Goal: Task Accomplishment & Management: Manage account settings

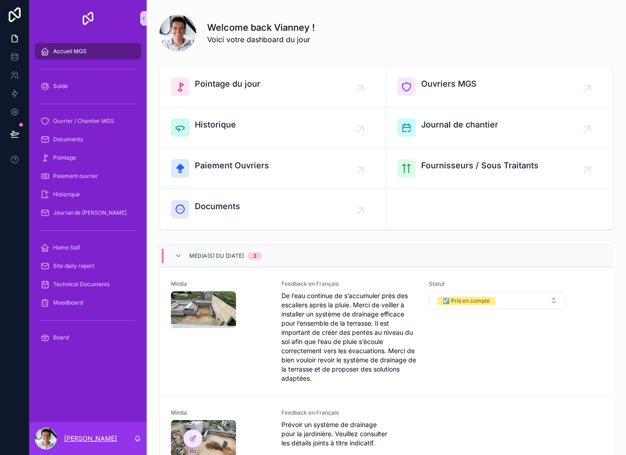
click at [97, 434] on p "[PERSON_NAME]" at bounding box center [90, 438] width 53 height 9
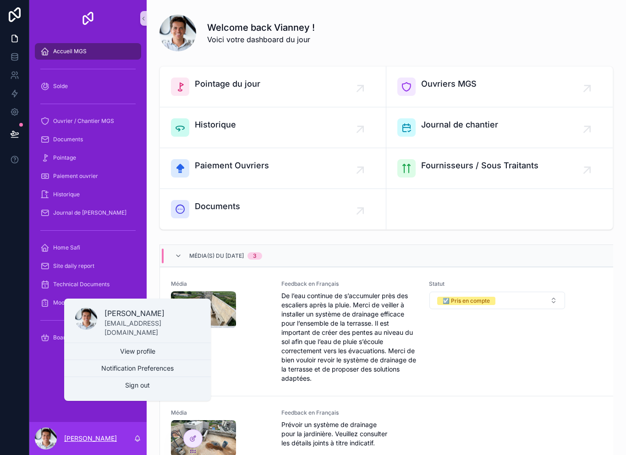
click at [105, 434] on p "[PERSON_NAME]" at bounding box center [90, 438] width 53 height 9
click at [17, 80] on link at bounding box center [14, 75] width 29 height 18
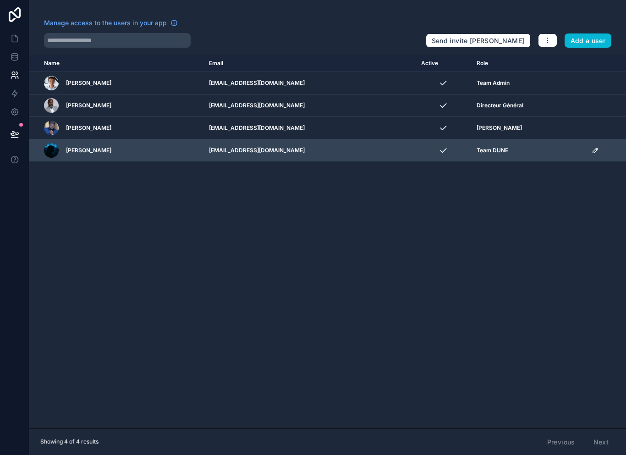
click at [85, 151] on span "Safi Faidhi" at bounding box center [88, 150] width 45 height 7
click at [88, 147] on span "Safi Faidhi" at bounding box center [88, 150] width 45 height 7
click at [87, 154] on span "Safi Faidhi" at bounding box center [88, 150] width 45 height 7
click at [85, 148] on span "Safi Faidhi" at bounding box center [88, 150] width 45 height 7
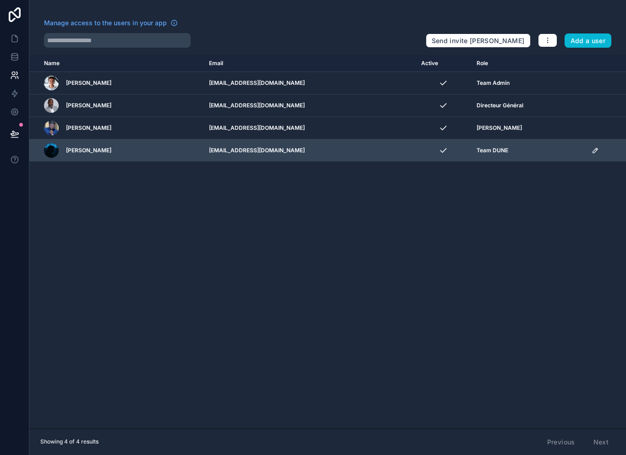
click at [88, 150] on span "Safi Faidhi" at bounding box center [88, 150] width 45 height 7
click at [82, 149] on span "Safi Faidhi" at bounding box center [88, 150] width 45 height 7
click at [80, 146] on div "Safi Faidhi" at bounding box center [121, 150] width 154 height 15
click at [85, 151] on span "Safi Faidhi" at bounding box center [88, 150] width 45 height 7
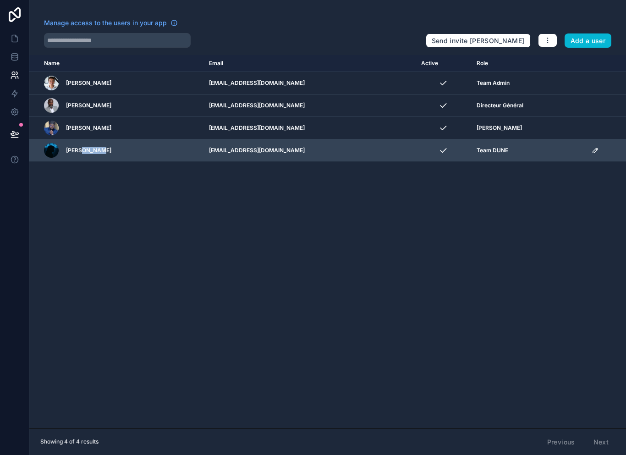
click at [85, 151] on span "Safi Faidhi" at bounding box center [88, 150] width 45 height 7
click at [49, 149] on div "scrollable content" at bounding box center [51, 150] width 15 height 15
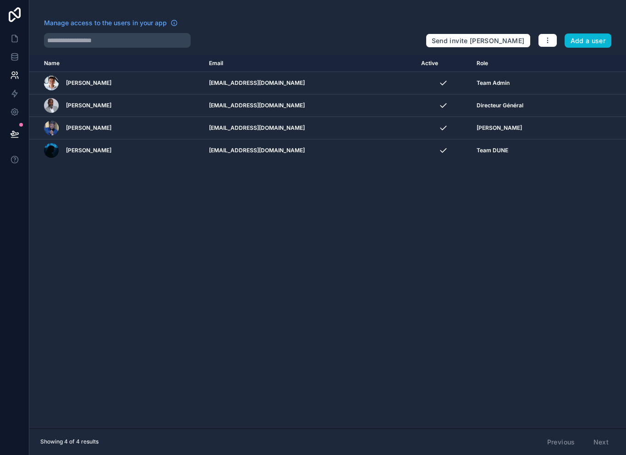
click at [72, 189] on div "Name Email Active Role userTable.email Vianney Merian vianney@dunesignature.com…" at bounding box center [327, 241] width 597 height 373
click at [23, 37] on link at bounding box center [14, 38] width 29 height 18
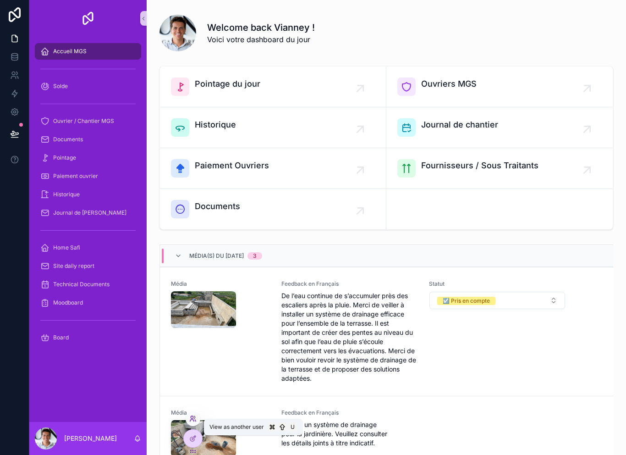
click at [196, 416] on icon at bounding box center [192, 418] width 7 height 7
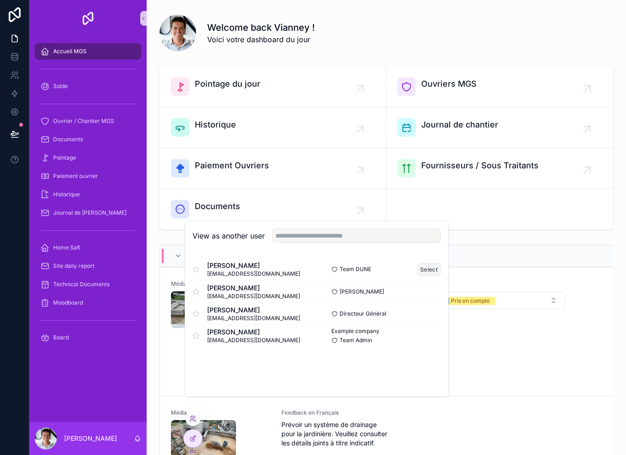
click at [432, 276] on button "Select" at bounding box center [429, 269] width 24 height 13
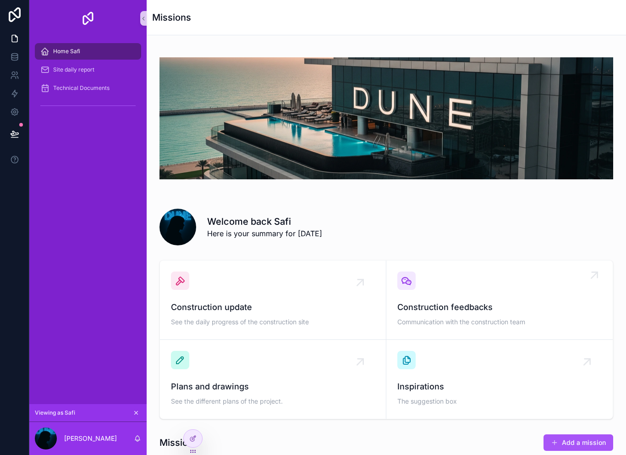
click at [490, 302] on span "Construction feedbacks" at bounding box center [499, 307] width 204 height 13
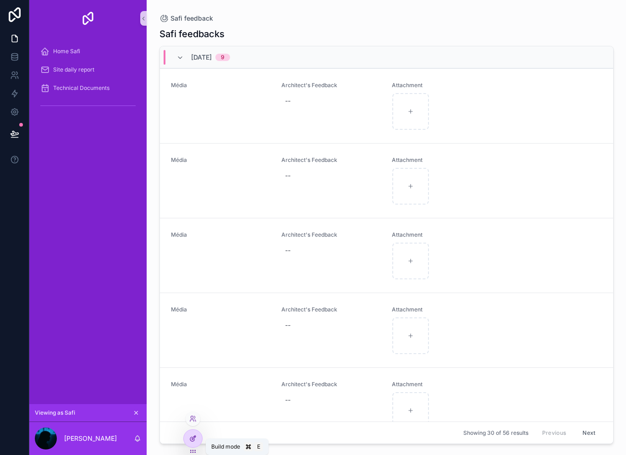
click at [196, 433] on div at bounding box center [193, 437] width 18 height 17
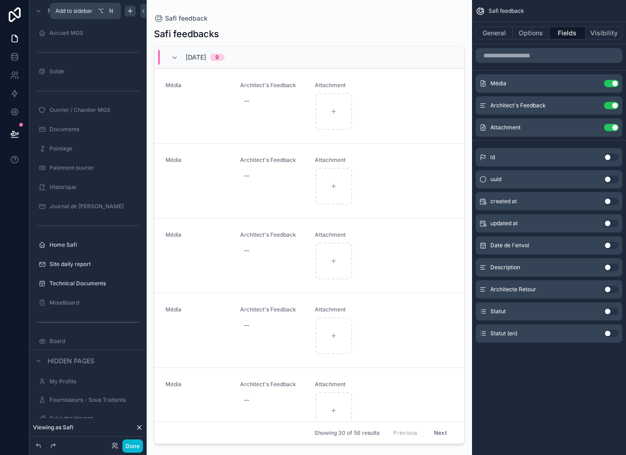
click at [132, 10] on icon "scrollable content" at bounding box center [129, 10] width 7 height 7
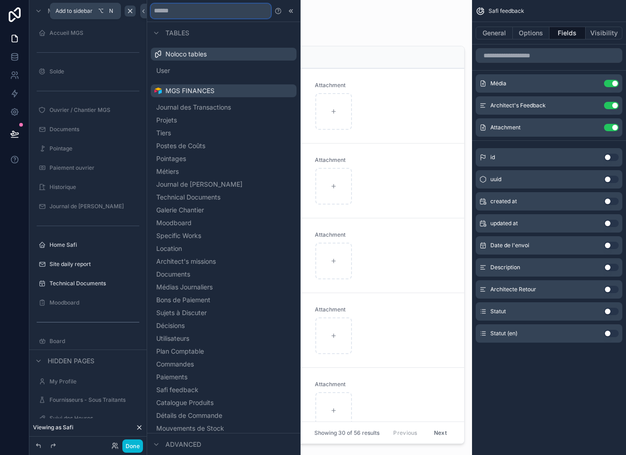
click at [217, 13] on input "text" at bounding box center [211, 11] width 120 height 15
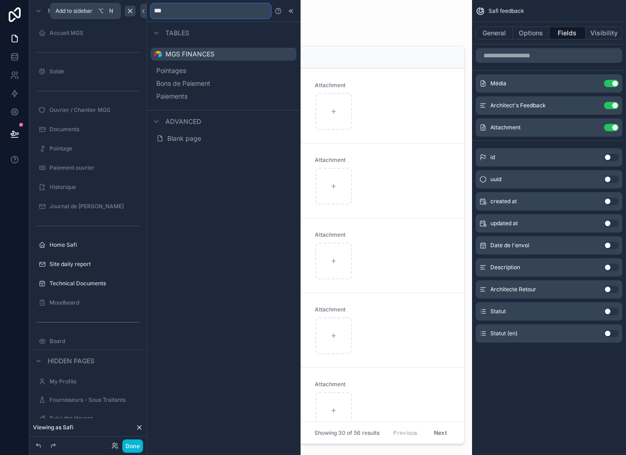
type input "****"
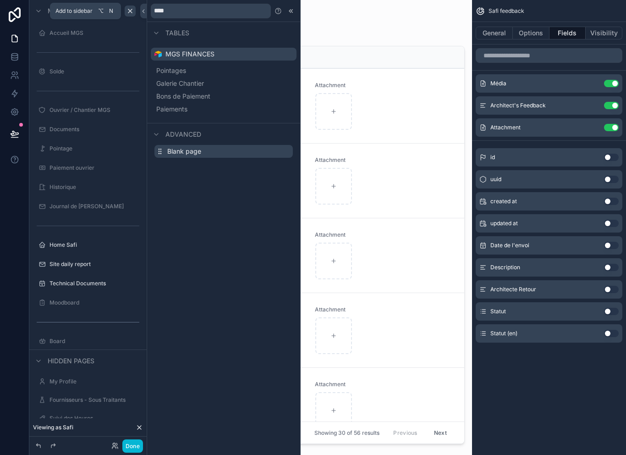
click at [204, 155] on button "Blank page" at bounding box center [223, 151] width 138 height 13
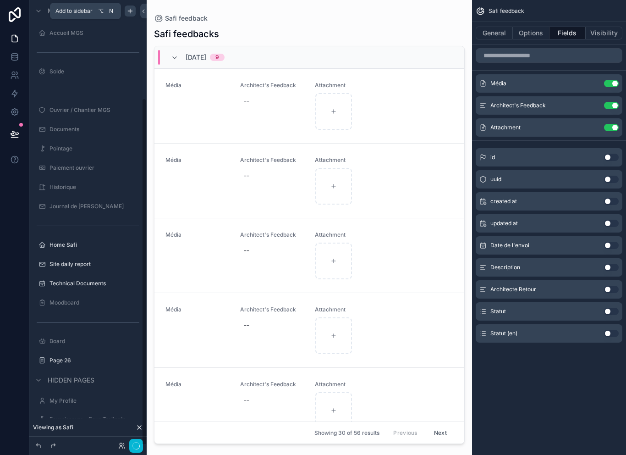
scroll to position [15, 0]
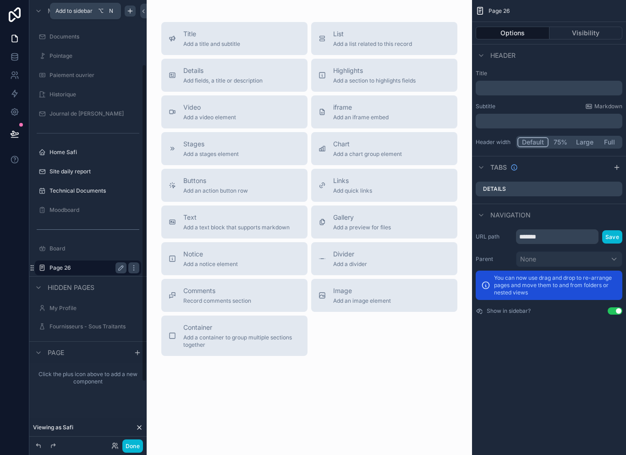
scroll to position [93, 0]
click at [35, 267] on icon "scrollable content" at bounding box center [31, 267] width 7 height 7
click at [38, 268] on div "scrollable content" at bounding box center [42, 267] width 11 height 11
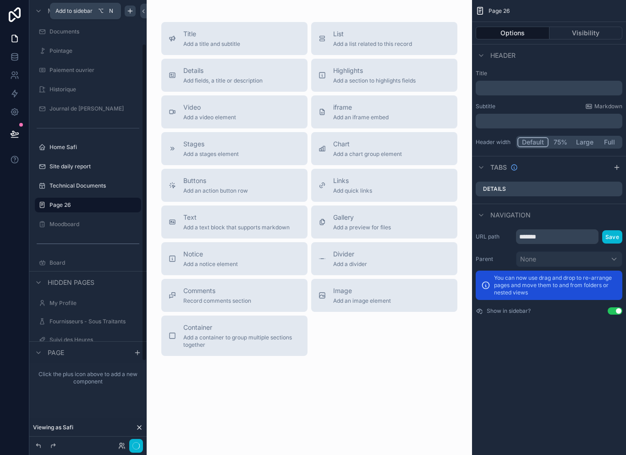
scroll to position [63, 0]
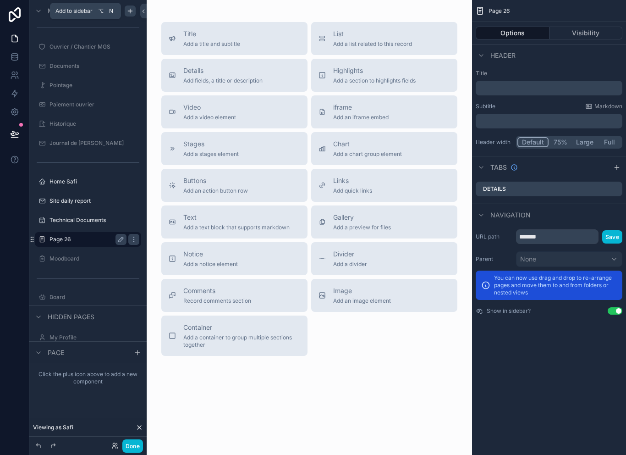
click at [64, 241] on label "Page 26" at bounding box center [85, 239] width 73 height 7
click at [88, 201] on label "Site daily report" at bounding box center [85, 200] width 73 height 7
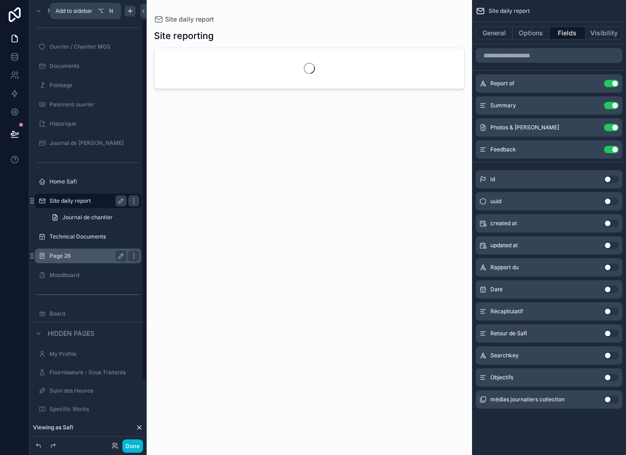
scroll to position [25, 0]
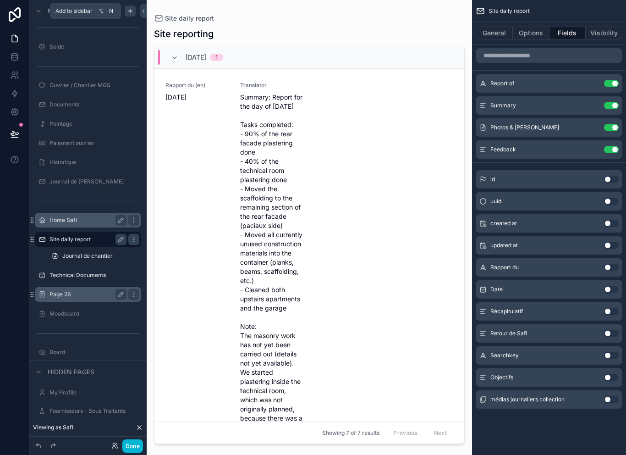
click at [95, 216] on label "Home Safi" at bounding box center [85, 219] width 73 height 7
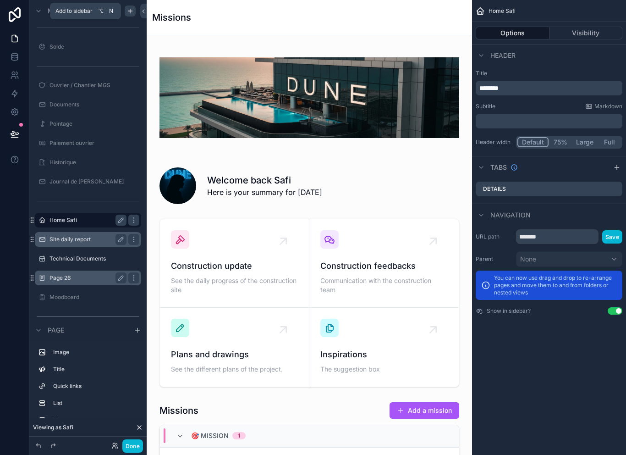
scroll to position [5, 0]
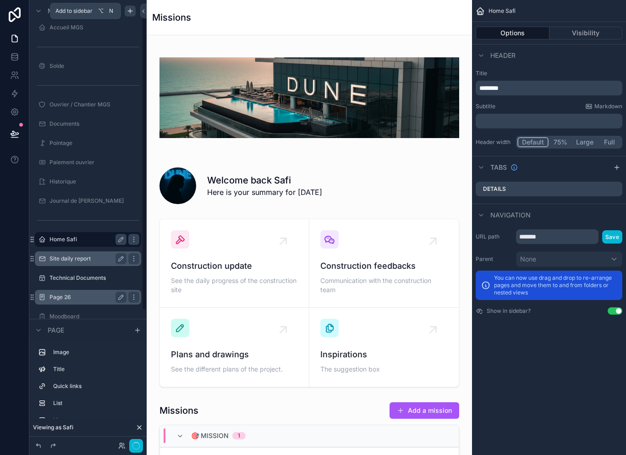
click at [71, 294] on label "Page 26" at bounding box center [85, 296] width 73 height 7
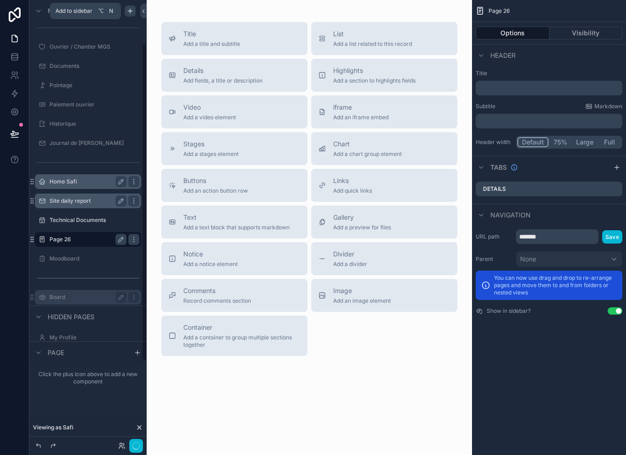
click at [71, 294] on label "Board" at bounding box center [85, 296] width 73 height 7
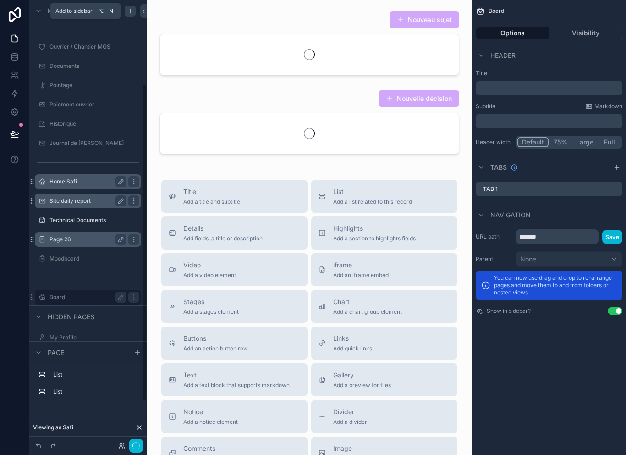
scroll to position [121, 0]
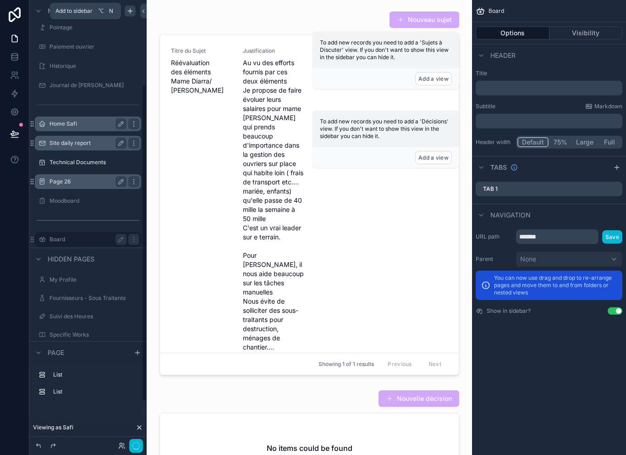
click at [77, 176] on div "Page 26" at bounding box center [87, 181] width 77 height 11
click at [118, 178] on icon "scrollable content" at bounding box center [120, 181] width 7 height 7
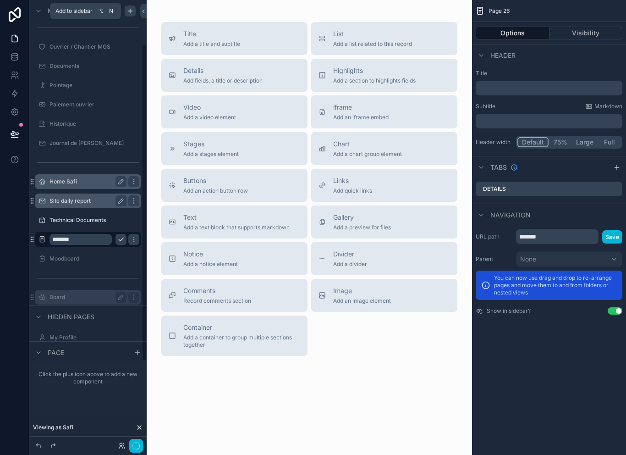
click at [86, 237] on input "*******" at bounding box center [80, 239] width 62 height 11
type input "**********"
click at [122, 242] on button "scrollable content" at bounding box center [120, 239] width 11 height 11
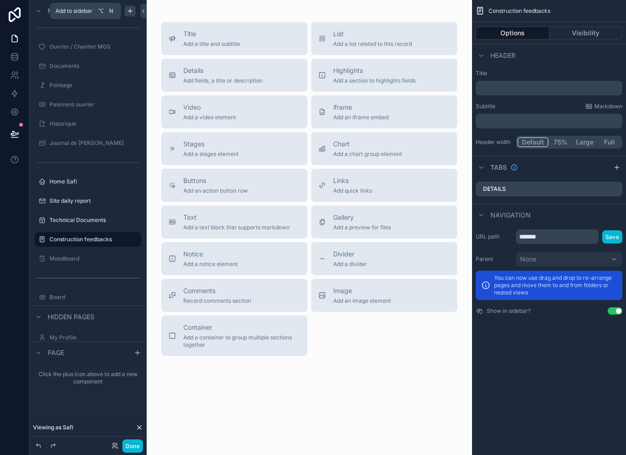
click at [91, 236] on label "Construction feedbacks" at bounding box center [92, 239] width 86 height 7
click at [46, 240] on div "scrollable content" at bounding box center [42, 239] width 11 height 11
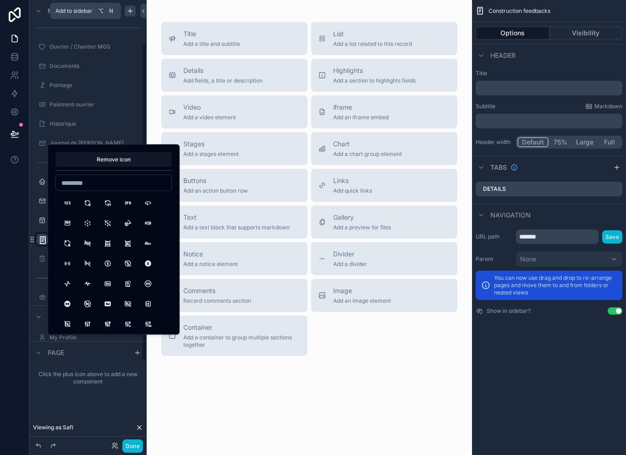
scroll to position [0, 0]
type input "*"
type input "**********"
type input "*"
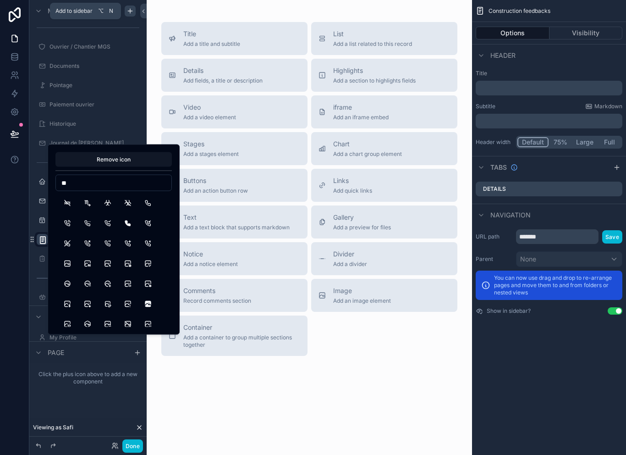
type input "*"
type input "******"
click at [71, 205] on button "Building" at bounding box center [67, 203] width 16 height 16
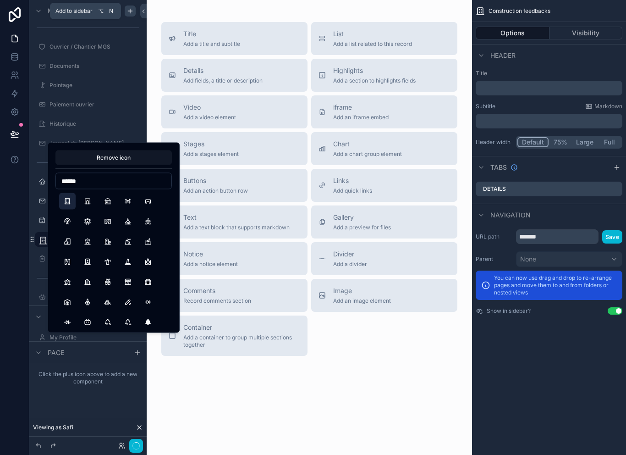
click at [71, 198] on button "Building" at bounding box center [67, 201] width 16 height 16
click at [71, 201] on button "Building" at bounding box center [67, 201] width 16 height 16
click at [69, 199] on button "Building" at bounding box center [67, 201] width 16 height 16
click at [33, 247] on div "scrollable content" at bounding box center [87, 248] width 117 height 2
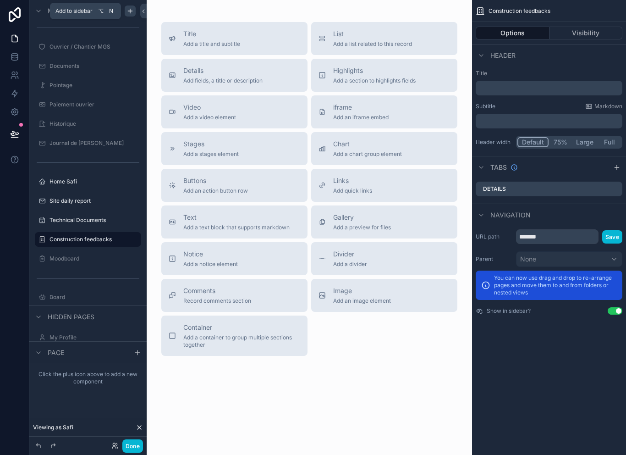
scroll to position [0, 0]
click at [376, 38] on span "List" at bounding box center [372, 33] width 79 height 9
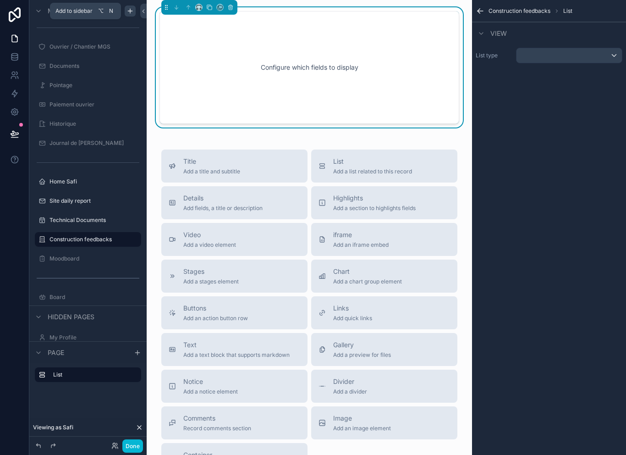
click at [593, 54] on div "scrollable content" at bounding box center [569, 55] width 105 height 15
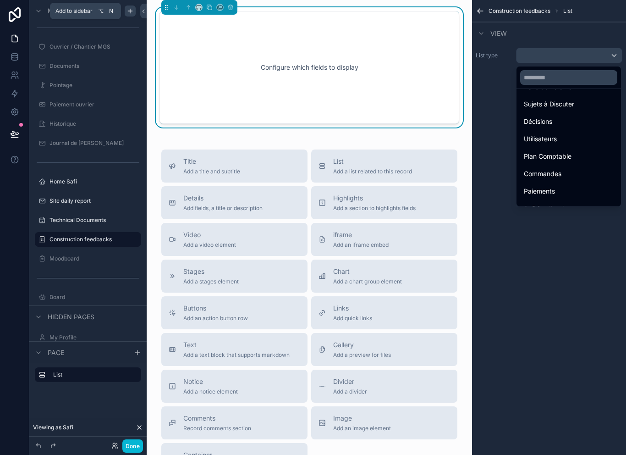
scroll to position [339, 0]
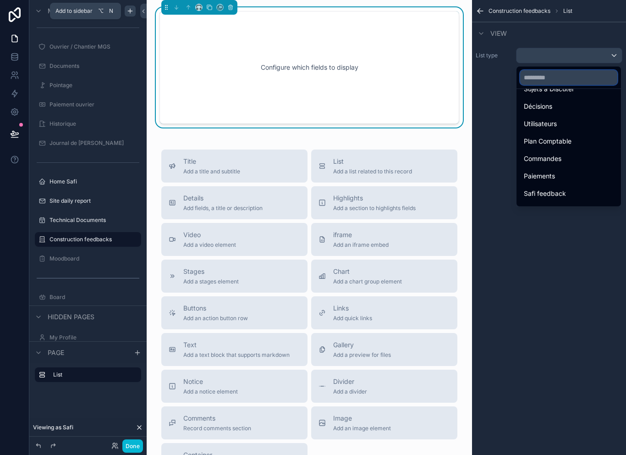
click at [553, 74] on input "text" at bounding box center [568, 77] width 97 height 15
click at [570, 191] on div "Safi feedback" at bounding box center [569, 193] width 90 height 11
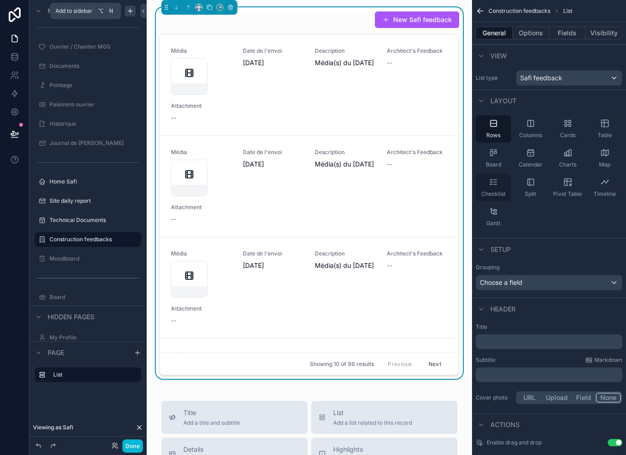
click at [500, 182] on div "Checklist" at bounding box center [493, 187] width 35 height 27
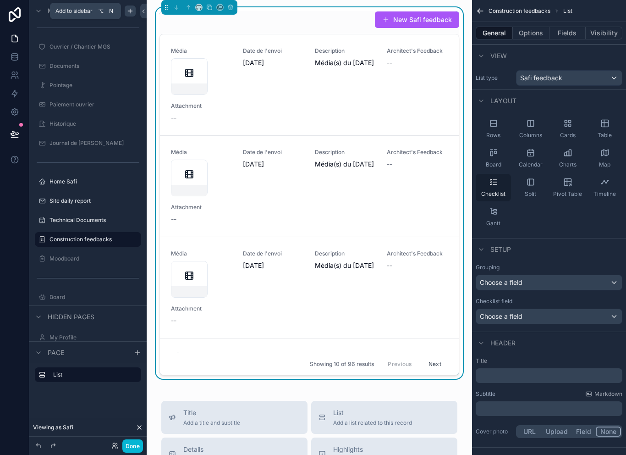
click at [507, 185] on div "Checklist" at bounding box center [493, 187] width 35 height 27
click at [493, 220] on span "Gantt" at bounding box center [493, 223] width 14 height 7
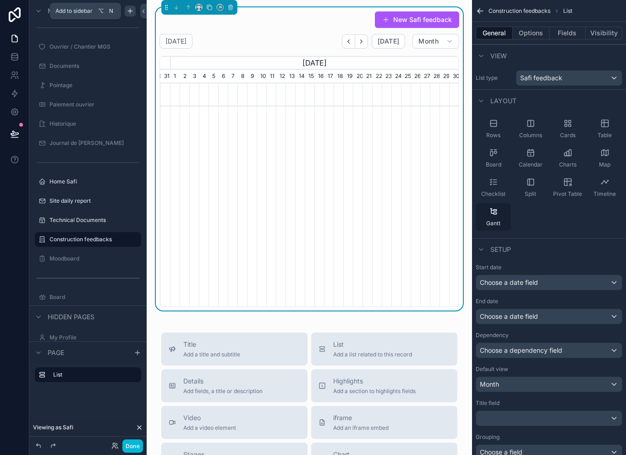
scroll to position [0, 299]
click at [491, 184] on icon "scrollable content" at bounding box center [493, 181] width 9 height 9
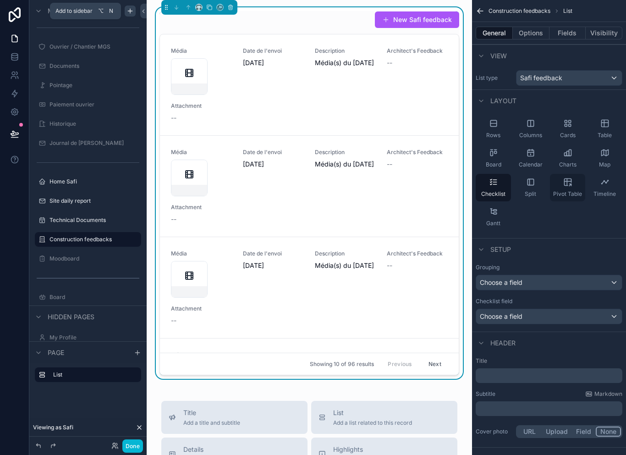
click at [568, 199] on div "Pivot Table" at bounding box center [567, 187] width 35 height 27
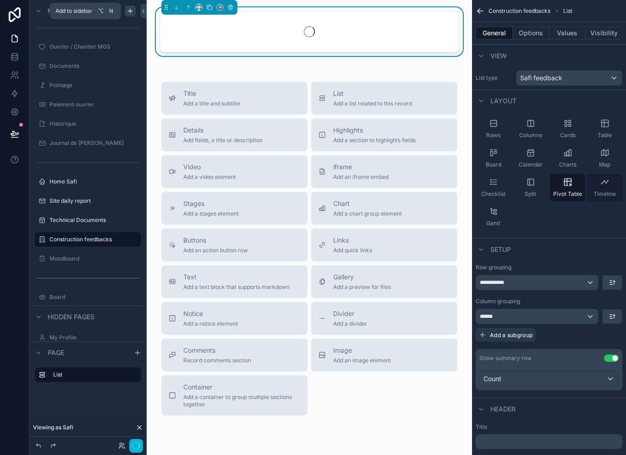
click at [613, 177] on div "Timeline" at bounding box center [604, 187] width 35 height 27
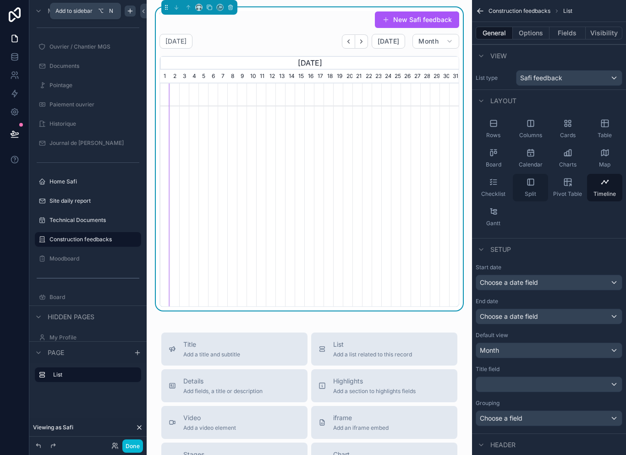
click at [528, 190] on span "Split" at bounding box center [530, 193] width 11 height 7
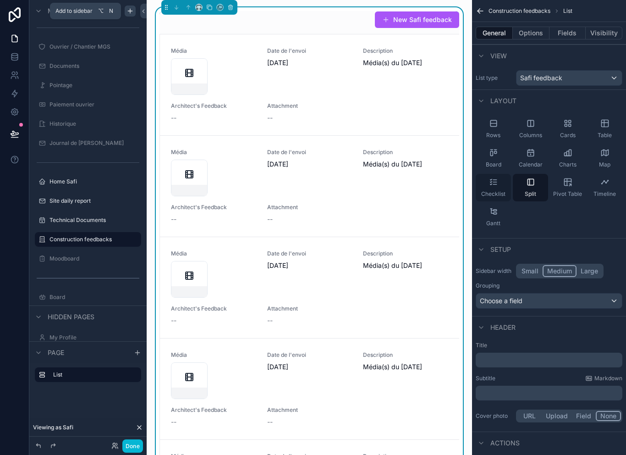
click at [504, 190] on span "Checklist" at bounding box center [493, 193] width 24 height 7
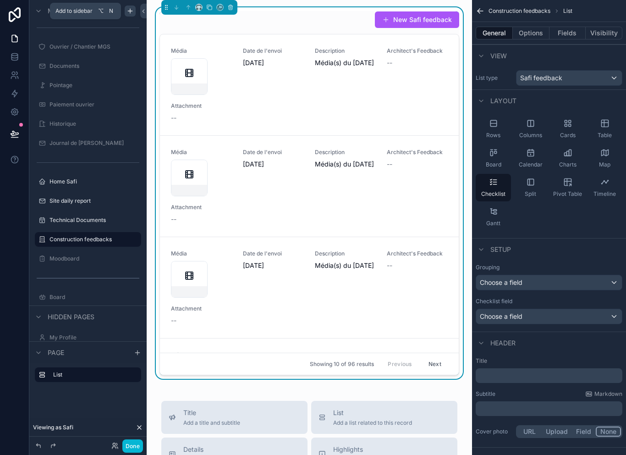
click at [547, 280] on div "Choose a field" at bounding box center [549, 282] width 146 height 15
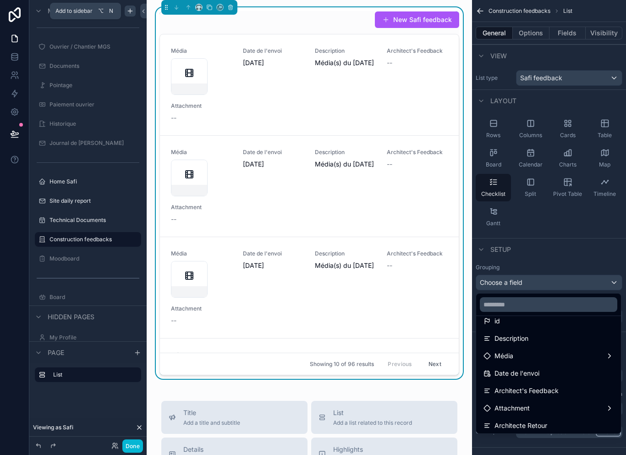
scroll to position [51, 0]
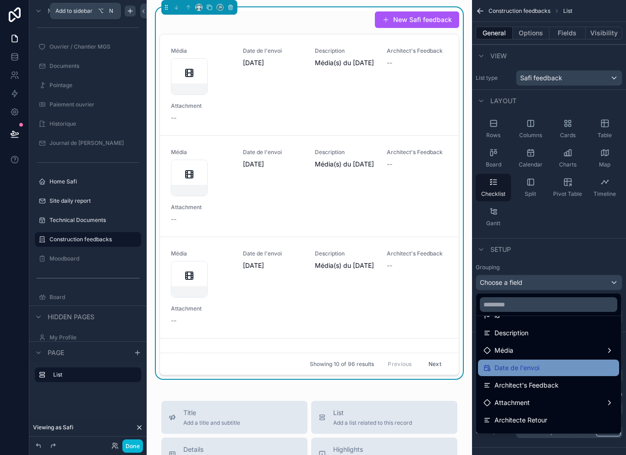
click at [544, 364] on div "Date de l'envoi" at bounding box center [549, 367] width 130 height 11
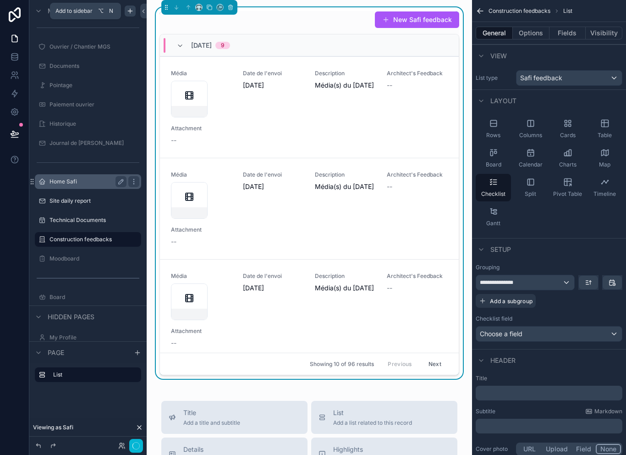
click at [103, 179] on label "Home Safi" at bounding box center [85, 181] width 73 height 7
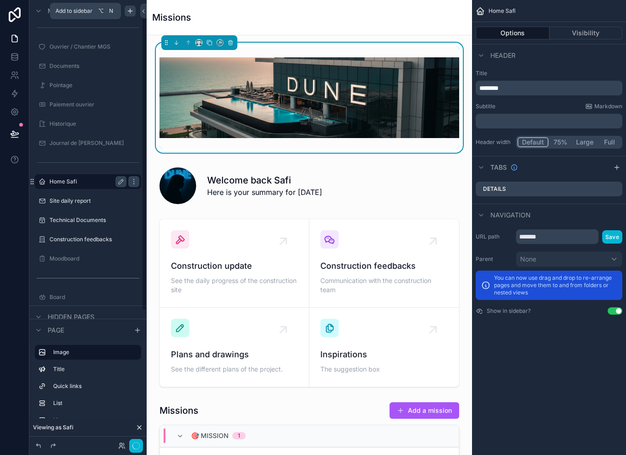
scroll to position [5, 0]
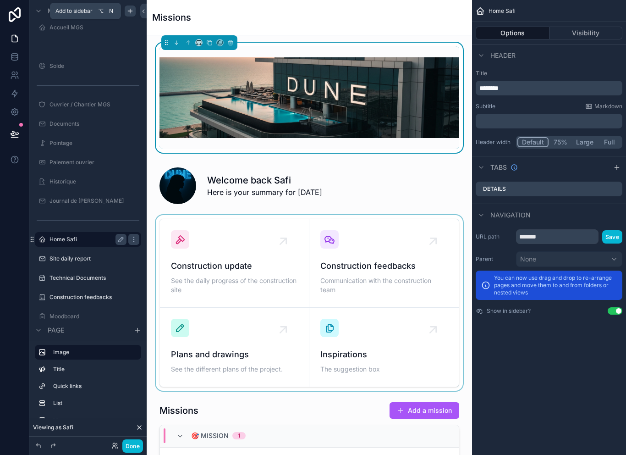
click at [395, 258] on div "scrollable content" at bounding box center [309, 303] width 311 height 176
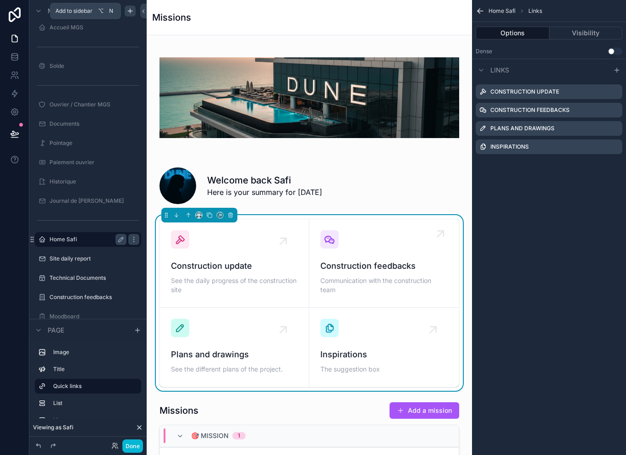
click at [397, 252] on div "Construction feedbacks Communication with the construction team" at bounding box center [383, 263] width 127 height 66
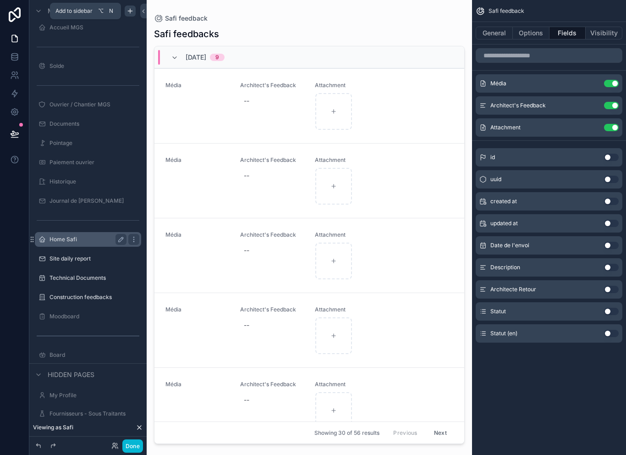
scroll to position [125, 0]
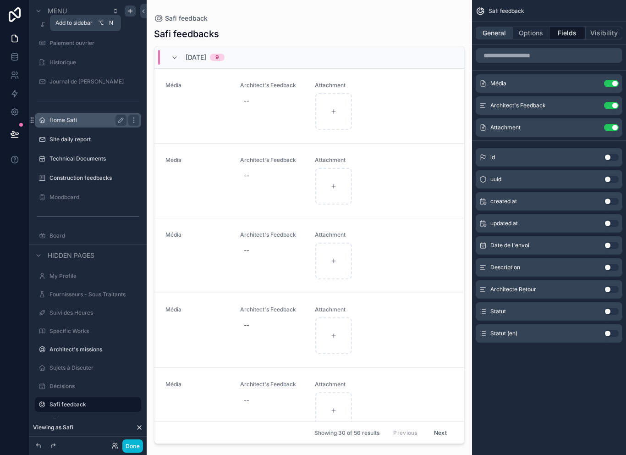
click at [500, 27] on button "General" at bounding box center [494, 33] width 37 height 13
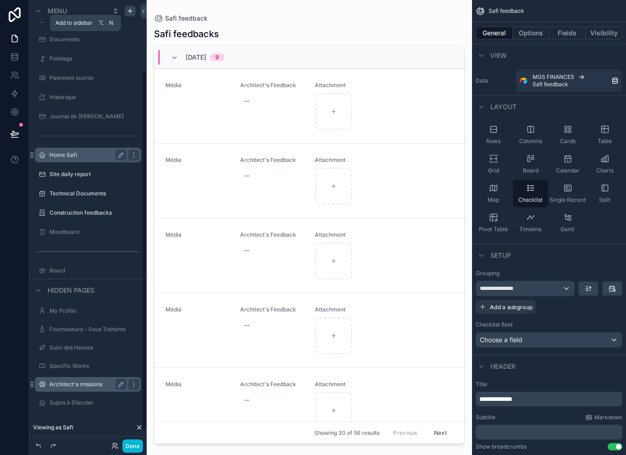
scroll to position [89, 0]
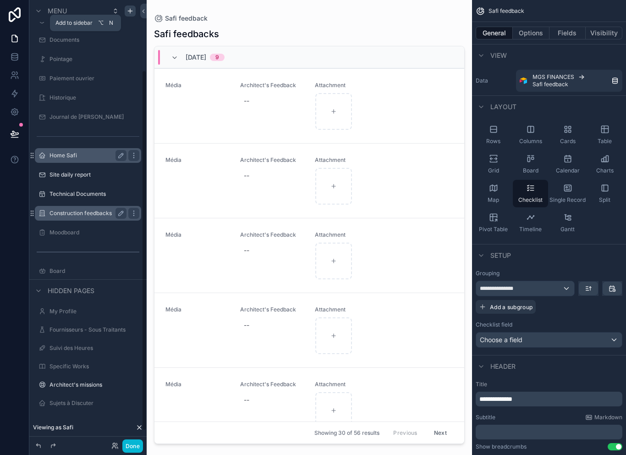
click at [99, 209] on label "Construction feedbacks" at bounding box center [85, 212] width 73 height 7
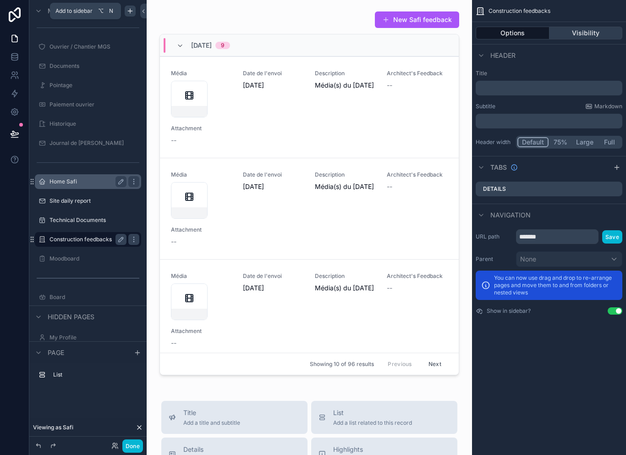
click at [586, 30] on button "Visibility" at bounding box center [586, 33] width 73 height 13
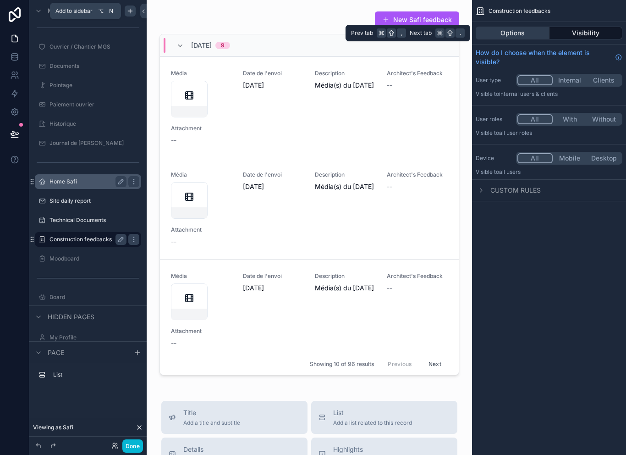
click at [526, 36] on button "Options" at bounding box center [513, 33] width 74 height 13
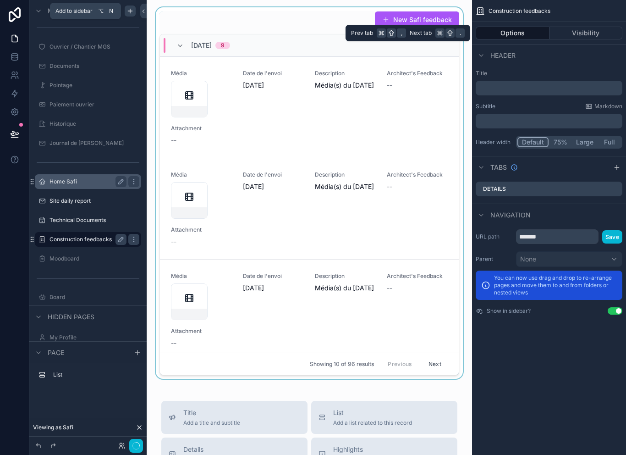
click at [296, 88] on div "scrollable content" at bounding box center [309, 192] width 311 height 371
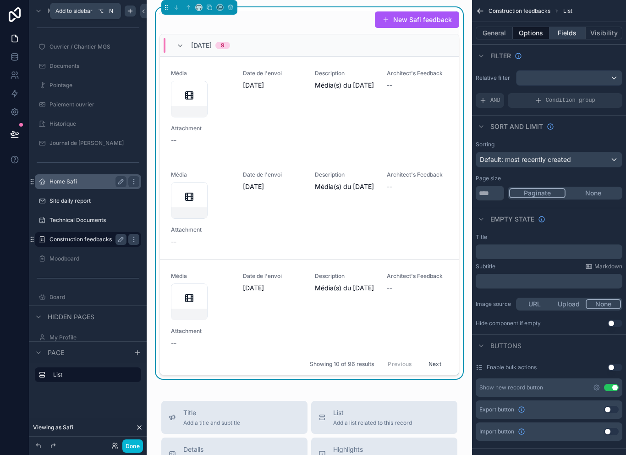
click at [569, 29] on button "Fields" at bounding box center [568, 33] width 37 height 13
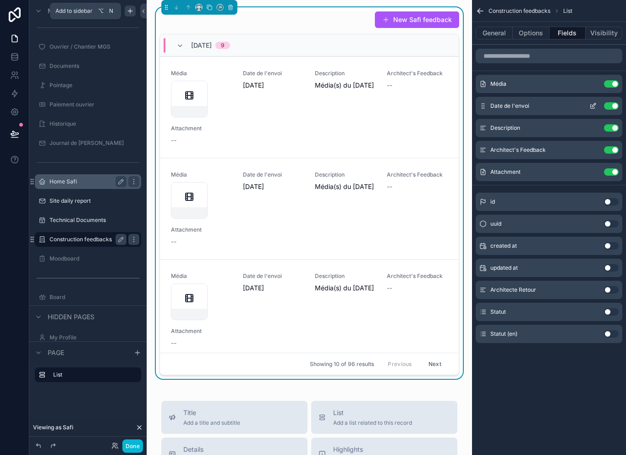
click at [611, 103] on button "Use setting" at bounding box center [611, 105] width 15 height 7
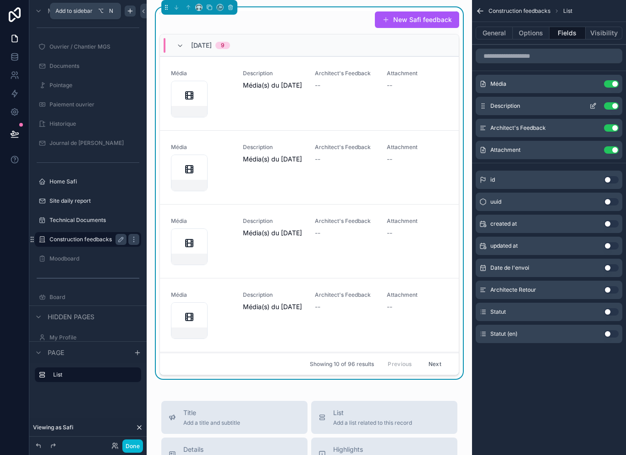
click at [611, 105] on button "Use setting" at bounding box center [611, 105] width 15 height 7
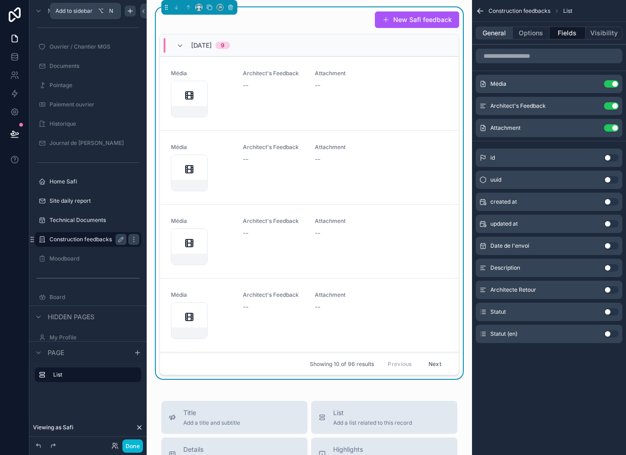
click at [497, 30] on button "General" at bounding box center [494, 33] width 37 height 13
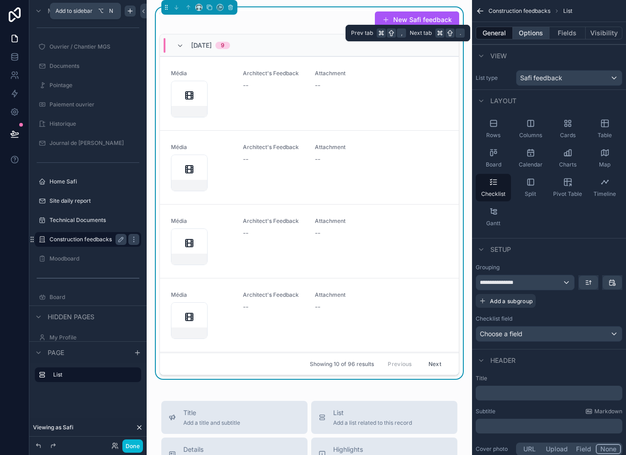
click at [534, 28] on button "Options" at bounding box center [531, 33] width 37 height 13
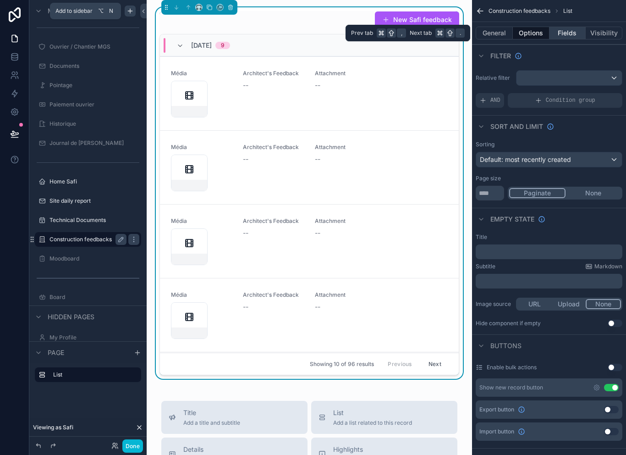
click at [573, 29] on button "Fields" at bounding box center [568, 33] width 37 height 13
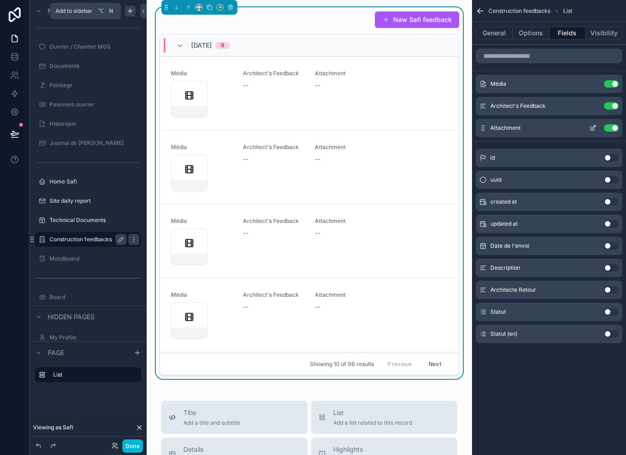
click at [587, 127] on button "scrollable content" at bounding box center [593, 127] width 15 height 7
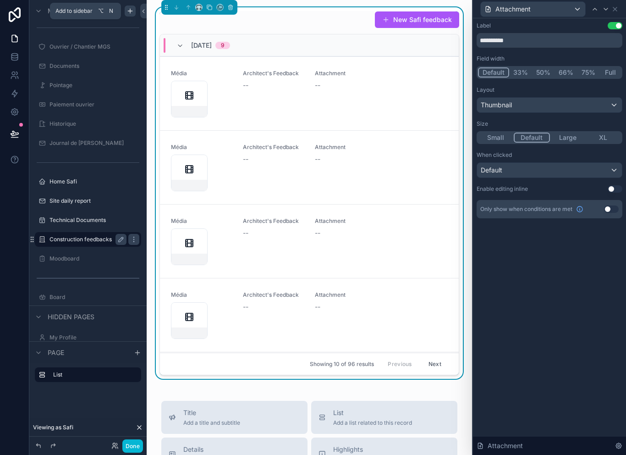
click at [588, 173] on div "Default" at bounding box center [549, 170] width 145 height 15
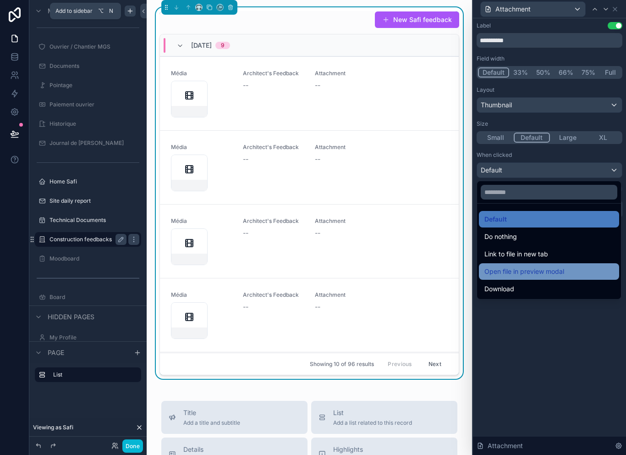
click at [553, 271] on span "Open file in preview modal" at bounding box center [524, 271] width 80 height 11
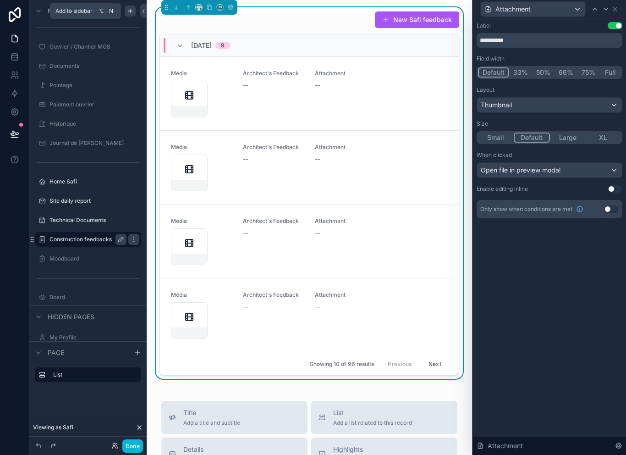
click at [546, 104] on div "Thumbnail" at bounding box center [549, 105] width 145 height 15
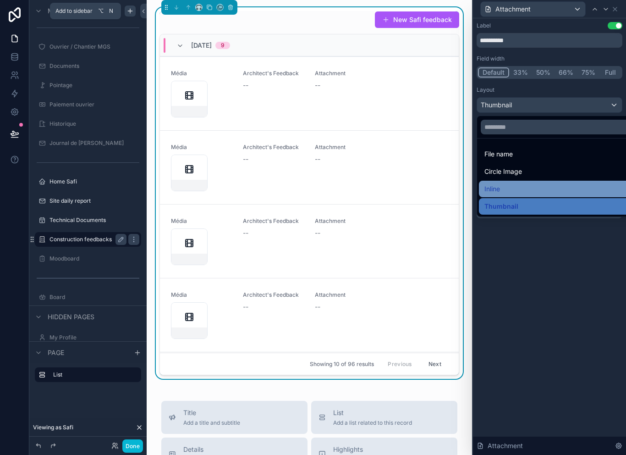
click at [518, 184] on div "Inline" at bounding box center [559, 188] width 151 height 11
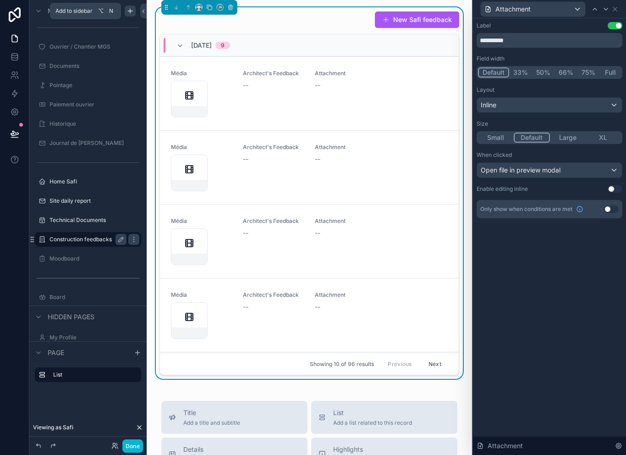
click at [585, 101] on div "Inline" at bounding box center [549, 105] width 145 height 15
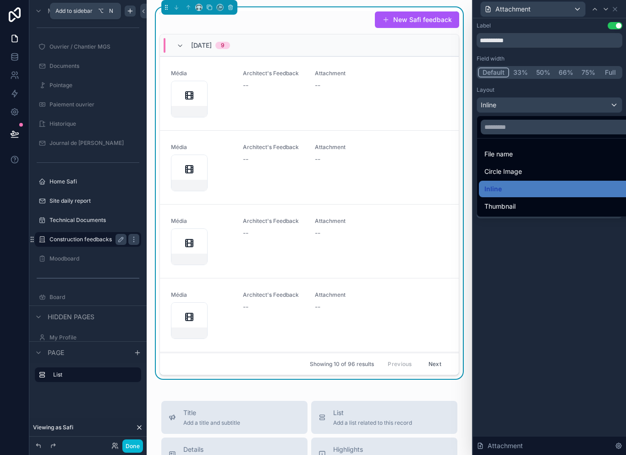
scroll to position [0, 0]
click at [553, 279] on div at bounding box center [549, 227] width 153 height 455
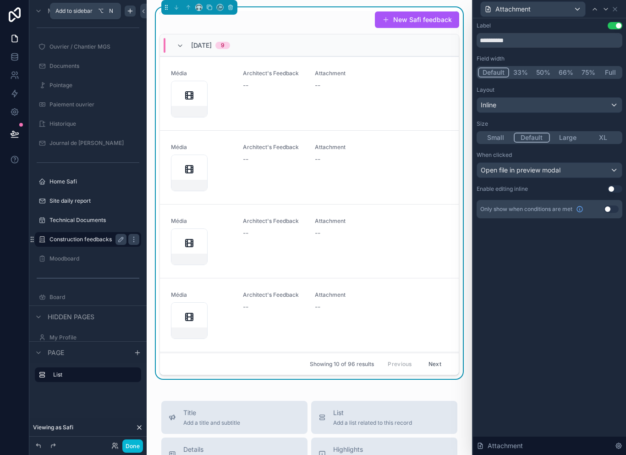
click at [613, 74] on button "Full" at bounding box center [610, 72] width 22 height 10
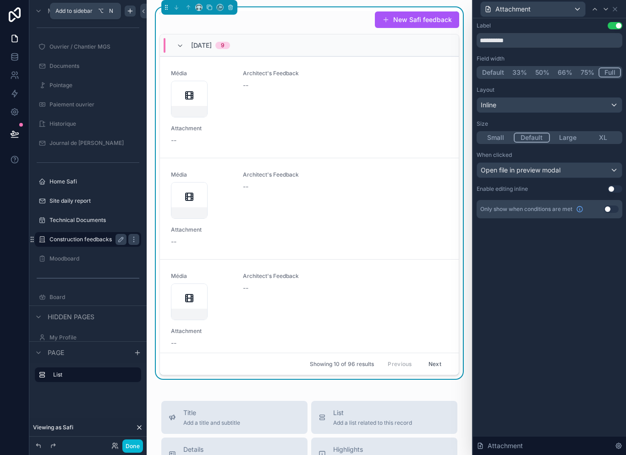
click at [520, 73] on button "33%" at bounding box center [519, 72] width 23 height 10
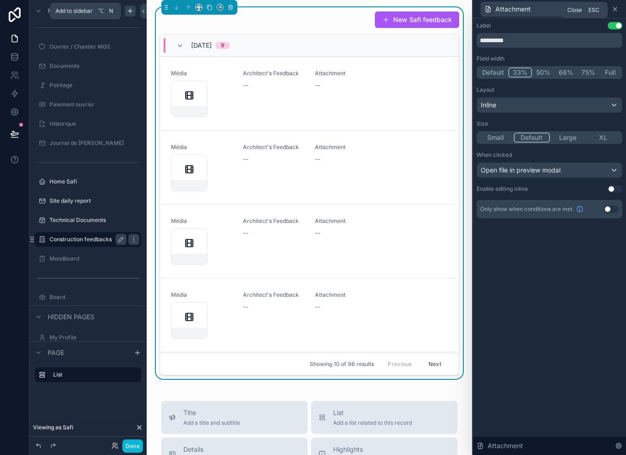
click at [618, 8] on icon at bounding box center [614, 8] width 7 height 7
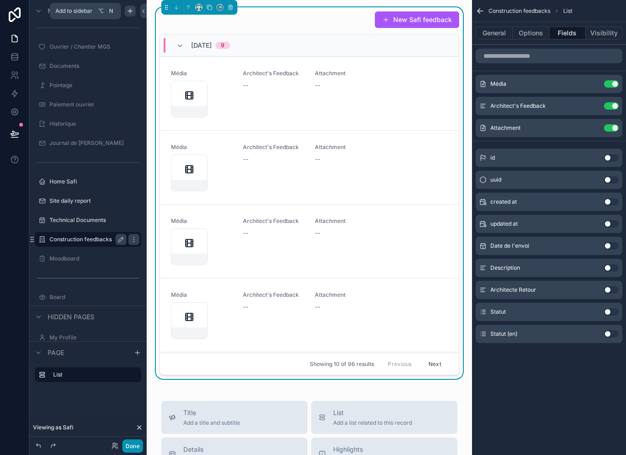
click at [132, 446] on button "Done" at bounding box center [132, 445] width 21 height 13
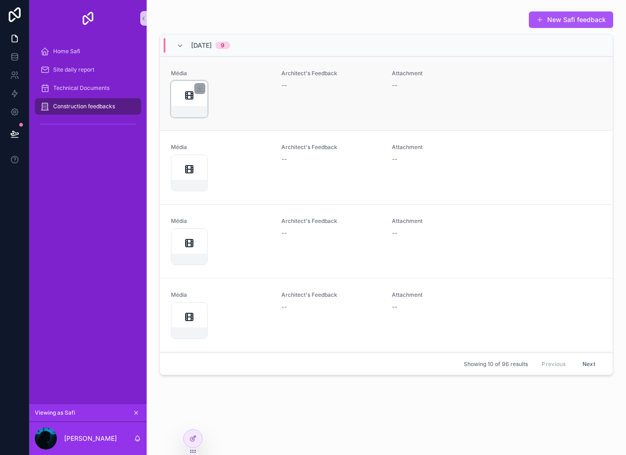
click at [190, 97] on icon "scrollable content" at bounding box center [189, 95] width 7 height 7
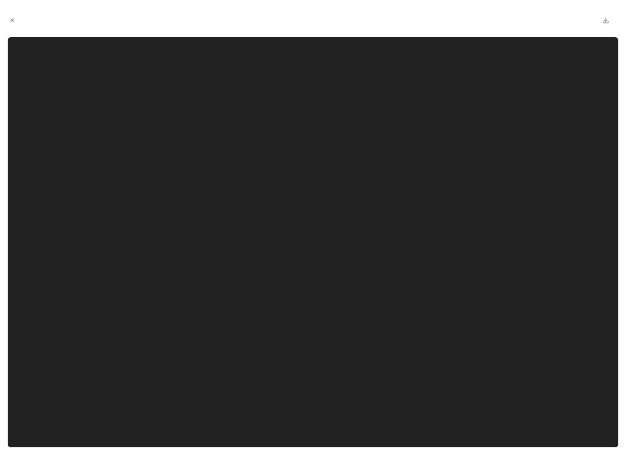
click at [19, 5] on div at bounding box center [313, 227] width 626 height 455
click at [16, 15] on button "Close modal" at bounding box center [12, 20] width 10 height 10
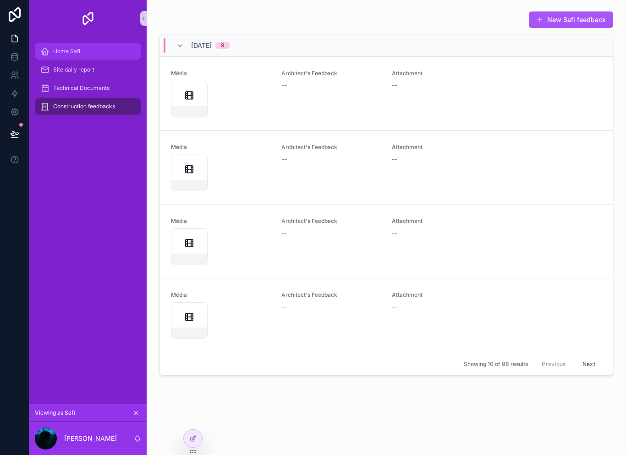
click at [57, 48] on span "Home Safi" at bounding box center [66, 51] width 27 height 7
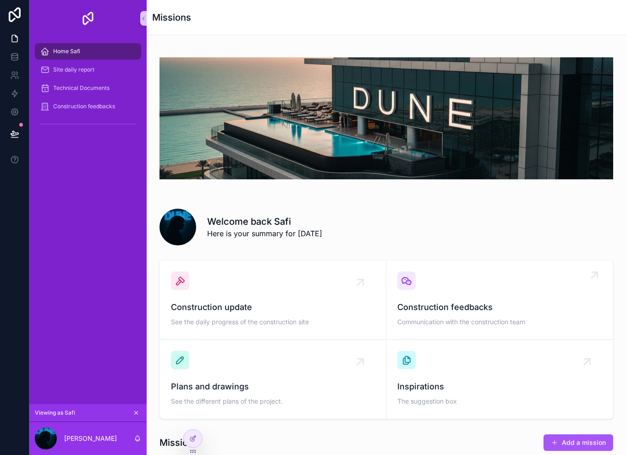
click at [470, 302] on span "Construction feedbacks" at bounding box center [499, 307] width 204 height 13
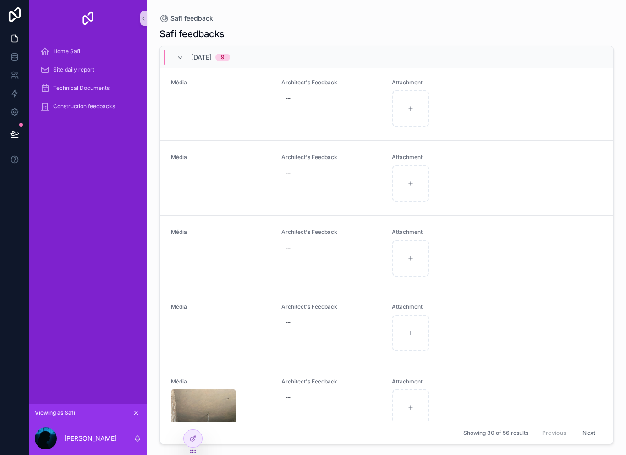
scroll to position [60, 0]
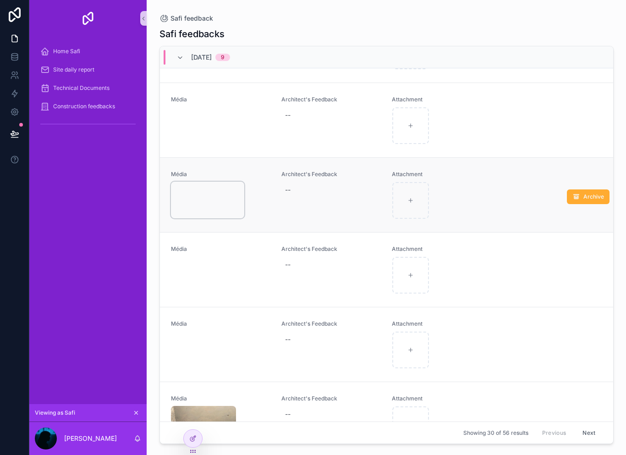
click at [194, 200] on video "scrollable content" at bounding box center [207, 199] width 73 height 37
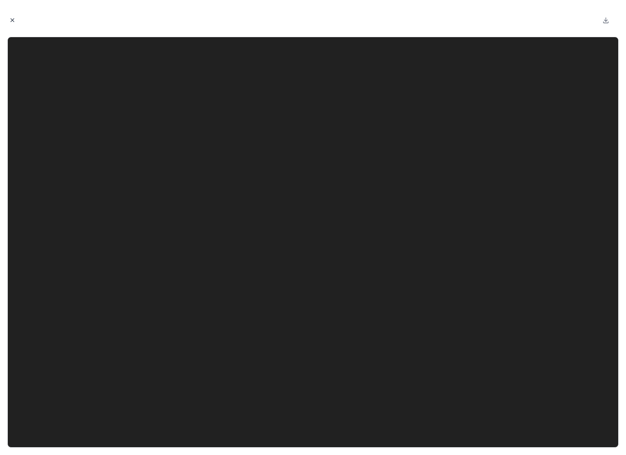
click at [12, 17] on icon "Close modal" at bounding box center [12, 20] width 6 height 6
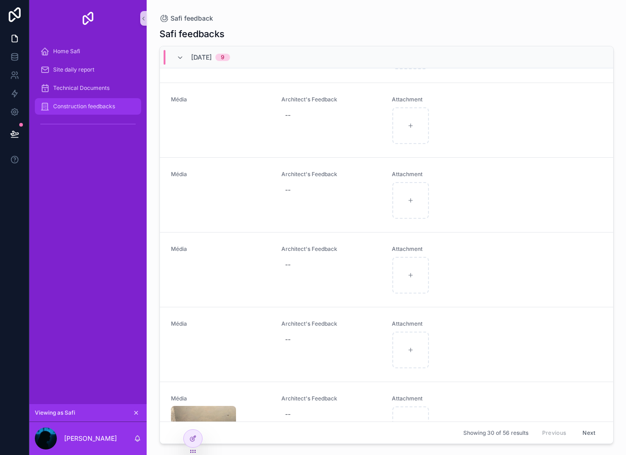
click at [69, 107] on span "Construction feedbacks" at bounding box center [84, 106] width 62 height 7
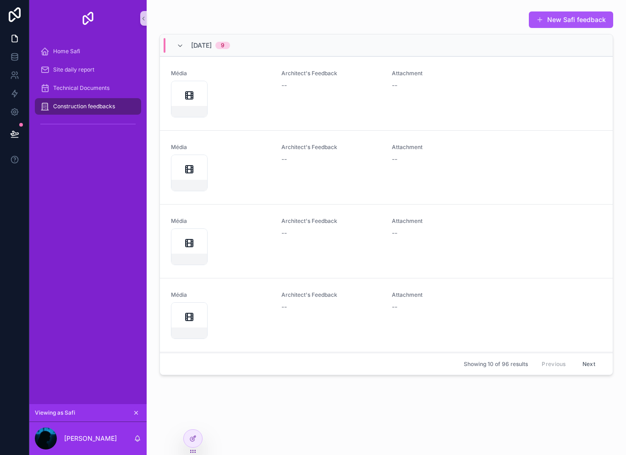
click at [60, 112] on link "Construction feedbacks" at bounding box center [88, 106] width 106 height 16
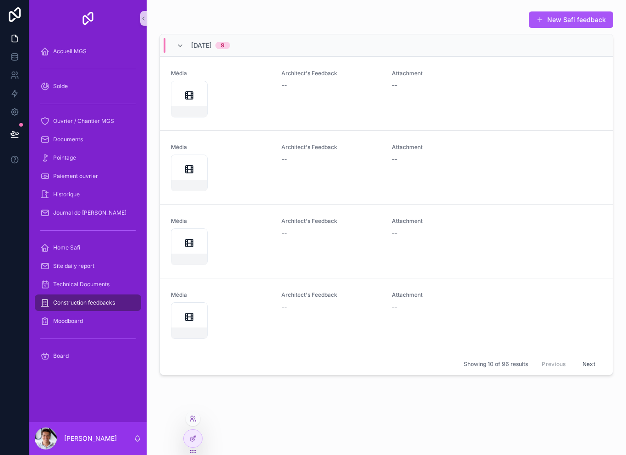
click at [196, 451] on icon at bounding box center [192, 450] width 7 height 7
click at [196, 440] on icon at bounding box center [192, 437] width 7 height 7
click at [198, 437] on div at bounding box center [193, 437] width 18 height 17
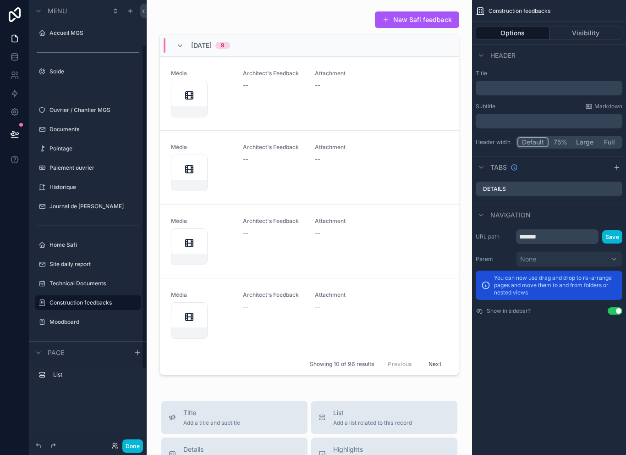
scroll to position [63, 0]
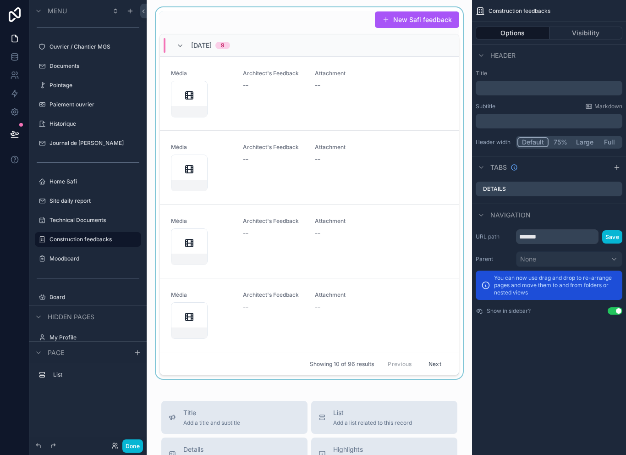
click at [325, 160] on div "scrollable content" at bounding box center [309, 192] width 311 height 371
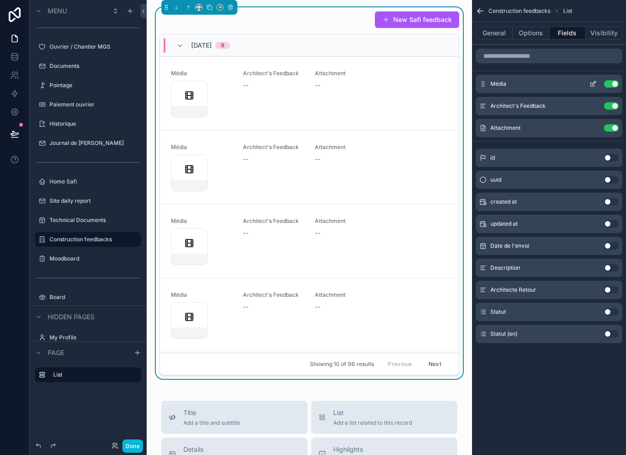
click at [613, 80] on button "Use setting" at bounding box center [611, 83] width 15 height 7
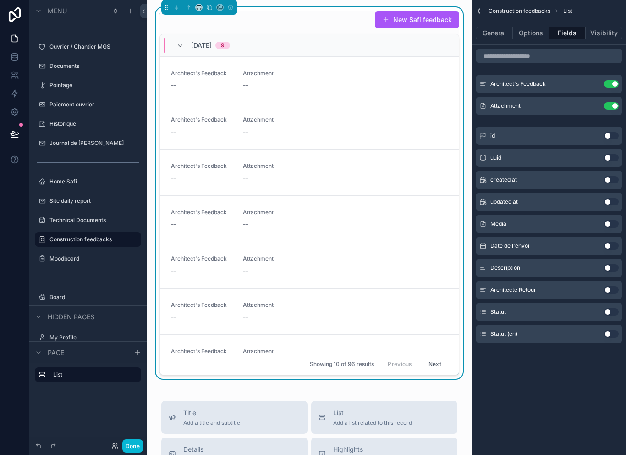
click at [607, 223] on button "Use setting" at bounding box center [611, 223] width 15 height 7
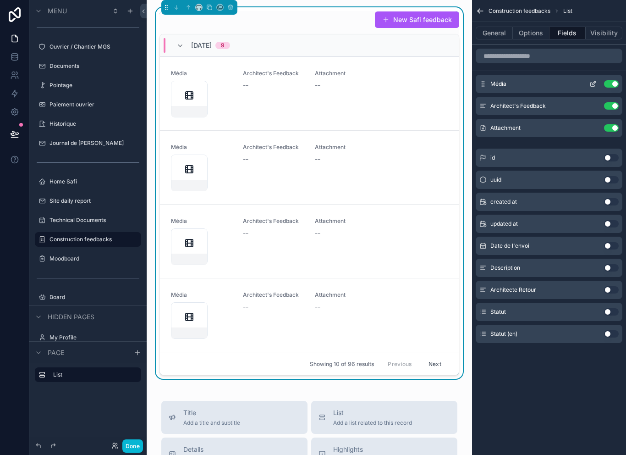
scroll to position [2, 0]
click at [593, 83] on icon "scrollable content" at bounding box center [594, 83] width 4 height 4
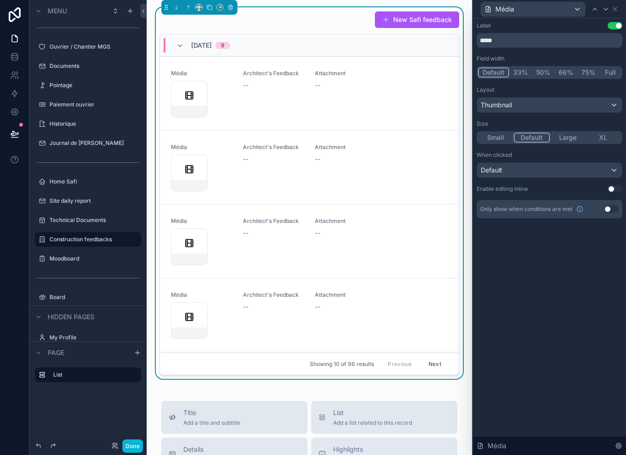
click at [579, 168] on div "Default" at bounding box center [549, 170] width 145 height 15
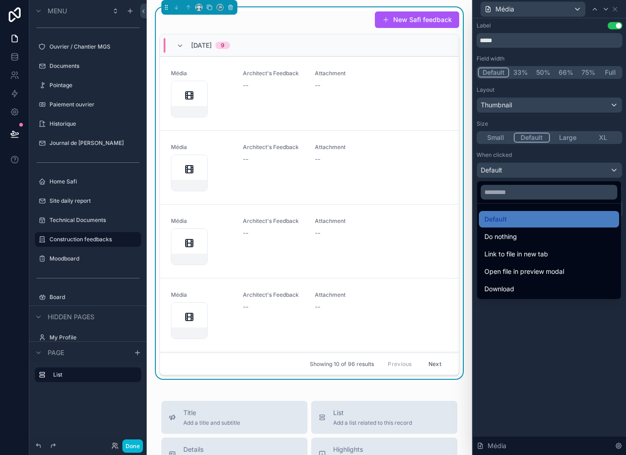
click at [577, 168] on div at bounding box center [549, 227] width 153 height 455
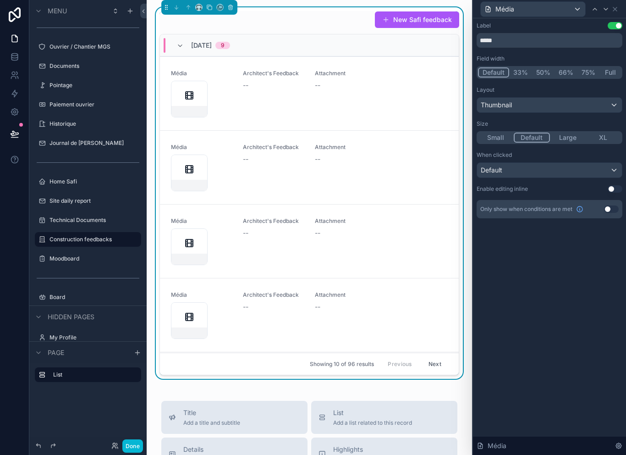
click at [574, 170] on div "Default" at bounding box center [549, 170] width 145 height 15
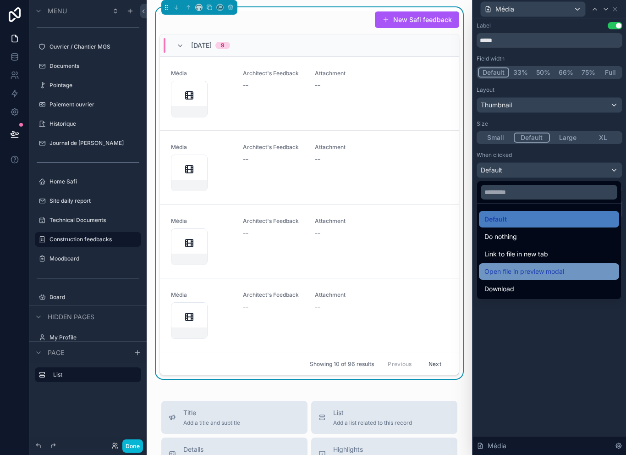
click at [563, 269] on span "Open file in preview modal" at bounding box center [524, 271] width 80 height 11
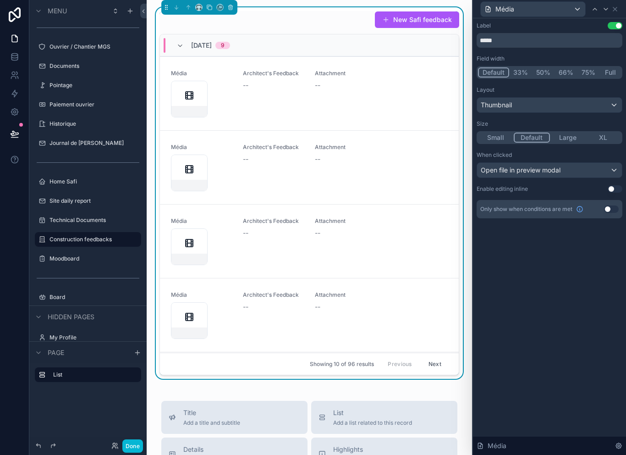
click at [614, 189] on button "Use setting" at bounding box center [615, 188] width 15 height 7
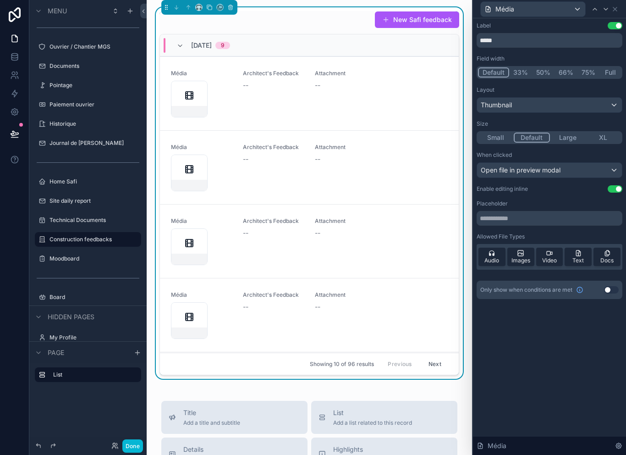
click at [613, 190] on button "Use setting" at bounding box center [615, 188] width 15 height 7
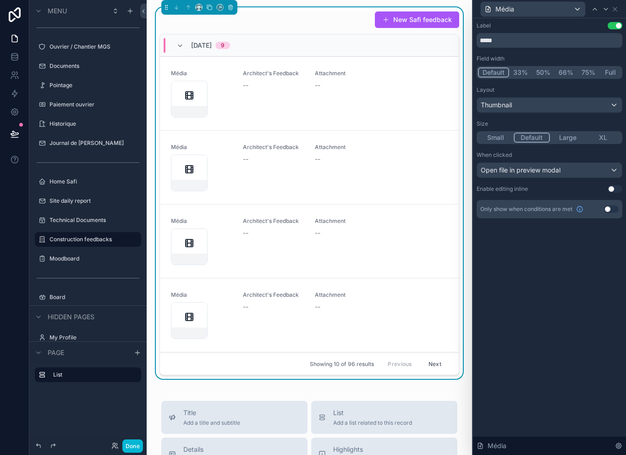
click at [526, 69] on button "33%" at bounding box center [520, 72] width 23 height 10
click at [495, 69] on button "Default" at bounding box center [493, 72] width 30 height 10
click at [559, 98] on div "Thumbnail" at bounding box center [549, 105] width 145 height 15
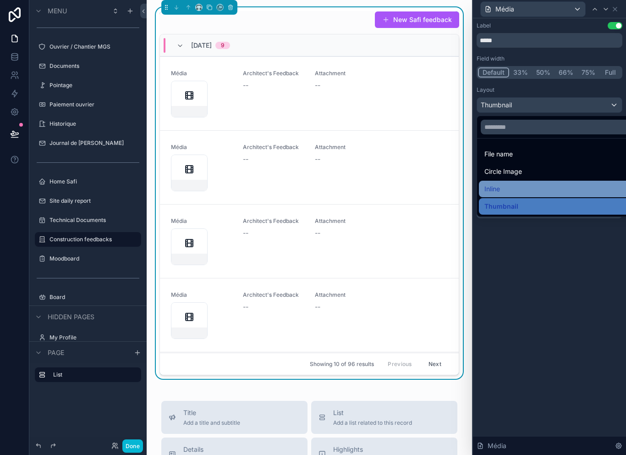
click at [509, 186] on div "Inline" at bounding box center [559, 188] width 151 height 11
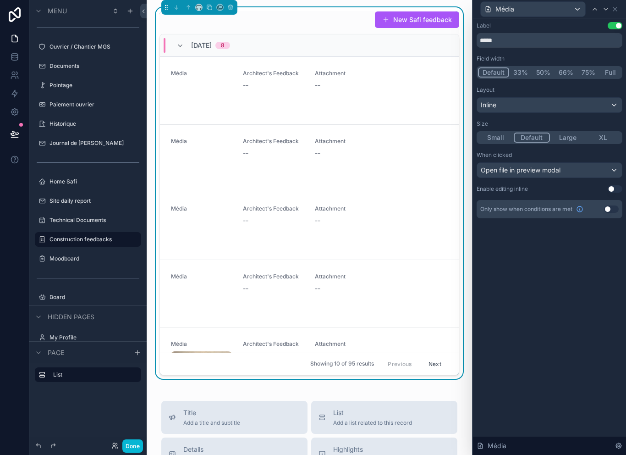
scroll to position [0, 0]
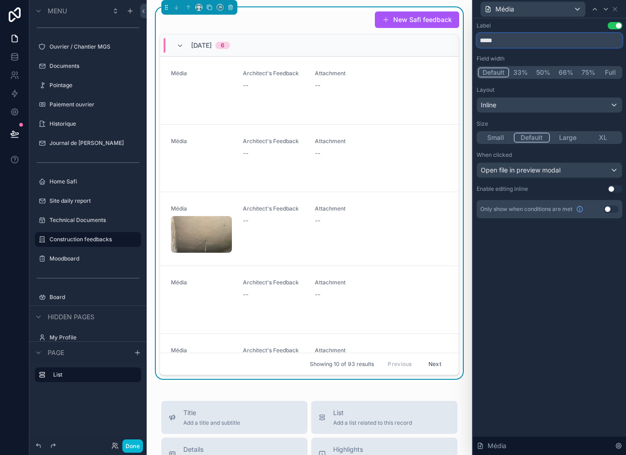
click at [517, 40] on input "*****" at bounding box center [550, 40] width 146 height 15
type input "*"
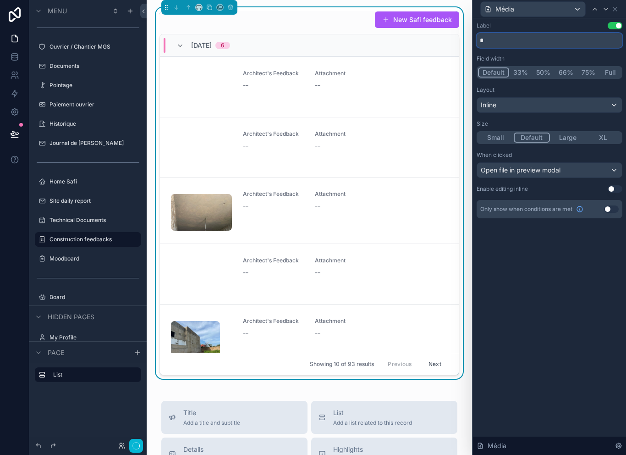
scroll to position [2, 0]
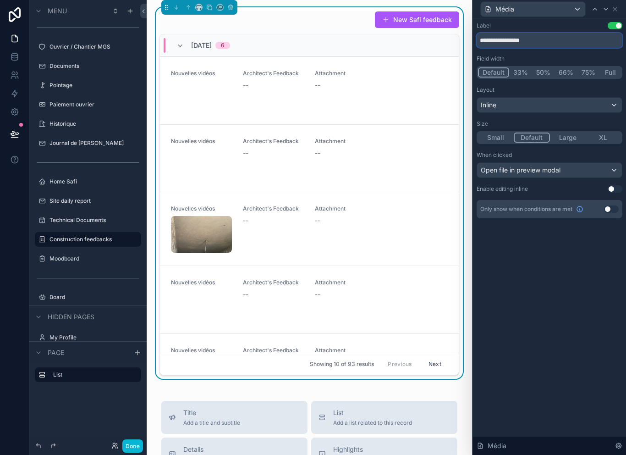
type input "*****"
click at [617, 5] on icon at bounding box center [614, 8] width 7 height 7
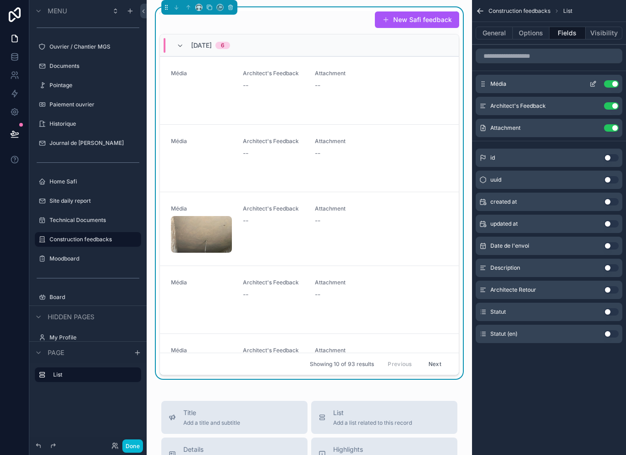
click at [589, 82] on button "scrollable content" at bounding box center [593, 83] width 15 height 7
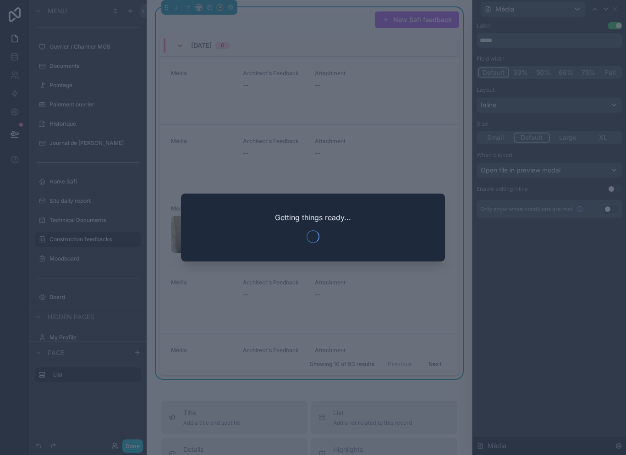
click at [614, 11] on div at bounding box center [313, 227] width 626 height 455
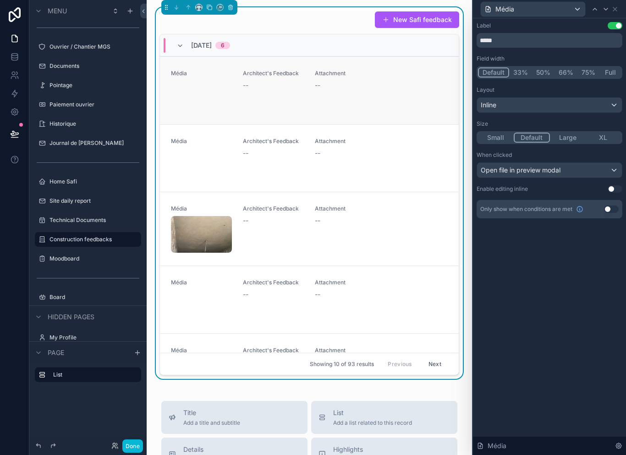
click at [322, 122] on link "Média Architect's Feedback -- Attachment --" at bounding box center [309, 90] width 299 height 68
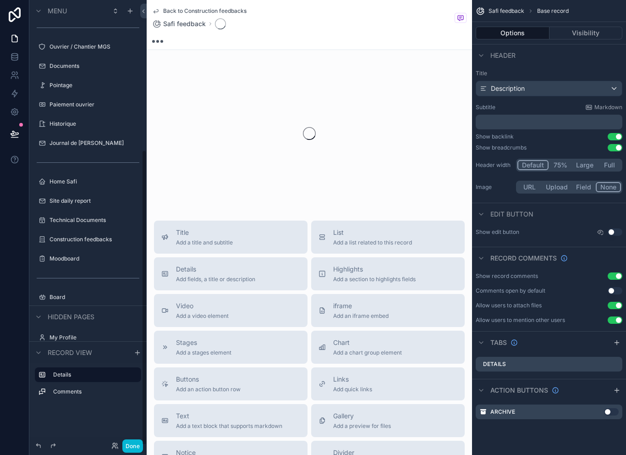
scroll to position [222, 0]
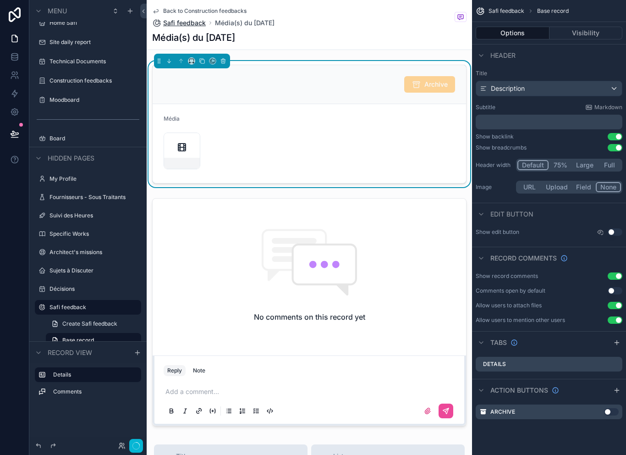
click at [194, 18] on span "Safi feedback" at bounding box center [184, 22] width 43 height 9
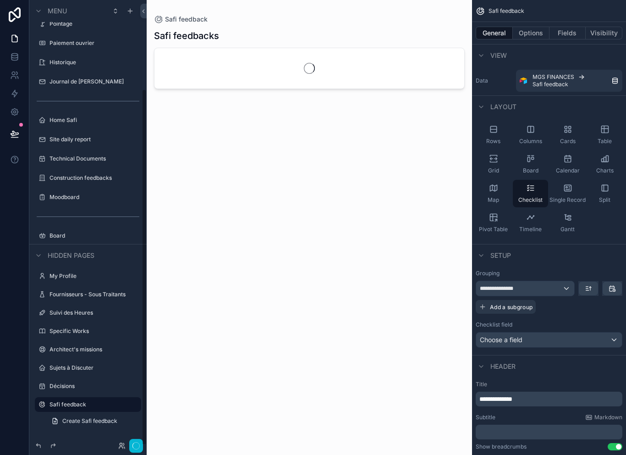
scroll to position [110, 0]
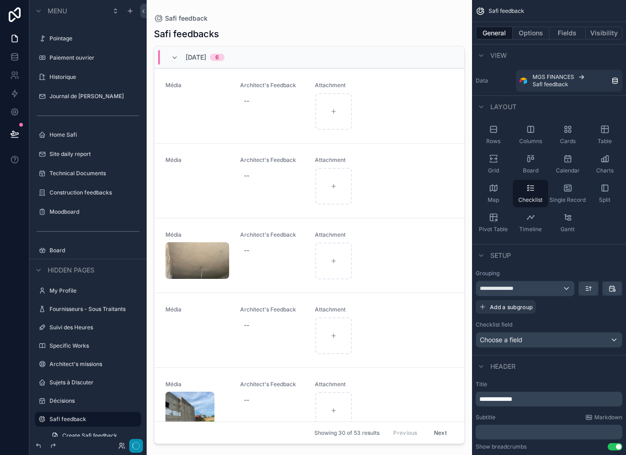
click at [137, 449] on icon "button" at bounding box center [135, 445] width 7 height 7
click at [100, 415] on label "Safi feedback" at bounding box center [85, 418] width 73 height 7
click at [84, 129] on div "Home Safi" at bounding box center [87, 134] width 77 height 11
click at [85, 131] on label "Home Safi" at bounding box center [85, 134] width 73 height 7
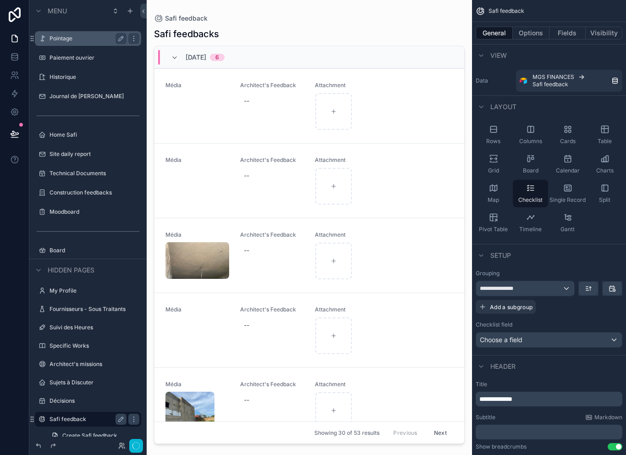
click at [85, 121] on div "Accueil MGS Solde Ouvrier / Chantier MGS Documents Pointage Paiement ouvrier Hi…" at bounding box center [87, 85] width 117 height 346
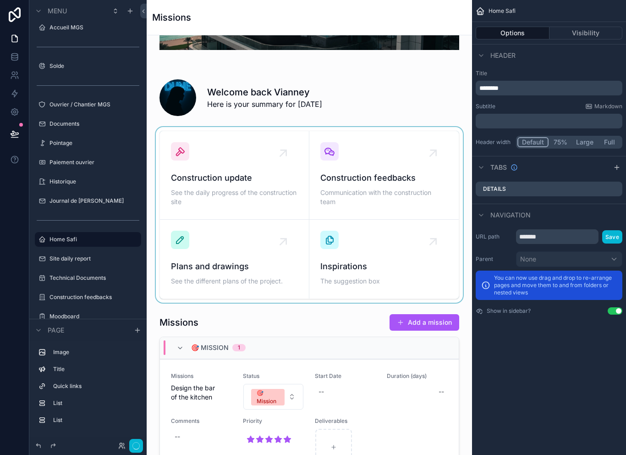
scroll to position [108, 0]
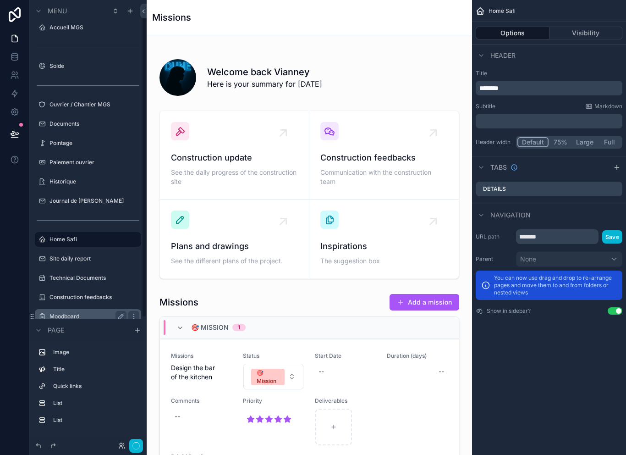
click at [83, 313] on label "Moodboard" at bounding box center [85, 316] width 73 height 7
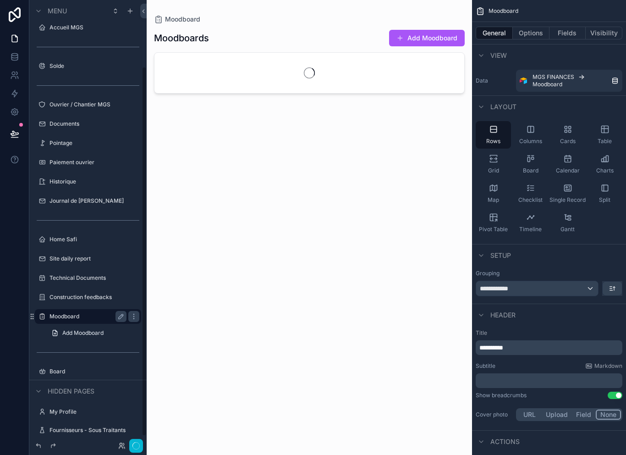
scroll to position [82, 0]
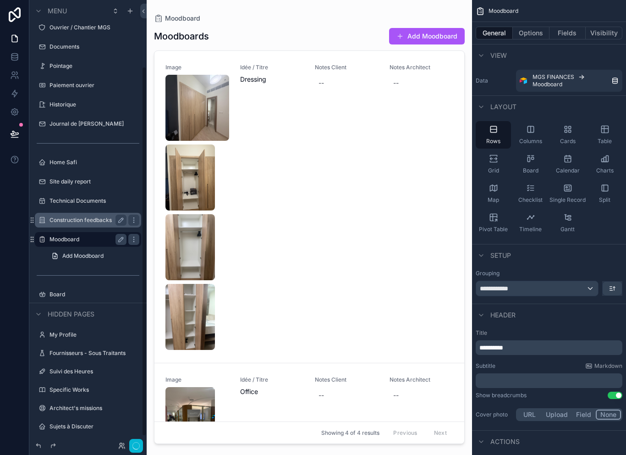
click at [98, 217] on label "Construction feedbacks" at bounding box center [85, 219] width 73 height 7
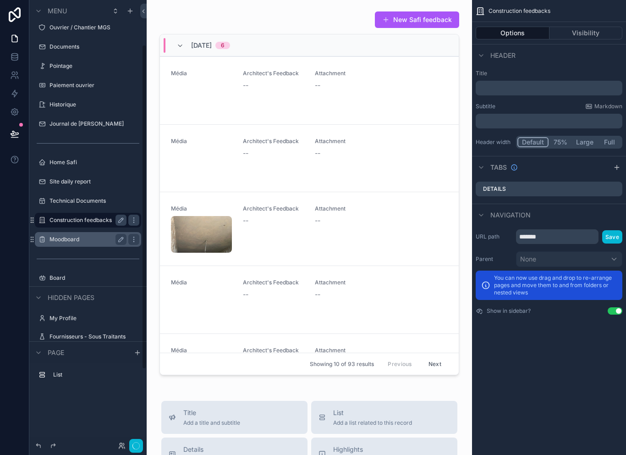
scroll to position [63, 0]
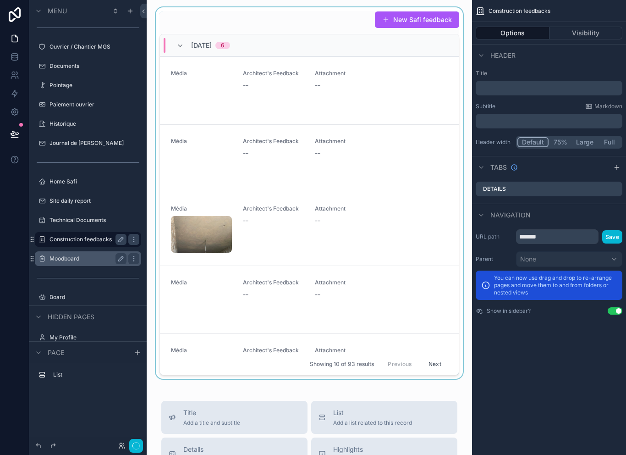
click at [305, 36] on div "10/1/2025 6" at bounding box center [309, 45] width 299 height 22
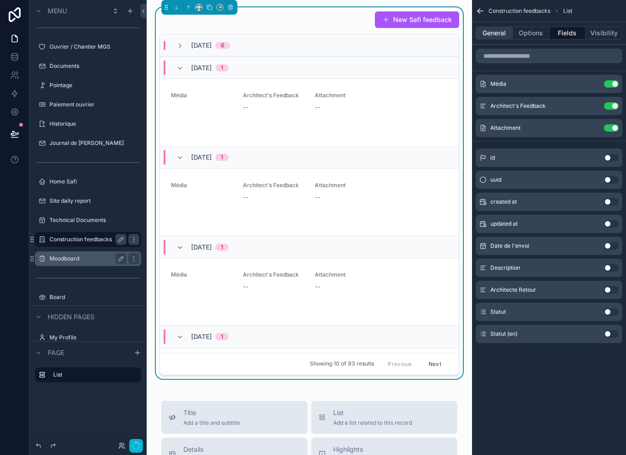
click at [488, 28] on button "General" at bounding box center [494, 33] width 37 height 13
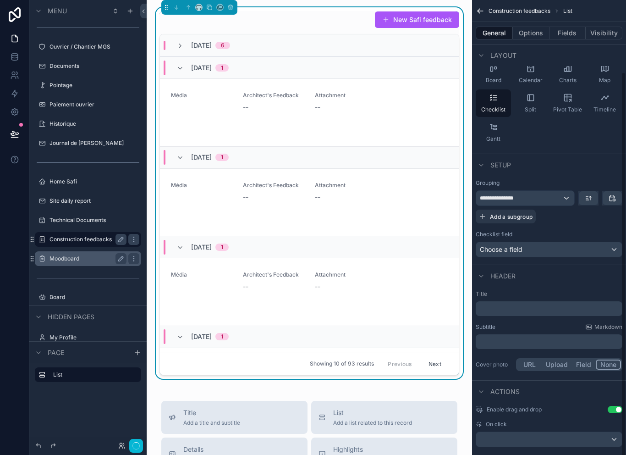
scroll to position [84, 0]
click at [582, 436] on div "scrollable content" at bounding box center [549, 439] width 146 height 15
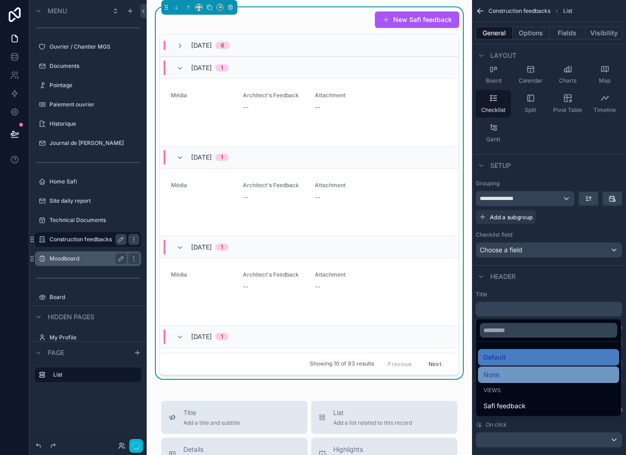
click at [517, 380] on div "None" at bounding box center [549, 374] width 130 height 11
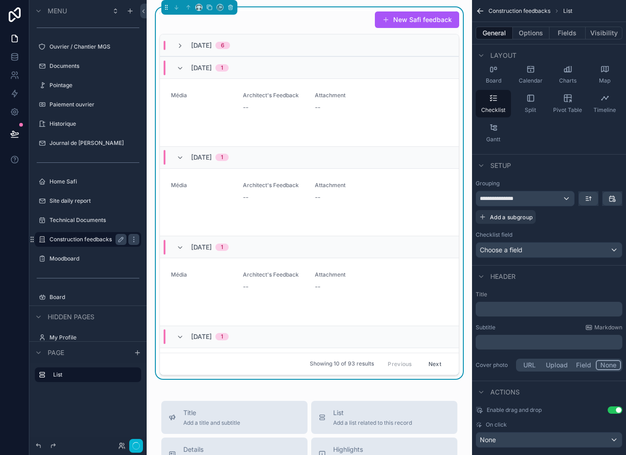
click at [620, 408] on button "Use setting" at bounding box center [615, 409] width 15 height 7
click at [534, 27] on button "Options" at bounding box center [531, 33] width 37 height 13
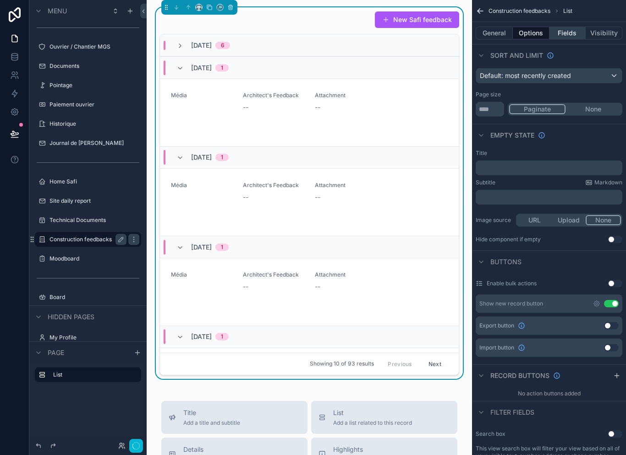
click at [572, 30] on button "Fields" at bounding box center [568, 33] width 37 height 13
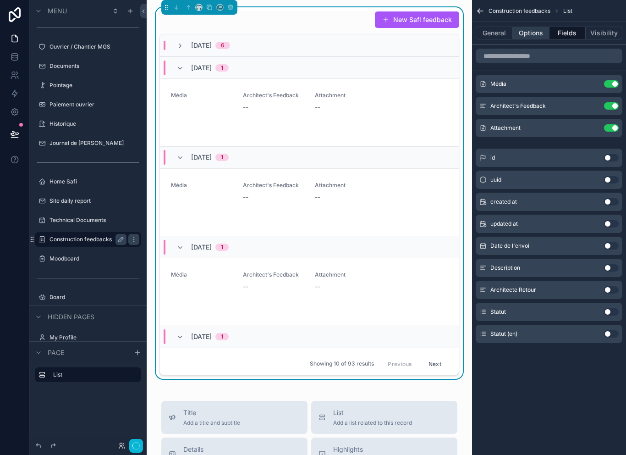
click at [529, 27] on button "Options" at bounding box center [531, 33] width 37 height 13
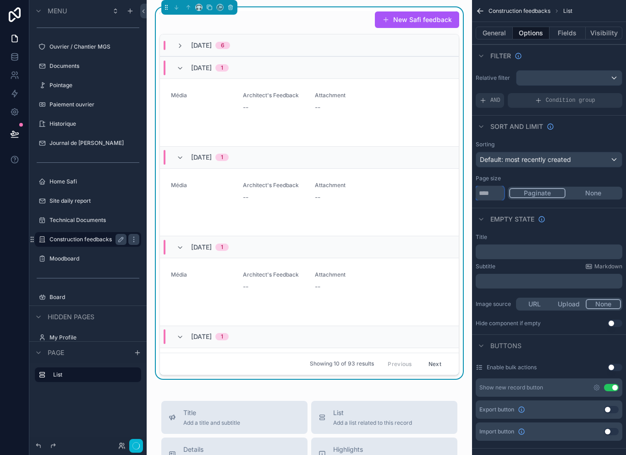
click at [493, 192] on input "**" at bounding box center [490, 193] width 28 height 15
type input "*"
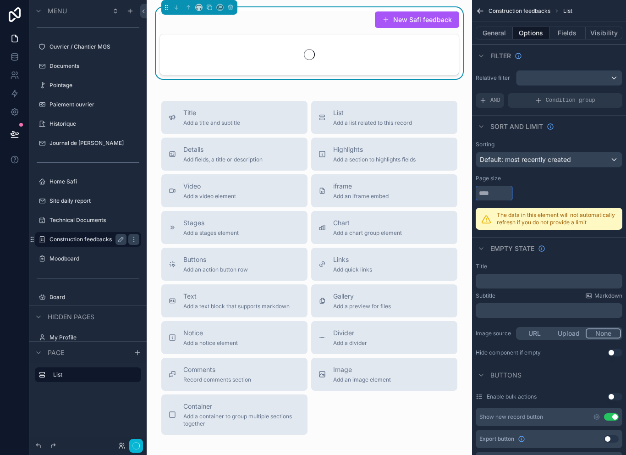
type input "*"
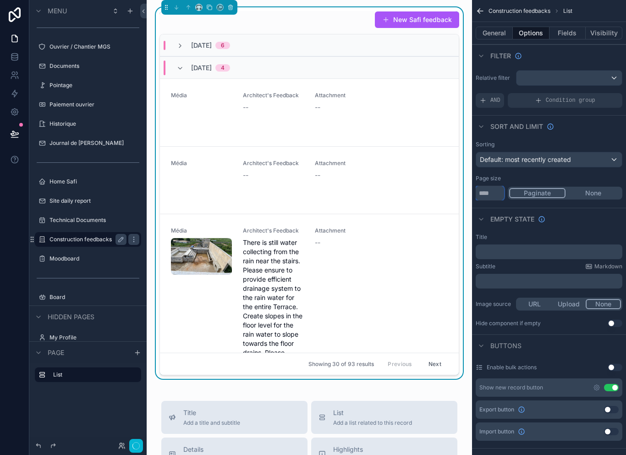
type input "*"
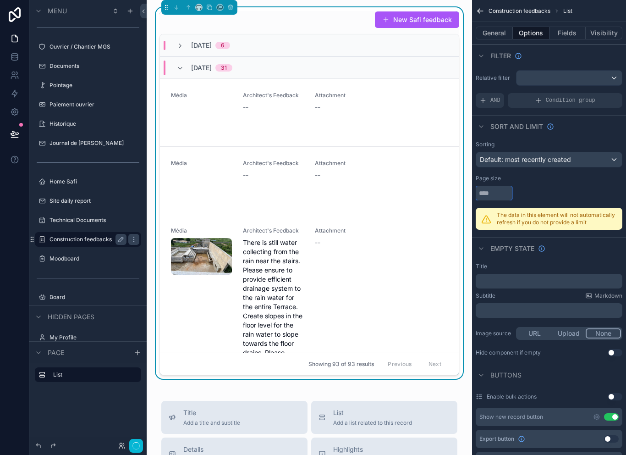
type input "*"
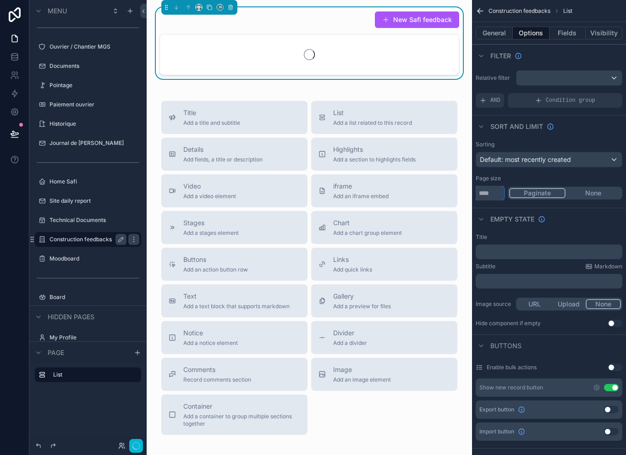
type input "**"
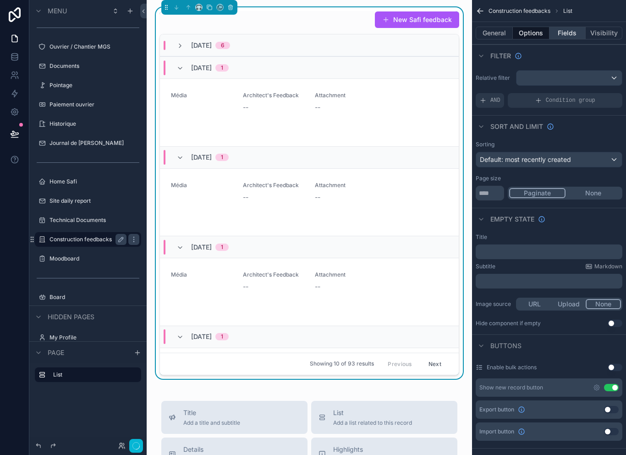
click at [566, 33] on button "Fields" at bounding box center [568, 33] width 37 height 13
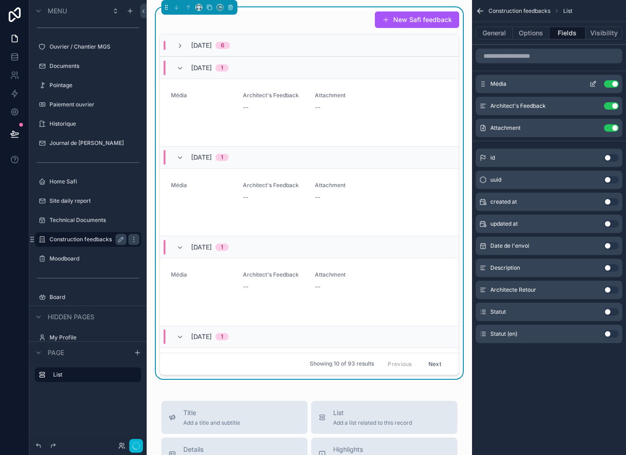
click at [588, 81] on button "scrollable content" at bounding box center [593, 83] width 15 height 7
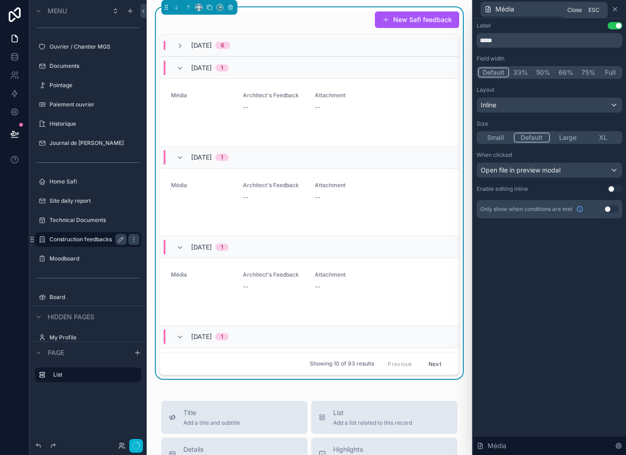
click at [612, 8] on icon at bounding box center [614, 8] width 7 height 7
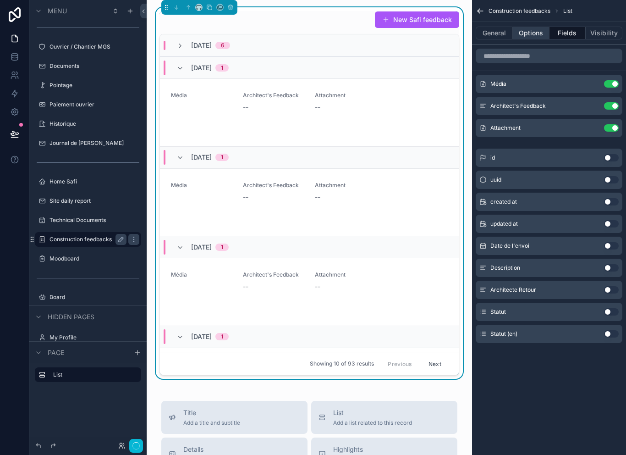
click at [543, 33] on button "Options" at bounding box center [531, 33] width 37 height 13
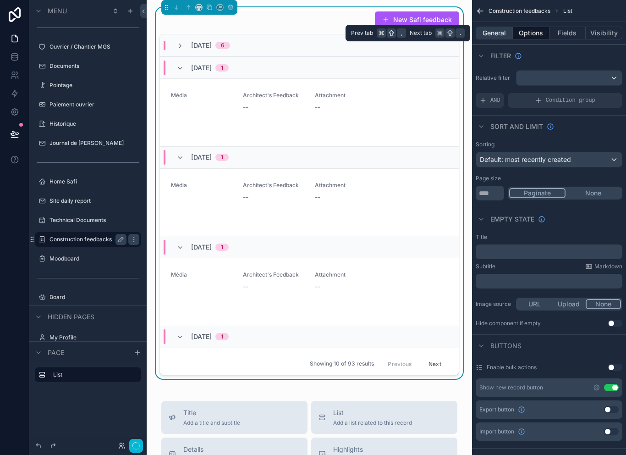
click at [507, 36] on button "General" at bounding box center [494, 33] width 37 height 13
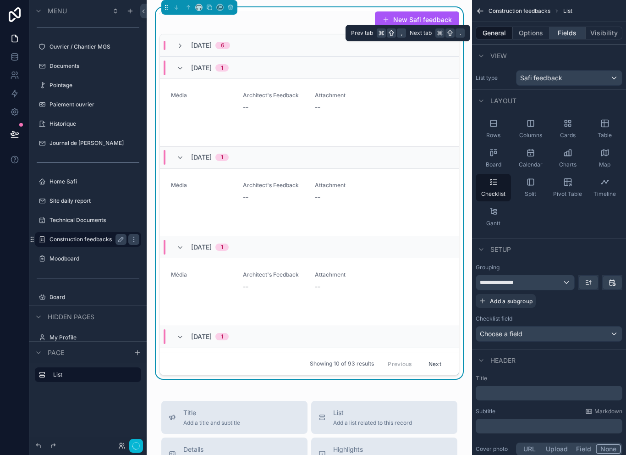
click at [560, 28] on button "Fields" at bounding box center [568, 33] width 37 height 13
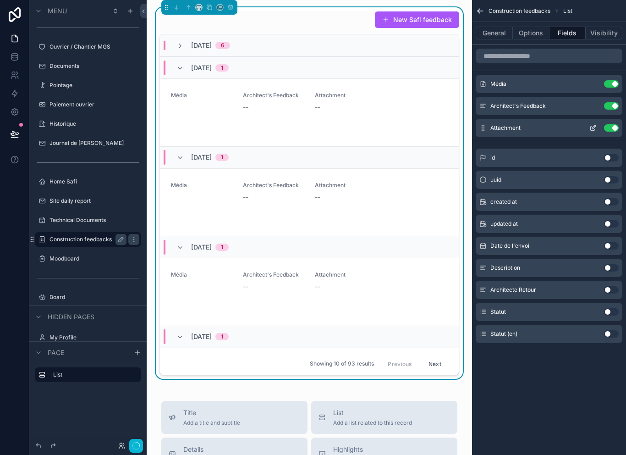
click at [584, 126] on div "Attachment Use setting" at bounding box center [549, 128] width 147 height 18
click at [587, 128] on button "scrollable content" at bounding box center [593, 127] width 15 height 7
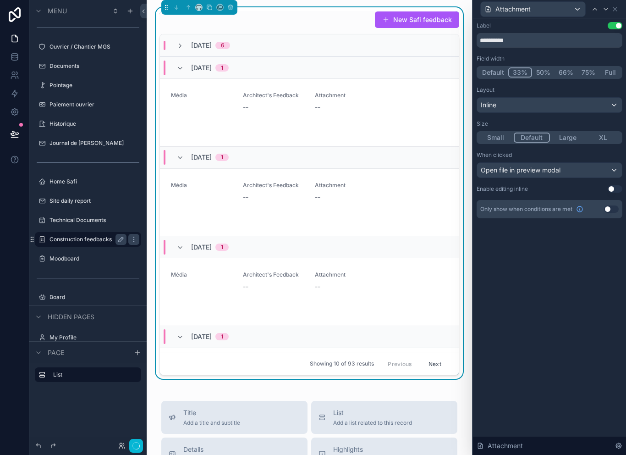
click at [611, 185] on button "Use setting" at bounding box center [615, 188] width 15 height 7
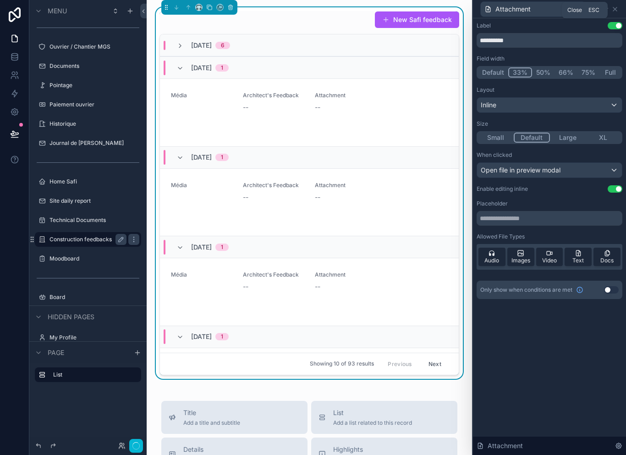
click at [546, 98] on div "Inline" at bounding box center [549, 105] width 145 height 15
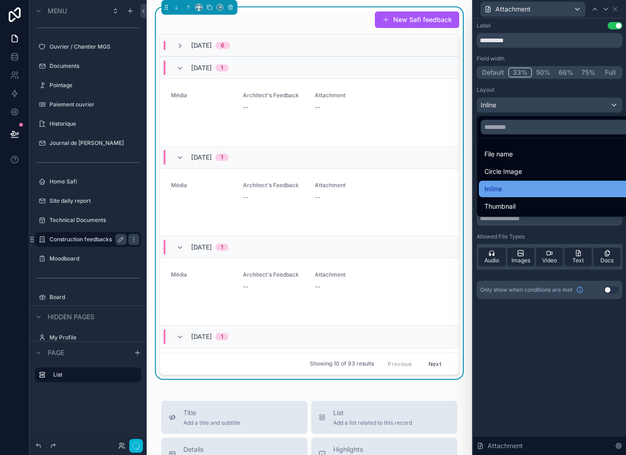
click at [525, 185] on div "Inline" at bounding box center [559, 188] width 151 height 11
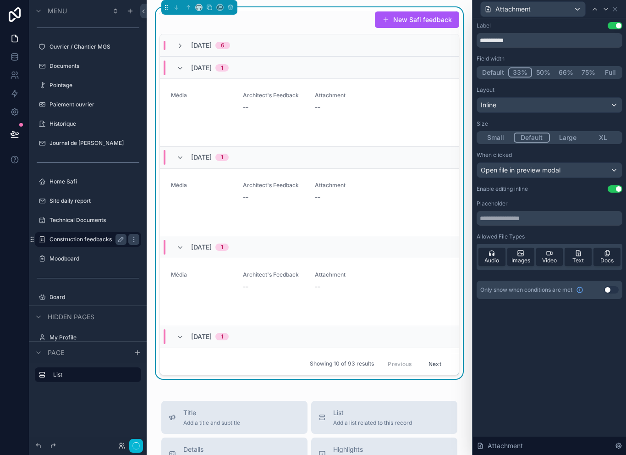
click at [545, 106] on div "Inline" at bounding box center [549, 105] width 145 height 15
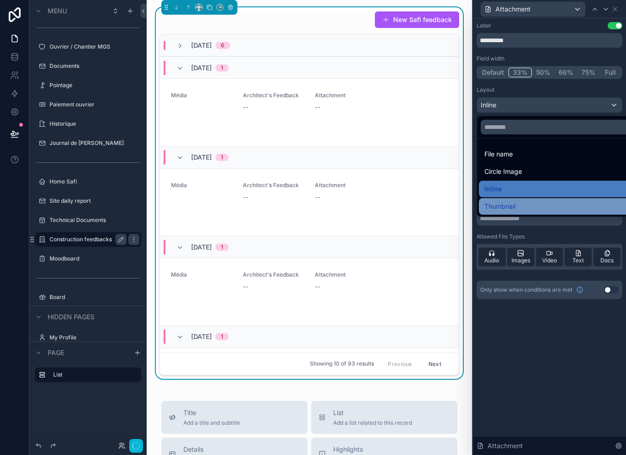
click at [533, 201] on div "Thumbnail" at bounding box center [559, 206] width 151 height 11
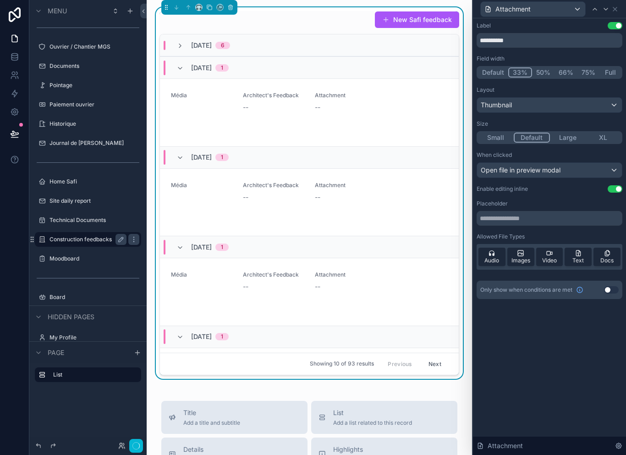
click at [547, 105] on div "Thumbnail" at bounding box center [549, 105] width 145 height 15
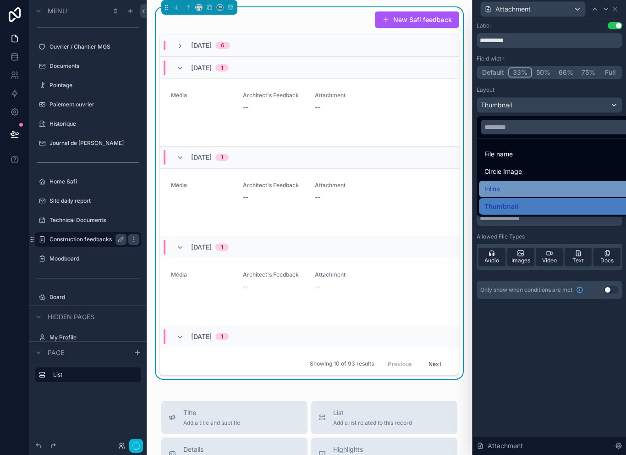
click at [525, 183] on div "Inline" at bounding box center [559, 188] width 151 height 11
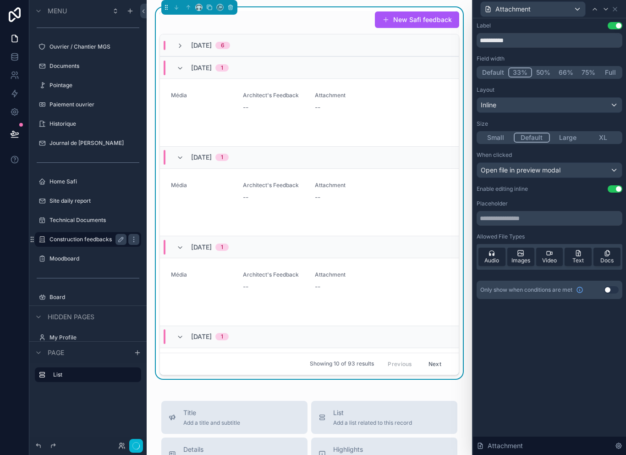
click at [607, 72] on button "Full" at bounding box center [610, 72] width 22 height 10
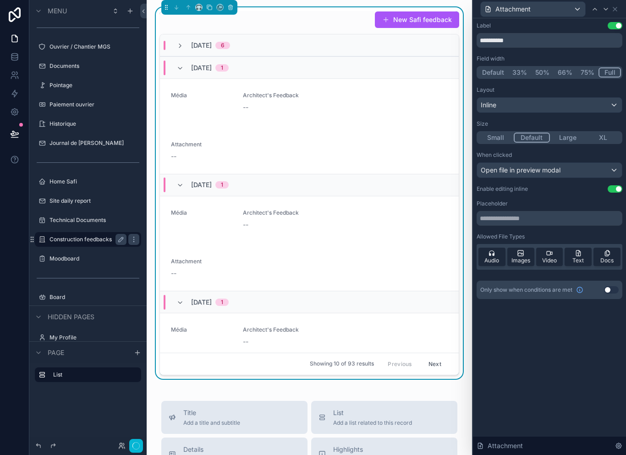
click at [584, 74] on button "75%" at bounding box center [588, 72] width 22 height 10
click at [613, 71] on button "Full" at bounding box center [610, 72] width 22 height 10
click at [493, 74] on button "Default" at bounding box center [493, 72] width 30 height 10
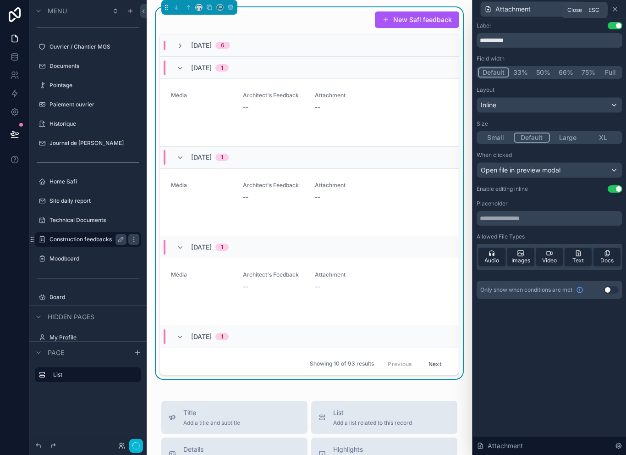
click at [613, 8] on icon at bounding box center [614, 8] width 7 height 7
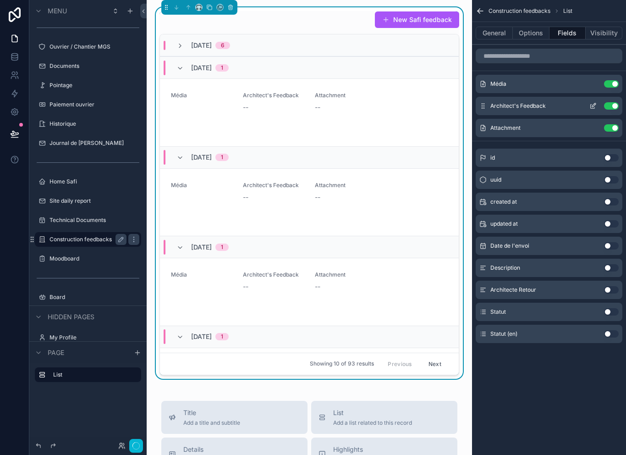
click at [594, 102] on icon "scrollable content" at bounding box center [592, 105] width 7 height 7
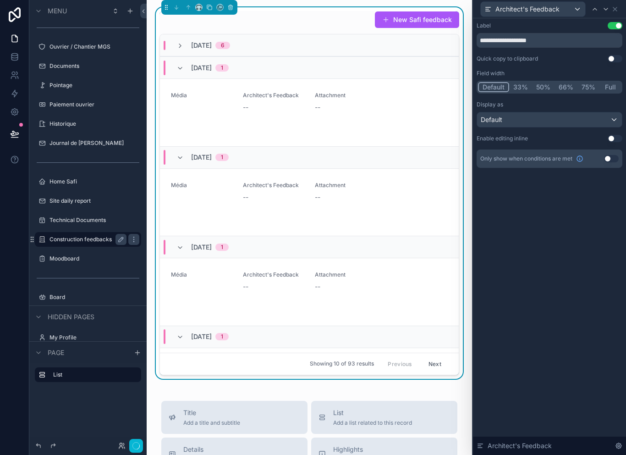
click at [616, 135] on button "Use setting" at bounding box center [615, 138] width 15 height 7
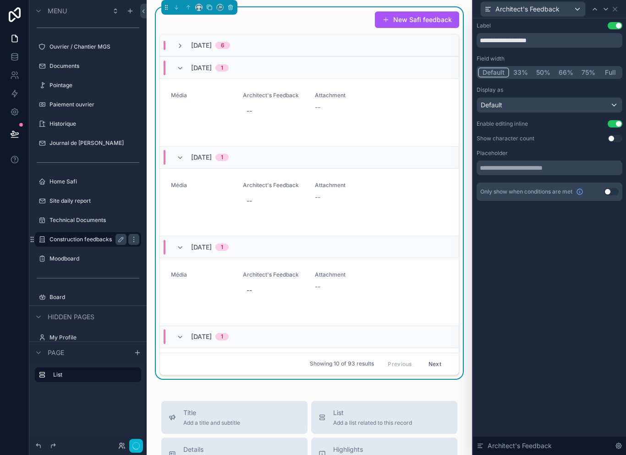
click at [613, 122] on button "Use setting" at bounding box center [615, 123] width 15 height 7
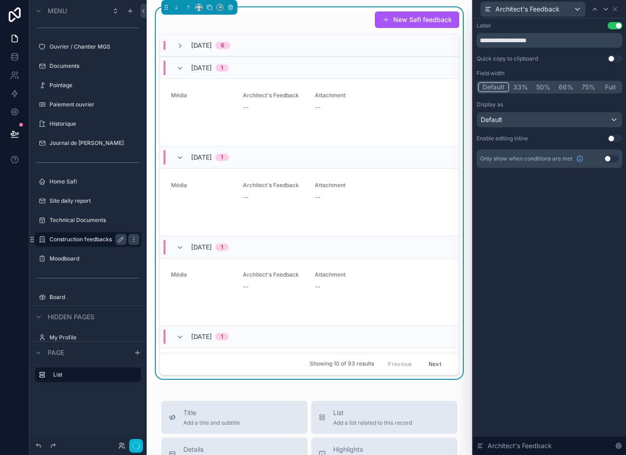
click at [614, 135] on button "Use setting" at bounding box center [615, 138] width 15 height 7
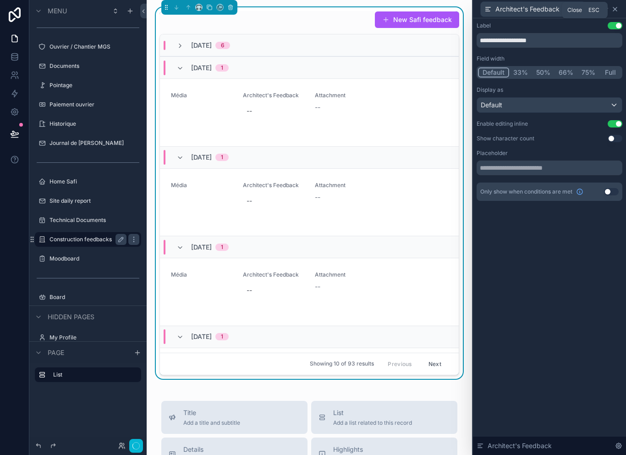
click at [618, 8] on icon at bounding box center [614, 8] width 7 height 7
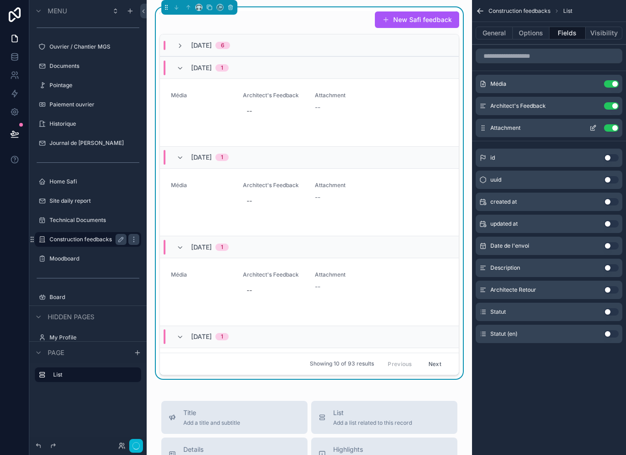
click at [593, 126] on icon "scrollable content" at bounding box center [592, 127] width 7 height 7
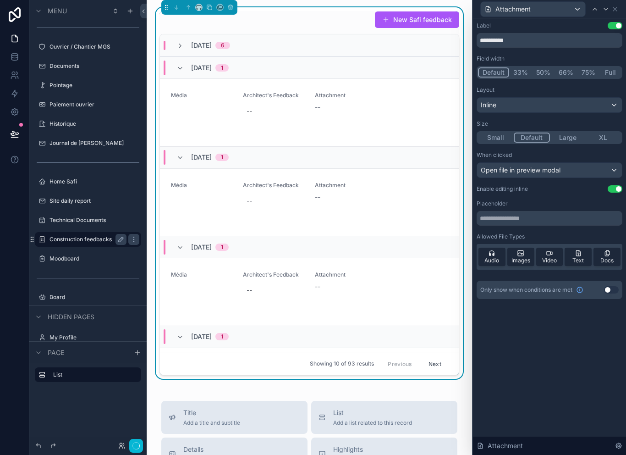
click at [621, 5] on div "Attachment" at bounding box center [550, 9] width 146 height 18
click at [613, 9] on icon at bounding box center [614, 8] width 7 height 7
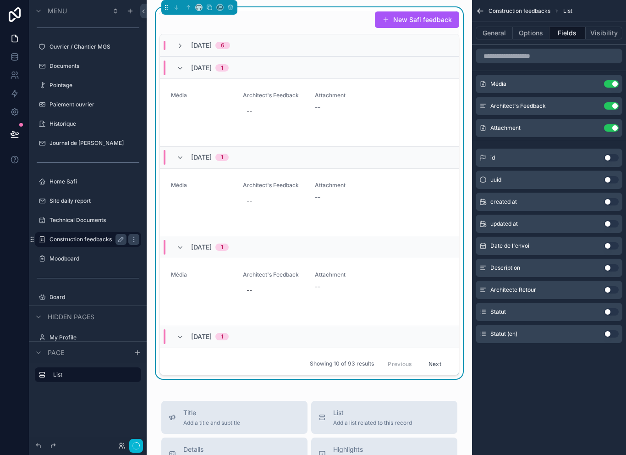
click at [617, 8] on div "Construction feedbacks List" at bounding box center [549, 11] width 154 height 22
click at [496, 37] on button "General" at bounding box center [494, 33] width 37 height 13
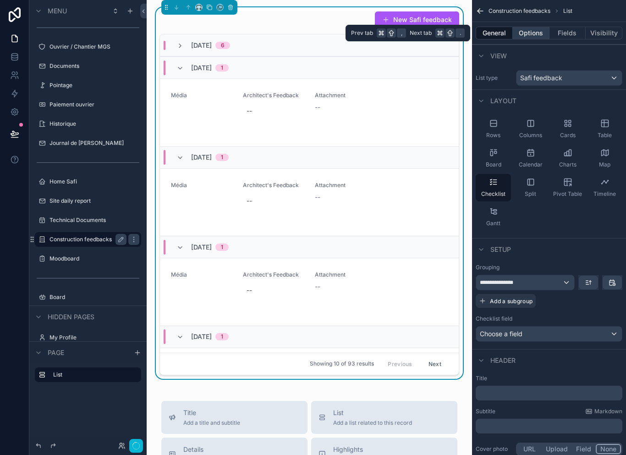
click at [534, 32] on button "Options" at bounding box center [531, 33] width 37 height 13
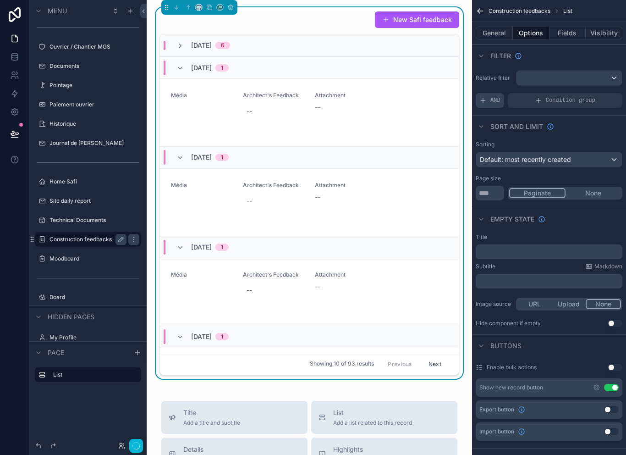
click at [496, 95] on div "AND" at bounding box center [490, 100] width 28 height 15
click at [591, 93] on div "Add a filter" at bounding box center [549, 100] width 147 height 15
click at [603, 71] on div "scrollable content" at bounding box center [569, 78] width 105 height 15
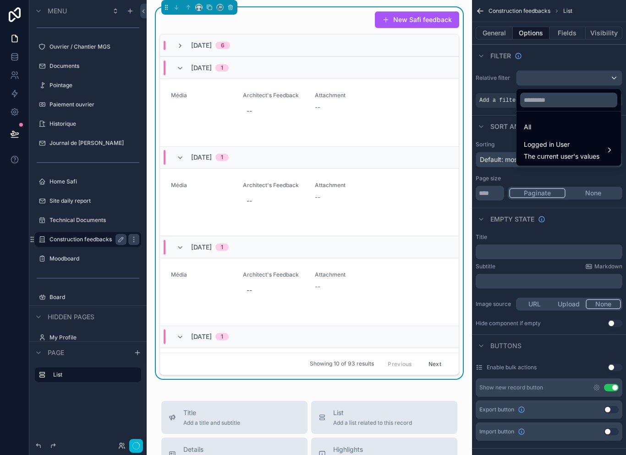
click at [601, 58] on div "scrollable content" at bounding box center [313, 227] width 626 height 455
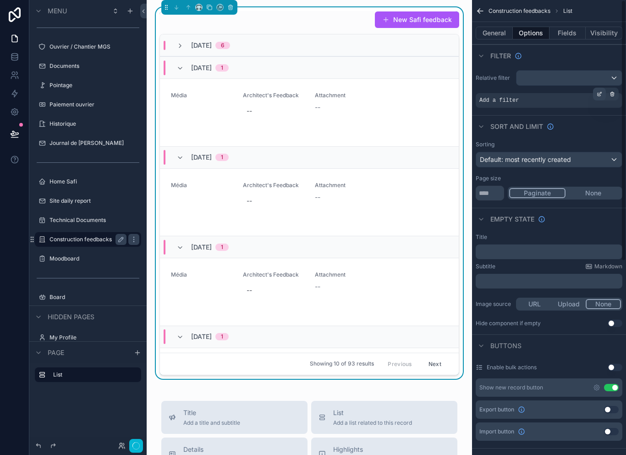
click at [597, 93] on icon "scrollable content" at bounding box center [599, 93] width 5 height 5
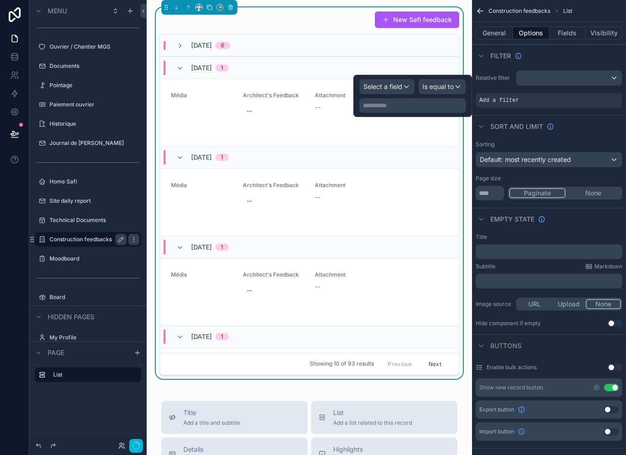
click at [397, 89] on div "Select a field" at bounding box center [387, 86] width 55 height 15
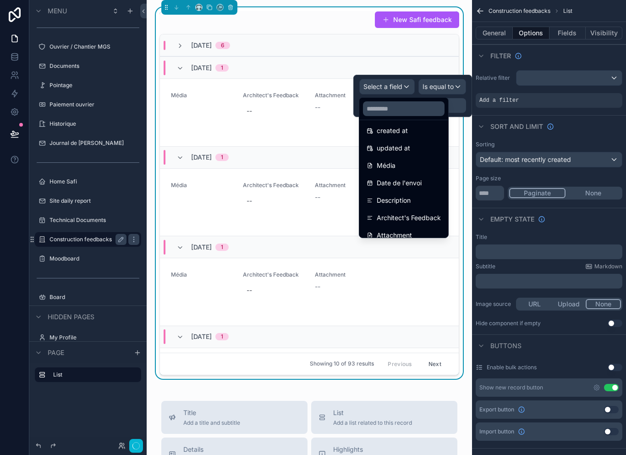
scroll to position [45, 0]
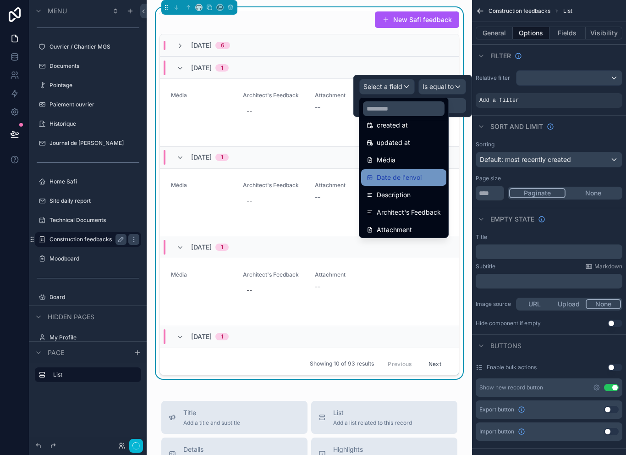
click at [427, 176] on div "Date de l'envoi" at bounding box center [404, 177] width 74 height 11
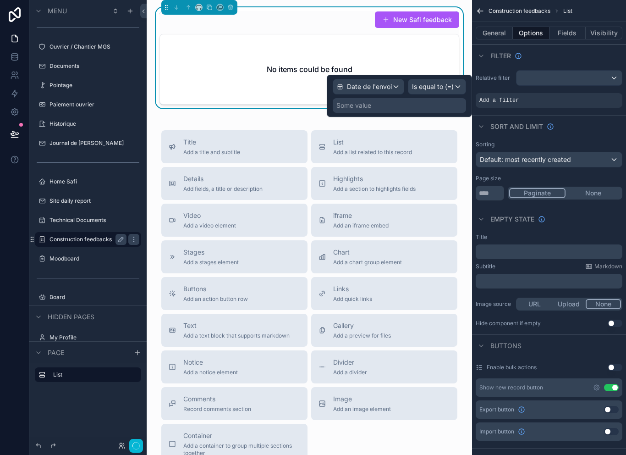
click at [448, 80] on div "Is equal to (=)" at bounding box center [436, 86] width 57 height 15
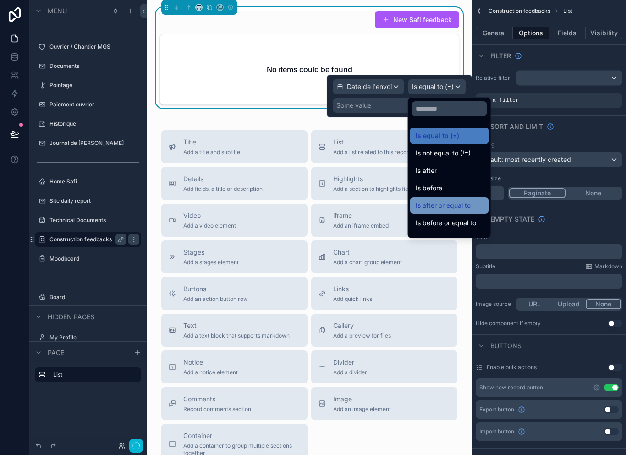
click at [461, 205] on span "Is after or equal to" at bounding box center [443, 205] width 55 height 11
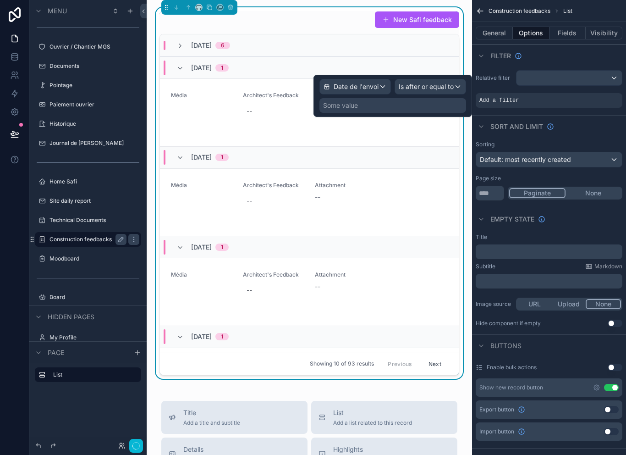
click at [390, 105] on div "Some value" at bounding box center [392, 105] width 147 height 15
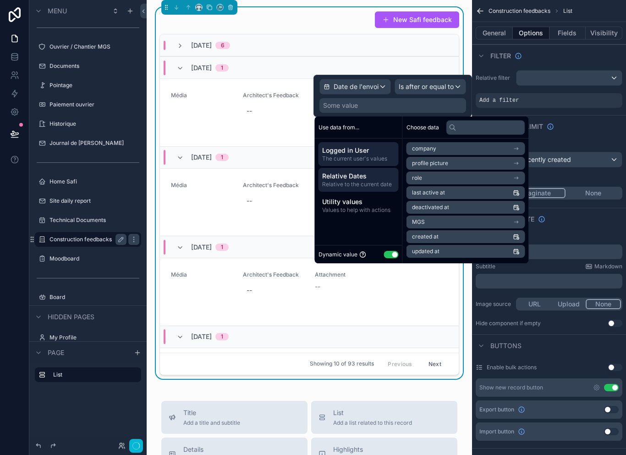
click at [369, 177] on span "Relative Dates" at bounding box center [358, 175] width 73 height 9
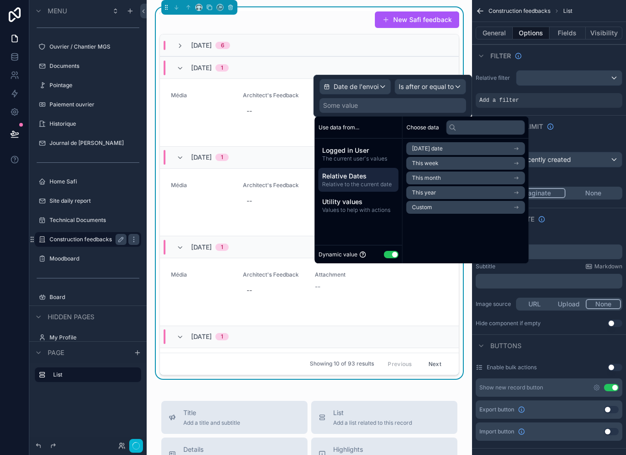
click at [444, 205] on li "Custom" at bounding box center [466, 207] width 119 height 13
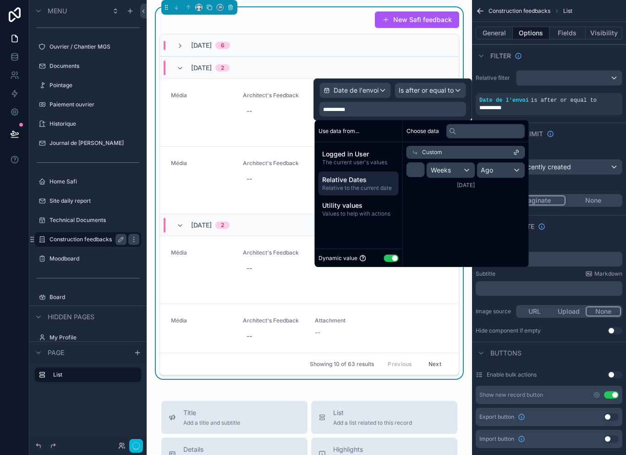
click at [466, 165] on div "Weeks" at bounding box center [451, 170] width 48 height 15
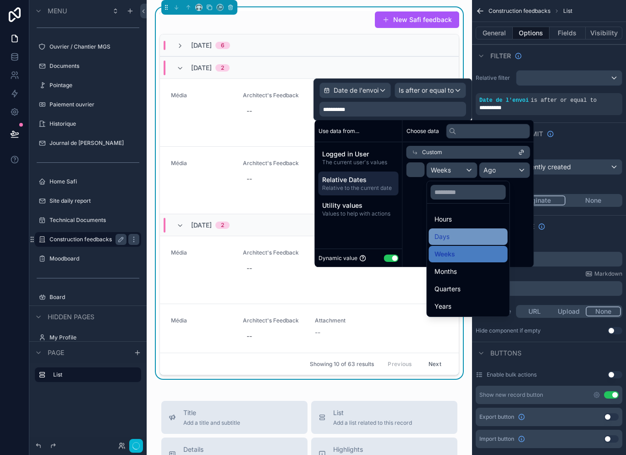
click at [463, 235] on div "Days" at bounding box center [468, 236] width 68 height 11
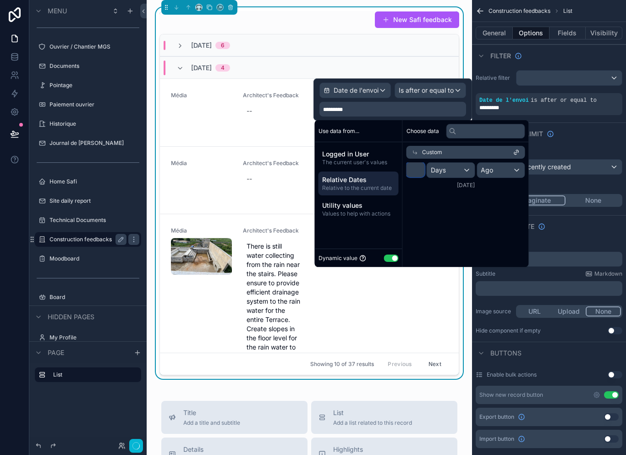
click at [422, 167] on input "*" at bounding box center [416, 169] width 18 height 15
type input "*"
click at [600, 139] on div "Sort And Limit" at bounding box center [549, 133] width 154 height 22
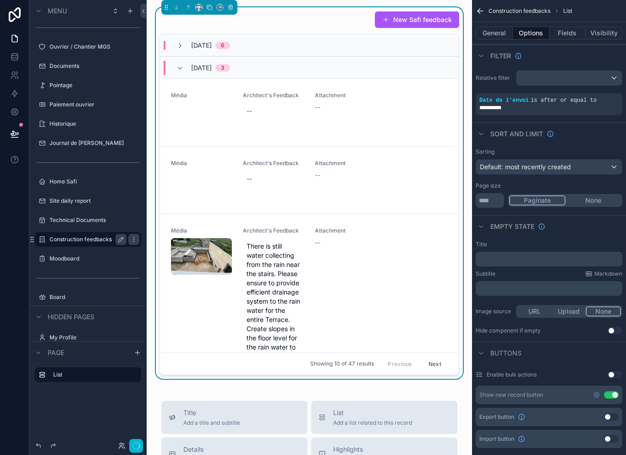
click at [589, 167] on div "Default: most recently created" at bounding box center [549, 166] width 146 height 15
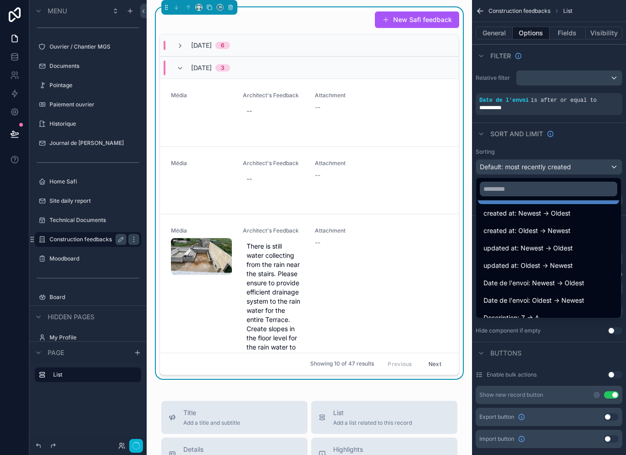
scroll to position [23, 0]
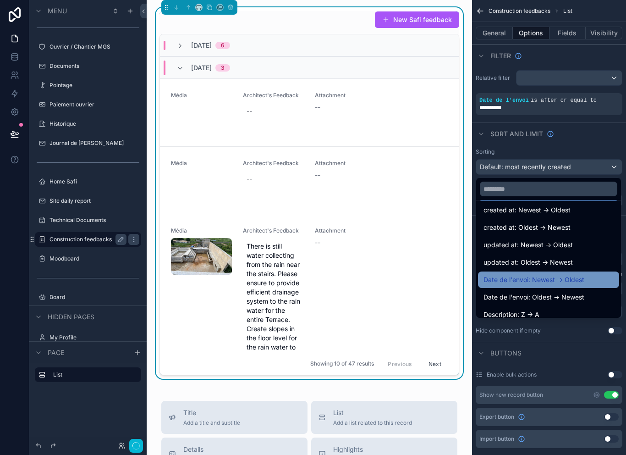
click at [576, 274] on span "Date de l'envoi: Newest -> Oldest" at bounding box center [534, 279] width 101 height 11
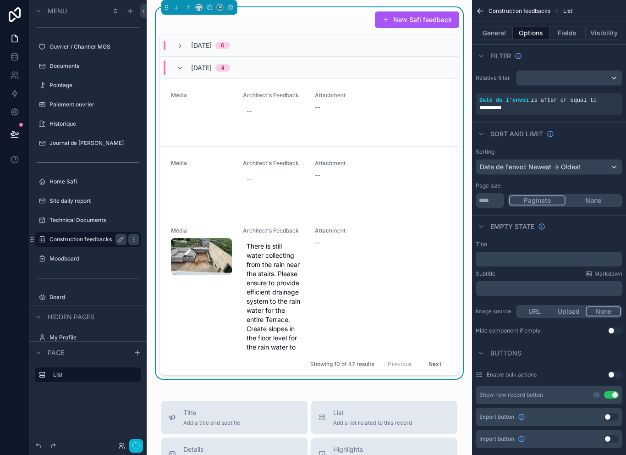
scroll to position [0, 0]
click at [182, 46] on icon "scrollable content" at bounding box center [179, 45] width 7 height 7
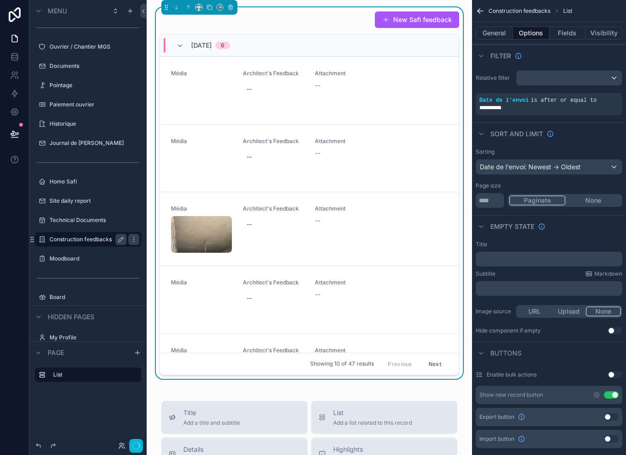
click at [552, 183] on div "Page size" at bounding box center [549, 185] width 147 height 7
click at [610, 167] on div "Date de l'envoi: Newest -> Oldest" at bounding box center [549, 166] width 146 height 15
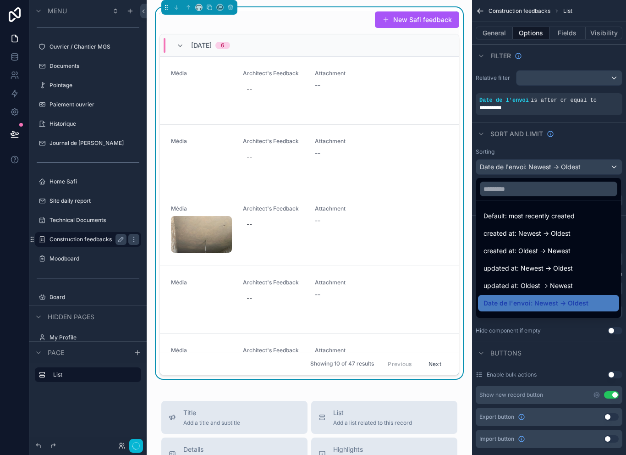
click at [611, 166] on div "scrollable content" at bounding box center [313, 227] width 626 height 455
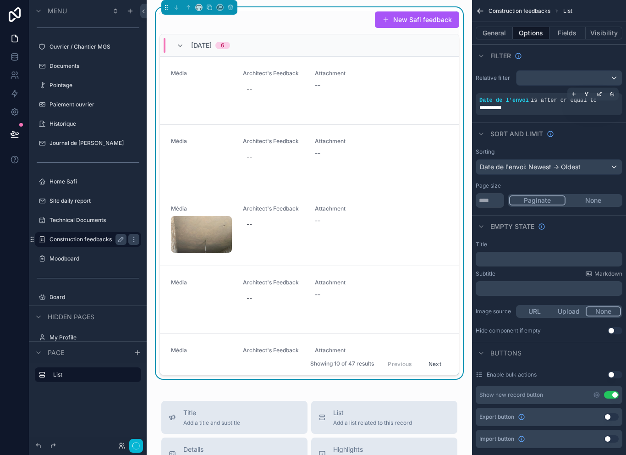
click at [588, 114] on div "**********" at bounding box center [549, 104] width 147 height 22
click at [578, 115] on div "**********" at bounding box center [549, 92] width 154 height 52
click at [500, 28] on button "General" at bounding box center [494, 33] width 37 height 13
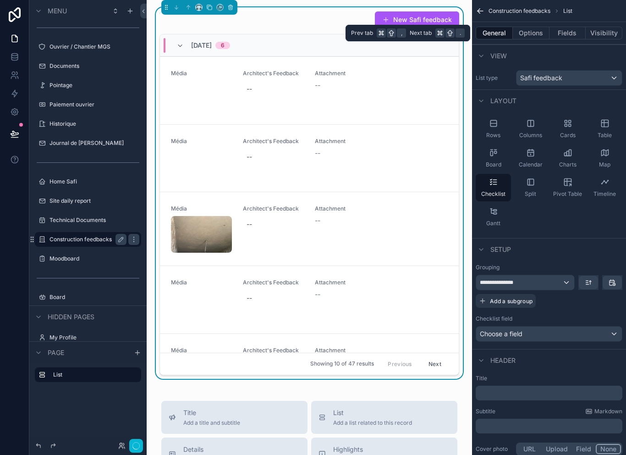
click at [528, 391] on p "﻿" at bounding box center [549, 392] width 141 height 9
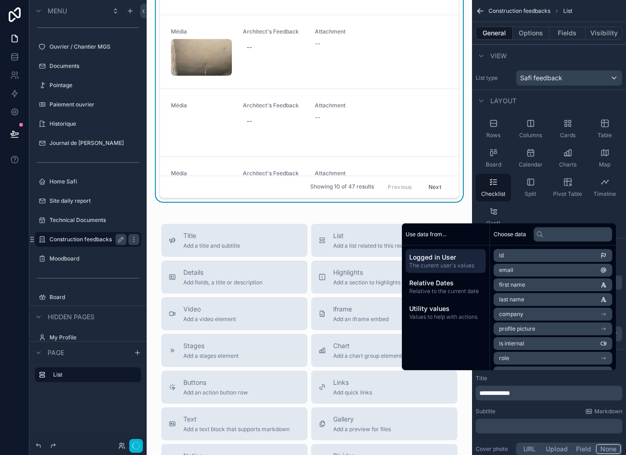
scroll to position [179, 0]
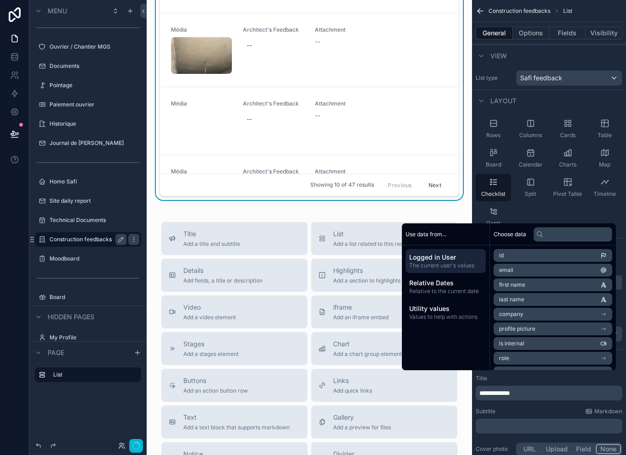
click at [261, 222] on div "New pictures New Safi feedback 10/1/2025 6 Média Architect's Feedback -- Attach…" at bounding box center [309, 225] width 325 height 808
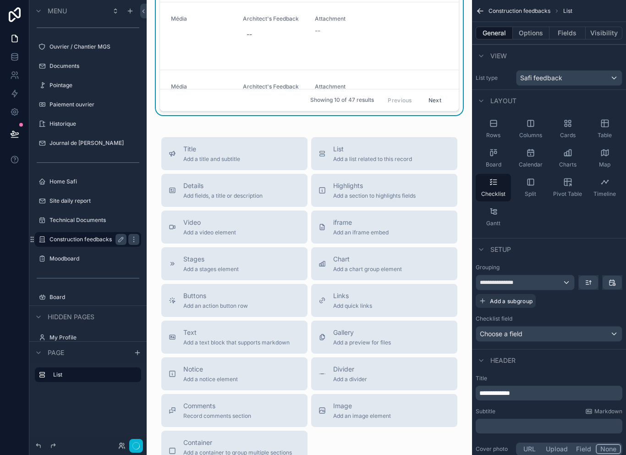
scroll to position [266, 0]
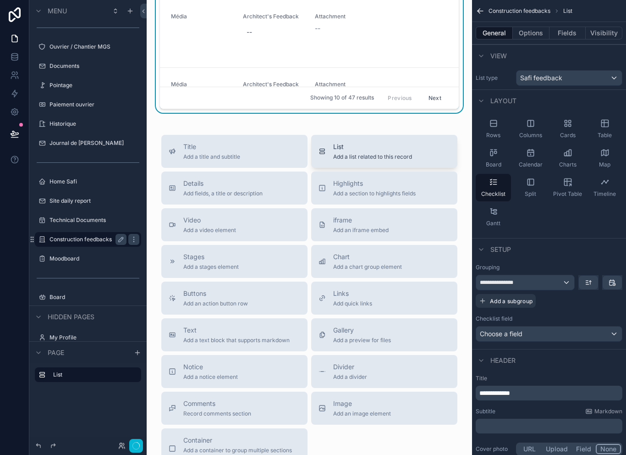
click at [372, 160] on span "Add a list related to this record" at bounding box center [372, 156] width 79 height 7
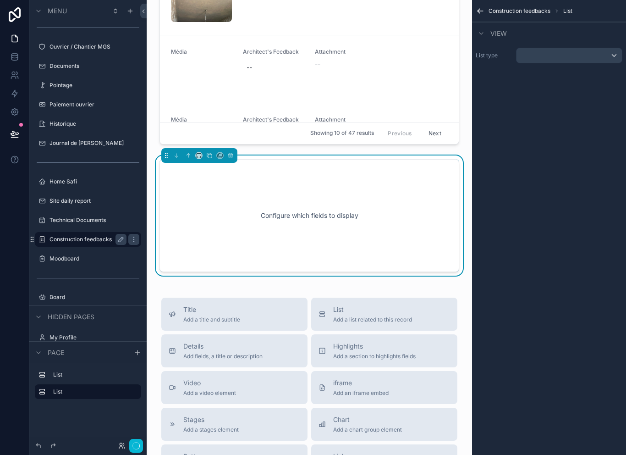
scroll to position [7, 0]
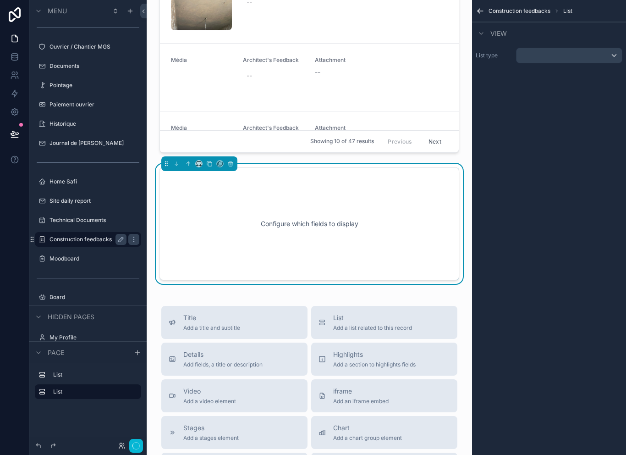
click at [572, 54] on div "scrollable content" at bounding box center [569, 55] width 105 height 15
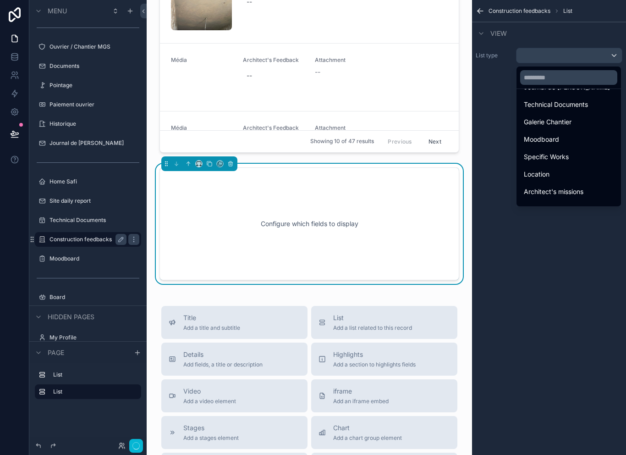
scroll to position [169, 0]
click at [567, 71] on input "text" at bounding box center [568, 77] width 97 height 15
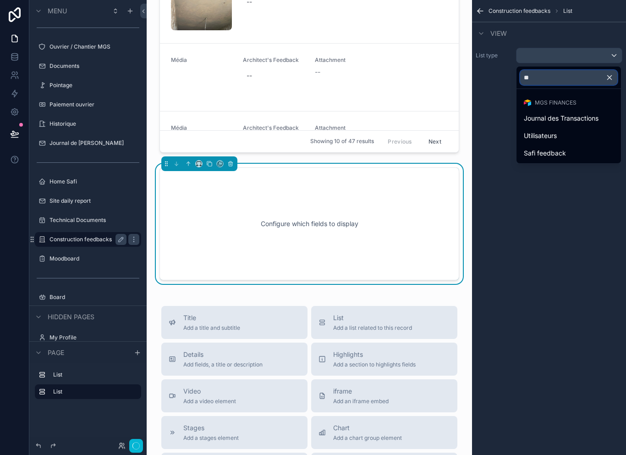
scroll to position [0, 0]
type input "***"
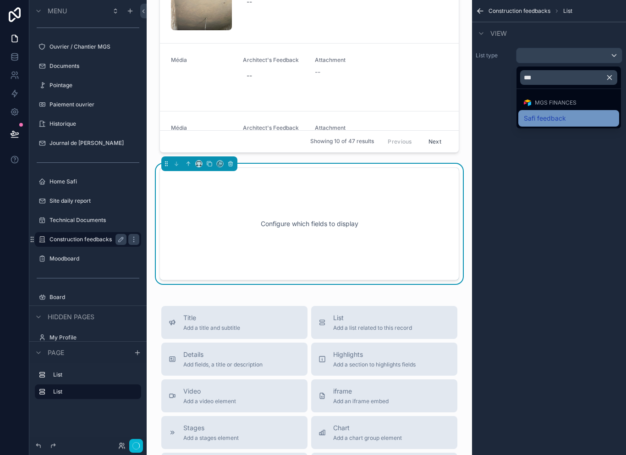
click at [559, 115] on span "Safi feedback" at bounding box center [545, 118] width 42 height 11
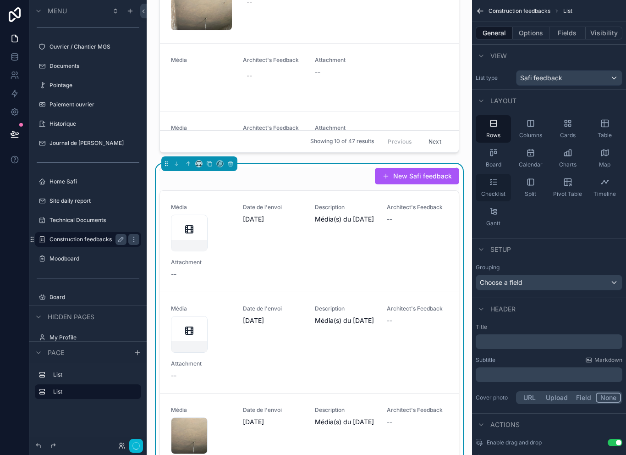
click at [492, 185] on div "Checklist" at bounding box center [493, 187] width 35 height 27
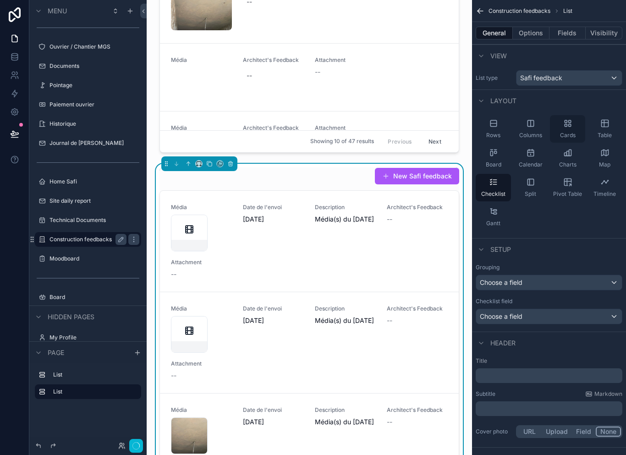
click at [572, 132] on span "Cards" at bounding box center [568, 135] width 16 height 7
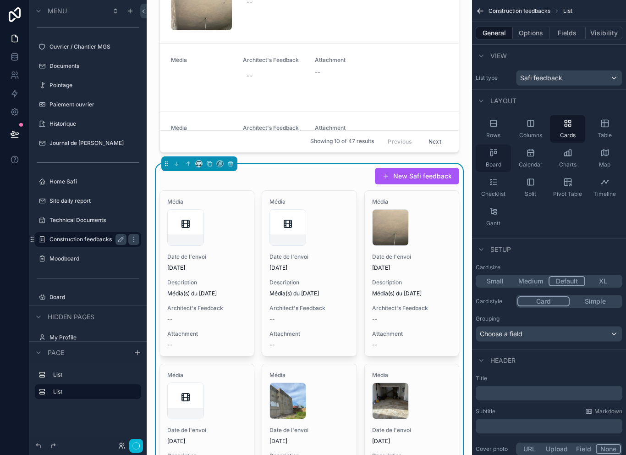
click at [501, 162] on div "Board" at bounding box center [493, 157] width 35 height 27
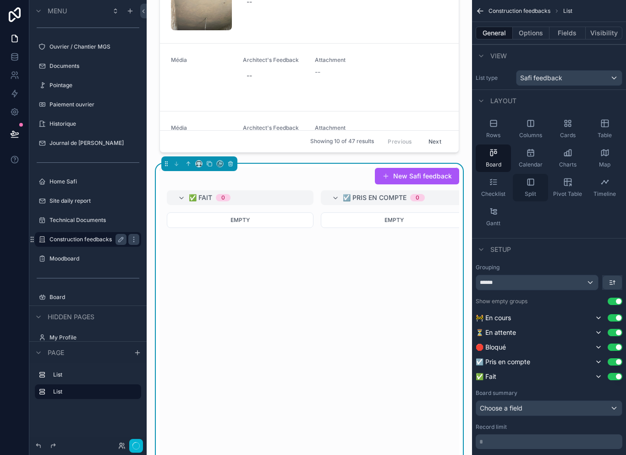
click at [531, 190] on span "Split" at bounding box center [530, 193] width 11 height 7
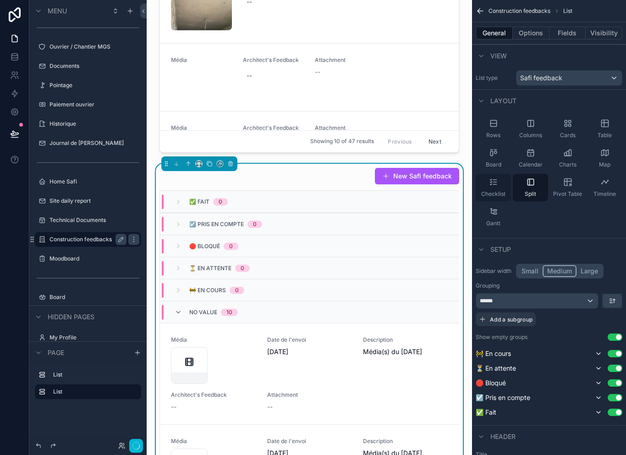
click at [501, 183] on div "Checklist" at bounding box center [493, 187] width 35 height 27
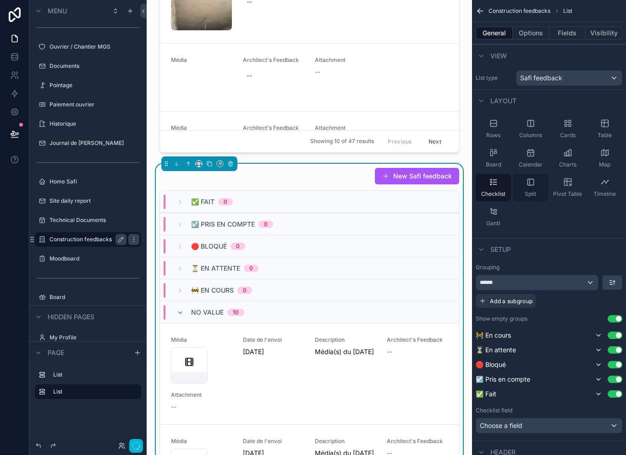
click at [528, 190] on span "Split" at bounding box center [530, 193] width 11 height 7
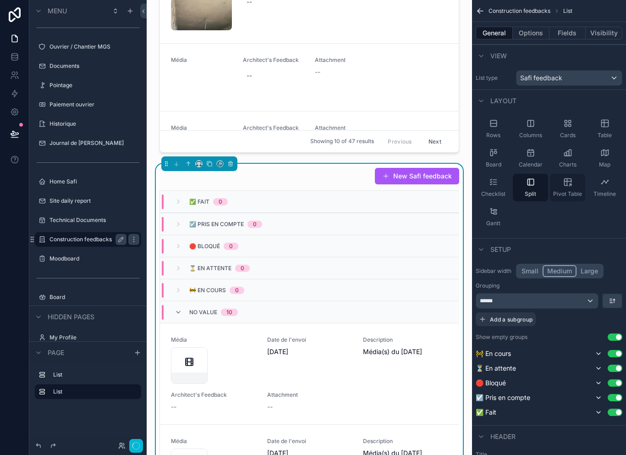
click at [571, 180] on icon "scrollable content" at bounding box center [567, 181] width 9 height 9
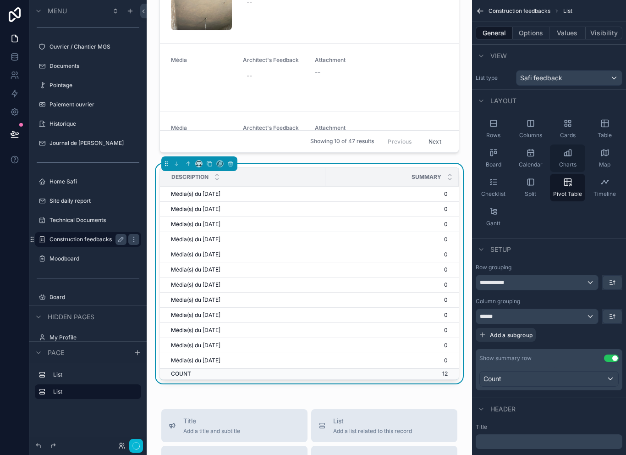
click at [572, 148] on div "Charts" at bounding box center [567, 157] width 35 height 27
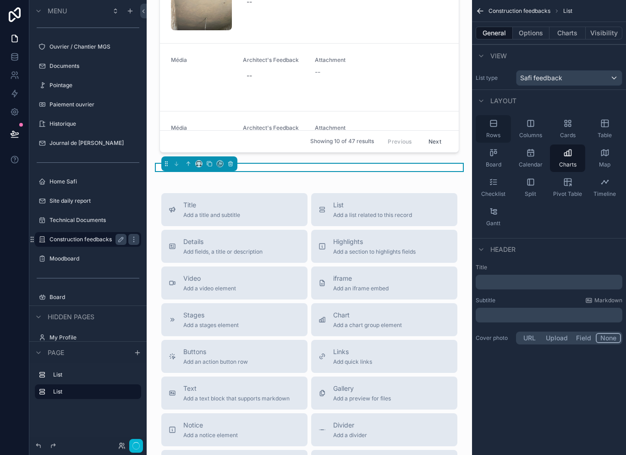
click at [500, 126] on div "Rows" at bounding box center [493, 128] width 35 height 27
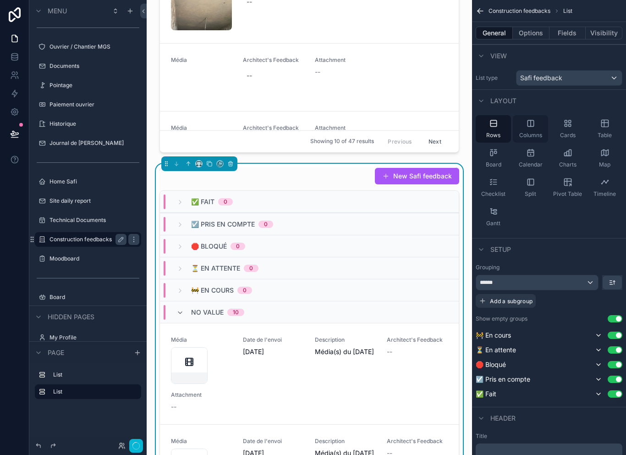
click at [533, 129] on div "Columns" at bounding box center [530, 128] width 35 height 27
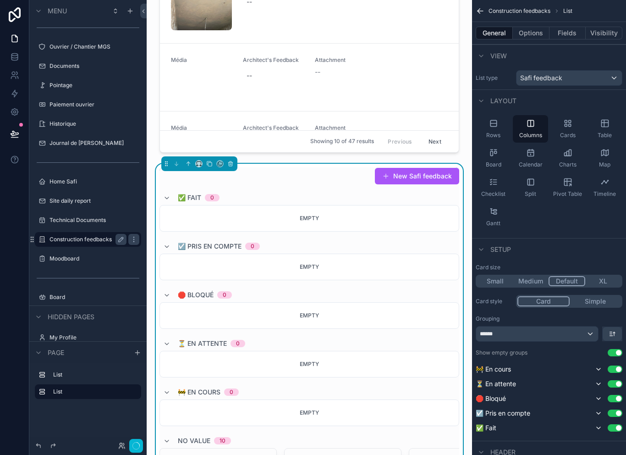
click at [581, 333] on div "******" at bounding box center [537, 333] width 122 height 15
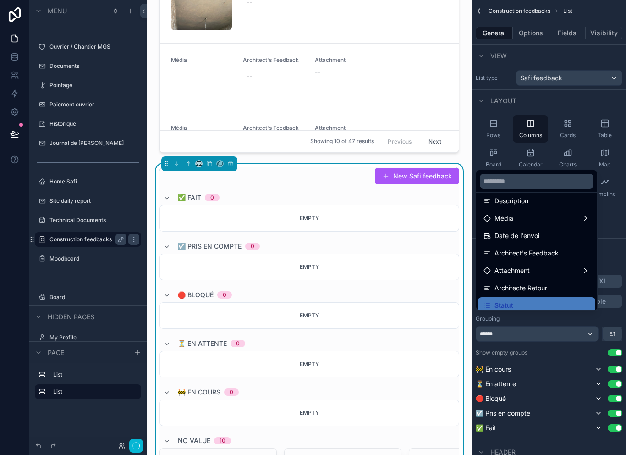
scroll to position [60, 0]
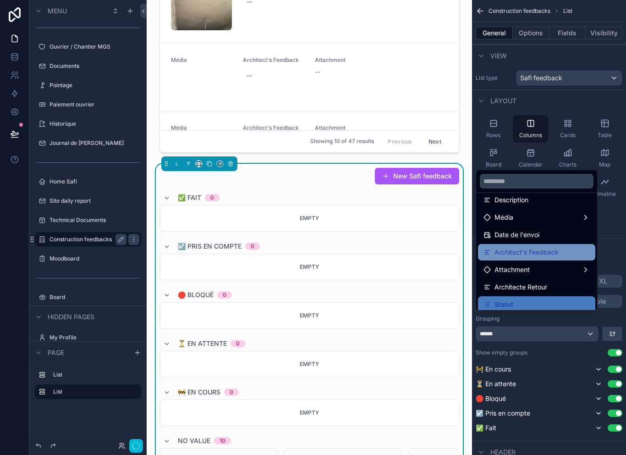
click at [550, 258] on span "Architect's Feedback" at bounding box center [527, 252] width 64 height 11
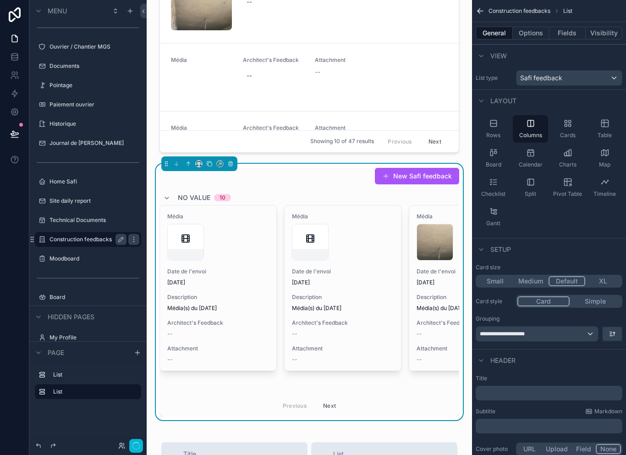
click at [576, 331] on div "**********" at bounding box center [537, 333] width 122 height 15
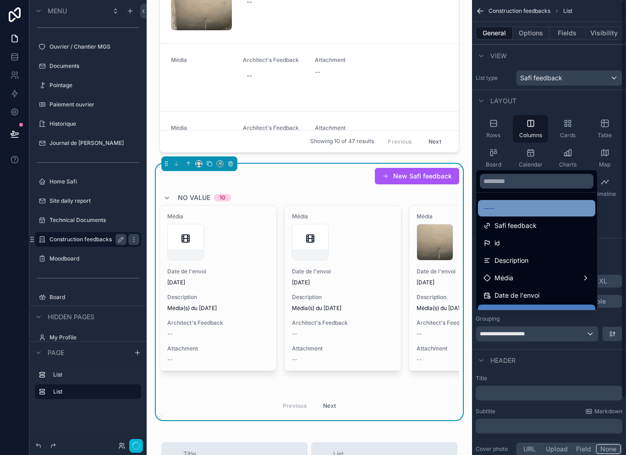
click at [549, 214] on div "----" at bounding box center [537, 208] width 106 height 11
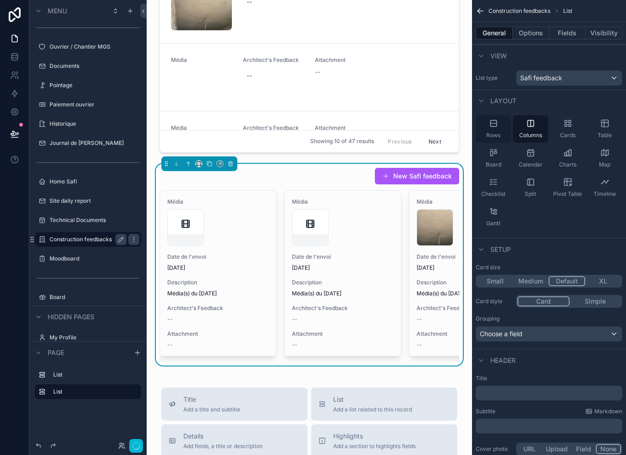
click at [499, 123] on div "Rows" at bounding box center [493, 128] width 35 height 27
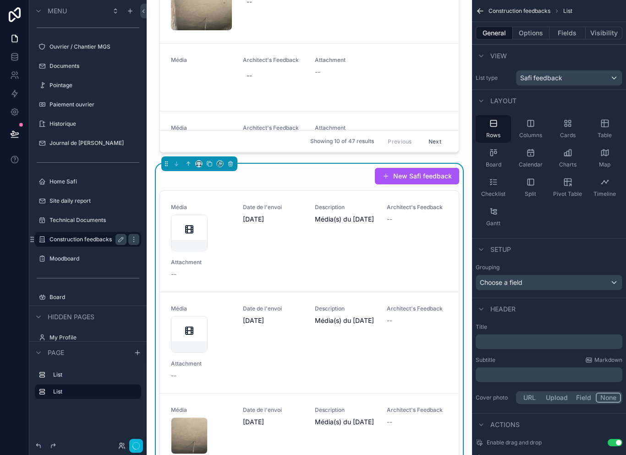
click at [612, 284] on div "Choose a field" at bounding box center [549, 282] width 146 height 15
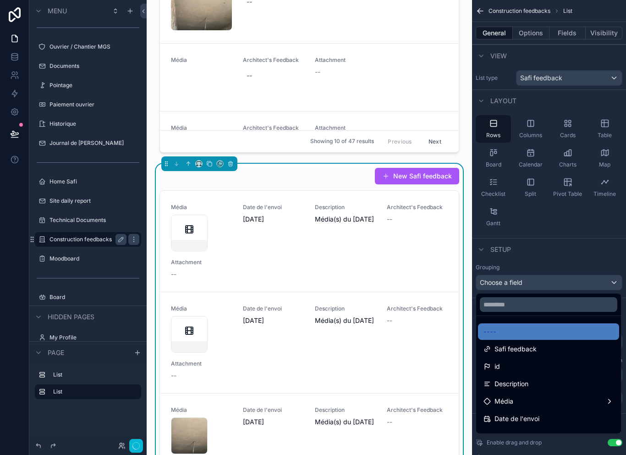
click at [601, 283] on div "scrollable content" at bounding box center [313, 227] width 626 height 455
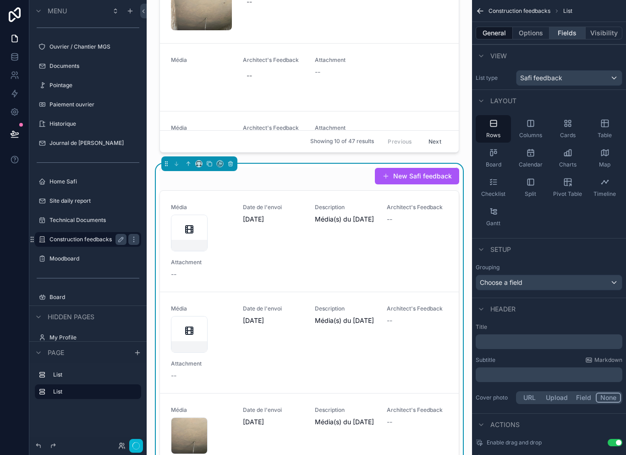
click at [569, 32] on button "Fields" at bounding box center [568, 33] width 37 height 13
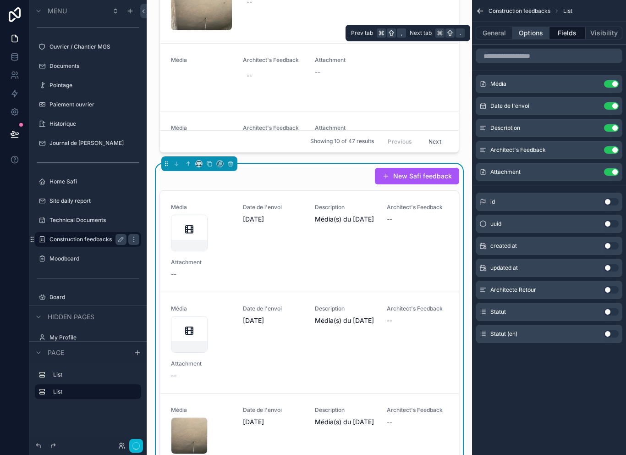
click at [532, 33] on button "Options" at bounding box center [531, 33] width 37 height 13
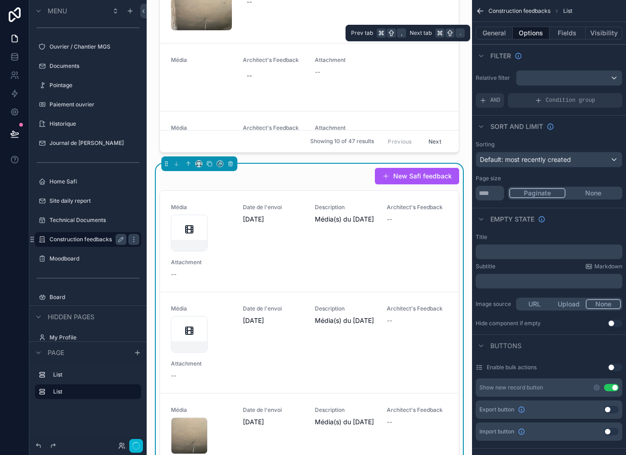
click at [573, 76] on div "scrollable content" at bounding box center [569, 78] width 105 height 15
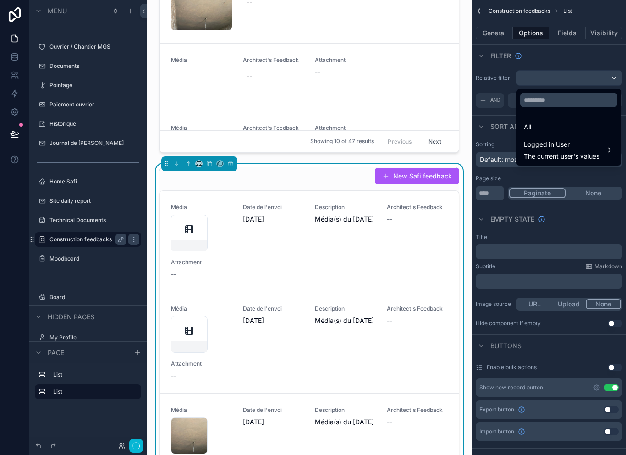
click at [570, 69] on div "scrollable content" at bounding box center [313, 227] width 626 height 455
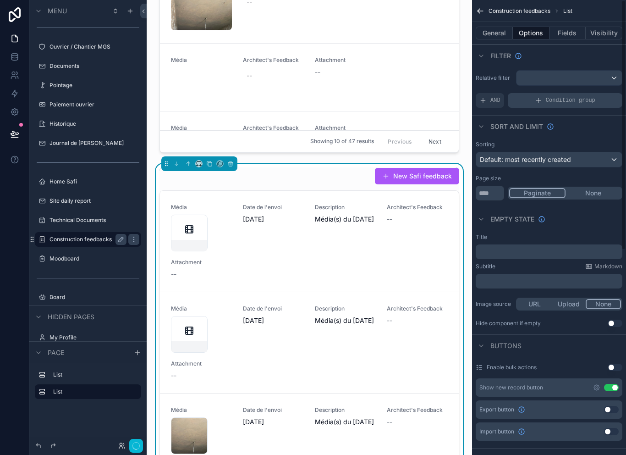
click at [542, 99] on div "Condition group" at bounding box center [565, 100] width 115 height 15
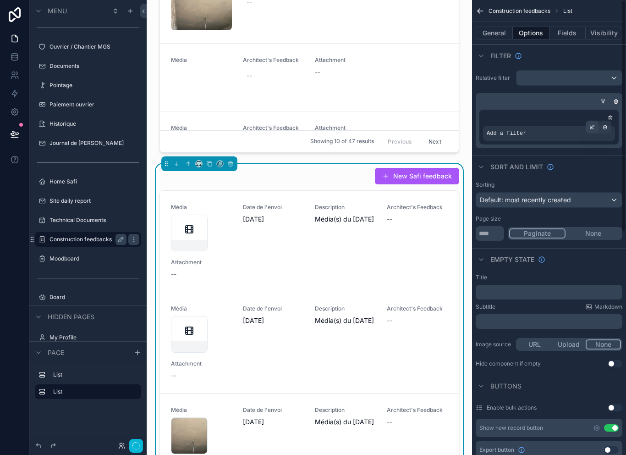
click at [593, 126] on icon "scrollable content" at bounding box center [591, 126] width 5 height 5
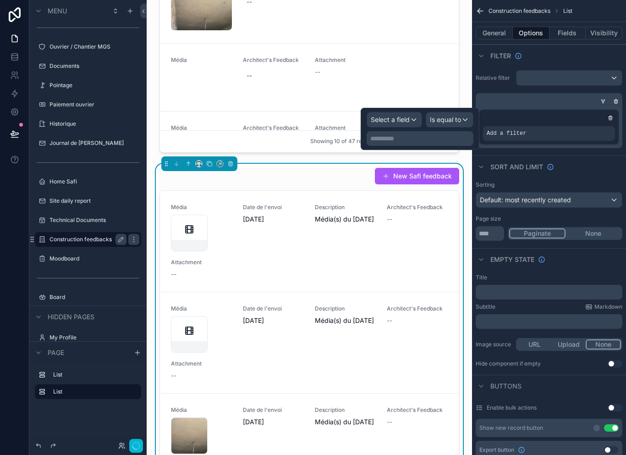
click at [396, 120] on span "Select a field" at bounding box center [390, 119] width 39 height 8
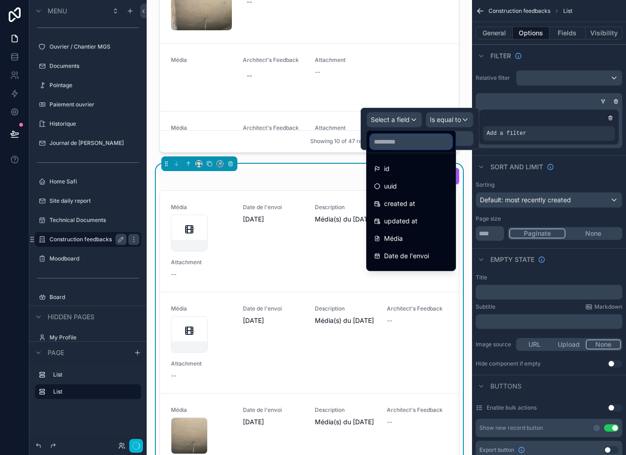
click at [424, 143] on input "text" at bounding box center [411, 141] width 82 height 15
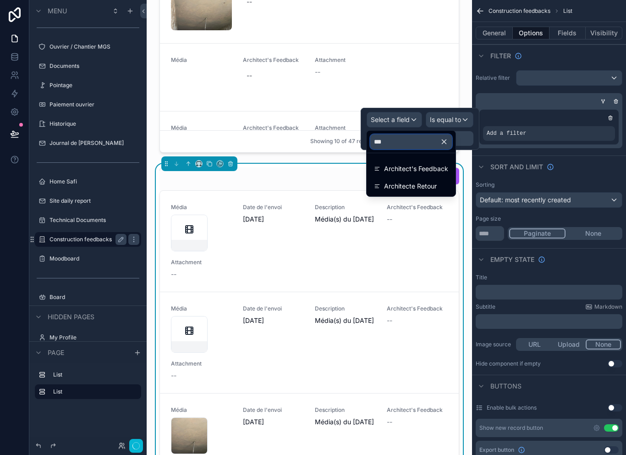
type input "****"
click at [428, 165] on span "Architect's Feedback" at bounding box center [416, 168] width 64 height 11
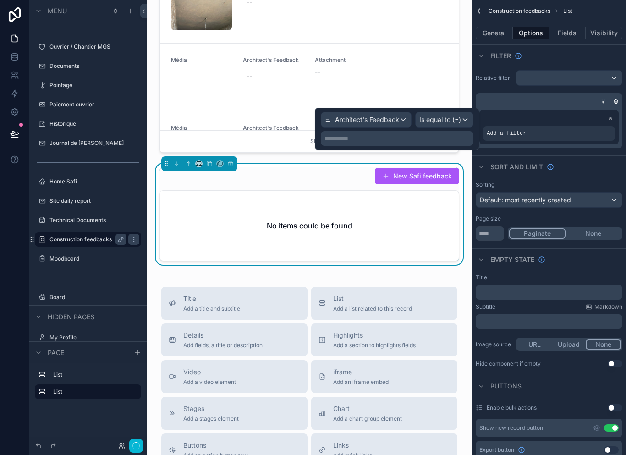
click at [449, 117] on span "Is equal to (=)" at bounding box center [440, 119] width 42 height 9
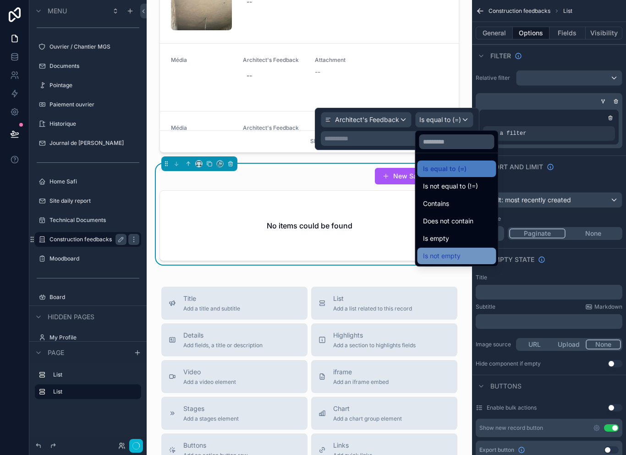
click at [463, 253] on div "Is not empty" at bounding box center [457, 255] width 68 height 11
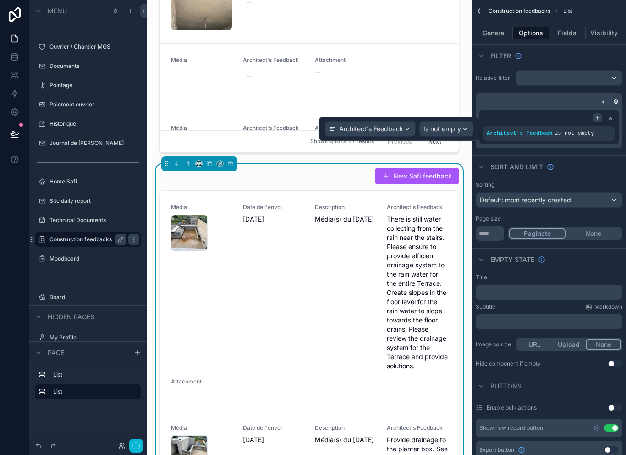
click at [598, 116] on icon "scrollable content" at bounding box center [597, 117] width 5 height 5
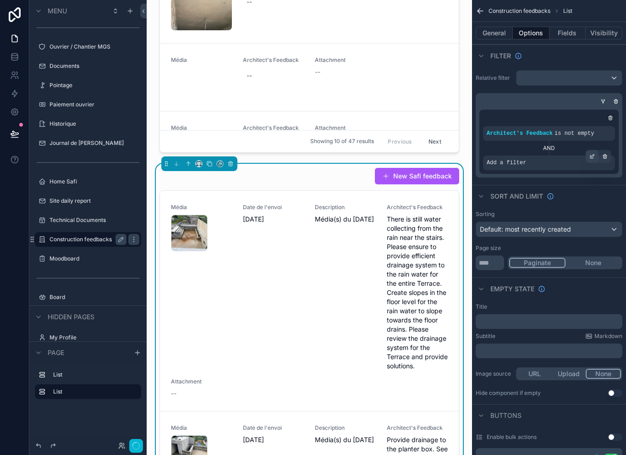
click at [590, 155] on icon "scrollable content" at bounding box center [591, 156] width 3 height 3
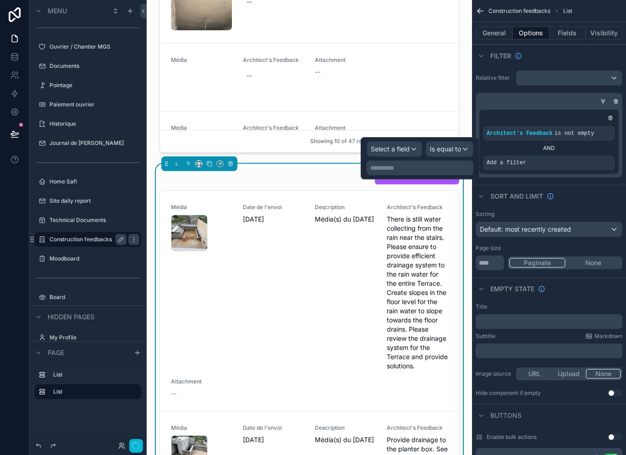
click at [413, 142] on div "Select a field" at bounding box center [394, 149] width 55 height 15
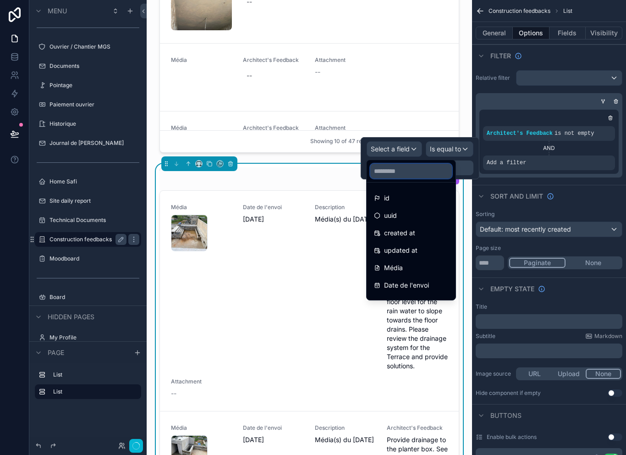
click at [413, 169] on input "text" at bounding box center [411, 171] width 82 height 15
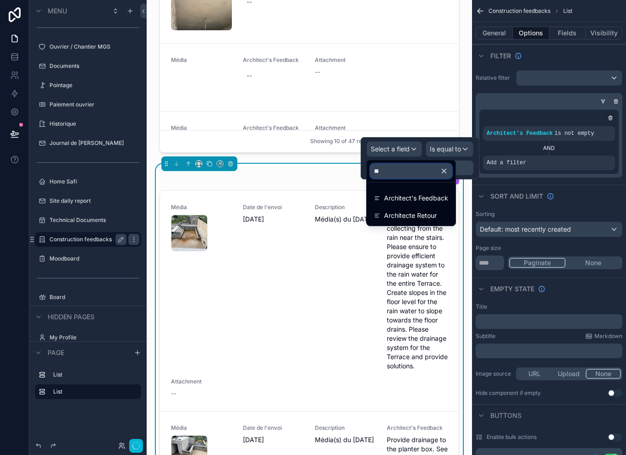
type input "*"
type input "****"
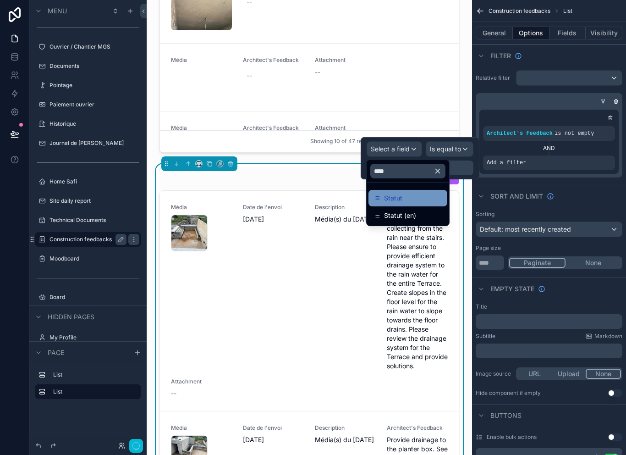
click at [411, 199] on div "Statut" at bounding box center [408, 197] width 68 height 11
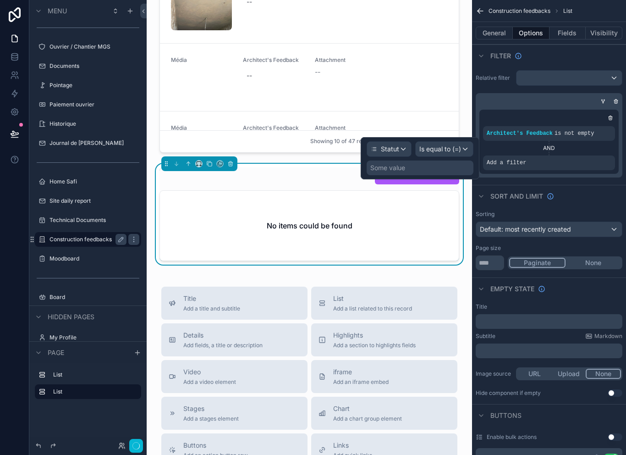
click at [438, 163] on div "Some value" at bounding box center [420, 167] width 107 height 15
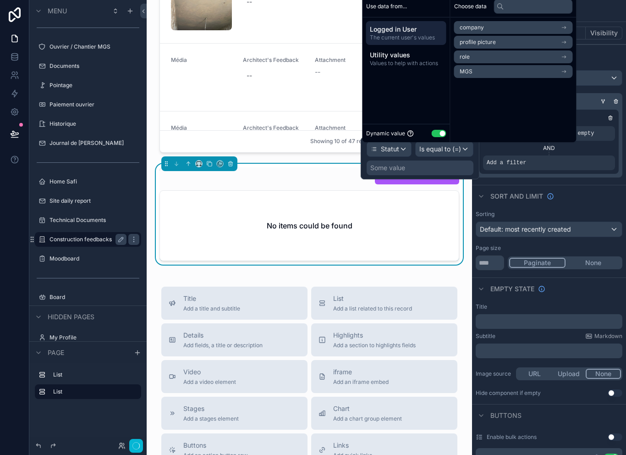
click at [445, 137] on button "Use setting" at bounding box center [439, 133] width 15 height 7
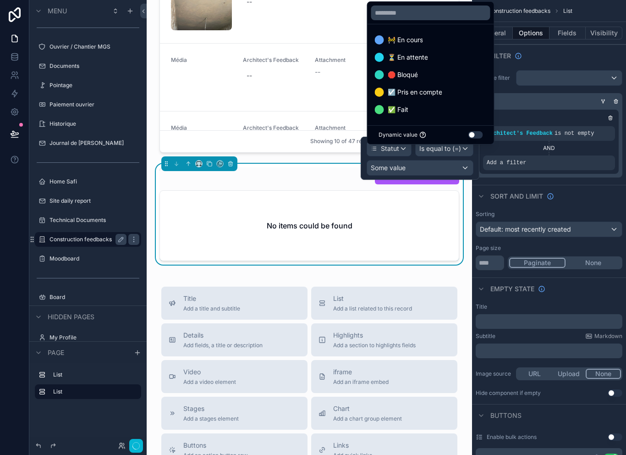
click at [440, 162] on div at bounding box center [420, 158] width 119 height 43
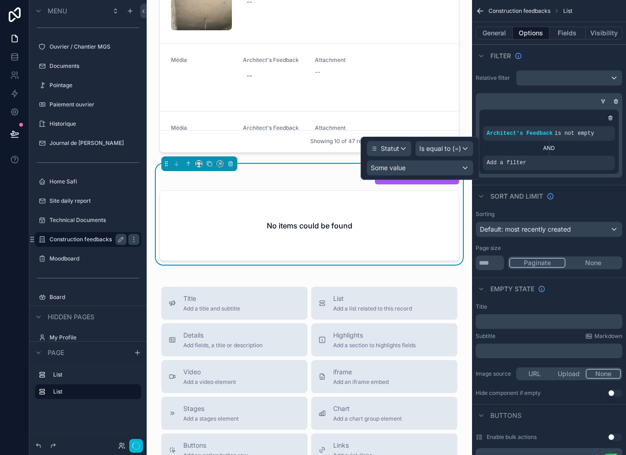
click at [399, 148] on span "Statut" at bounding box center [390, 148] width 18 height 9
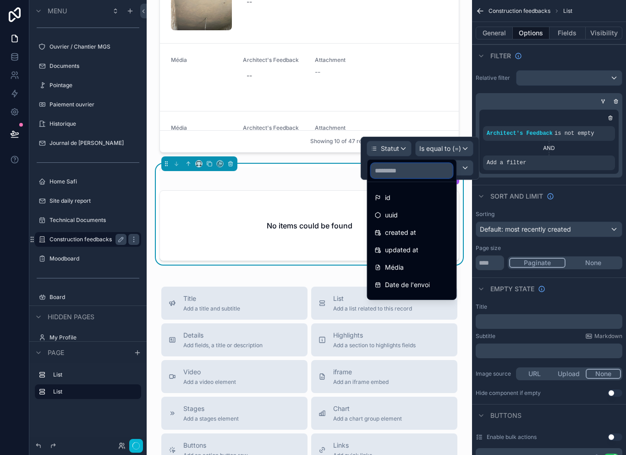
click at [424, 166] on input "text" at bounding box center [412, 170] width 82 height 15
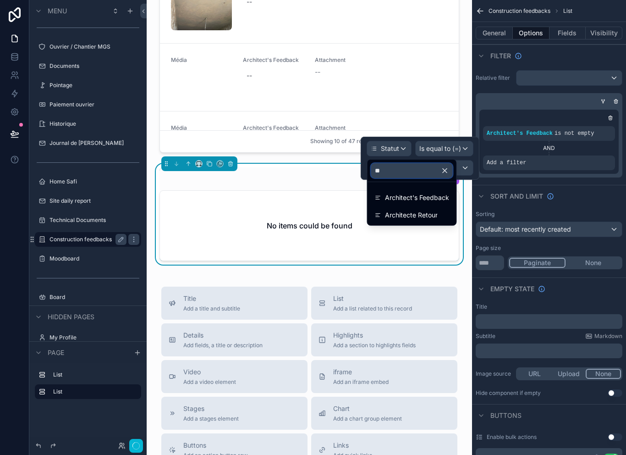
type input "*"
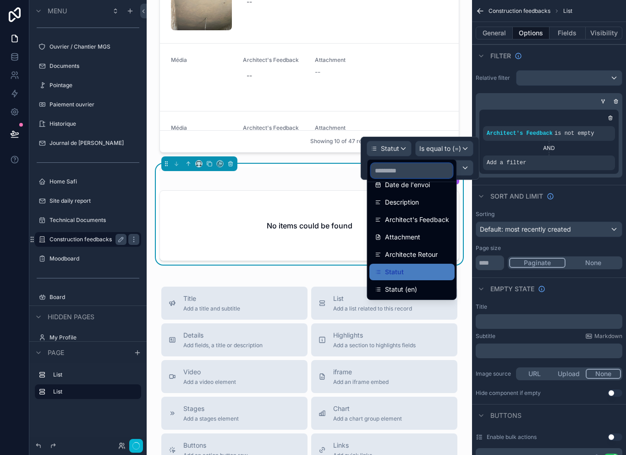
scroll to position [100, 0]
click at [426, 289] on div "Statut (en)" at bounding box center [412, 289] width 74 height 11
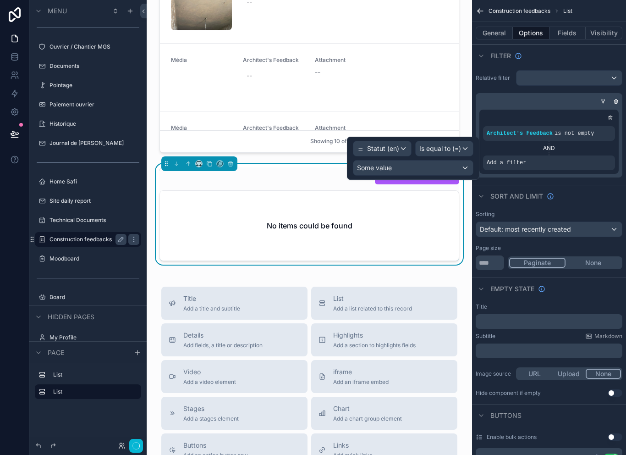
click at [447, 145] on span "Is equal to (=)" at bounding box center [440, 148] width 42 height 9
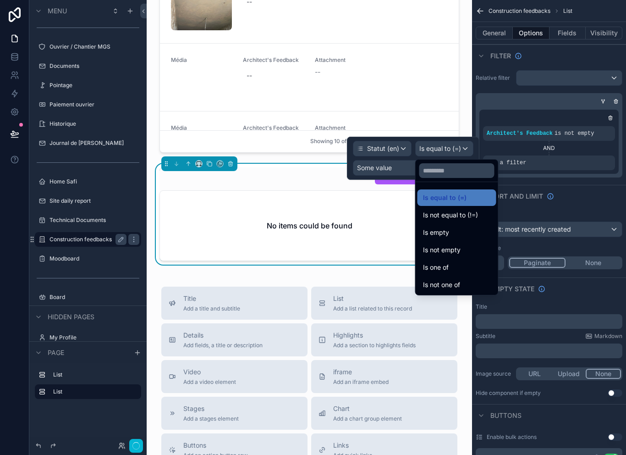
click at [399, 166] on div at bounding box center [413, 158] width 132 height 43
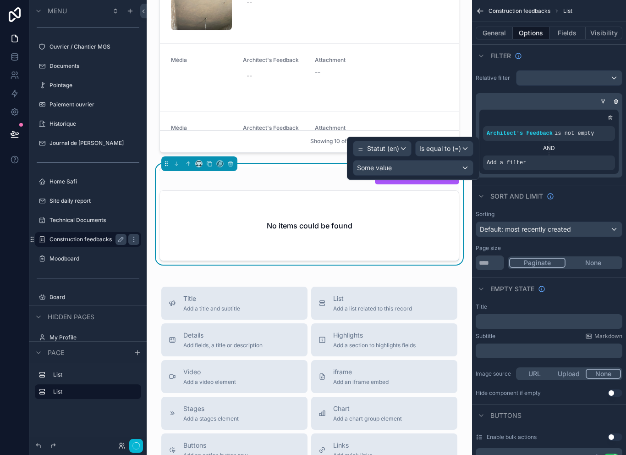
click at [398, 166] on div "Some value" at bounding box center [413, 167] width 120 height 15
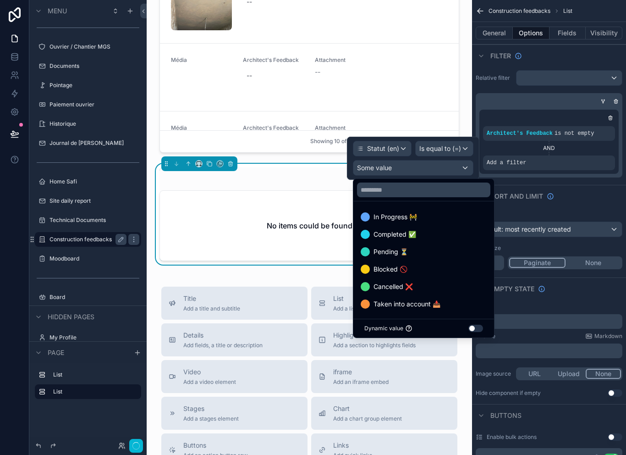
click at [387, 152] on div at bounding box center [413, 158] width 132 height 43
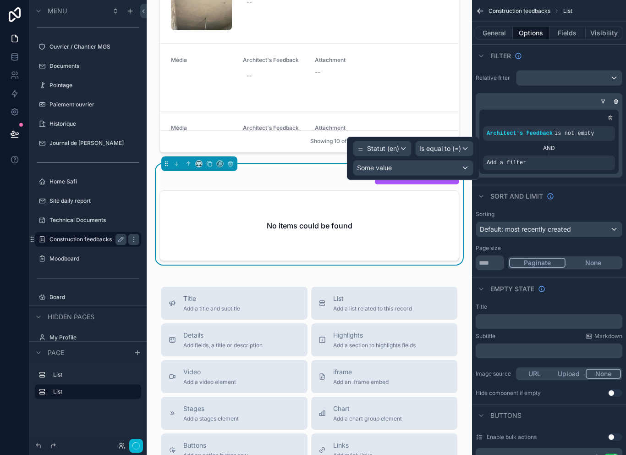
click at [395, 147] on span "Statut (en)" at bounding box center [383, 148] width 32 height 9
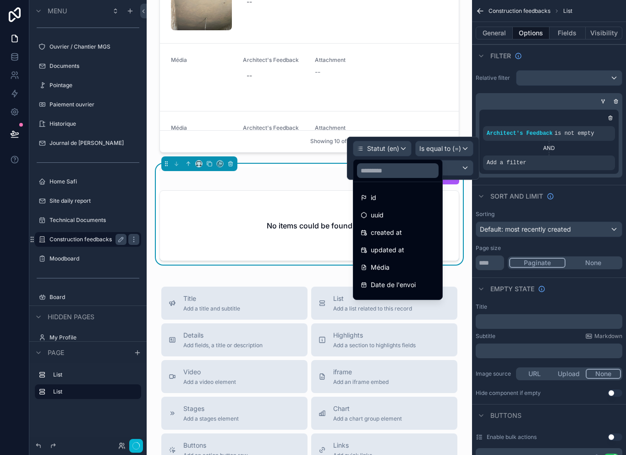
scroll to position [0, 0]
click at [407, 171] on input "text" at bounding box center [398, 170] width 82 height 15
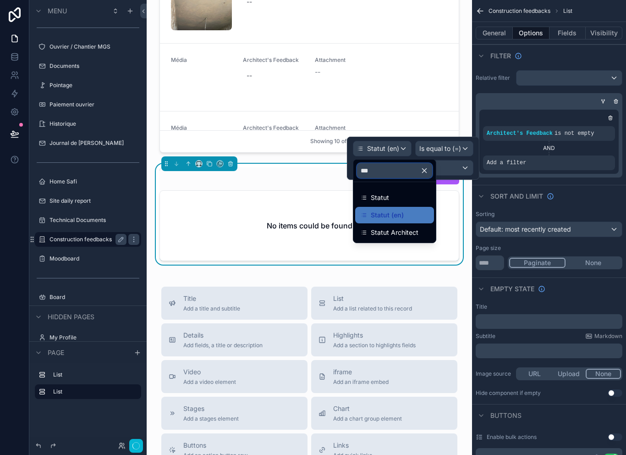
type input "****"
click at [414, 229] on span "Statut Architect" at bounding box center [395, 232] width 48 height 11
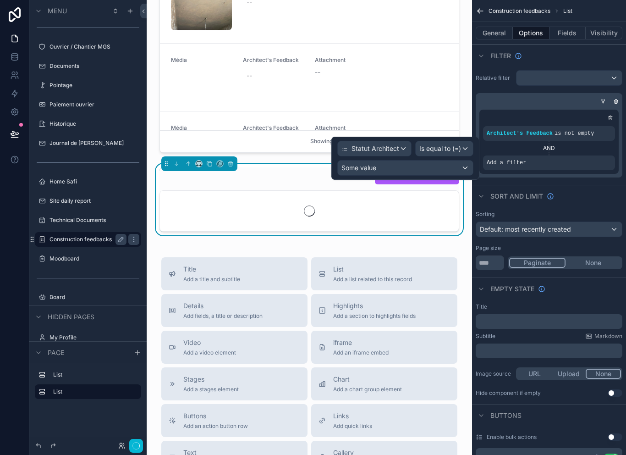
click at [425, 167] on div "Some value" at bounding box center [405, 167] width 135 height 15
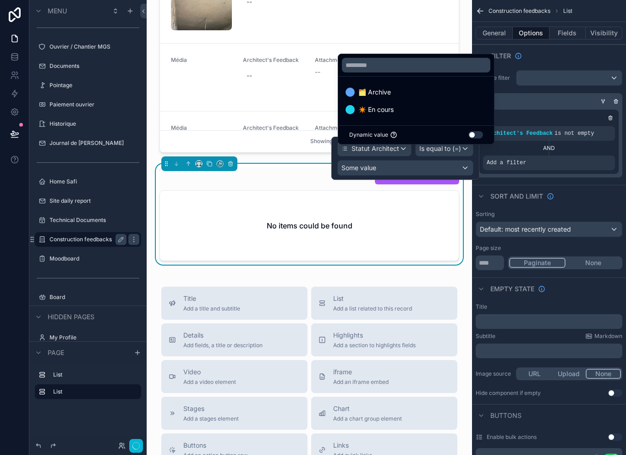
click at [398, 170] on div at bounding box center [405, 158] width 148 height 43
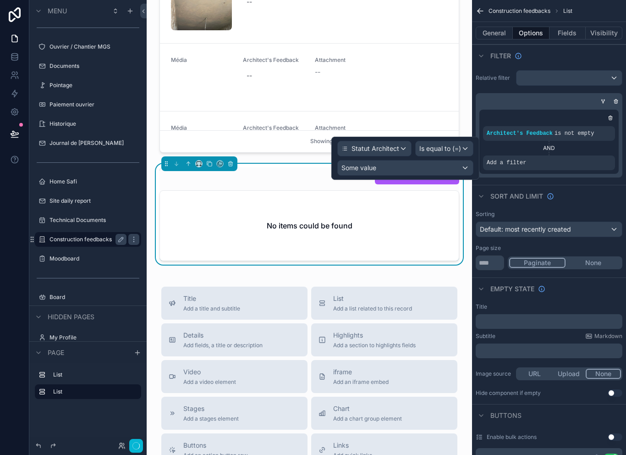
click at [449, 146] on span "Is equal to (=)" at bounding box center [440, 148] width 42 height 9
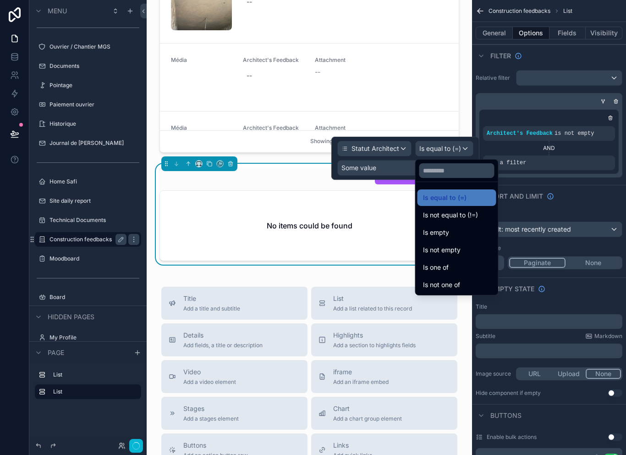
scroll to position [15, 0]
click at [466, 209] on span "Is not equal to (!=)" at bounding box center [450, 214] width 55 height 11
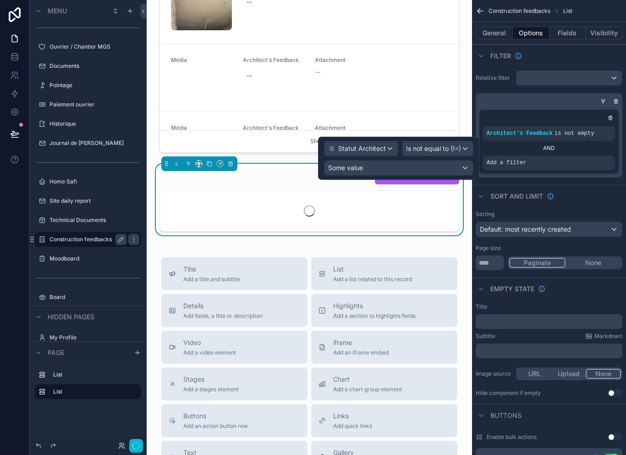
scroll to position [2, 0]
click at [396, 166] on div "Some value" at bounding box center [398, 167] width 148 height 15
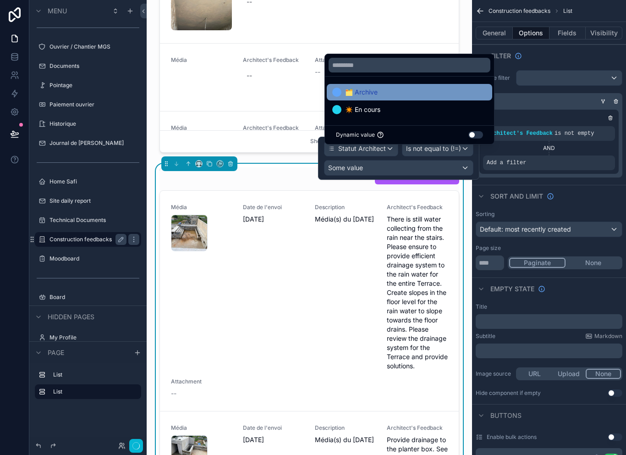
click at [376, 98] on span "🗂️ Archive" at bounding box center [361, 92] width 33 height 11
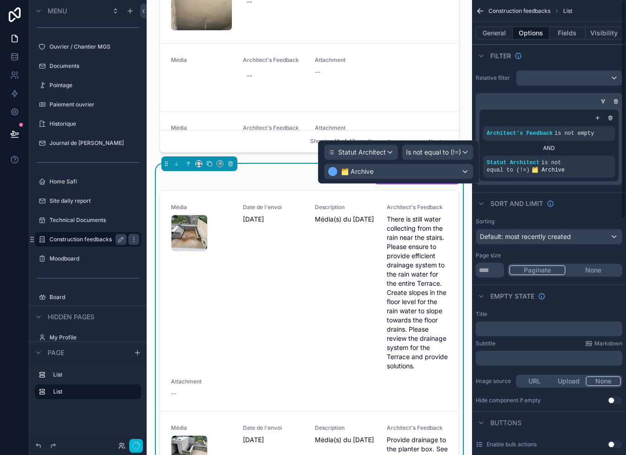
click at [594, 205] on div "Sort And Limit" at bounding box center [549, 203] width 154 height 22
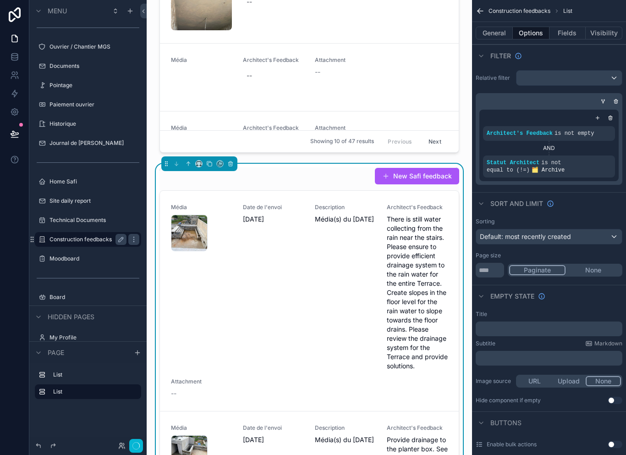
scroll to position [0, 0]
click at [566, 30] on button "Fields" at bounding box center [568, 33] width 37 height 13
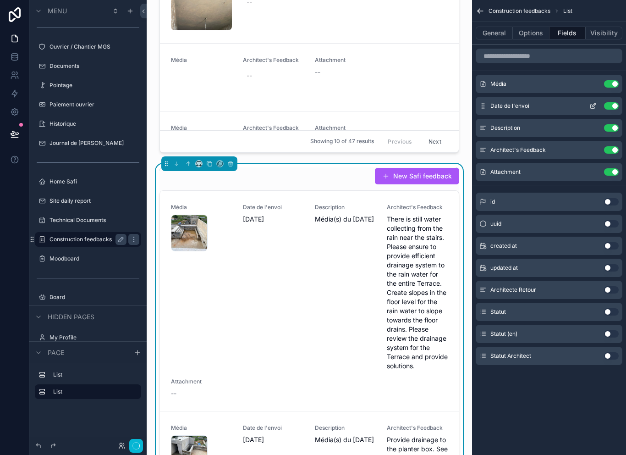
click at [611, 104] on button "Use setting" at bounding box center [611, 105] width 15 height 7
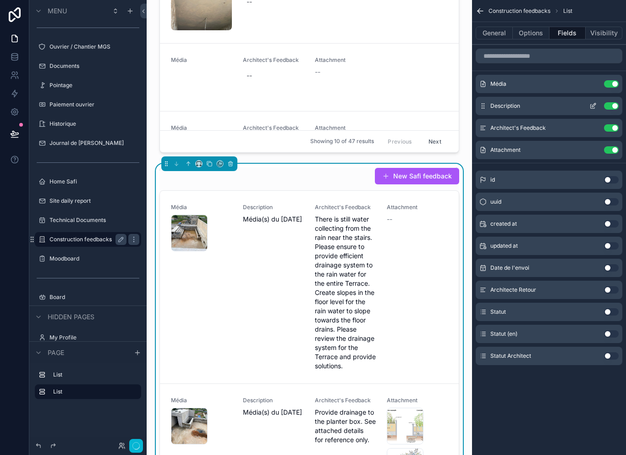
click at [609, 107] on button "Use setting" at bounding box center [611, 105] width 15 height 7
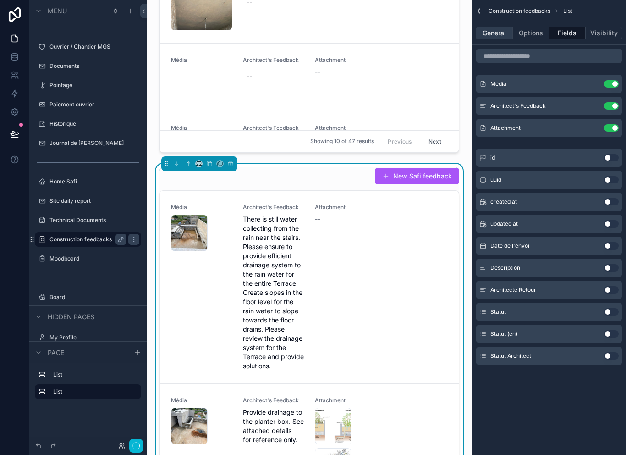
click at [503, 33] on button "General" at bounding box center [494, 33] width 37 height 13
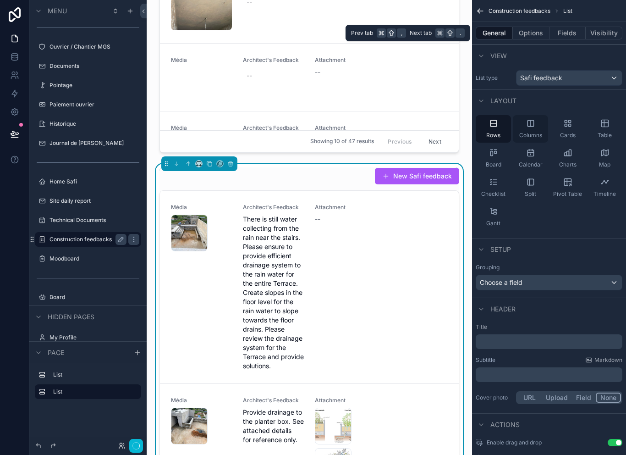
click at [531, 127] on div "Columns" at bounding box center [530, 128] width 35 height 27
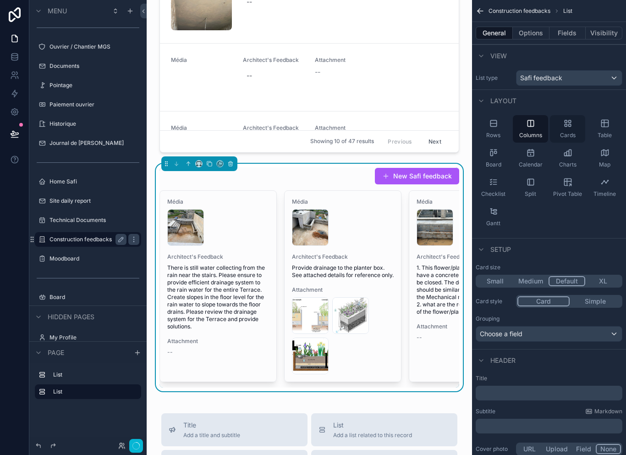
click at [561, 132] on span "Cards" at bounding box center [568, 135] width 16 height 7
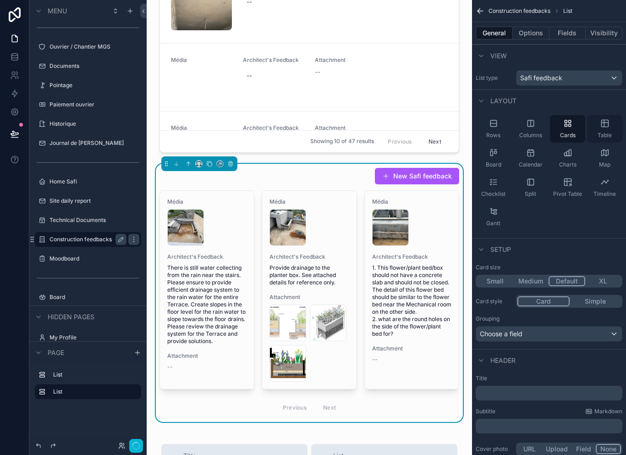
click at [602, 126] on icon "scrollable content" at bounding box center [604, 123] width 9 height 9
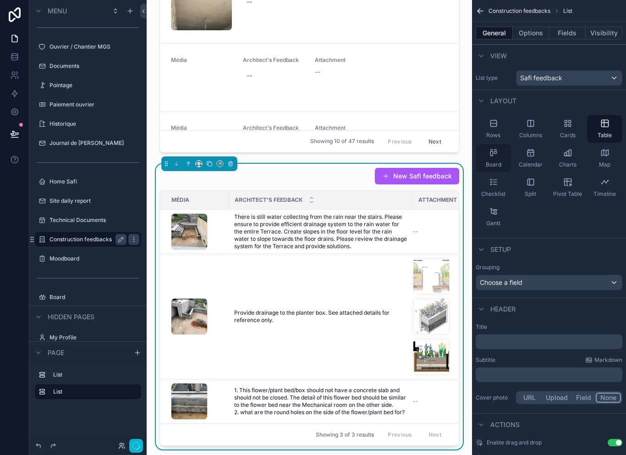
click at [500, 161] on span "Board" at bounding box center [494, 164] width 16 height 7
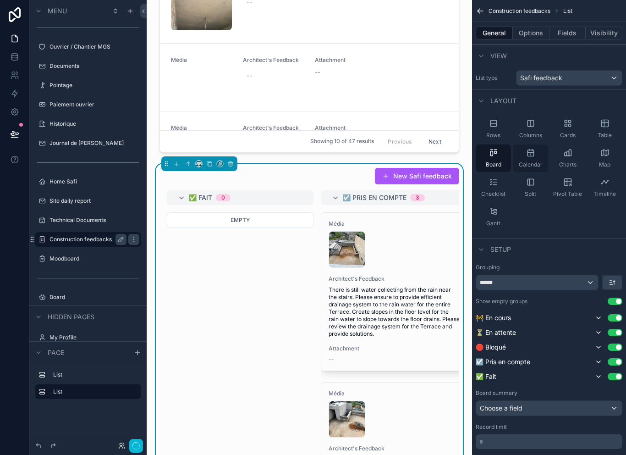
click at [528, 158] on div "Calendar" at bounding box center [530, 157] width 35 height 27
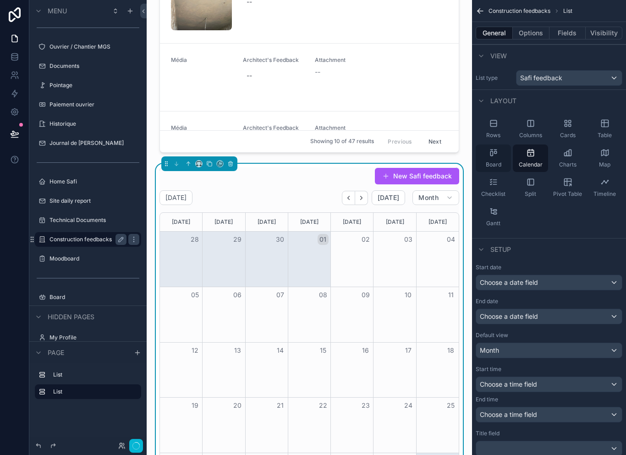
click at [494, 157] on div "Board" at bounding box center [493, 157] width 35 height 27
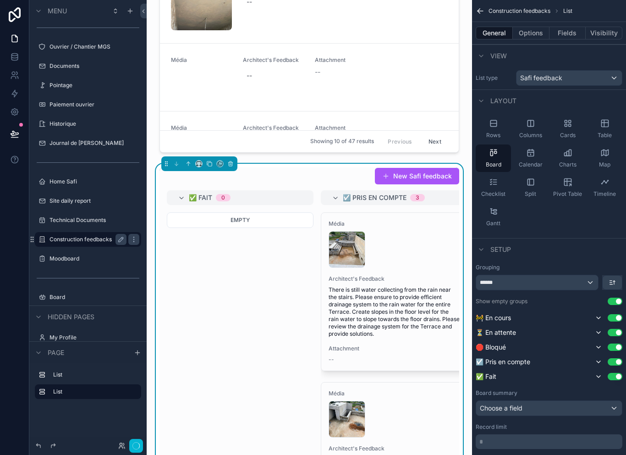
click at [570, 280] on div "******" at bounding box center [537, 282] width 122 height 15
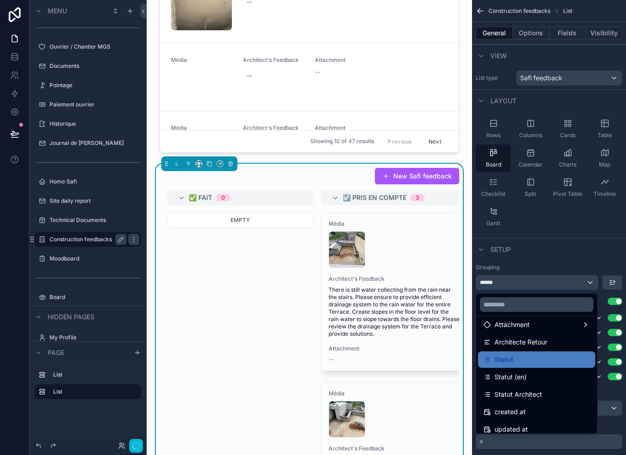
scroll to position [129, 0]
click at [551, 388] on div "Statut Architect" at bounding box center [537, 393] width 106 height 11
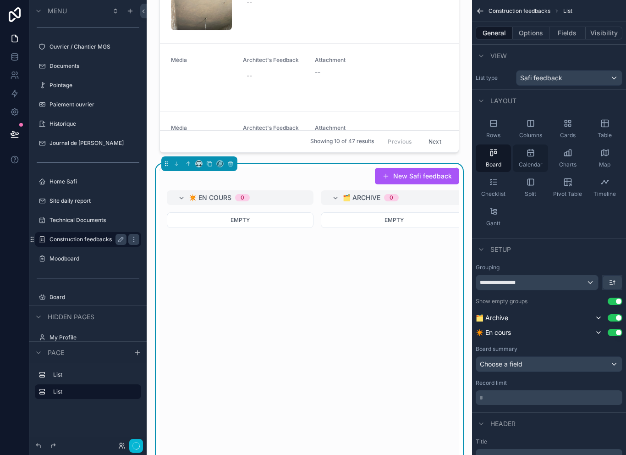
click at [537, 157] on div "Calendar" at bounding box center [530, 157] width 35 height 27
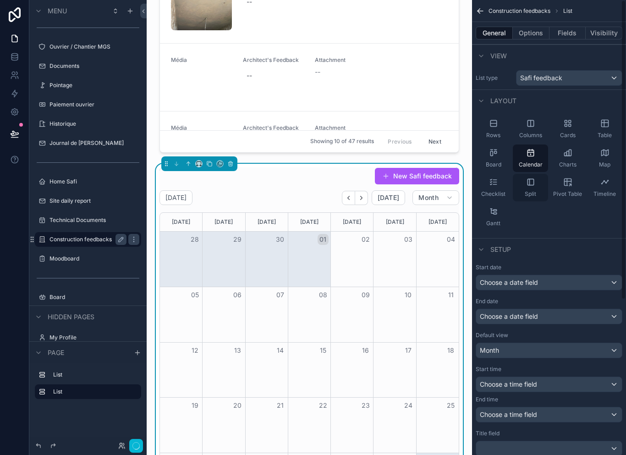
click at [532, 185] on div "Split" at bounding box center [530, 187] width 35 height 27
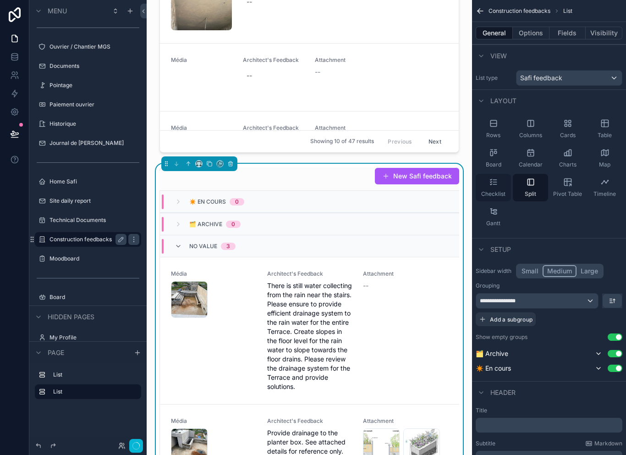
click at [495, 190] on span "Checklist" at bounding box center [493, 193] width 24 height 7
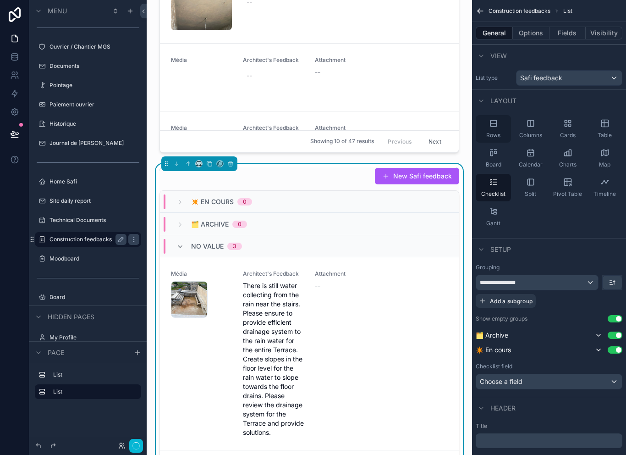
click at [500, 133] on span "Rows" at bounding box center [493, 135] width 14 height 7
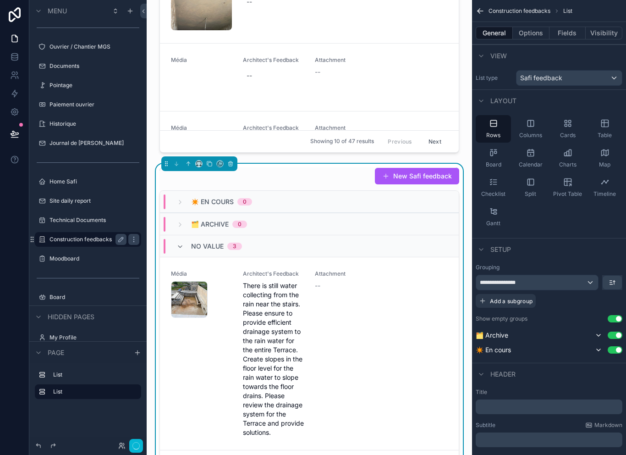
click at [588, 280] on div "**********" at bounding box center [537, 282] width 122 height 15
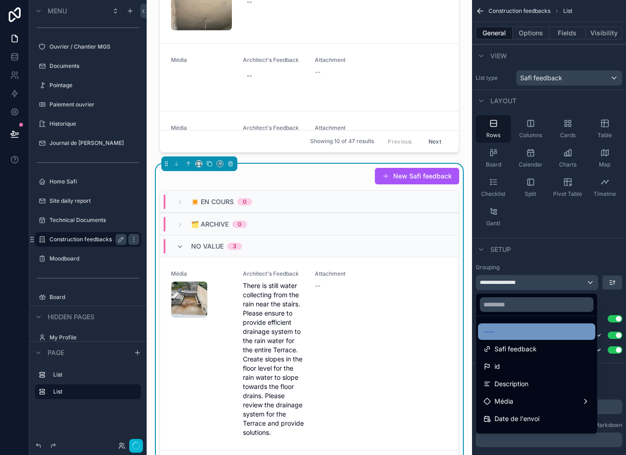
click at [554, 326] on div "----" at bounding box center [537, 331] width 106 height 11
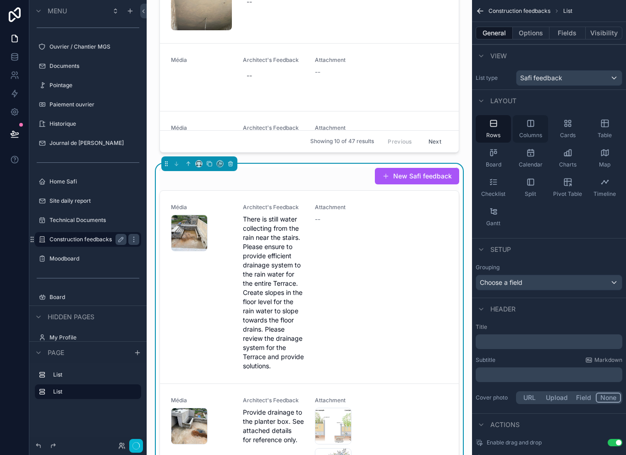
click at [537, 127] on div "Columns" at bounding box center [530, 128] width 35 height 27
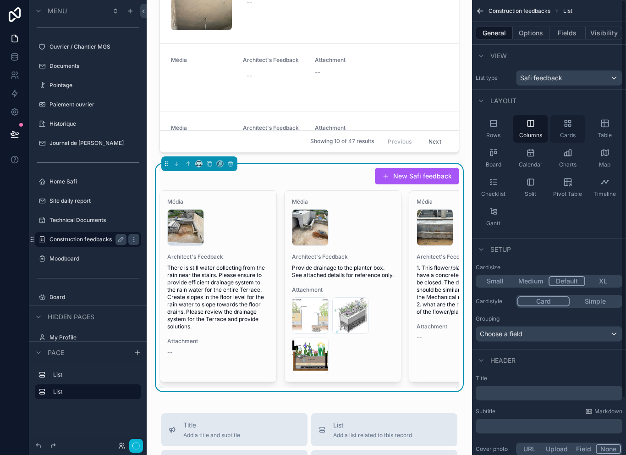
click at [564, 132] on span "Cards" at bounding box center [568, 135] width 16 height 7
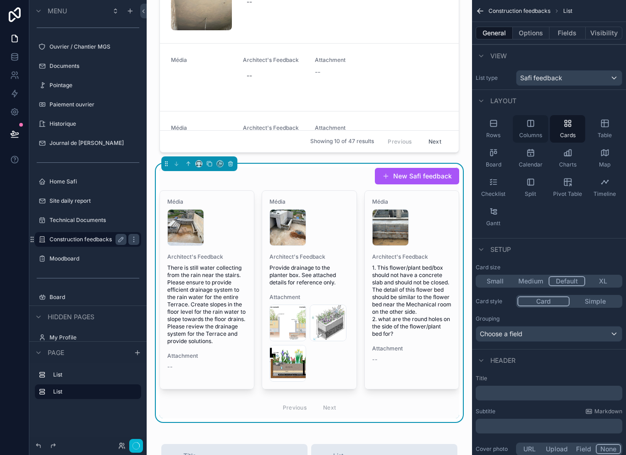
click at [541, 133] on span "Columns" at bounding box center [530, 135] width 23 height 7
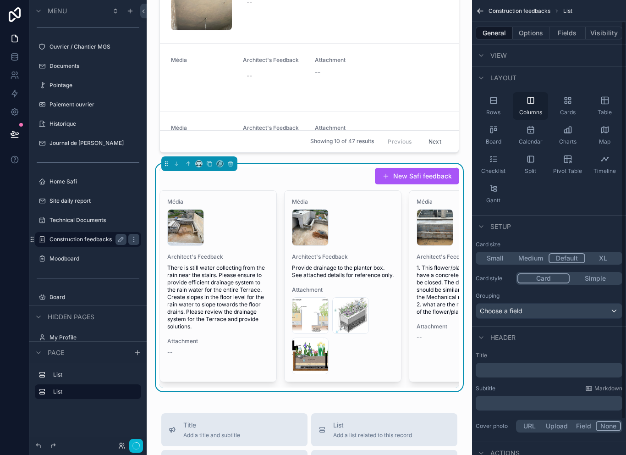
scroll to position [25, 0]
click at [600, 274] on button "Simple" at bounding box center [595, 276] width 51 height 10
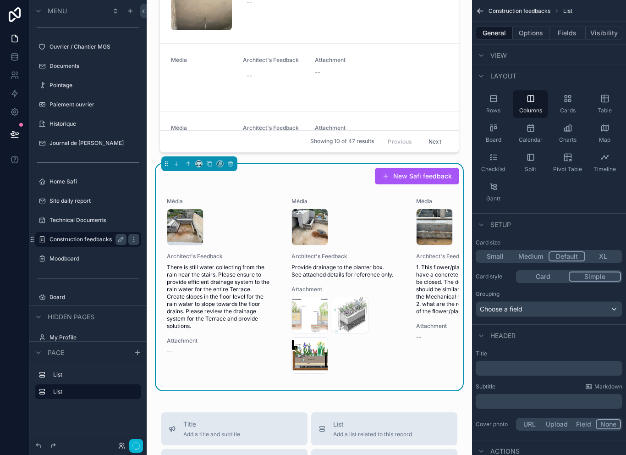
click at [551, 279] on button "Card" at bounding box center [542, 276] width 51 height 10
click at [538, 254] on button "Medium" at bounding box center [531, 256] width 36 height 10
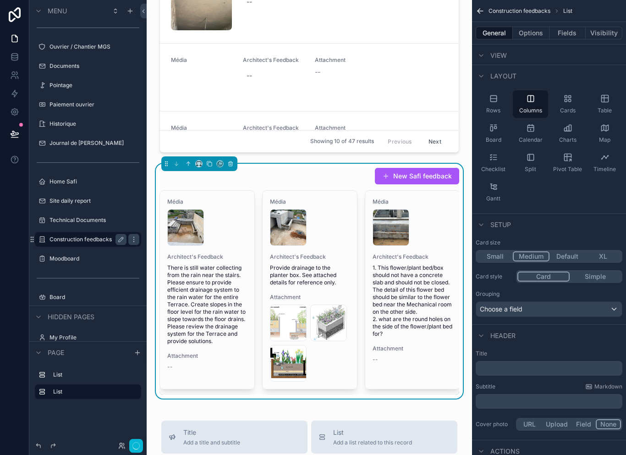
click at [604, 254] on button "XL" at bounding box center [603, 256] width 36 height 10
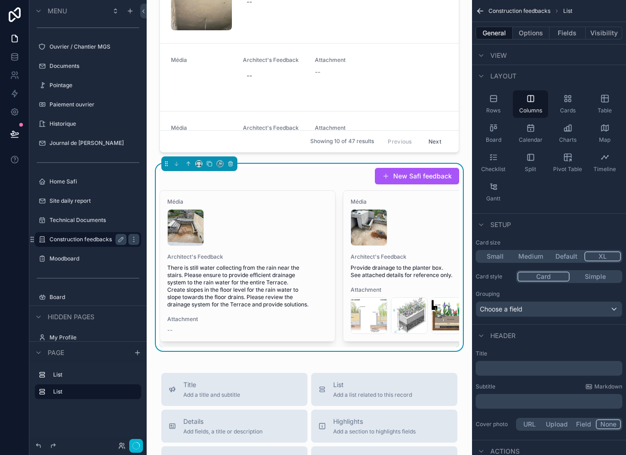
click at [558, 253] on button "Default" at bounding box center [567, 256] width 36 height 10
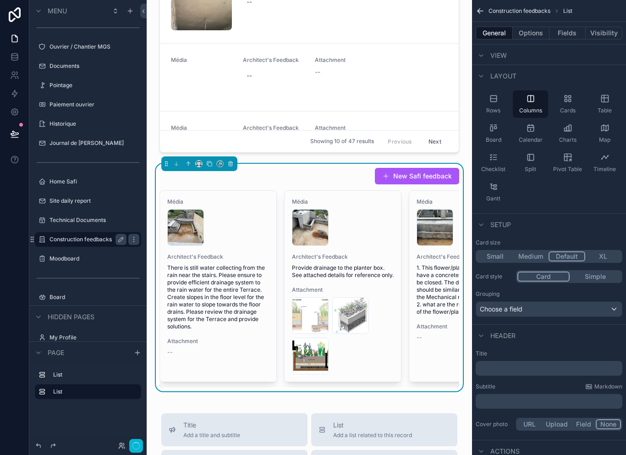
click at [533, 252] on button "Medium" at bounding box center [531, 256] width 36 height 10
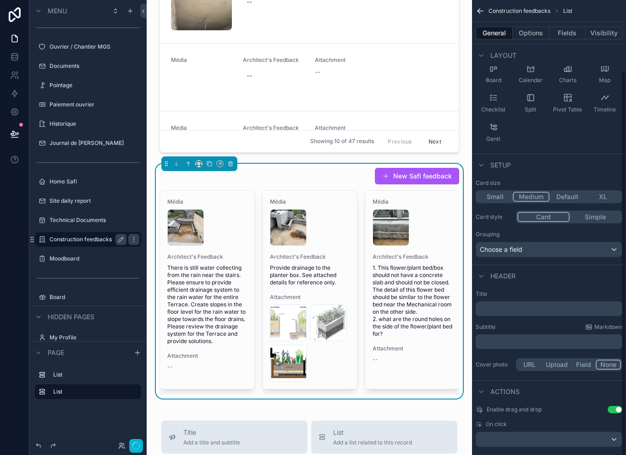
scroll to position [84, 0]
click at [593, 436] on div "scrollable content" at bounding box center [549, 439] width 146 height 15
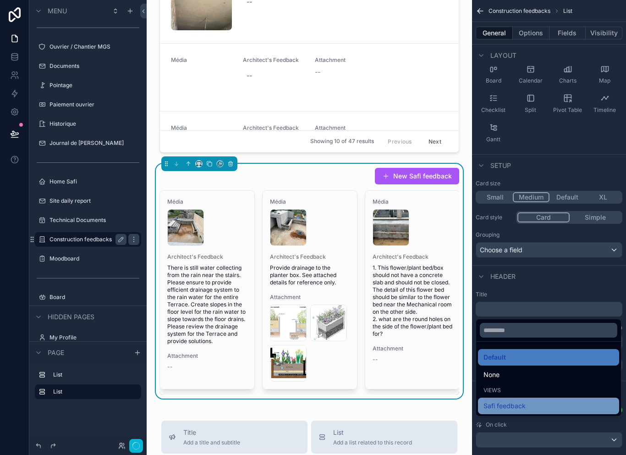
click at [548, 411] on div "Safi feedback" at bounding box center [549, 405] width 130 height 11
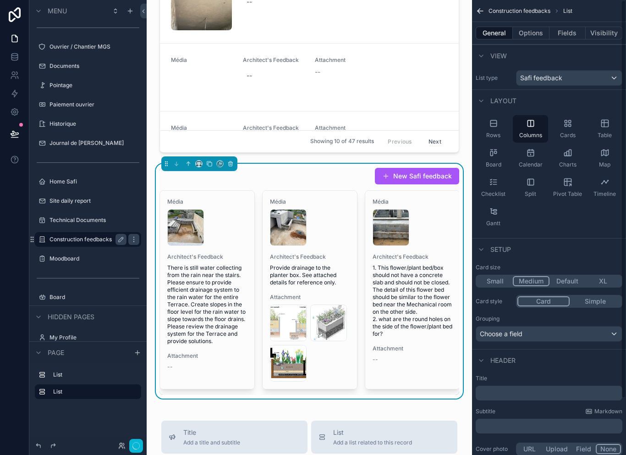
scroll to position [0, 0]
click at [533, 27] on button "Options" at bounding box center [531, 33] width 37 height 13
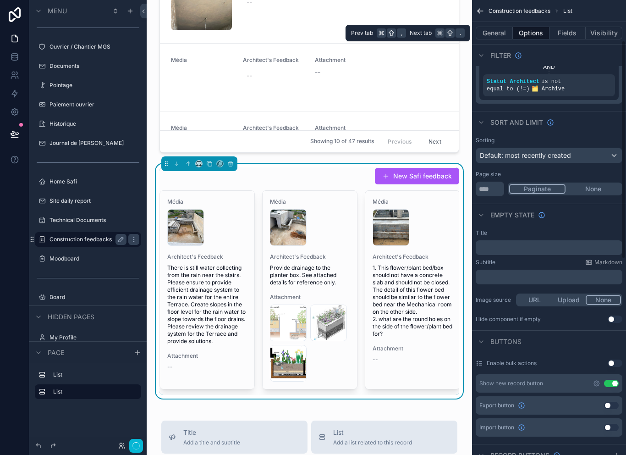
scroll to position [97, 0]
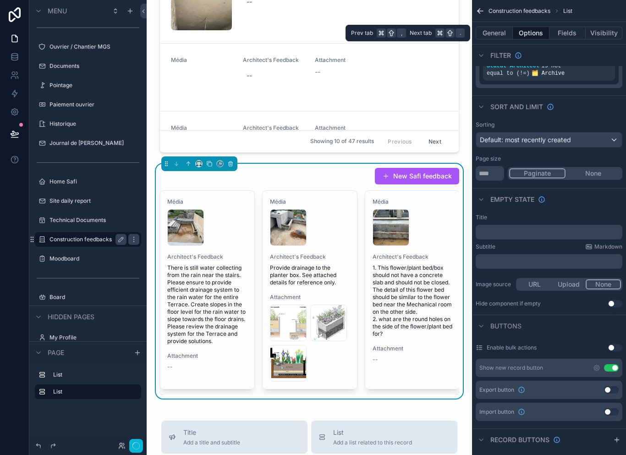
click at [608, 364] on button "Use setting" at bounding box center [611, 367] width 15 height 7
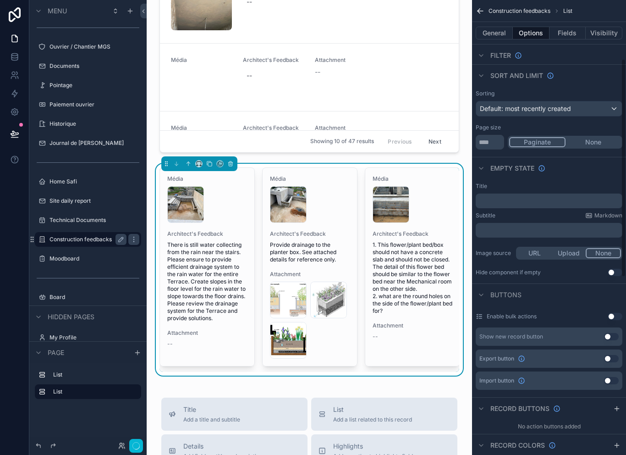
scroll to position [128, 0]
click at [504, 31] on button "General" at bounding box center [494, 33] width 37 height 13
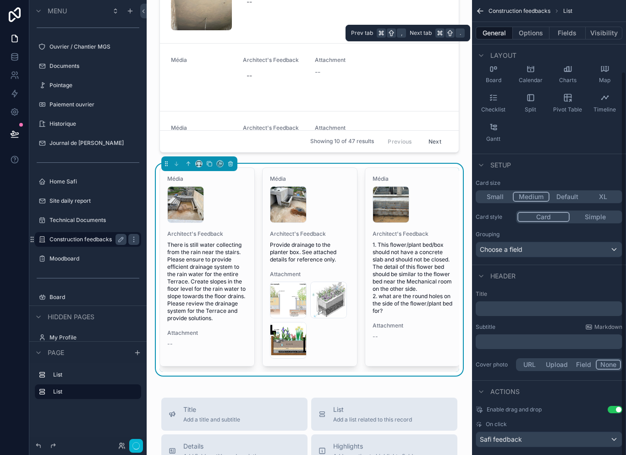
scroll to position [84, 0]
click at [533, 304] on p "﻿" at bounding box center [549, 308] width 141 height 9
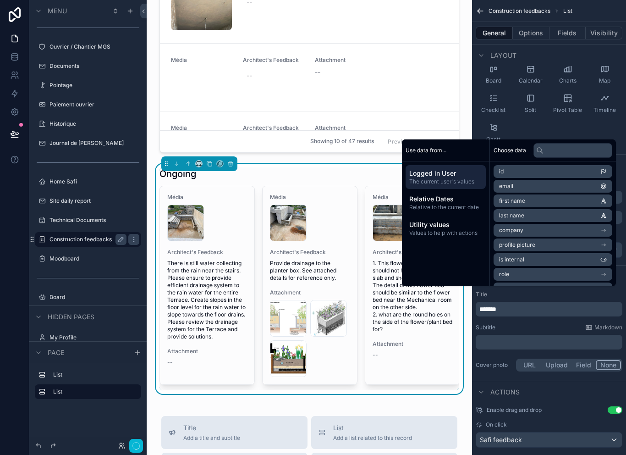
click at [534, 324] on div "Subtitle Markdown" at bounding box center [549, 327] width 147 height 7
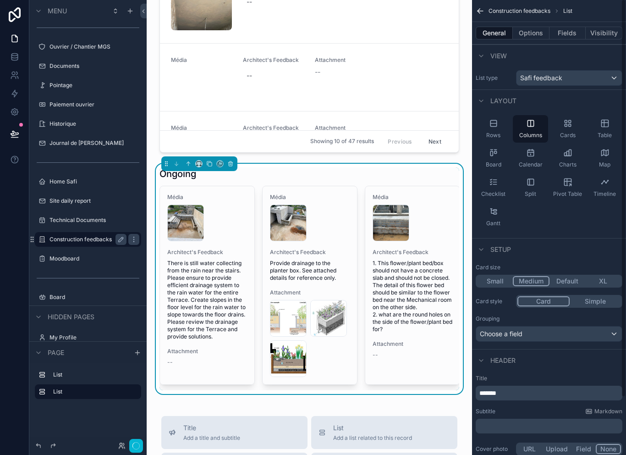
scroll to position [0, 0]
click at [536, 30] on button "Options" at bounding box center [531, 33] width 37 height 13
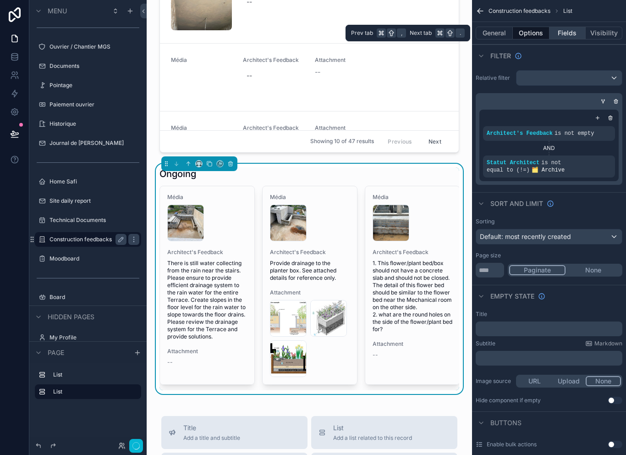
click at [567, 31] on button "Fields" at bounding box center [568, 33] width 37 height 13
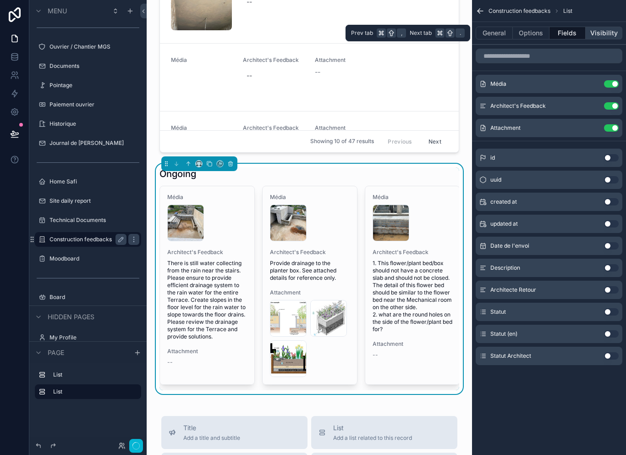
click at [605, 31] on button "Visibility" at bounding box center [604, 33] width 37 height 13
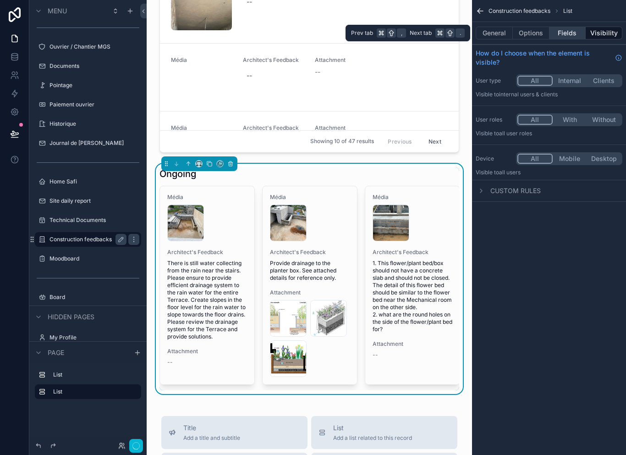
click at [574, 34] on button "Fields" at bounding box center [568, 33] width 37 height 13
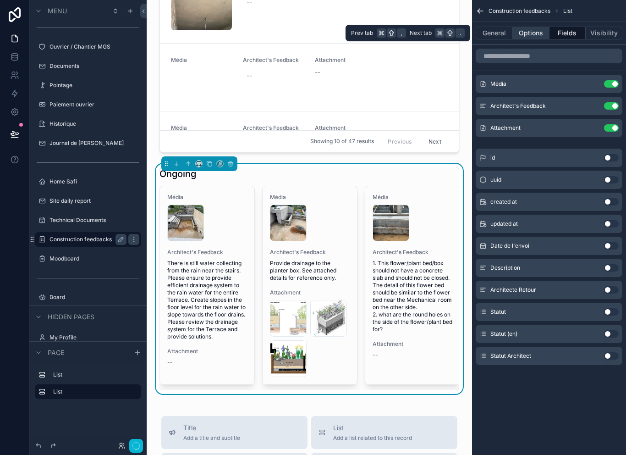
click at [535, 33] on button "Options" at bounding box center [531, 33] width 37 height 13
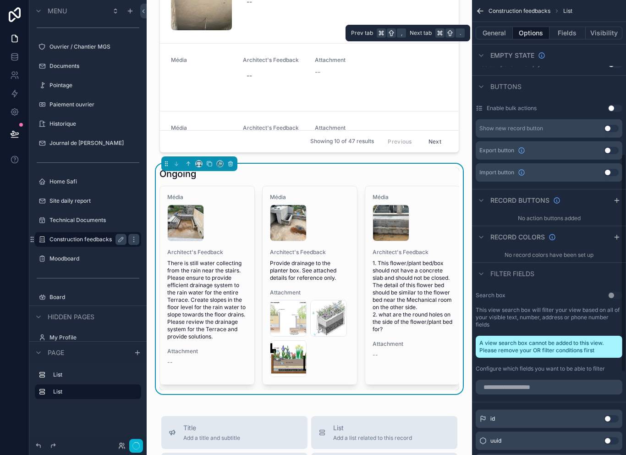
scroll to position [330, 0]
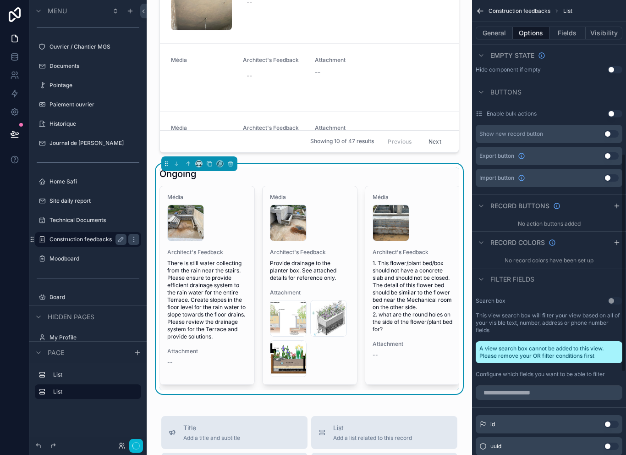
click at [608, 203] on div "Record buttons" at bounding box center [549, 205] width 154 height 22
click at [613, 208] on div "scrollable content" at bounding box center [616, 205] width 11 height 11
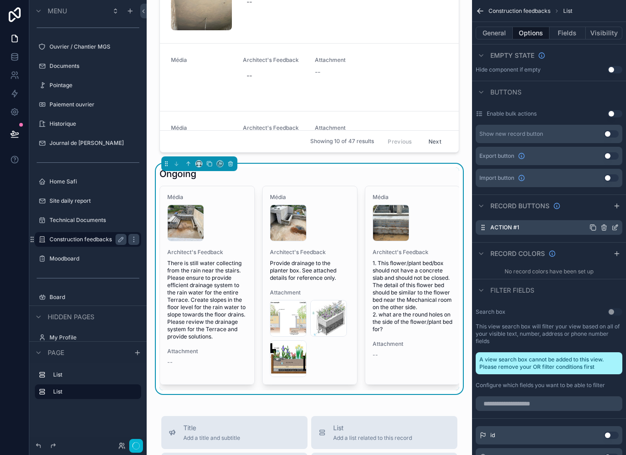
click at [615, 224] on icon "scrollable content" at bounding box center [614, 227] width 7 height 7
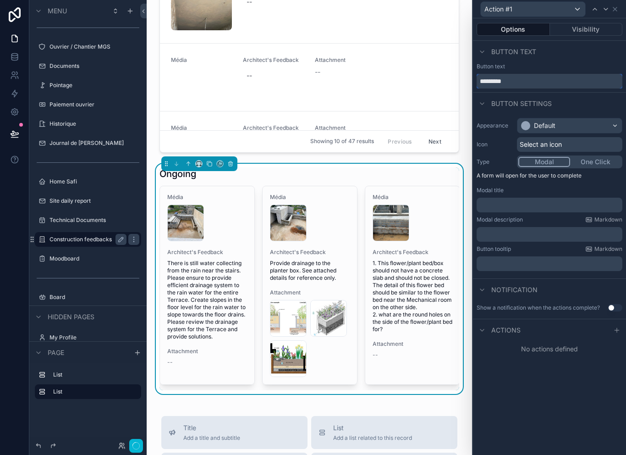
click at [567, 78] on input "*********" at bounding box center [550, 81] width 146 height 15
type input "*"
type input "*******"
click at [585, 124] on div "Default" at bounding box center [569, 125] width 104 height 15
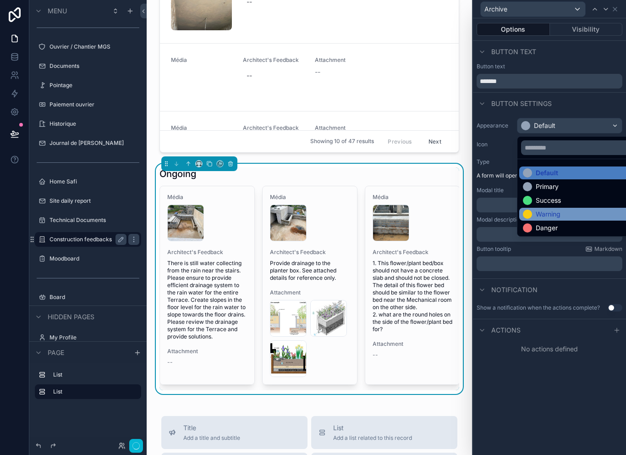
click at [555, 211] on div "Warning" at bounding box center [548, 213] width 25 height 9
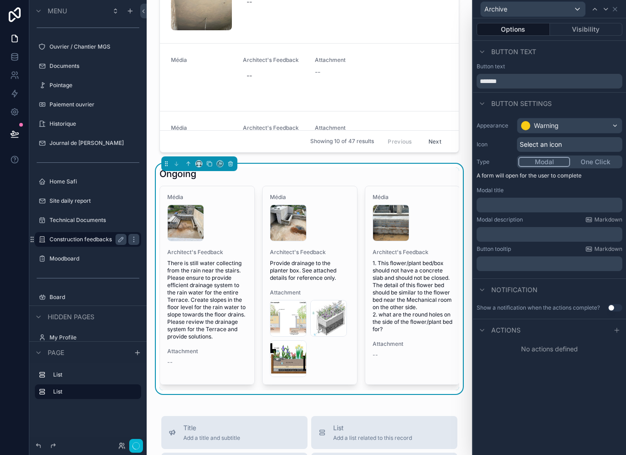
click at [583, 144] on div "Select an icon" at bounding box center [569, 144] width 105 height 15
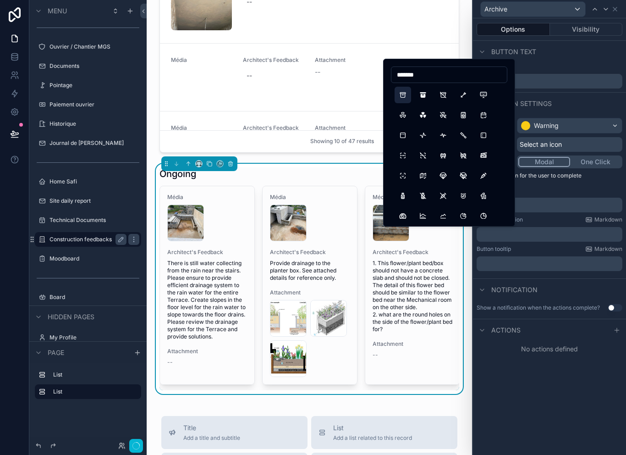
type input "*******"
click at [410, 94] on button "Archive" at bounding box center [403, 95] width 16 height 16
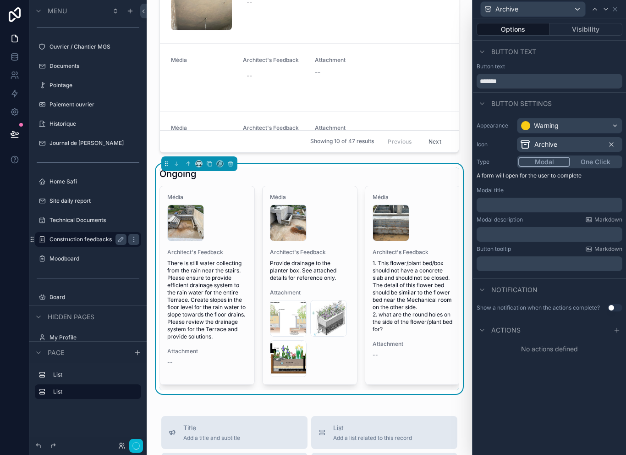
click at [546, 201] on p "﻿" at bounding box center [550, 204] width 140 height 9
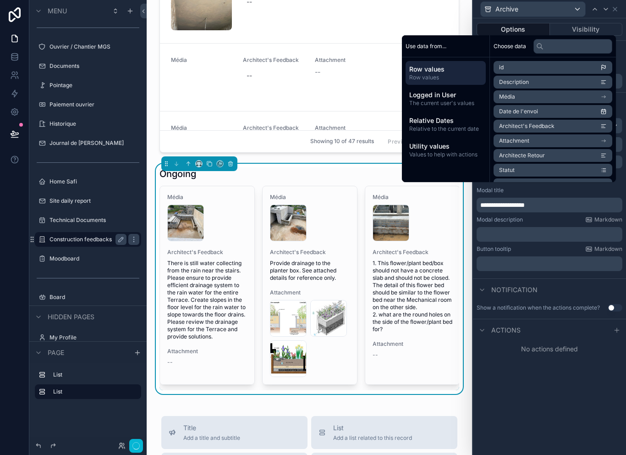
click at [527, 236] on p "﻿" at bounding box center [550, 234] width 140 height 9
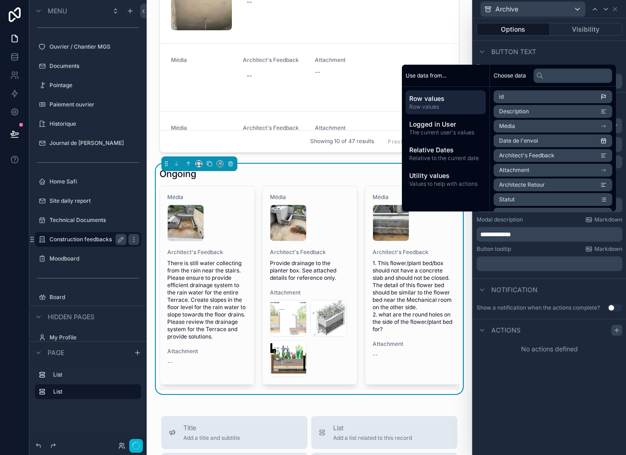
click at [618, 332] on div at bounding box center [616, 329] width 11 height 11
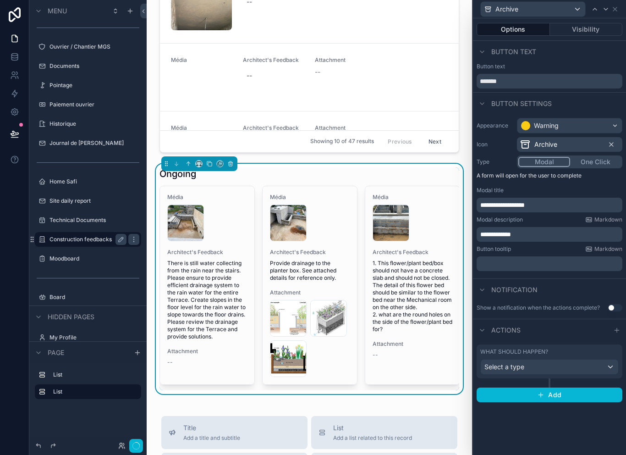
click at [570, 360] on div "Select a type" at bounding box center [549, 366] width 137 height 15
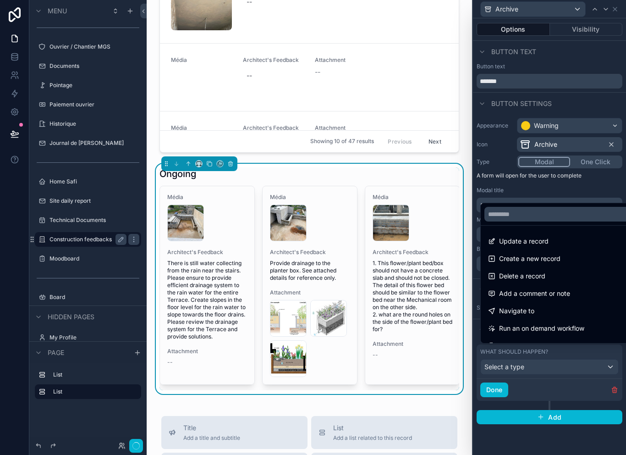
click at [572, 364] on div at bounding box center [549, 227] width 153 height 455
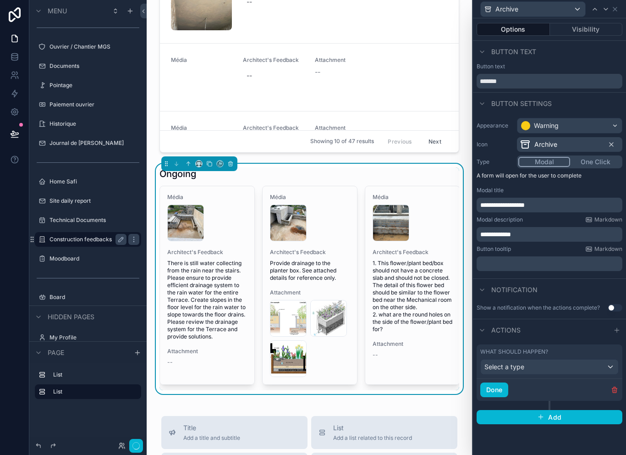
click at [561, 363] on div "Select a type" at bounding box center [549, 366] width 137 height 15
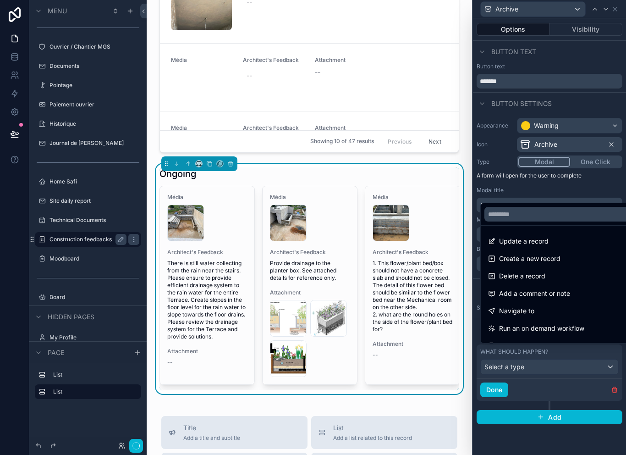
scroll to position [0, 0]
click at [561, 247] on div "Update a record" at bounding box center [560, 241] width 144 height 11
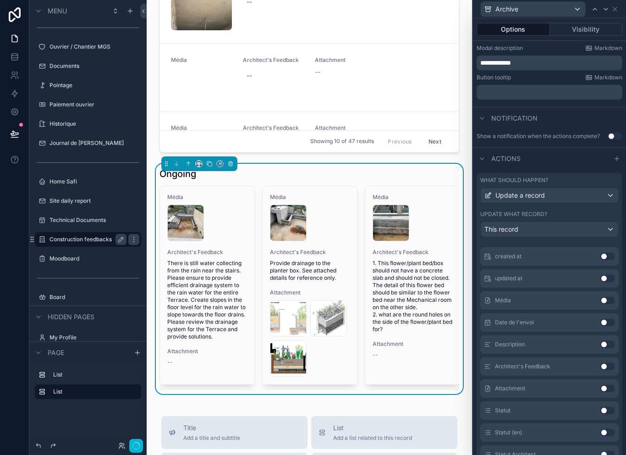
scroll to position [90, 0]
click at [605, 451] on button "Use setting" at bounding box center [607, 454] width 15 height 7
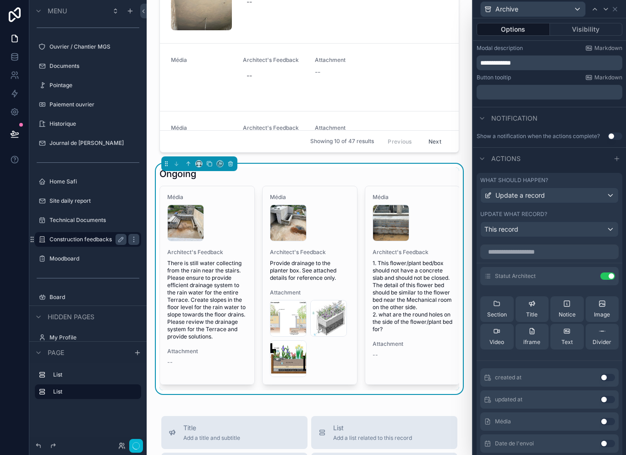
scroll to position [0, 0]
click at [586, 274] on icon at bounding box center [589, 275] width 7 height 7
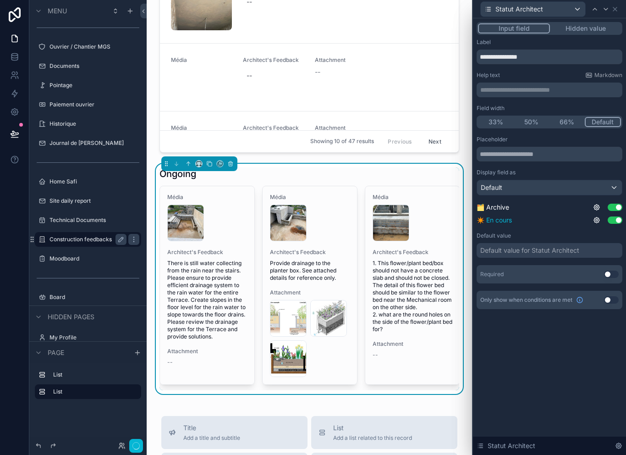
click at [619, 216] on button "Use setting" at bounding box center [615, 219] width 15 height 7
click at [578, 25] on button "Hidden value" at bounding box center [585, 28] width 71 height 10
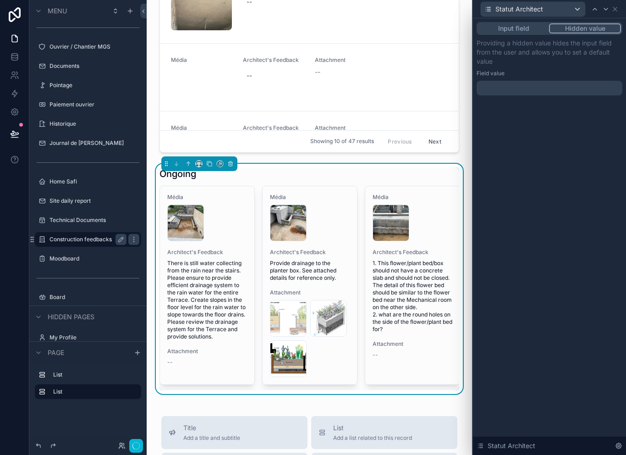
click at [566, 87] on div at bounding box center [550, 88] width 146 height 15
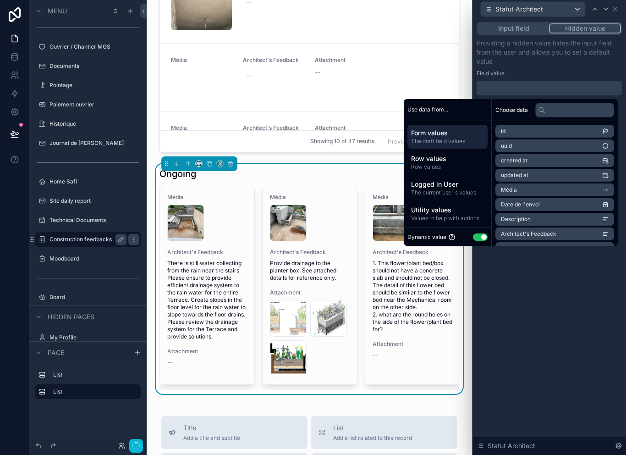
click at [479, 234] on button "Use setting" at bounding box center [480, 236] width 15 height 7
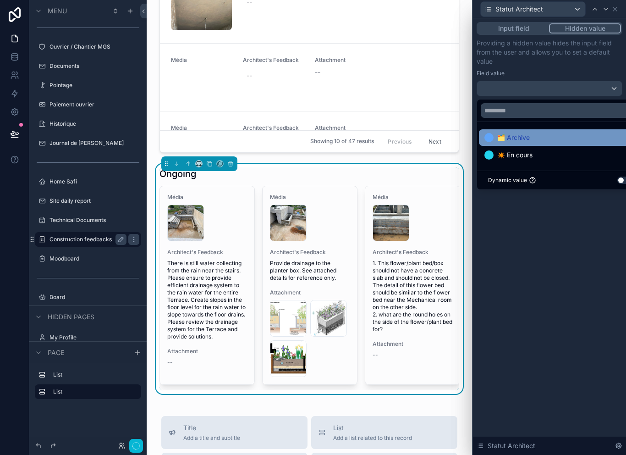
click at [543, 132] on div "🗂️ Archive" at bounding box center [559, 137] width 151 height 11
click at [534, 241] on div "Input field Hidden value Providing a hidden value hides the input field from th…" at bounding box center [549, 236] width 153 height 436
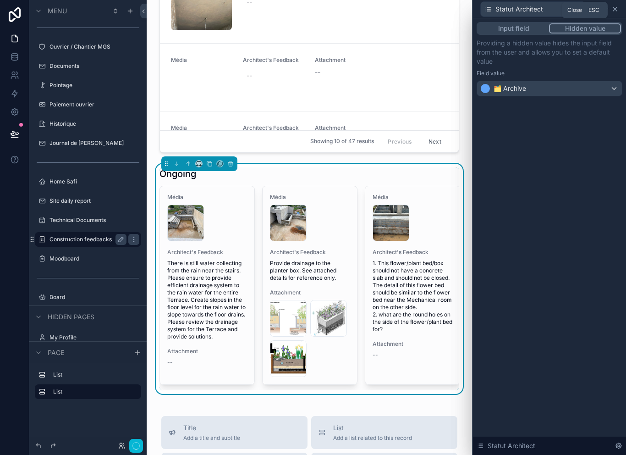
click at [617, 9] on icon at bounding box center [614, 8] width 7 height 7
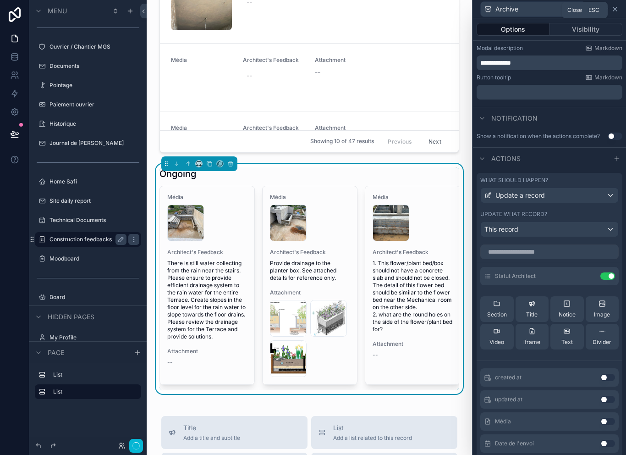
click at [618, 8] on icon at bounding box center [614, 8] width 7 height 7
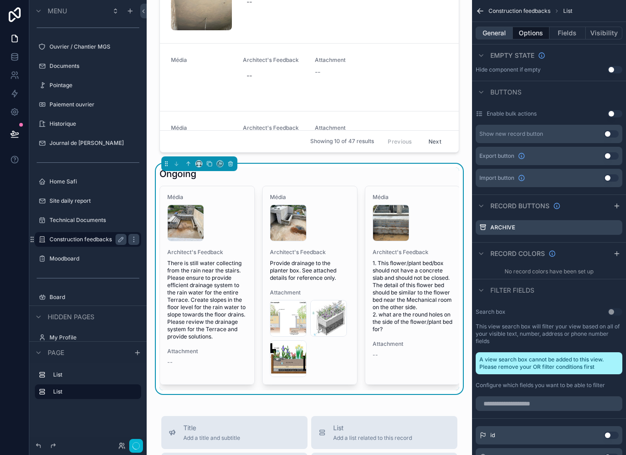
click at [504, 28] on button "General" at bounding box center [494, 33] width 37 height 13
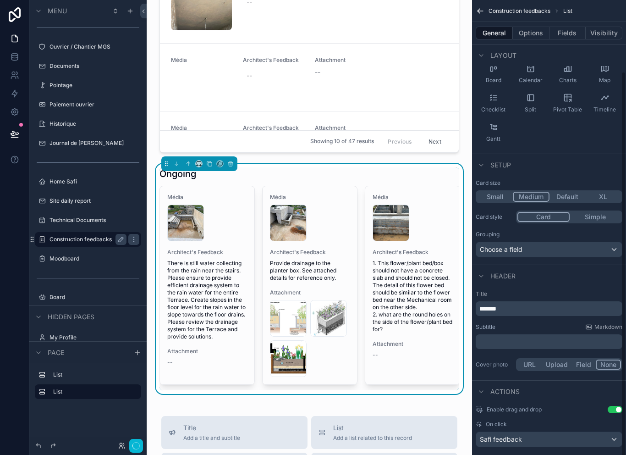
scroll to position [84, 0]
click at [612, 407] on button "Use setting" at bounding box center [615, 409] width 15 height 7
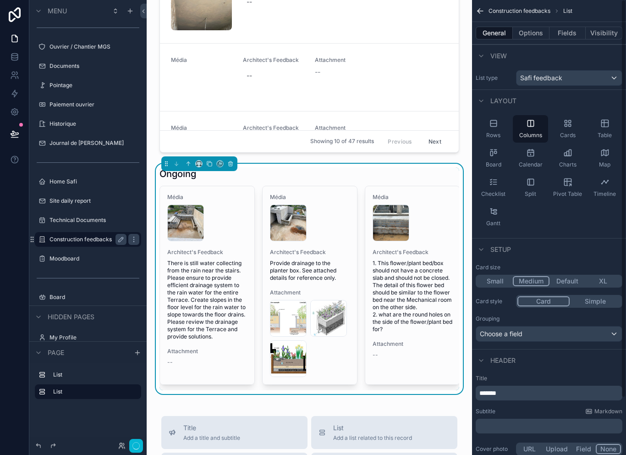
scroll to position [0, 0]
click at [530, 33] on button "Options" at bounding box center [531, 33] width 37 height 13
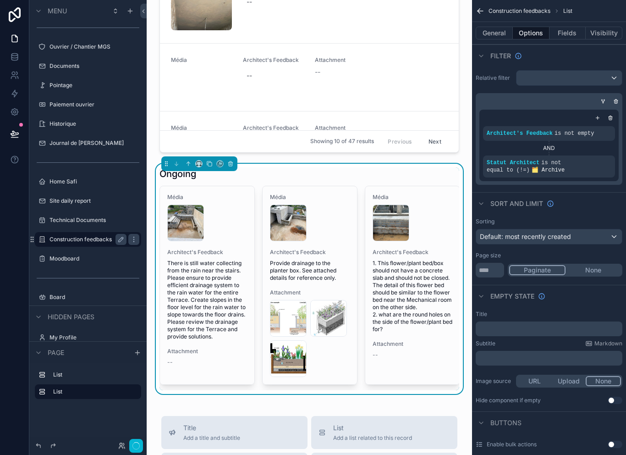
click at [484, 6] on icon "scrollable content" at bounding box center [480, 10] width 9 height 9
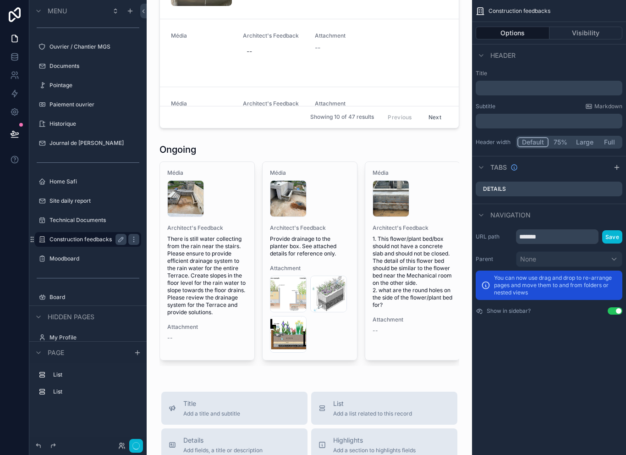
scroll to position [246, 0]
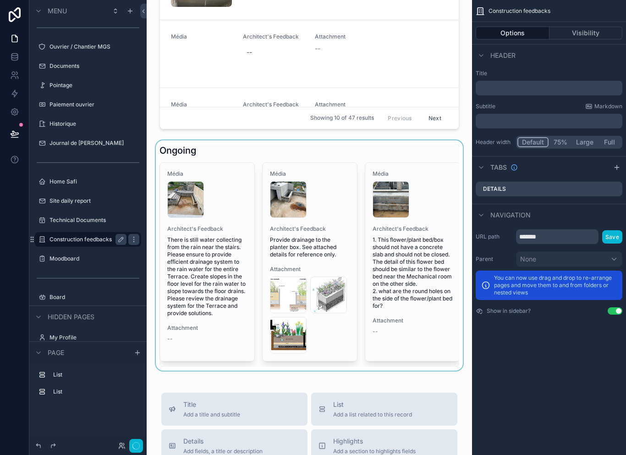
click at [337, 157] on div "scrollable content" at bounding box center [309, 255] width 311 height 230
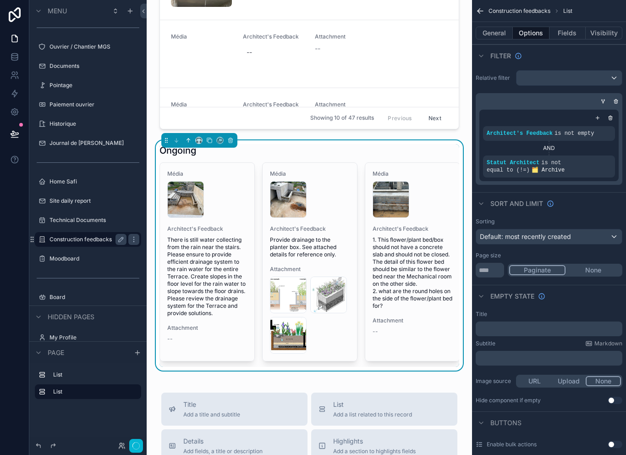
click at [192, 145] on button "scrollable content" at bounding box center [188, 140] width 10 height 10
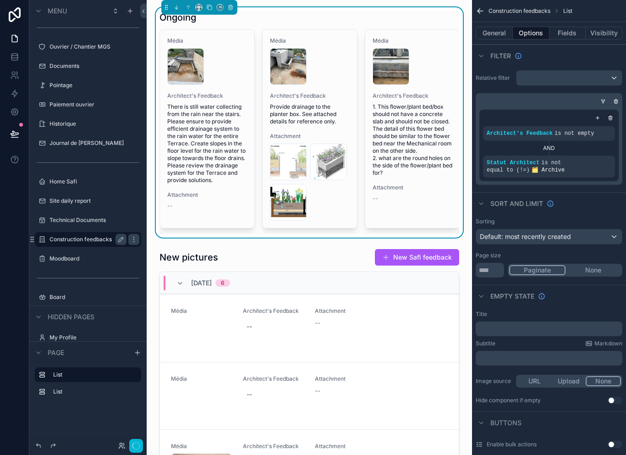
scroll to position [0, 0]
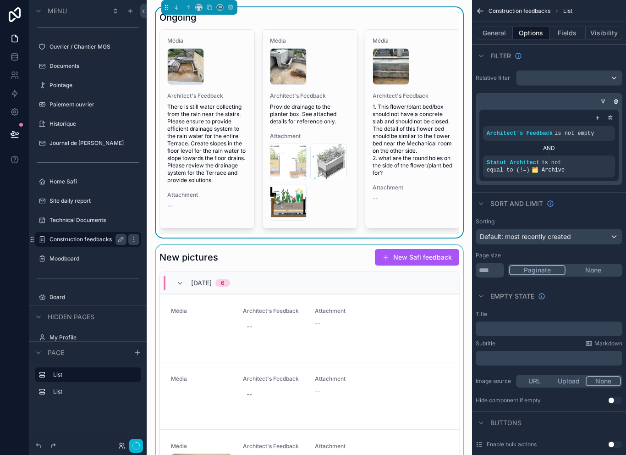
click at [321, 252] on div "scrollable content" at bounding box center [309, 430] width 311 height 371
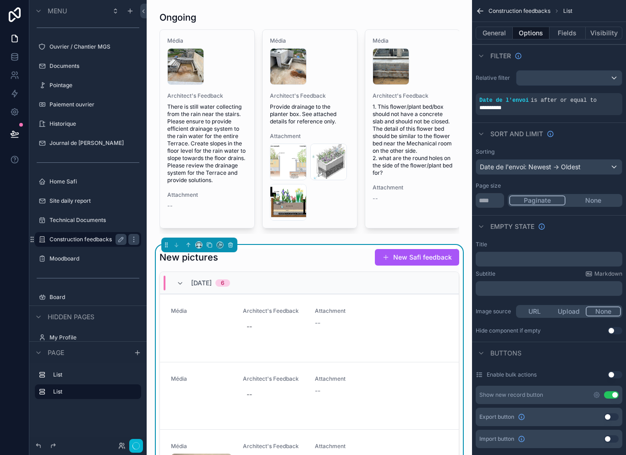
click at [614, 393] on button "Use setting" at bounding box center [611, 394] width 15 height 7
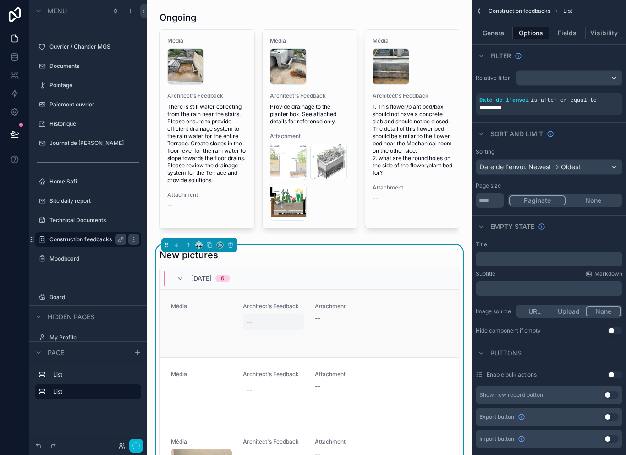
click at [259, 326] on div "--" at bounding box center [273, 321] width 61 height 16
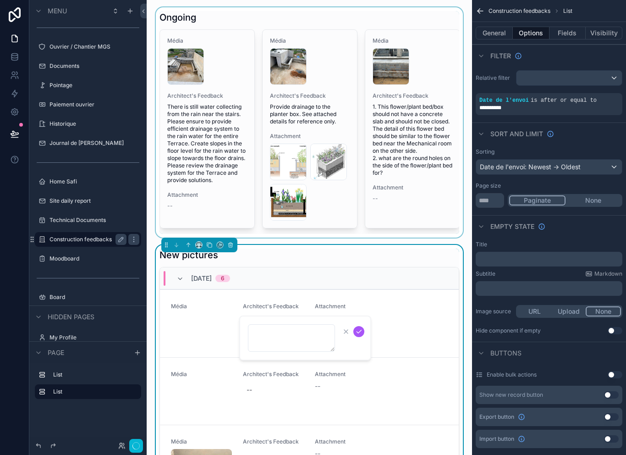
click at [209, 123] on div "scrollable content" at bounding box center [309, 122] width 311 height 230
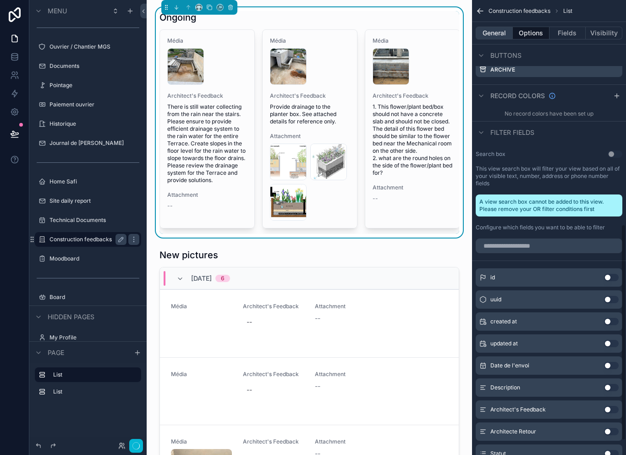
click at [495, 29] on button "General" at bounding box center [494, 33] width 37 height 13
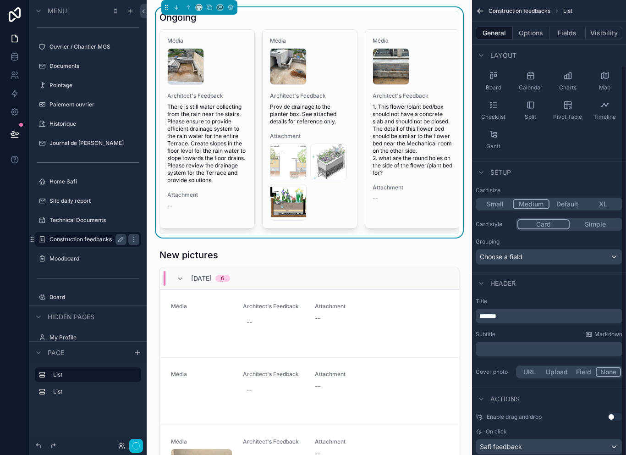
scroll to position [72, 0]
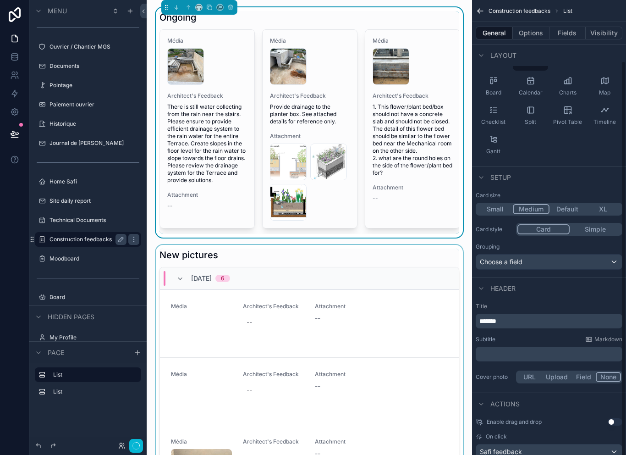
click at [379, 267] on div "10/1/2025 6" at bounding box center [309, 278] width 299 height 22
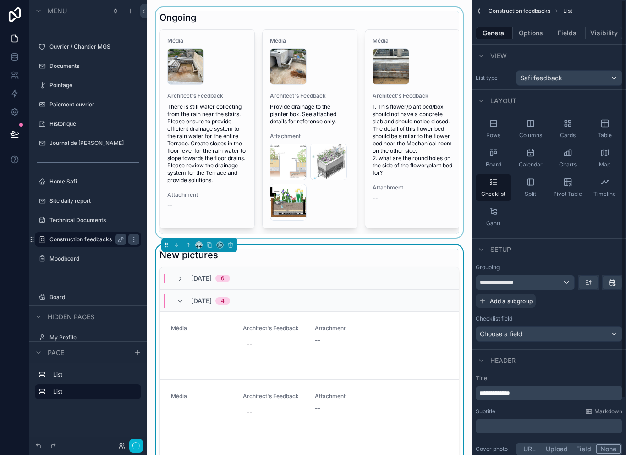
scroll to position [0, 0]
click at [534, 27] on button "Options" at bounding box center [531, 33] width 37 height 13
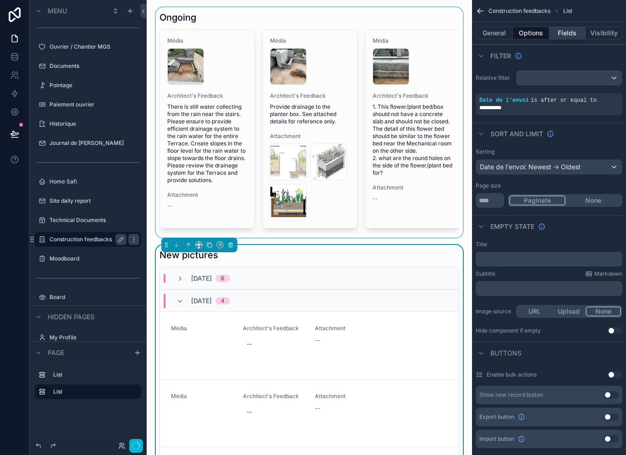
click at [568, 31] on button "Fields" at bounding box center [568, 33] width 37 height 13
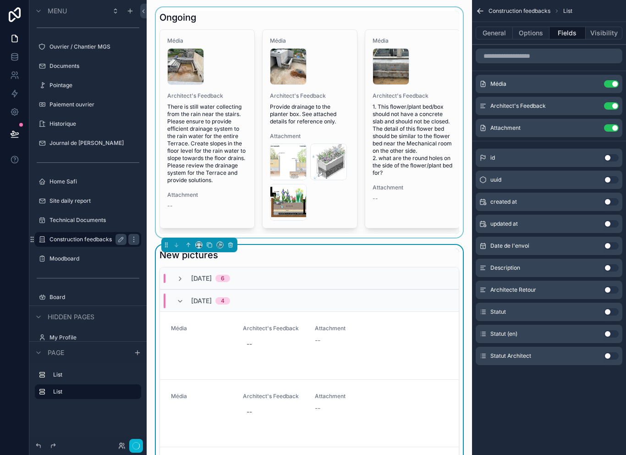
click at [604, 22] on div "General Options Fields Visibility" at bounding box center [549, 33] width 154 height 22
click at [531, 27] on button "Options" at bounding box center [531, 33] width 37 height 13
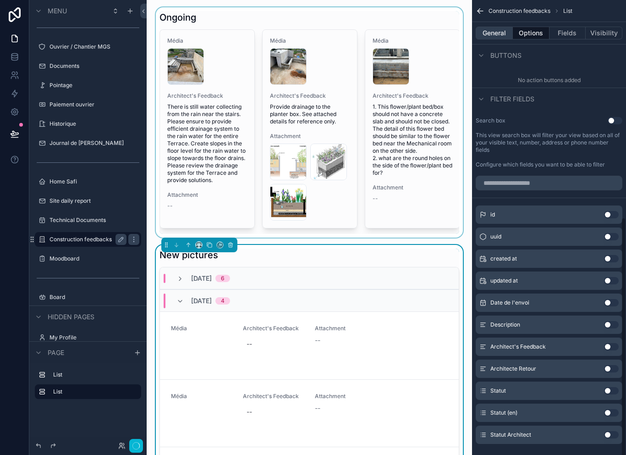
click at [495, 28] on button "General" at bounding box center [494, 33] width 37 height 13
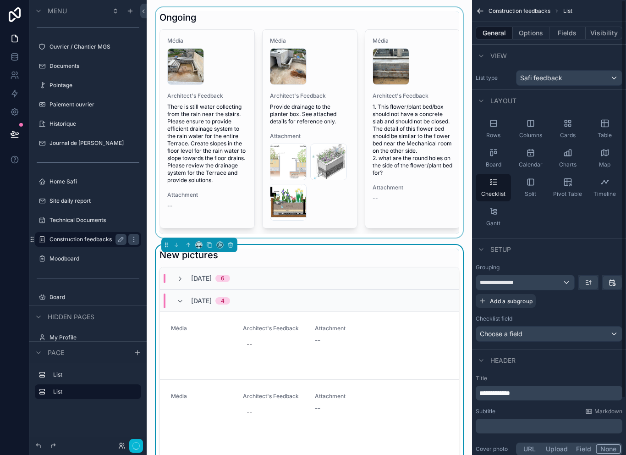
click at [229, 147] on div "scrollable content" at bounding box center [309, 122] width 311 height 230
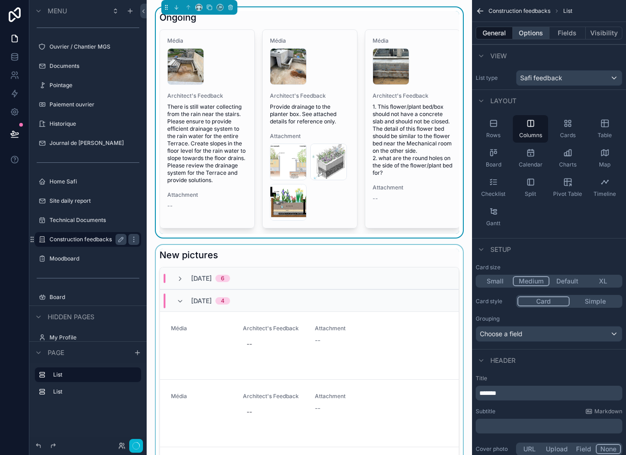
click at [539, 27] on button "Options" at bounding box center [531, 33] width 37 height 13
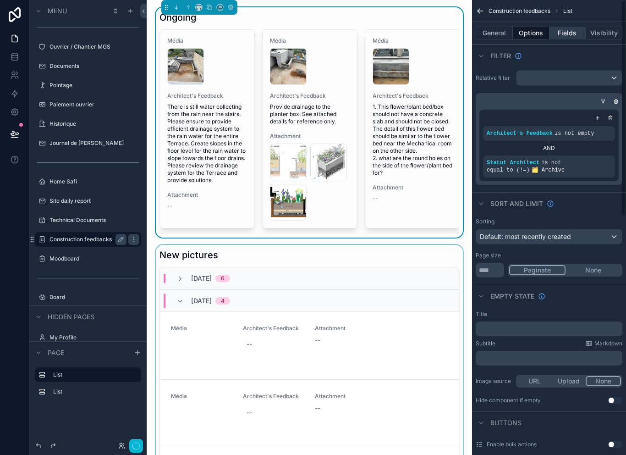
click at [567, 27] on button "Fields" at bounding box center [568, 33] width 37 height 13
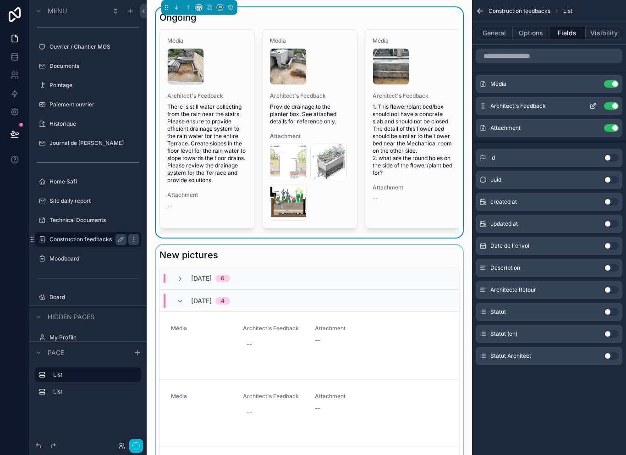
click at [588, 102] on button "scrollable content" at bounding box center [593, 105] width 15 height 7
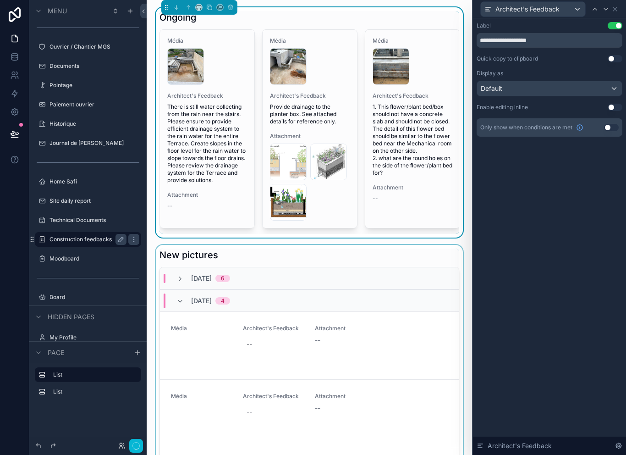
click at [272, 346] on div "scrollable content" at bounding box center [309, 428] width 311 height 367
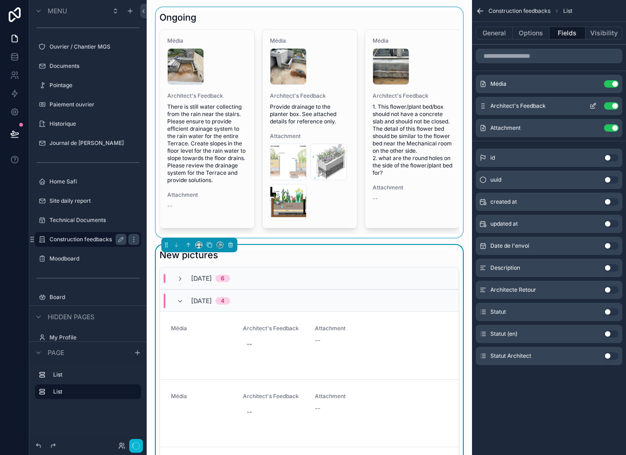
click at [593, 102] on icon "scrollable content" at bounding box center [592, 105] width 7 height 7
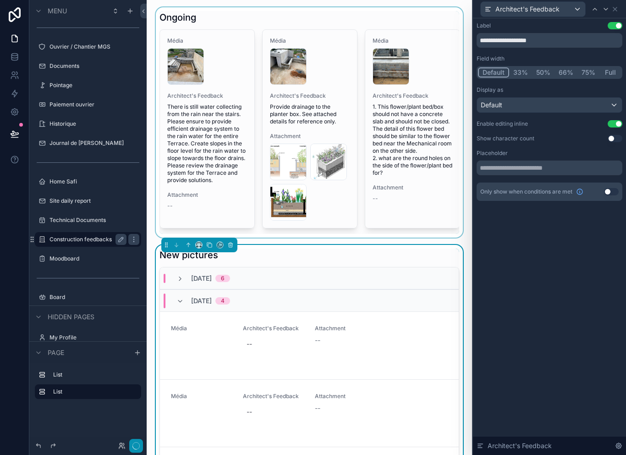
click at [135, 448] on icon "button" at bounding box center [135, 445] width 7 height 7
click at [137, 440] on button "button" at bounding box center [136, 446] width 14 height 14
click at [140, 441] on button "button" at bounding box center [136, 446] width 14 height 14
click at [135, 436] on div "List List" at bounding box center [87, 399] width 117 height 73
click at [623, 7] on div "Architect's Feedback" at bounding box center [549, 9] width 153 height 18
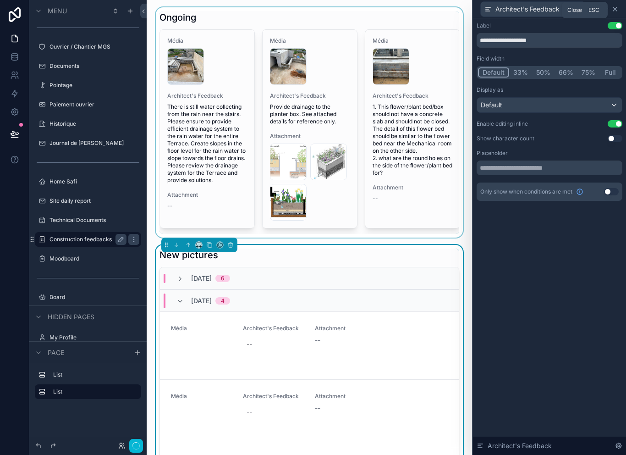
click at [616, 9] on icon at bounding box center [614, 8] width 7 height 7
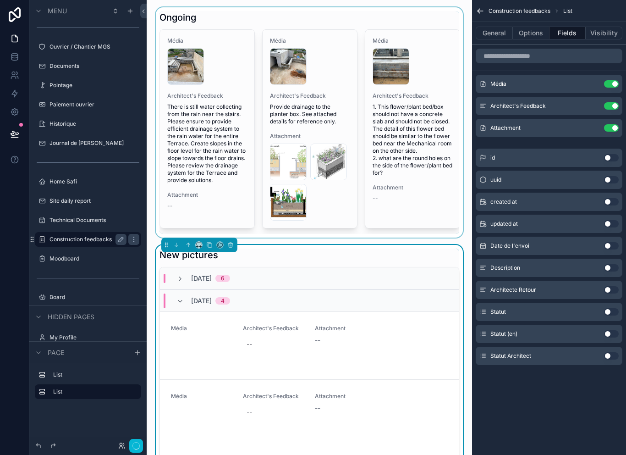
click at [482, 11] on icon "scrollable content" at bounding box center [480, 10] width 9 height 9
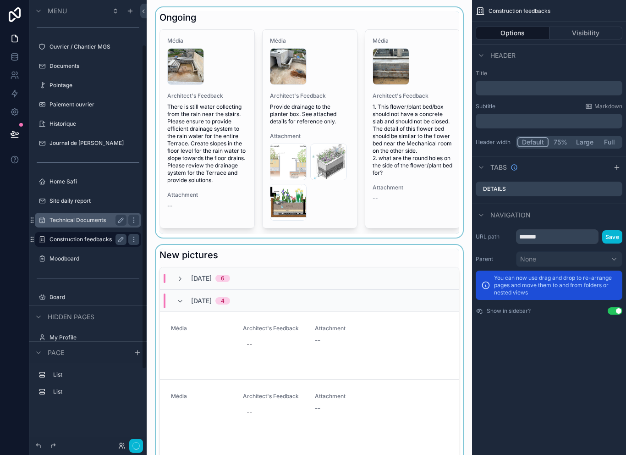
click at [80, 223] on div "Technical Documents" at bounding box center [87, 219] width 77 height 11
click at [85, 218] on label "Technical Documents" at bounding box center [85, 219] width 73 height 7
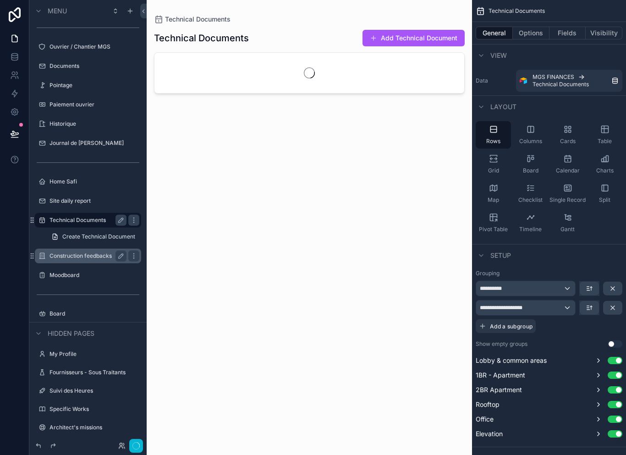
scroll to position [44, 0]
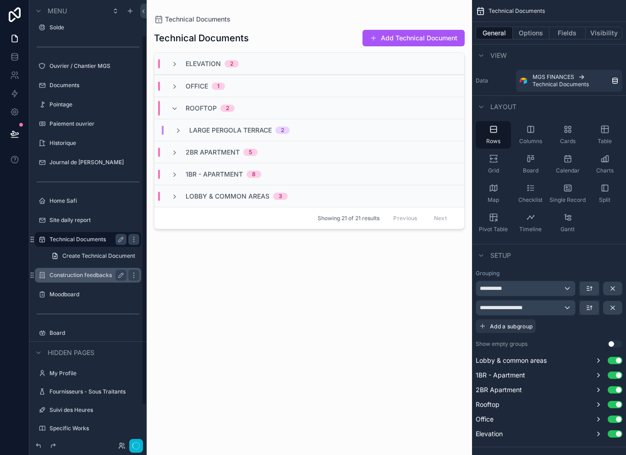
click at [90, 272] on label "Construction feedbacks" at bounding box center [85, 274] width 73 height 7
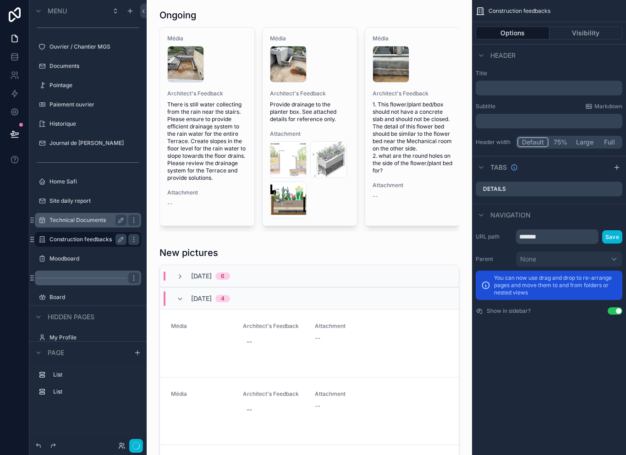
scroll to position [1, 0]
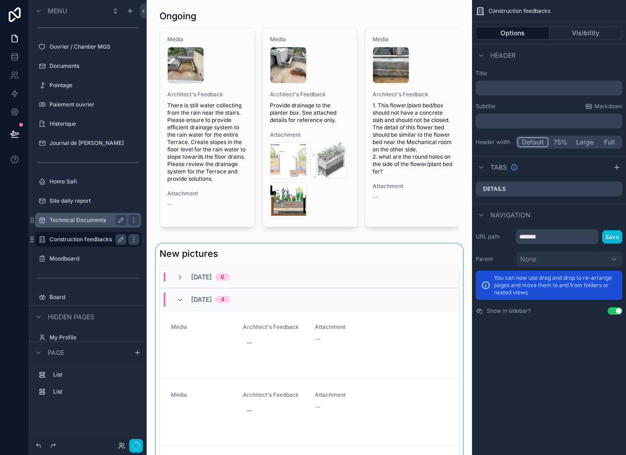
click at [451, 254] on div "scrollable content" at bounding box center [309, 426] width 311 height 367
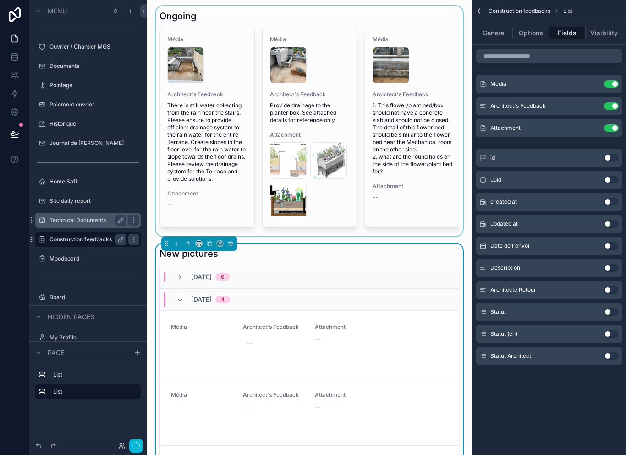
click at [457, 227] on div "scrollable content" at bounding box center [309, 121] width 311 height 230
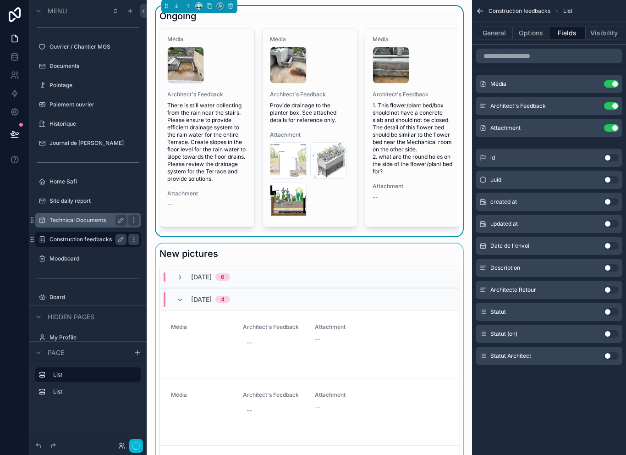
click at [462, 243] on div "scrollable content" at bounding box center [309, 426] width 311 height 367
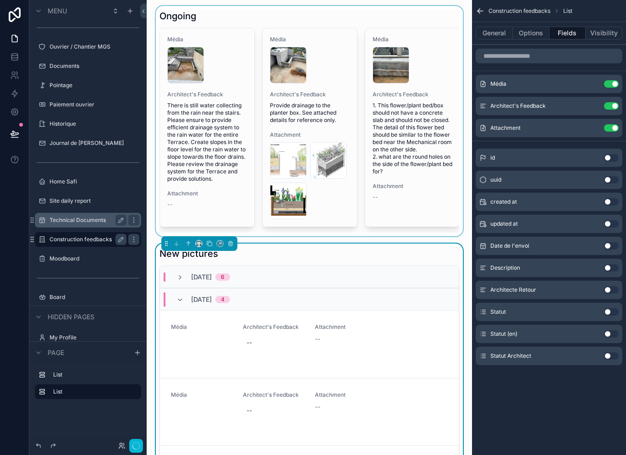
click at [301, 279] on div "10/1/2025 6" at bounding box center [309, 277] width 299 height 22
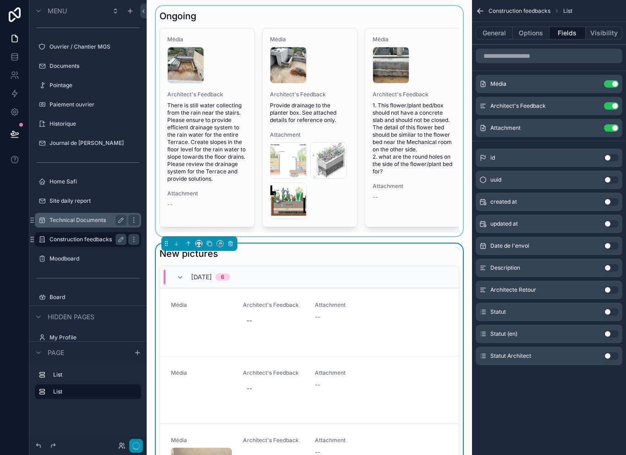
click at [136, 446] on icon "button" at bounding box center [135, 445] width 7 height 7
click at [138, 448] on circle "button" at bounding box center [135, 445] width 7 height 7
click at [14, 111] on icon at bounding box center [14, 112] width 2 height 2
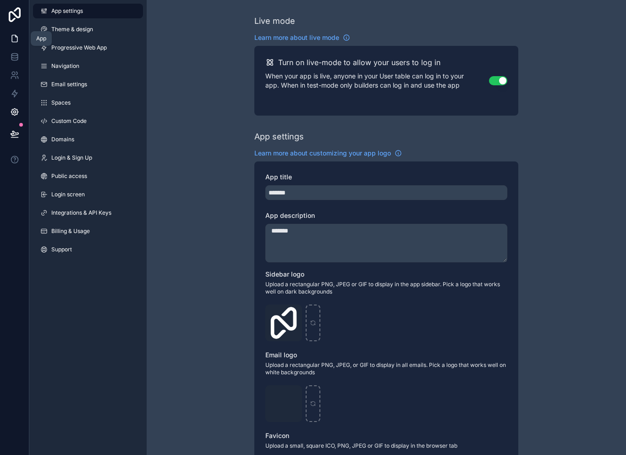
click at [12, 38] on icon at bounding box center [14, 38] width 5 height 7
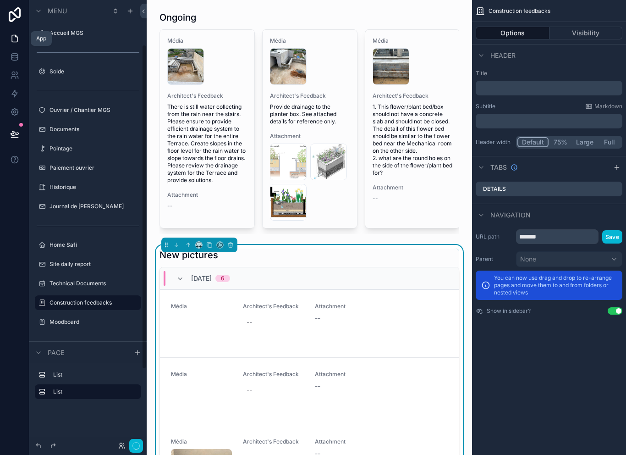
scroll to position [63, 0]
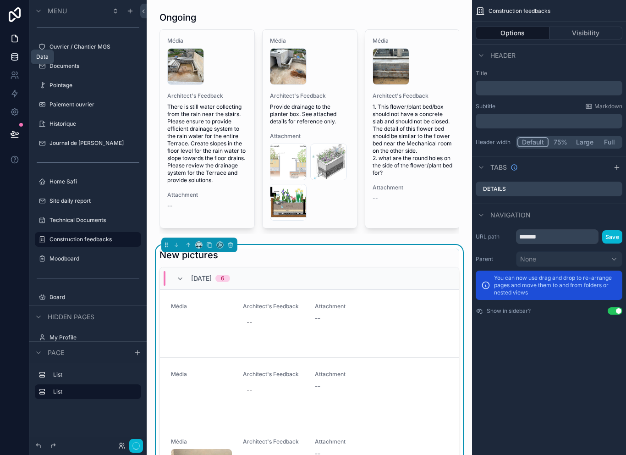
click at [12, 53] on icon at bounding box center [14, 56] width 9 height 9
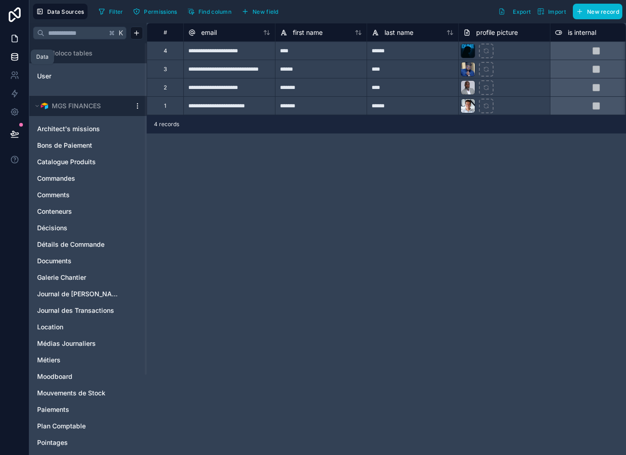
click at [15, 39] on icon at bounding box center [14, 38] width 9 height 9
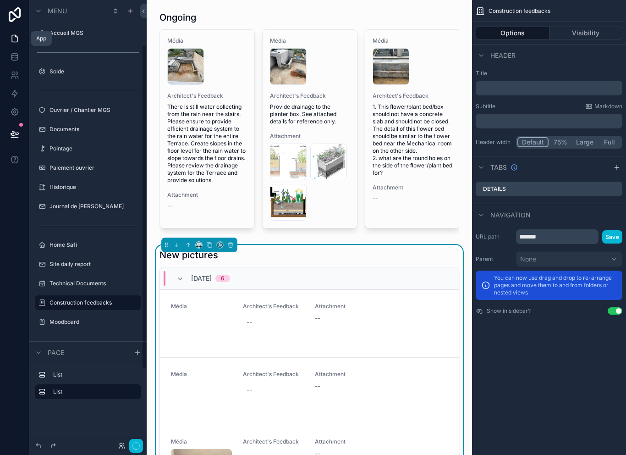
scroll to position [63, 0]
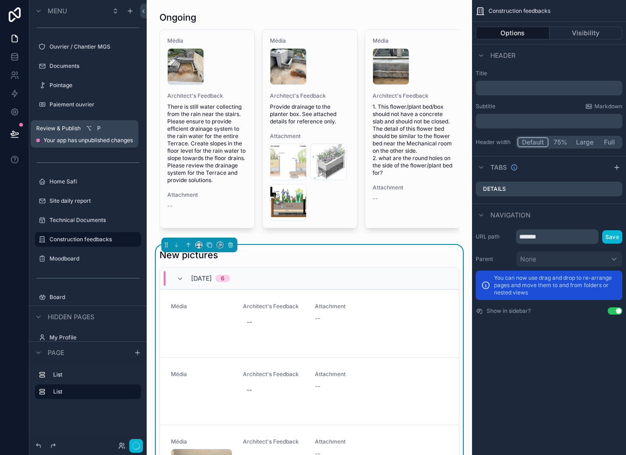
click at [15, 132] on icon at bounding box center [15, 133] width 8 height 5
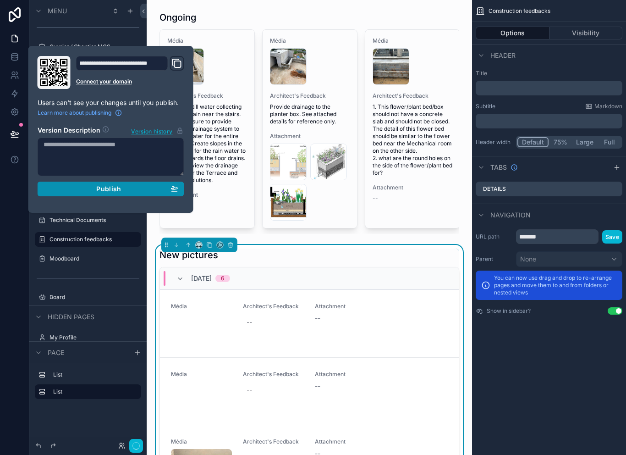
click at [51, 193] on button "Publish" at bounding box center [111, 188] width 147 height 15
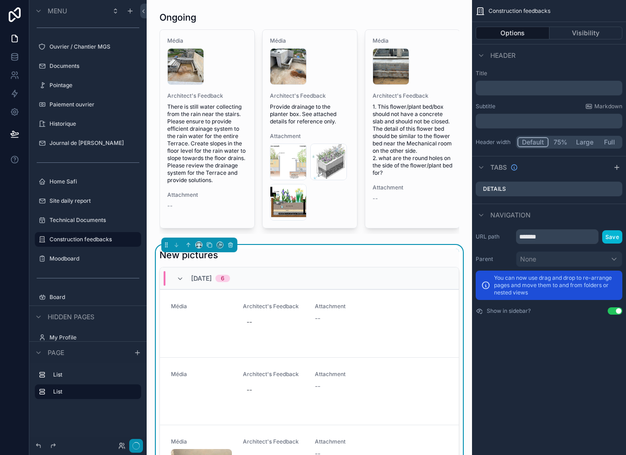
click at [131, 441] on button "button" at bounding box center [136, 446] width 14 height 14
click at [130, 441] on button "button" at bounding box center [136, 446] width 14 height 14
click at [132, 446] on icon "button" at bounding box center [135, 445] width 7 height 7
click at [132, 446] on button "button" at bounding box center [136, 446] width 14 height 14
click at [136, 442] on icon "button" at bounding box center [135, 445] width 7 height 7
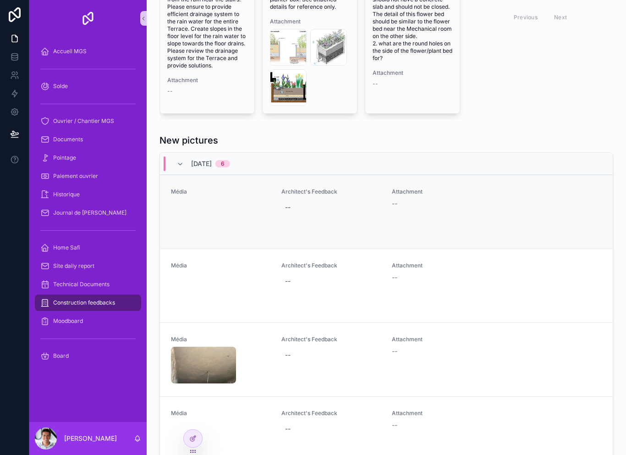
click at [401, 207] on div "--" at bounding box center [441, 203] width 99 height 9
click at [193, 440] on icon at bounding box center [192, 439] width 4 height 4
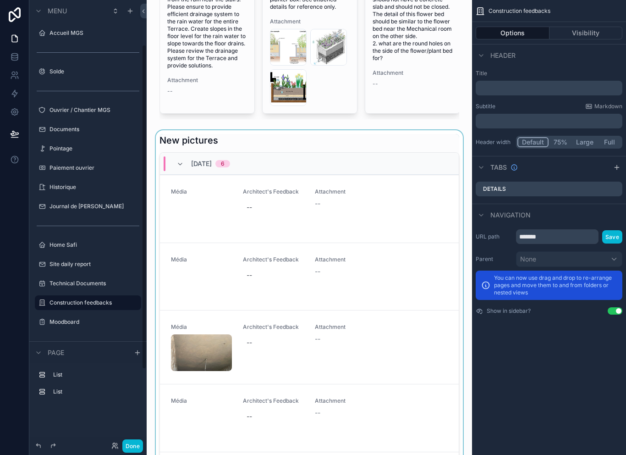
scroll to position [63, 0]
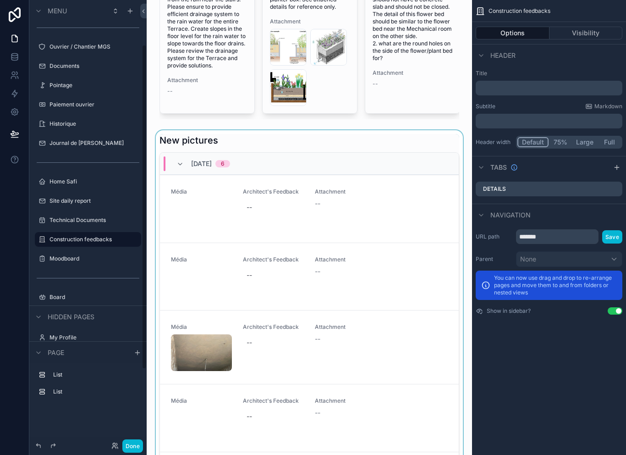
click at [374, 206] on div "scrollable content" at bounding box center [309, 313] width 311 height 367
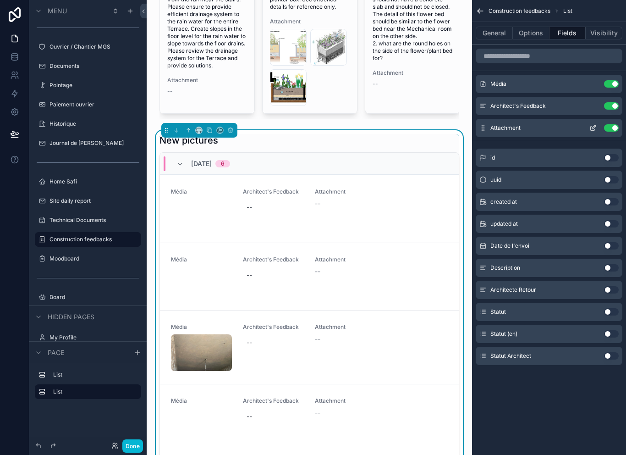
click at [594, 127] on icon "scrollable content" at bounding box center [592, 127] width 7 height 7
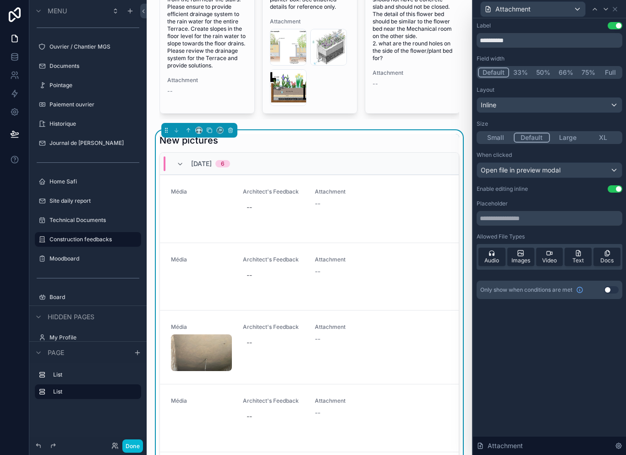
click at [615, 187] on button "Use setting" at bounding box center [615, 188] width 15 height 7
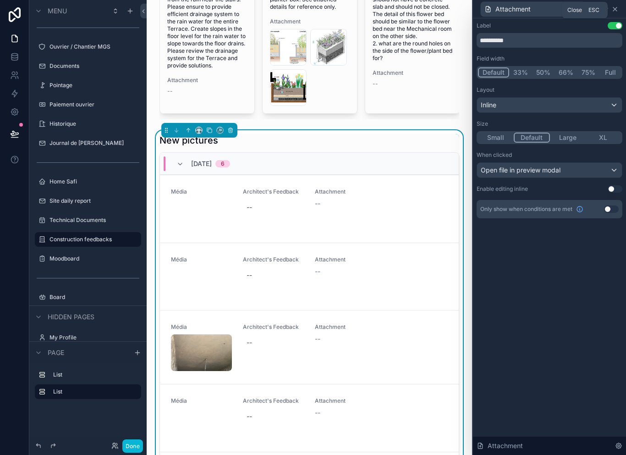
click at [617, 5] on icon at bounding box center [614, 8] width 7 height 7
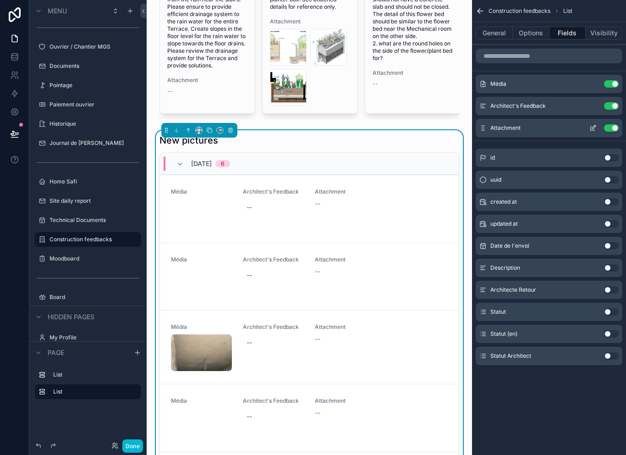
click at [614, 124] on button "Use setting" at bounding box center [611, 127] width 15 height 7
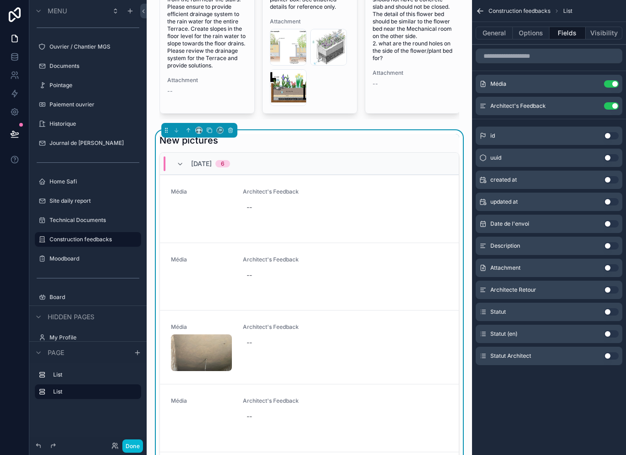
click at [611, 266] on button "Use setting" at bounding box center [611, 267] width 15 height 7
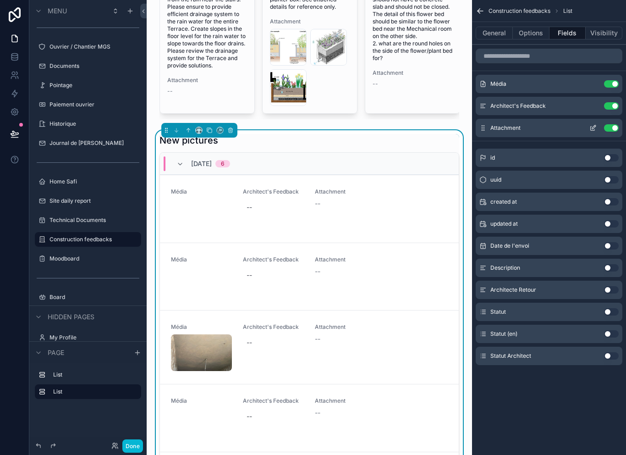
click at [591, 126] on icon "scrollable content" at bounding box center [593, 128] width 4 height 4
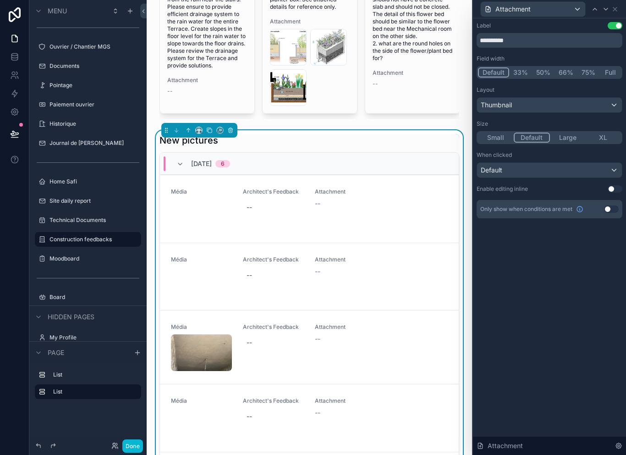
click at [574, 105] on div "Thumbnail" at bounding box center [549, 105] width 145 height 15
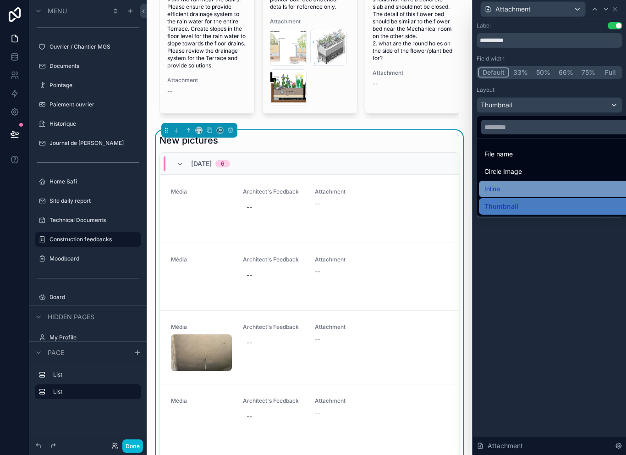
click at [533, 188] on div "Inline" at bounding box center [559, 188] width 151 height 11
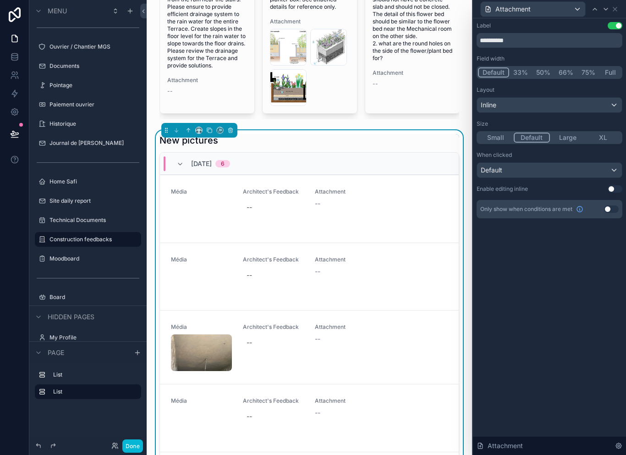
click at [613, 187] on button "Use setting" at bounding box center [615, 188] width 15 height 7
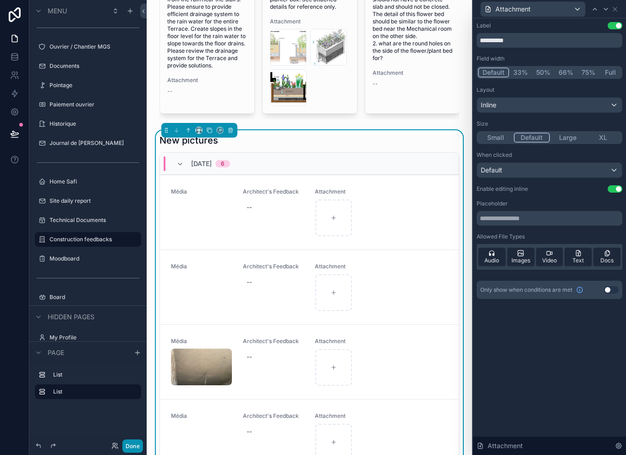
click at [131, 447] on button "Done" at bounding box center [132, 445] width 21 height 13
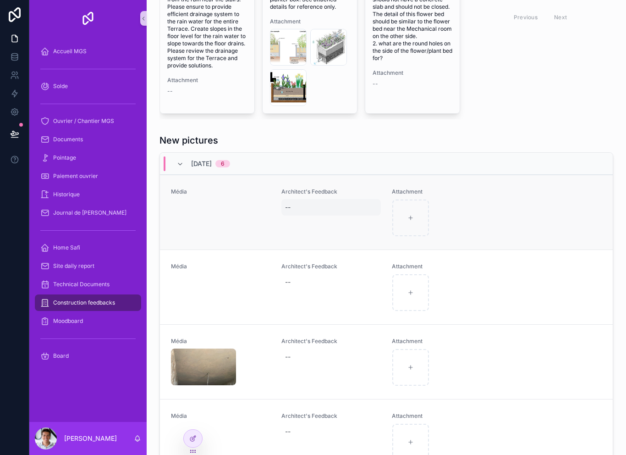
click at [291, 207] on div "--" at bounding box center [330, 207] width 99 height 16
click at [339, 143] on div "New pictures" at bounding box center [386, 140] width 454 height 13
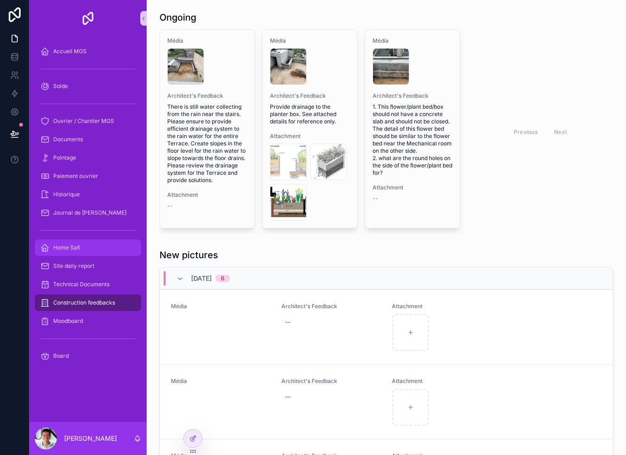
click at [98, 249] on div "Home Safi" at bounding box center [87, 247] width 95 height 15
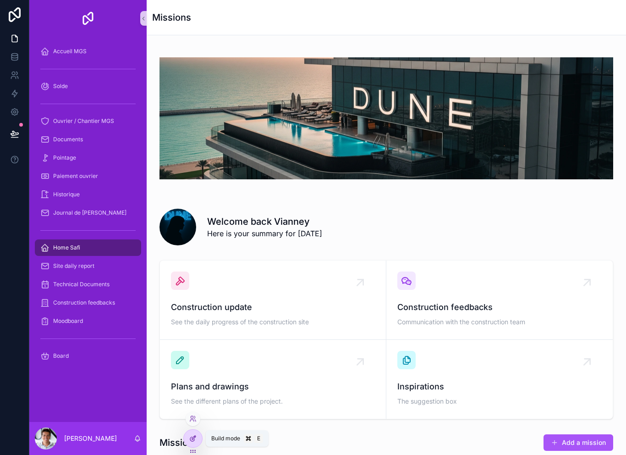
click at [192, 439] on icon at bounding box center [194, 437] width 4 height 4
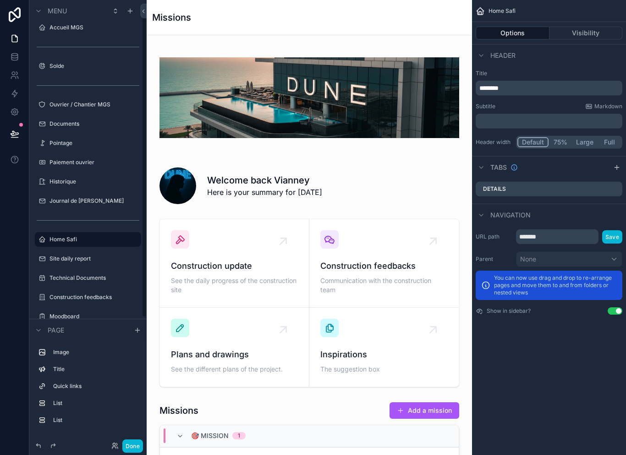
scroll to position [5, 0]
click at [380, 242] on div "scrollable content" at bounding box center [309, 303] width 311 height 176
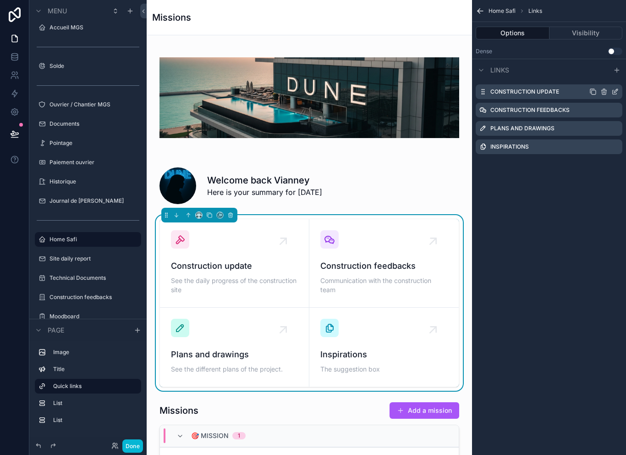
click at [618, 89] on icon "scrollable content" at bounding box center [614, 91] width 7 height 7
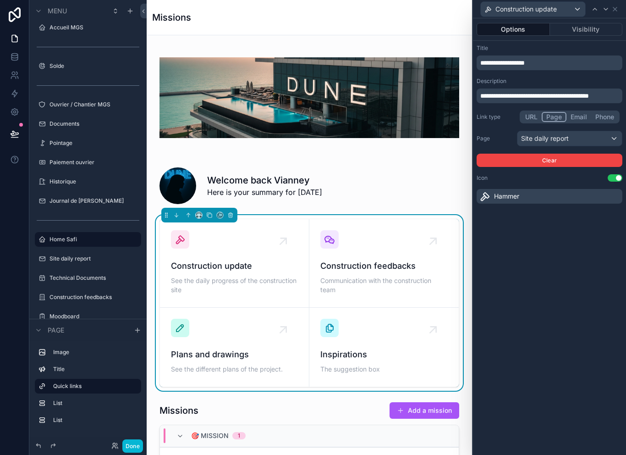
click at [593, 136] on div "Site daily report" at bounding box center [569, 138] width 104 height 15
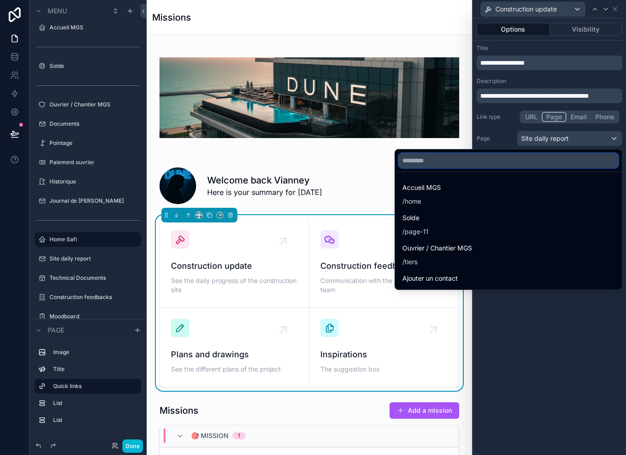
click at [541, 157] on input "text" at bounding box center [509, 160] width 220 height 15
type input "***"
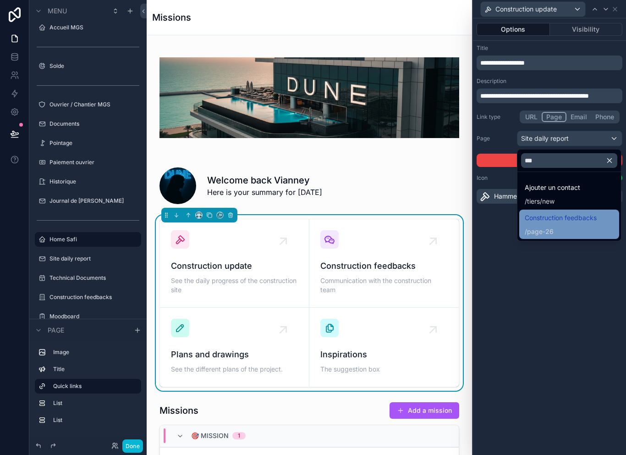
click at [578, 227] on div "/ page-26" at bounding box center [561, 231] width 72 height 9
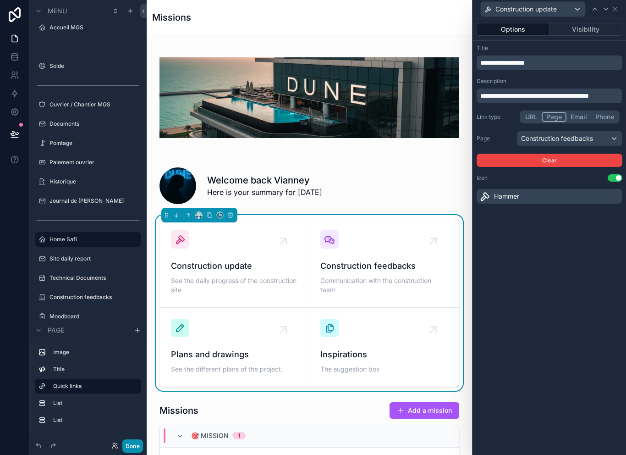
click at [135, 441] on button "Done" at bounding box center [132, 445] width 21 height 13
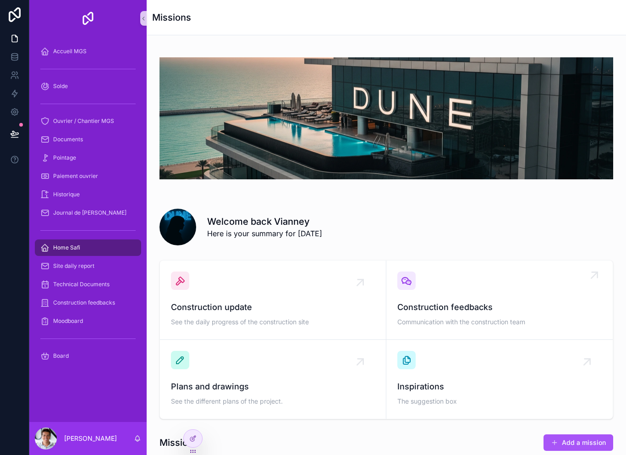
click at [472, 301] on span "Construction feedbacks" at bounding box center [499, 307] width 204 height 13
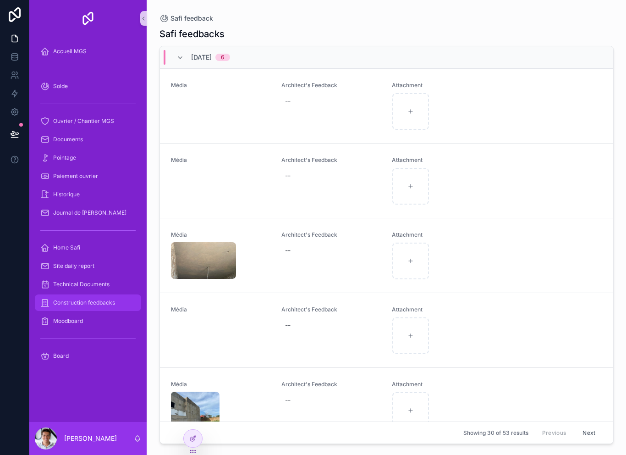
click at [62, 295] on div "Construction feedbacks" at bounding box center [87, 302] width 95 height 15
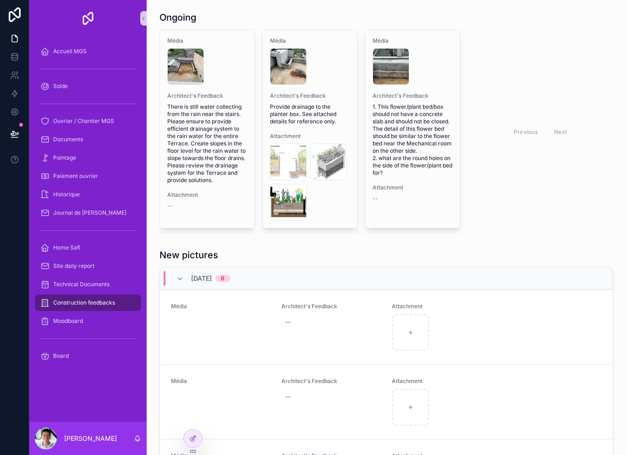
click at [58, 302] on span "Construction feedbacks" at bounding box center [84, 302] width 62 height 7
click at [58, 247] on span "Home Safi" at bounding box center [66, 247] width 27 height 7
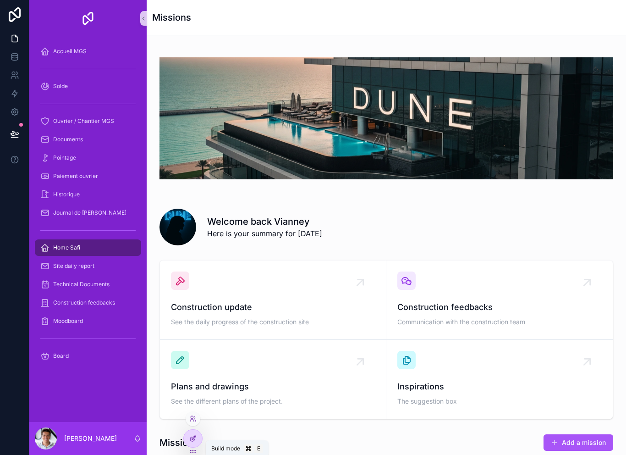
click at [196, 439] on icon at bounding box center [192, 437] width 7 height 7
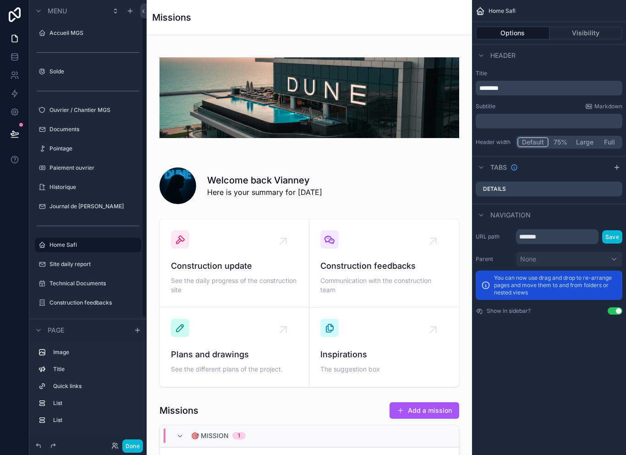
scroll to position [5, 0]
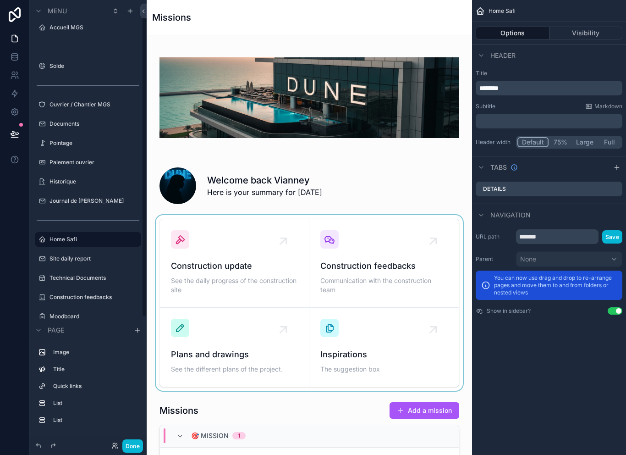
click at [395, 265] on div "scrollable content" at bounding box center [309, 303] width 311 height 176
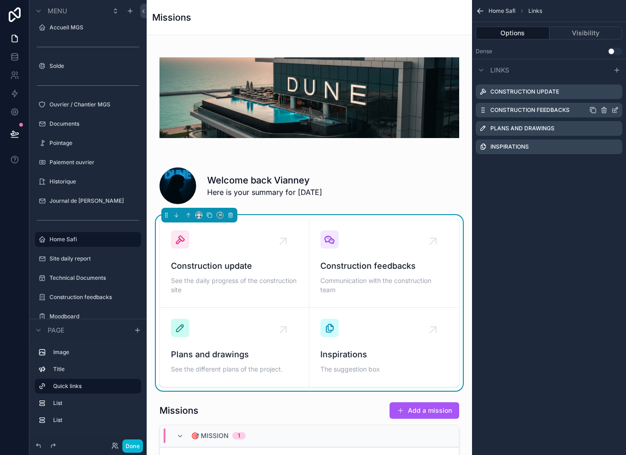
click at [612, 107] on icon "scrollable content" at bounding box center [614, 109] width 7 height 7
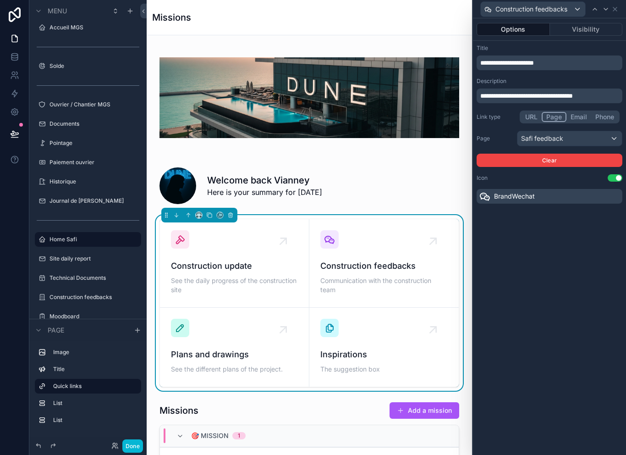
click at [606, 134] on div "Safi feedback" at bounding box center [569, 138] width 104 height 15
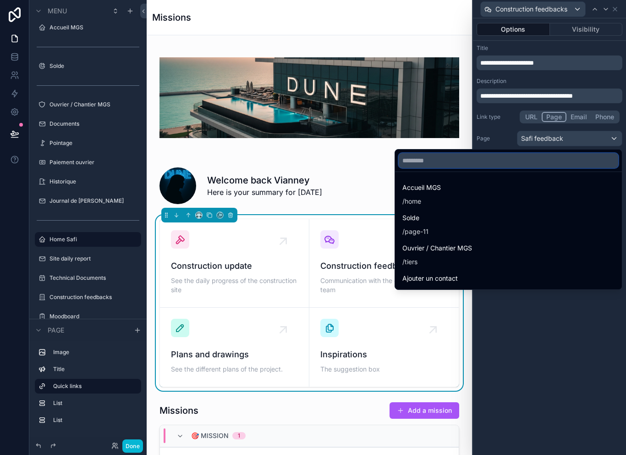
click at [577, 156] on input "text" at bounding box center [509, 160] width 220 height 15
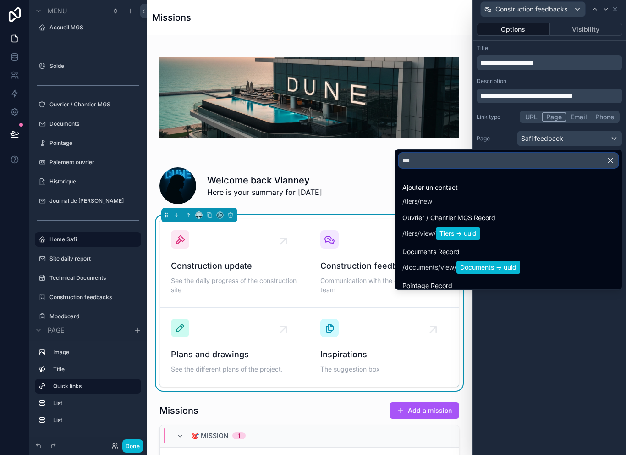
type input "****"
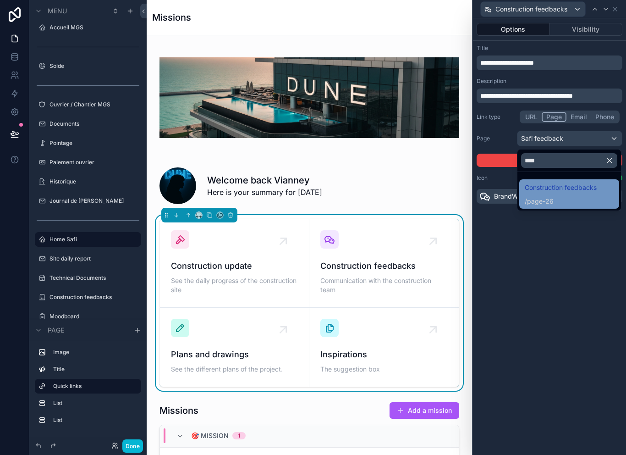
click at [550, 195] on span "/ page-26" at bounding box center [561, 200] width 72 height 11
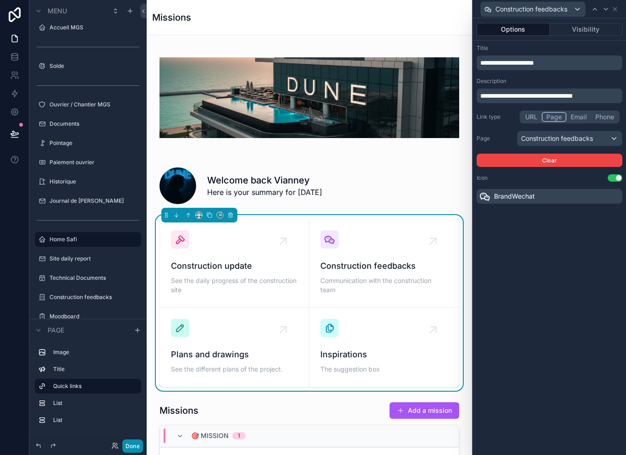
click at [134, 448] on button "Done" at bounding box center [132, 445] width 21 height 13
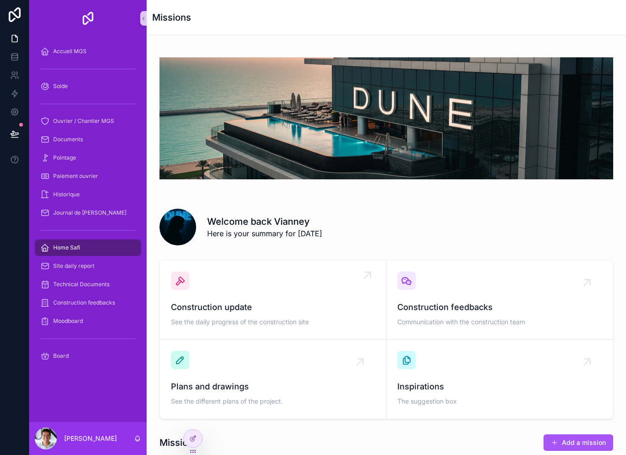
click at [264, 307] on span "Construction update" at bounding box center [273, 307] width 204 height 13
click at [192, 439] on icon at bounding box center [192, 437] width 7 height 7
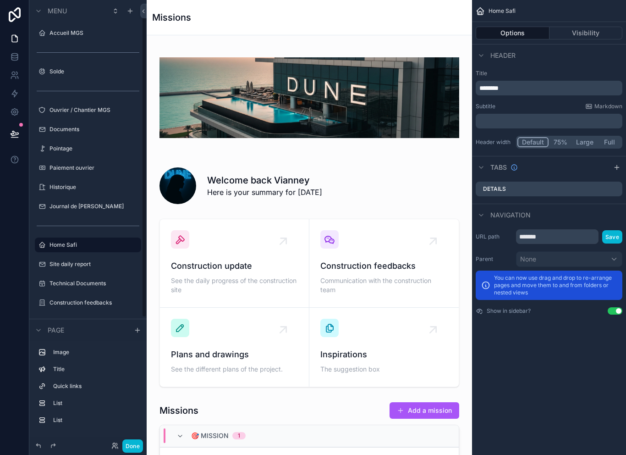
scroll to position [5, 0]
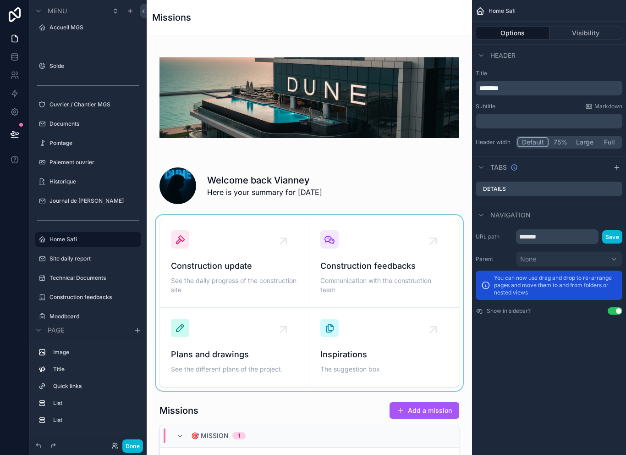
click at [240, 269] on div "scrollable content" at bounding box center [309, 303] width 311 height 176
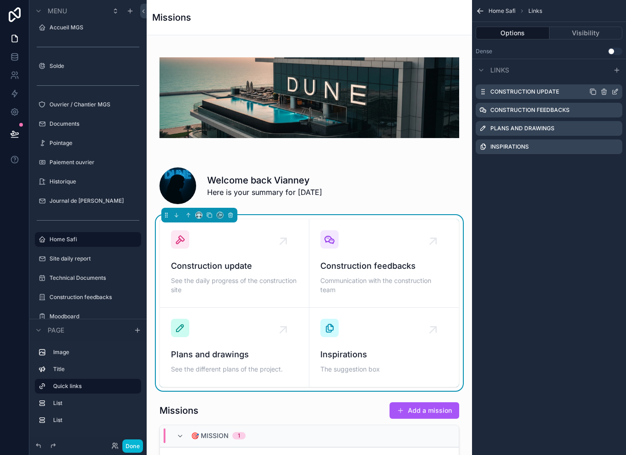
click at [622, 87] on div "Construction update" at bounding box center [549, 91] width 147 height 15
click at [615, 88] on icon "scrollable content" at bounding box center [614, 91] width 7 height 7
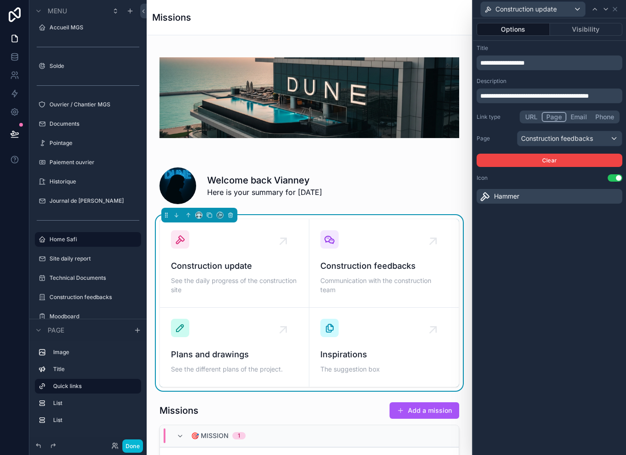
click at [586, 133] on div "Construction feedbacks" at bounding box center [569, 138] width 104 height 15
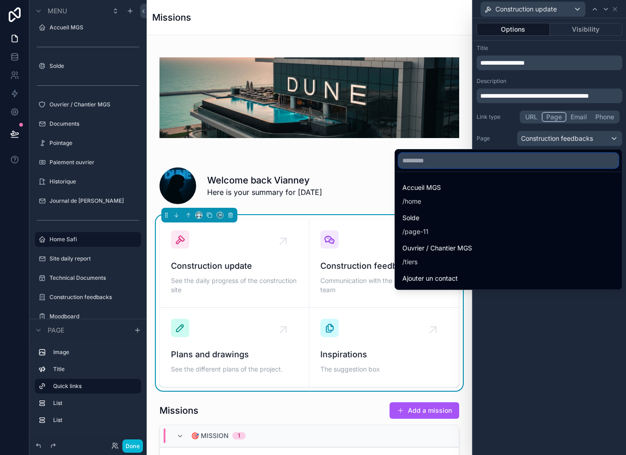
click at [540, 158] on input "text" at bounding box center [509, 160] width 220 height 15
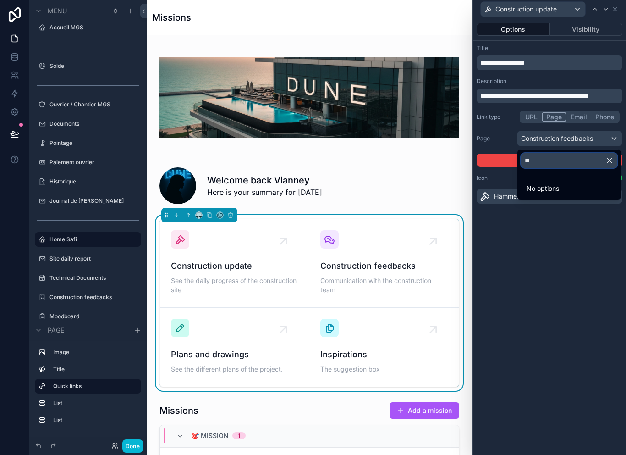
type input "*"
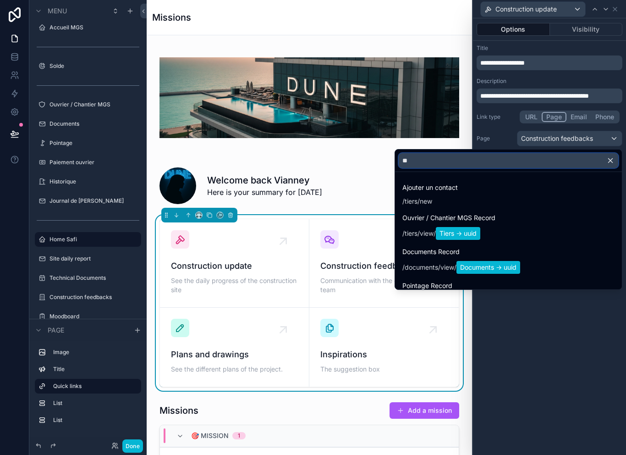
type input "*"
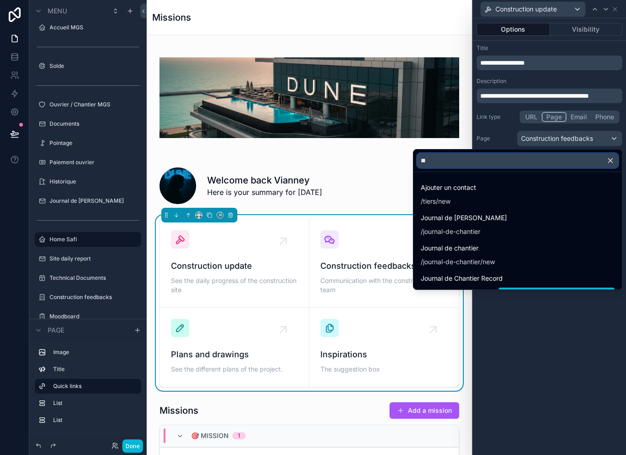
type input "***"
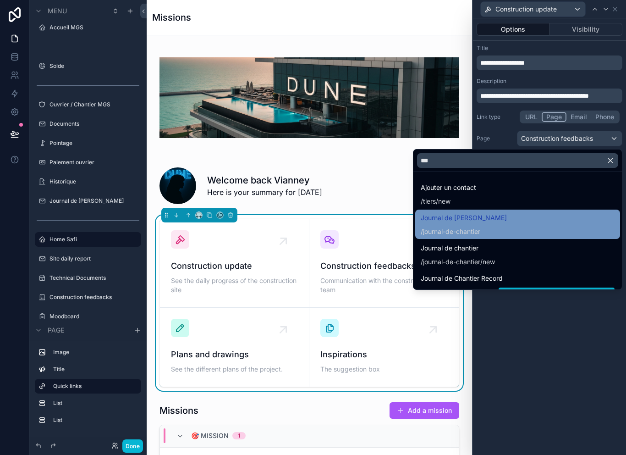
click at [515, 221] on div "Journal de Chantier / journal-de-chantier" at bounding box center [518, 224] width 194 height 24
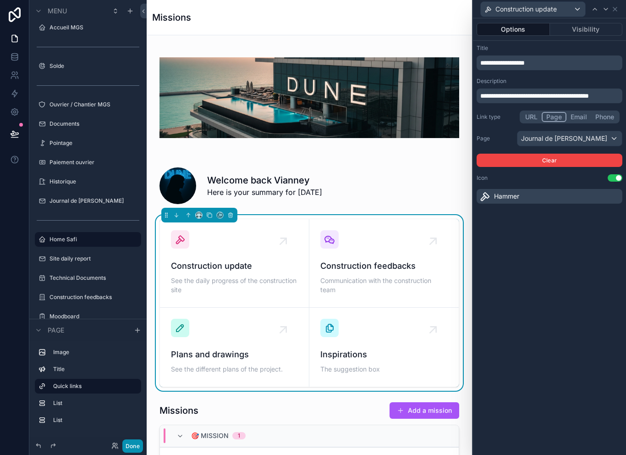
click at [132, 441] on button "Done" at bounding box center [132, 445] width 21 height 13
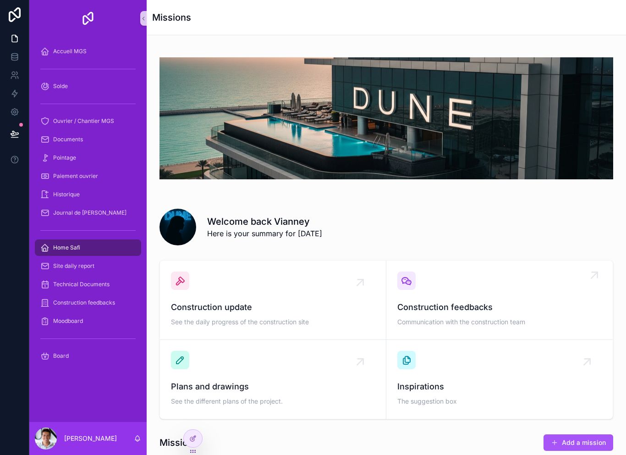
click at [471, 303] on span "Construction feedbacks" at bounding box center [499, 307] width 204 height 13
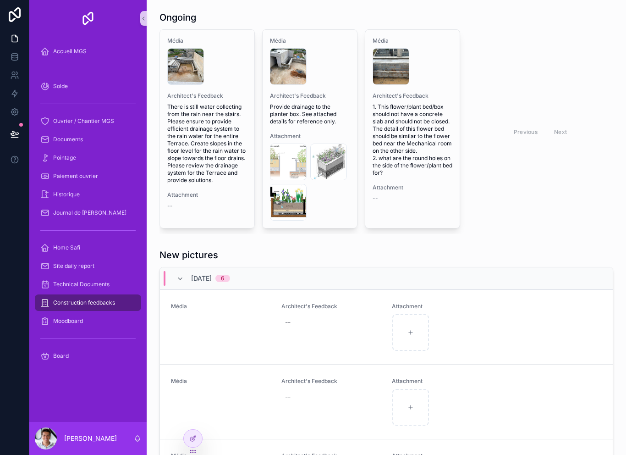
click at [518, 202] on div "Previous Next" at bounding box center [540, 131] width 146 height 204
click at [529, 206] on div "Previous Next" at bounding box center [540, 131] width 146 height 204
click at [292, 323] on div "--" at bounding box center [330, 321] width 99 height 16
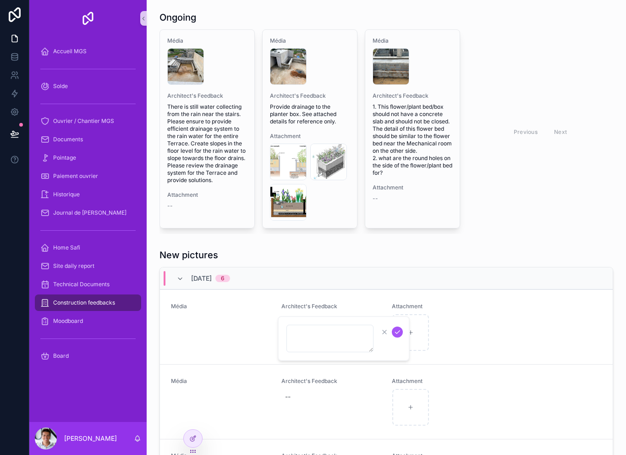
click at [541, 225] on div "Previous Next" at bounding box center [540, 131] width 146 height 204
click at [543, 221] on div "Previous Next" at bounding box center [540, 131] width 146 height 204
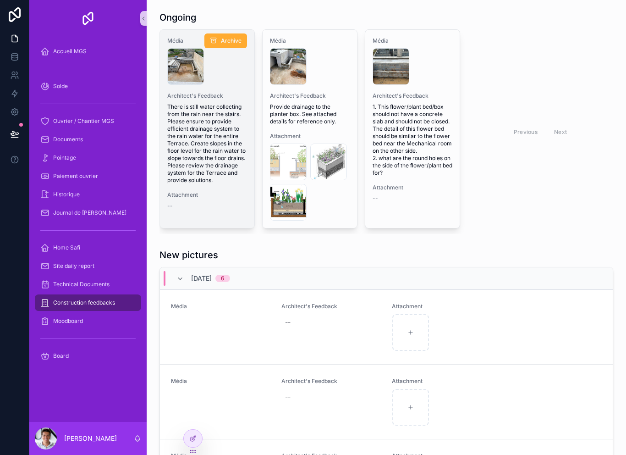
click at [205, 133] on span "There is still water collecting from the rain near the stairs. Please ensure to…" at bounding box center [207, 143] width 80 height 81
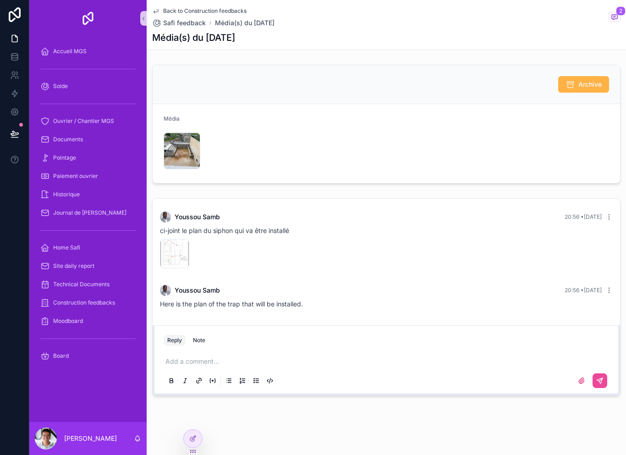
click at [589, 88] on button "Archive" at bounding box center [583, 84] width 51 height 16
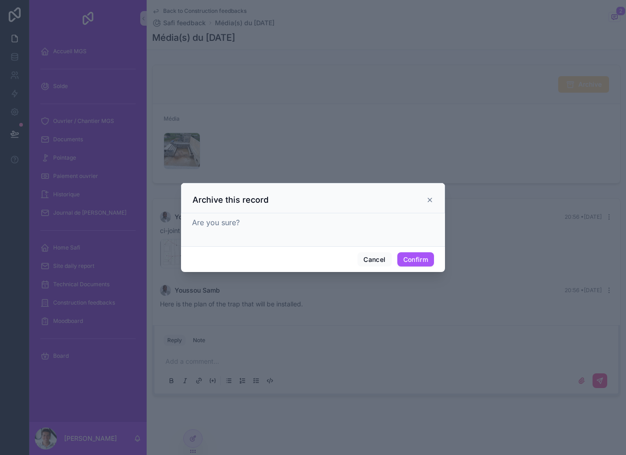
click at [428, 202] on div "Archive this record" at bounding box center [313, 198] width 264 height 30
click at [435, 189] on div "Archive this record" at bounding box center [313, 198] width 264 height 30
click at [431, 197] on icon at bounding box center [429, 199] width 7 height 7
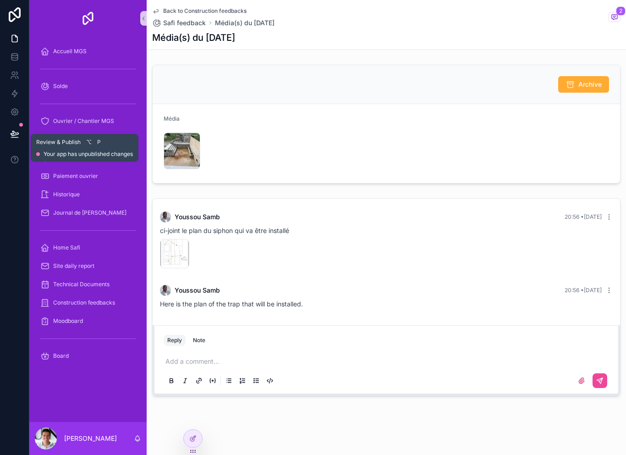
click at [16, 132] on icon at bounding box center [15, 133] width 8 height 5
click at [14, 138] on button at bounding box center [15, 134] width 20 height 26
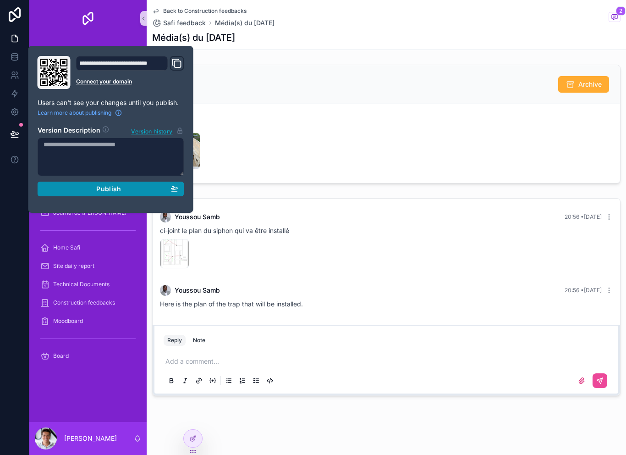
click at [115, 186] on span "Publish" at bounding box center [108, 189] width 25 height 8
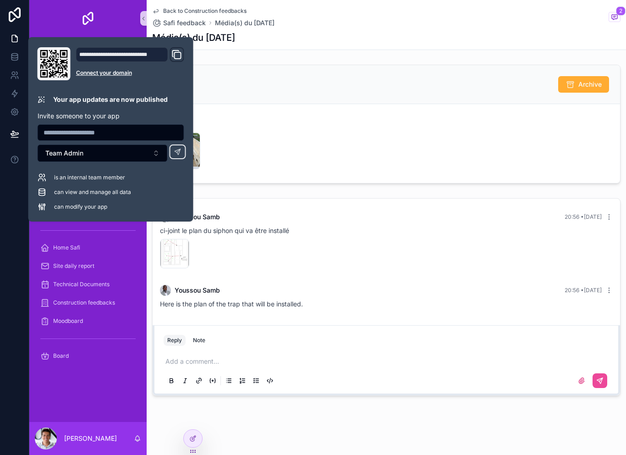
click at [14, 257] on div at bounding box center [14, 227] width 29 height 455
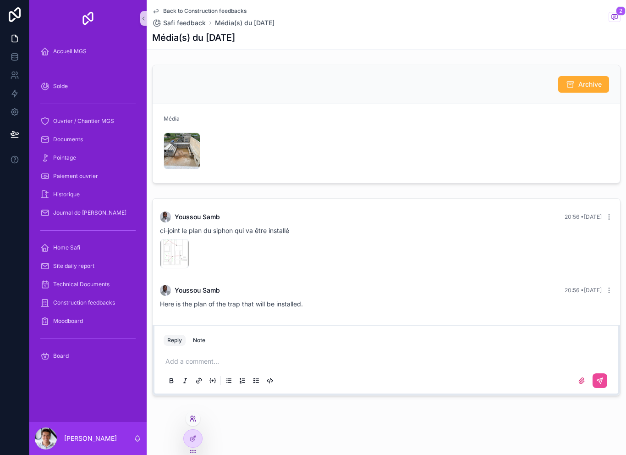
click at [194, 419] on icon at bounding box center [192, 418] width 7 height 7
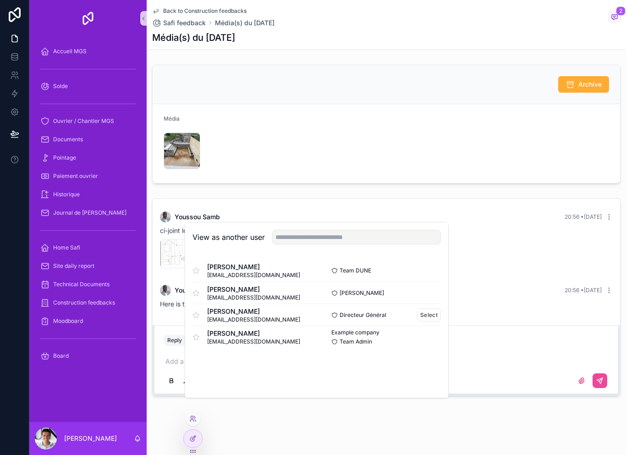
click at [249, 323] on span "[EMAIL_ADDRESS][DOMAIN_NAME]" at bounding box center [253, 319] width 93 height 7
click at [432, 278] on button "Select" at bounding box center [429, 270] width 24 height 13
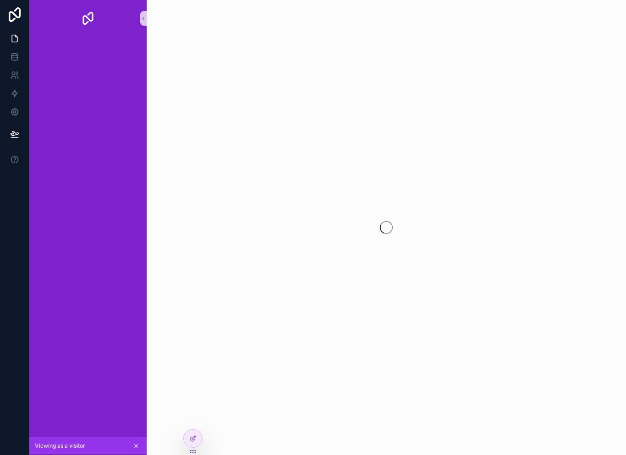
scroll to position [2, 0]
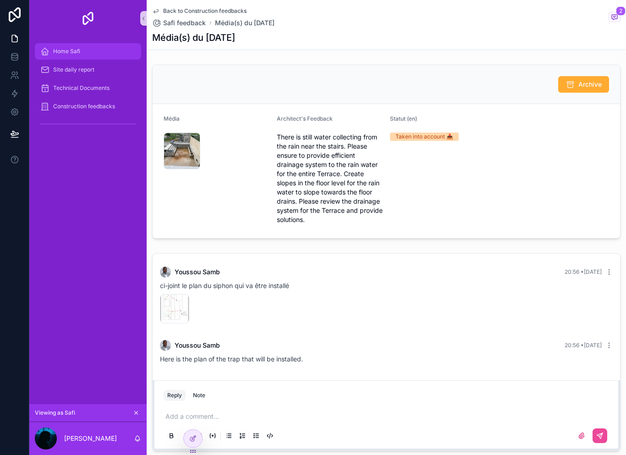
click at [99, 44] on div "Home Safi" at bounding box center [87, 51] width 95 height 15
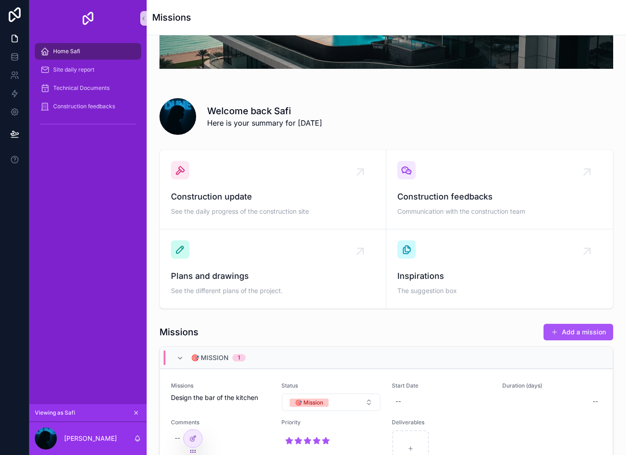
scroll to position [110, 0]
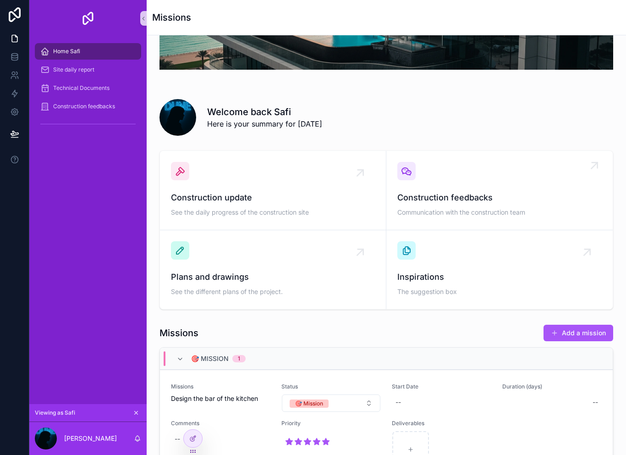
click at [489, 181] on div "Construction feedbacks Communication with the construction team" at bounding box center [499, 190] width 204 height 57
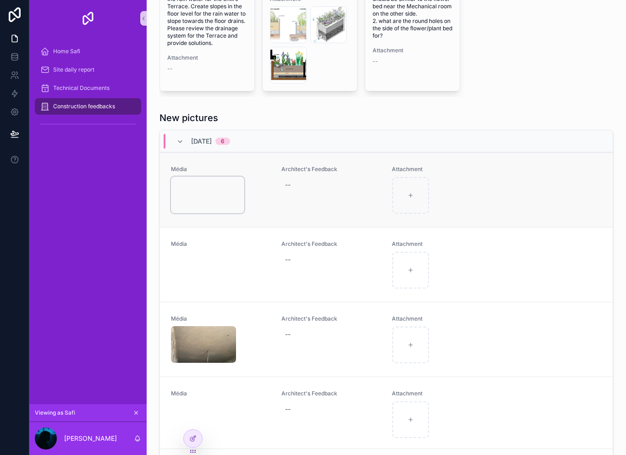
click at [210, 199] on video "scrollable content" at bounding box center [207, 194] width 73 height 37
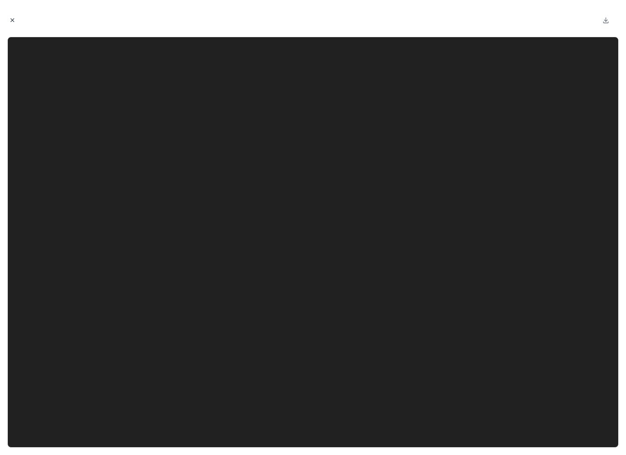
click at [14, 25] on button "Close modal" at bounding box center [12, 20] width 10 height 10
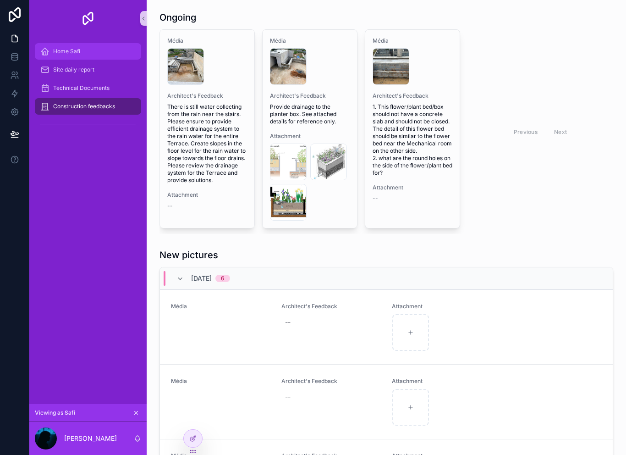
click at [71, 43] on link "Home Safi" at bounding box center [88, 51] width 106 height 16
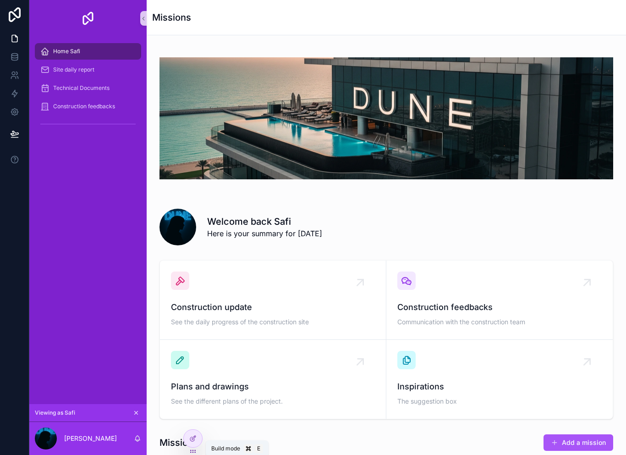
click at [201, 419] on div "Construction update See the daily progress of the construction site Constructio…" at bounding box center [386, 339] width 465 height 166
click at [195, 415] on icon at bounding box center [192, 418] width 7 height 7
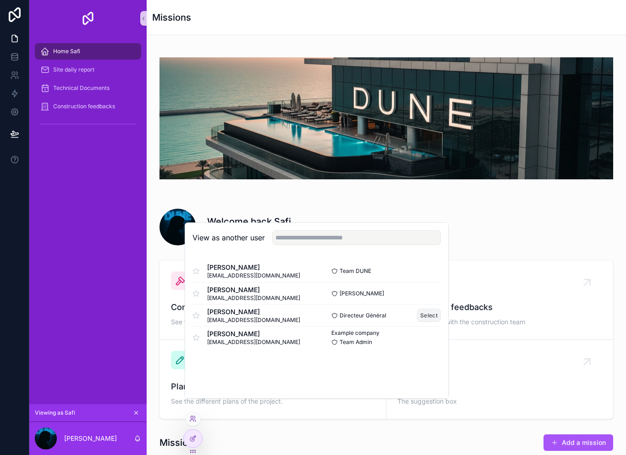
click at [436, 322] on button "Select" at bounding box center [429, 314] width 24 height 13
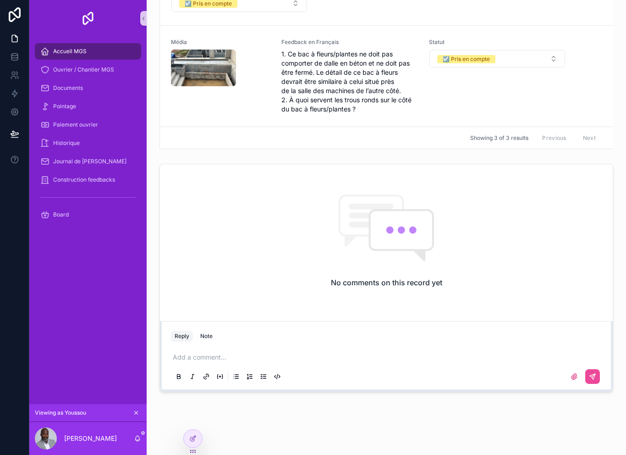
scroll to position [590, 0]
click at [419, 273] on div "No comments on this record yet" at bounding box center [386, 241] width 453 height 153
click at [196, 438] on icon at bounding box center [192, 437] width 7 height 7
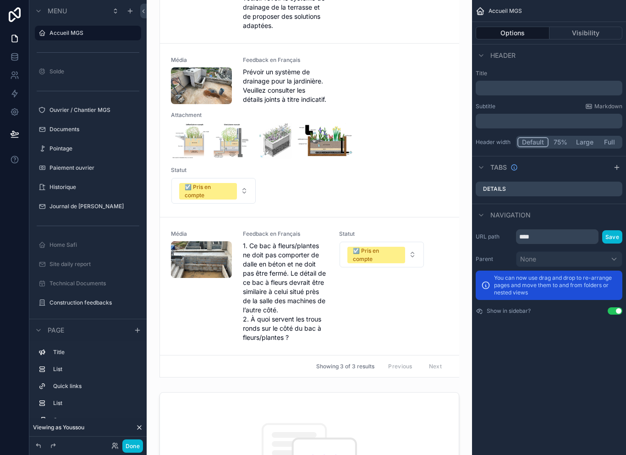
scroll to position [748, 0]
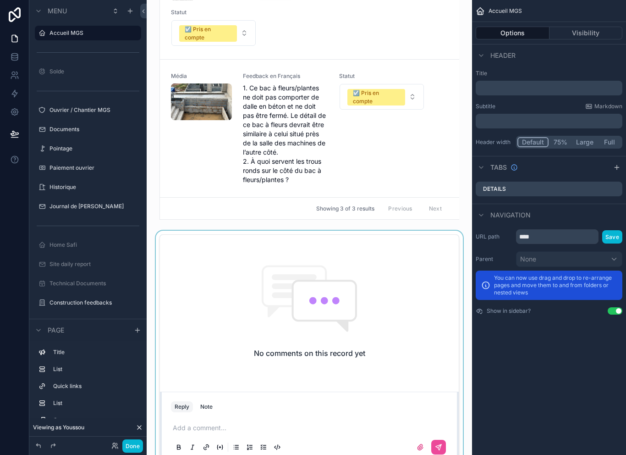
click at [344, 273] on div "scrollable content" at bounding box center [309, 348] width 311 height 235
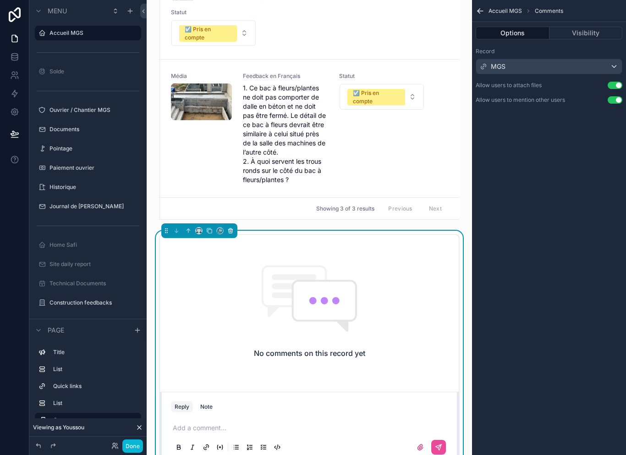
click at [231, 232] on icon "scrollable content" at bounding box center [230, 230] width 6 height 6
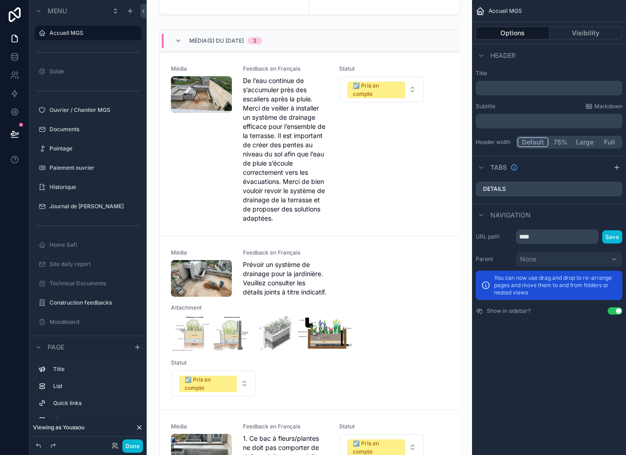
scroll to position [412, 0]
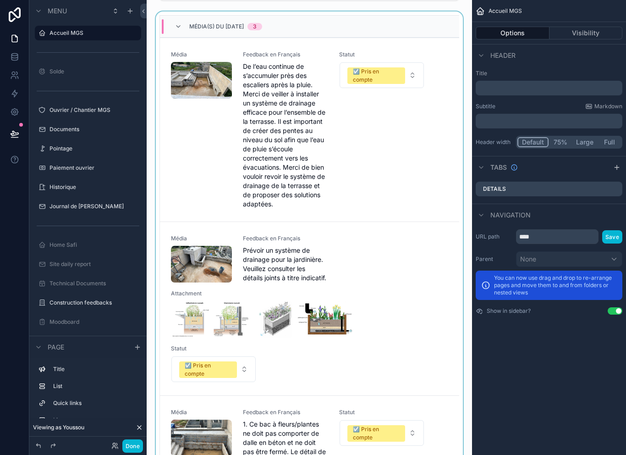
click at [357, 209] on div "scrollable content" at bounding box center [309, 285] width 311 height 548
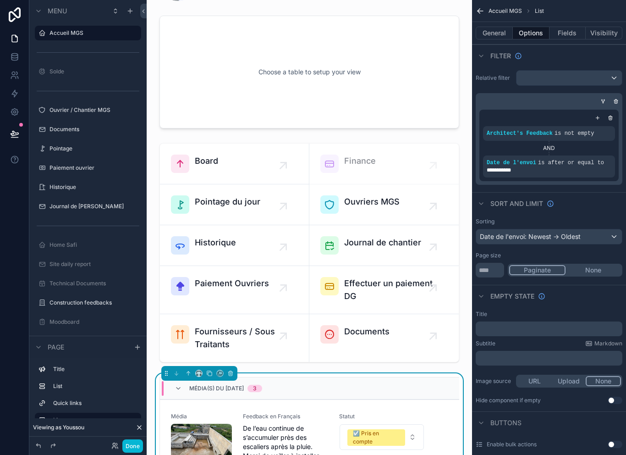
scroll to position [50, 0]
click at [491, 35] on button "General" at bounding box center [494, 33] width 37 height 13
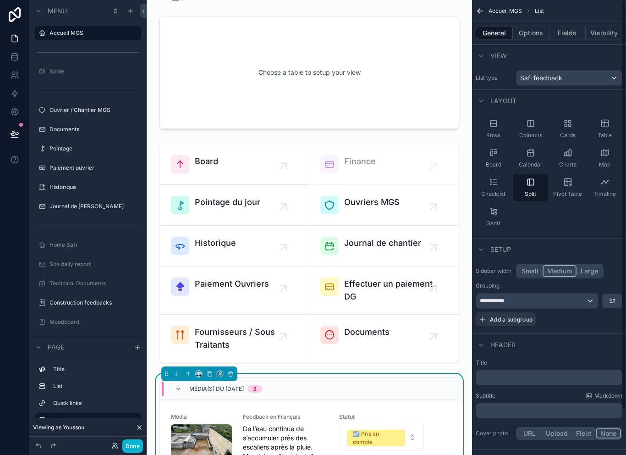
scroll to position [0, 0]
click at [493, 158] on div "Board" at bounding box center [493, 157] width 35 height 27
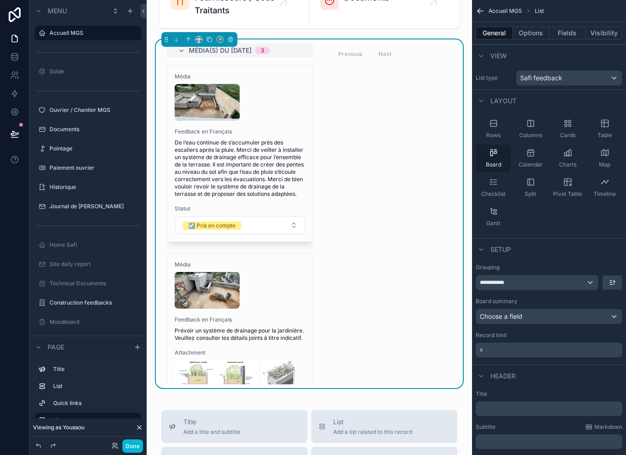
scroll to position [383, 0]
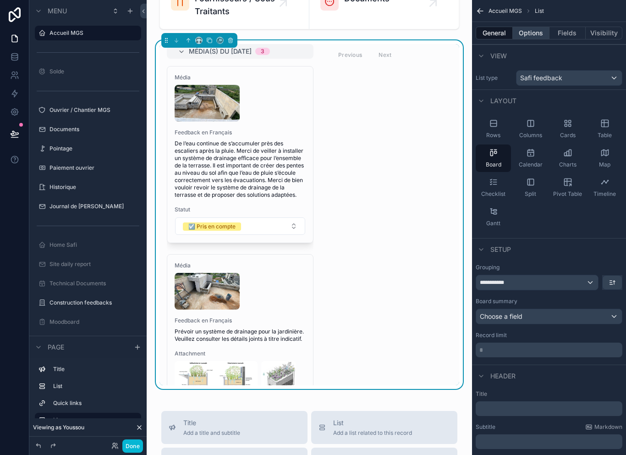
click at [535, 38] on button "Options" at bounding box center [531, 33] width 37 height 13
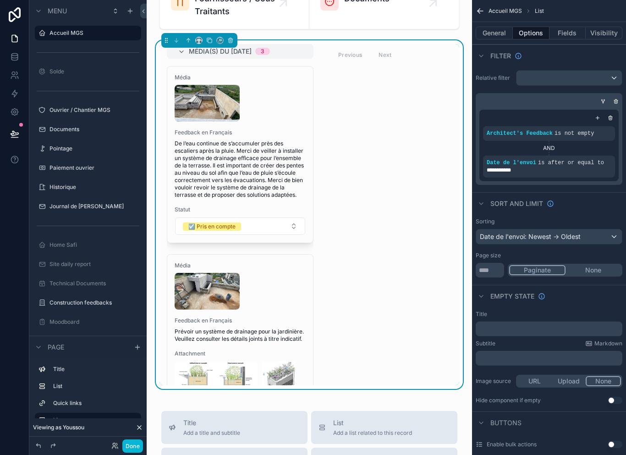
click at [588, 122] on div "**********" at bounding box center [548, 145] width 139 height 71
click at [591, 121] on div "scrollable content" at bounding box center [549, 117] width 132 height 9
click at [595, 118] on icon "scrollable content" at bounding box center [597, 117] width 5 height 5
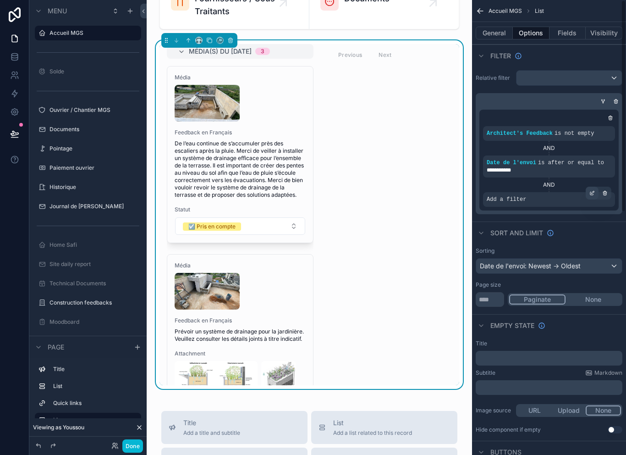
click at [595, 191] on div "scrollable content" at bounding box center [592, 193] width 13 height 13
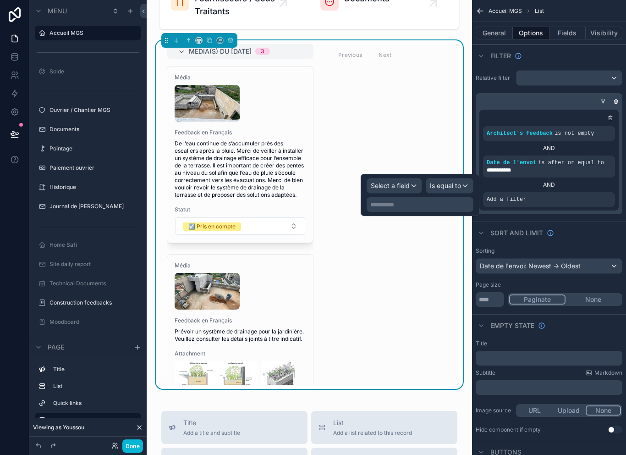
click at [404, 187] on span "Select a field" at bounding box center [390, 185] width 39 height 8
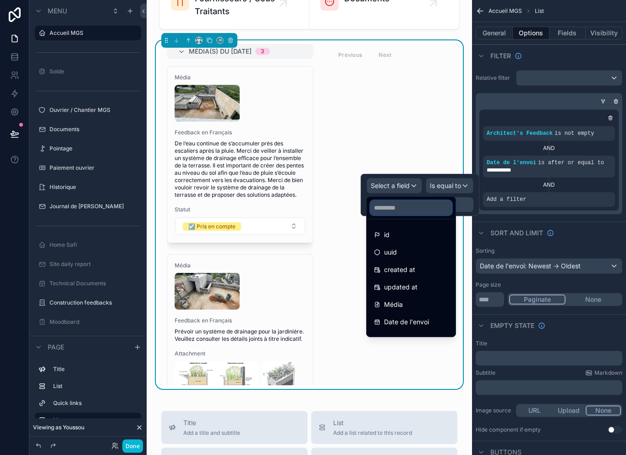
click at [426, 206] on input "text" at bounding box center [411, 207] width 82 height 15
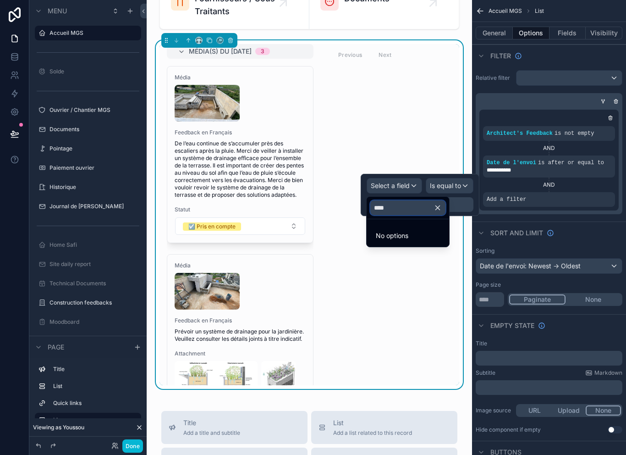
type input "***"
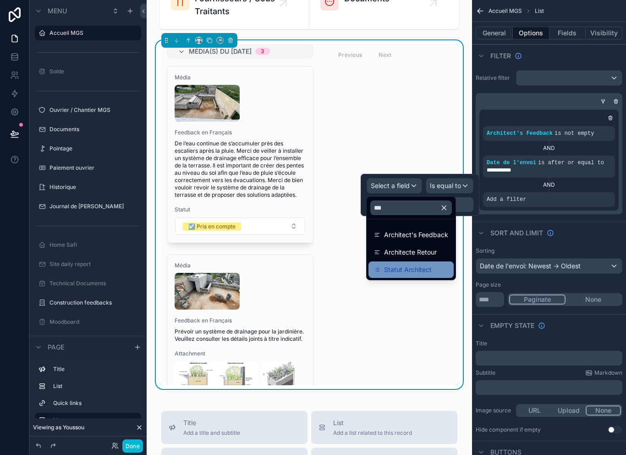
click at [435, 265] on div "Statut Architect" at bounding box center [411, 269] width 74 height 11
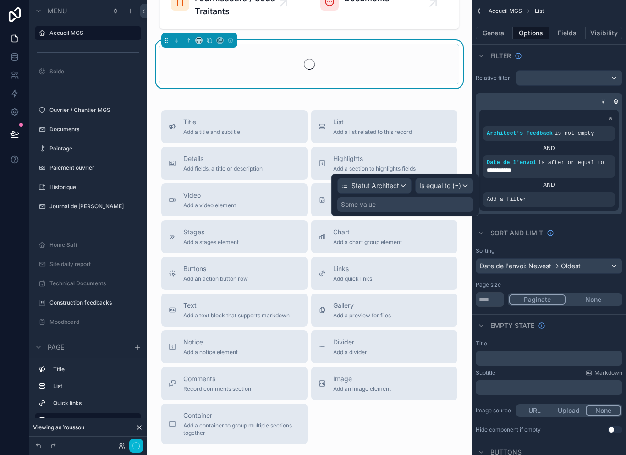
scroll to position [0, 0]
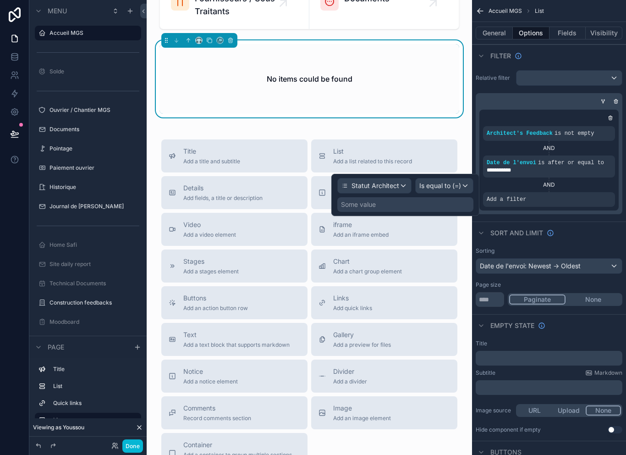
click at [445, 186] on span "Is equal to (=)" at bounding box center [440, 185] width 42 height 9
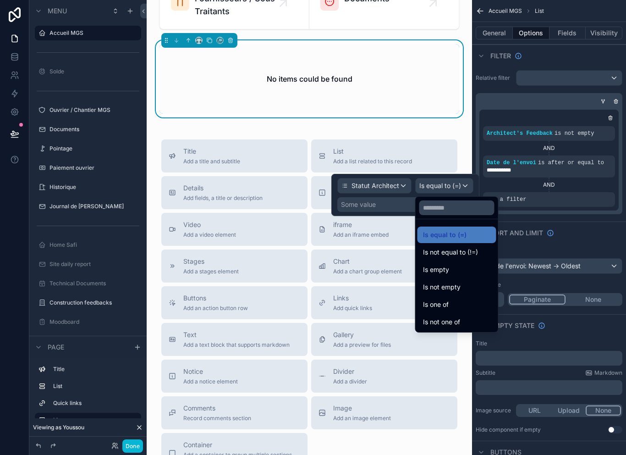
scroll to position [15, 0]
click at [396, 174] on div at bounding box center [405, 195] width 148 height 42
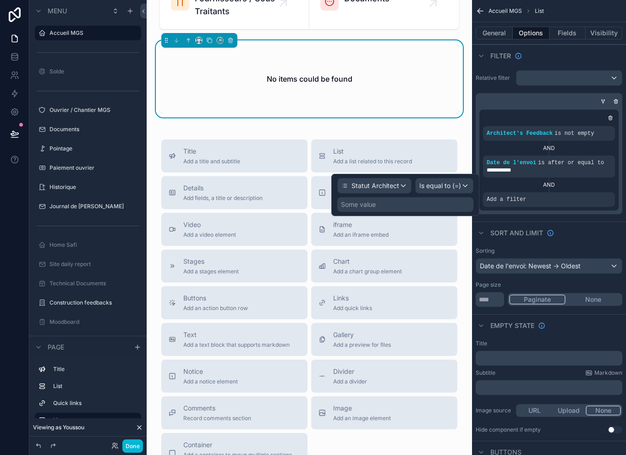
click at [455, 181] on span "Is equal to (=)" at bounding box center [440, 185] width 42 height 9
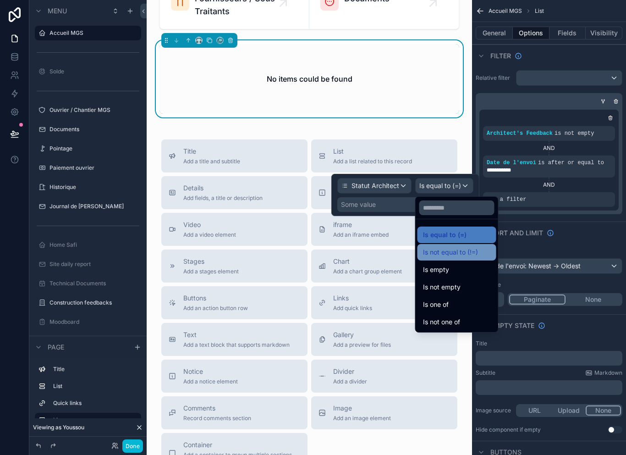
click at [481, 247] on div "Is not equal to (!=)" at bounding box center [457, 252] width 68 height 11
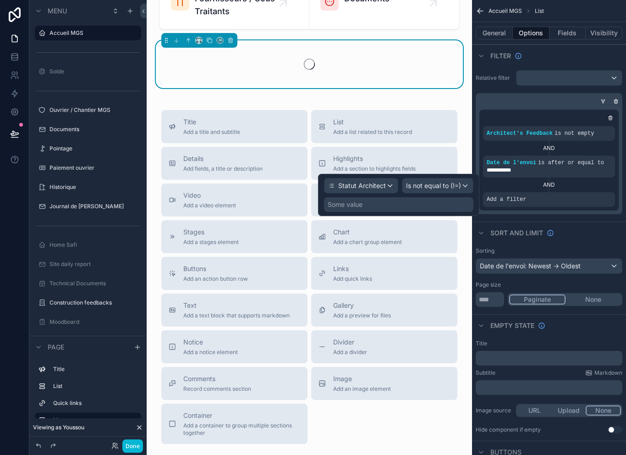
scroll to position [0, 0]
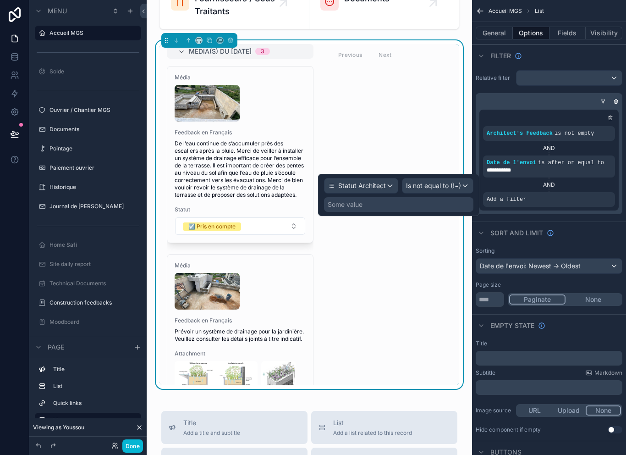
click at [374, 202] on div "Some value" at bounding box center [398, 204] width 149 height 15
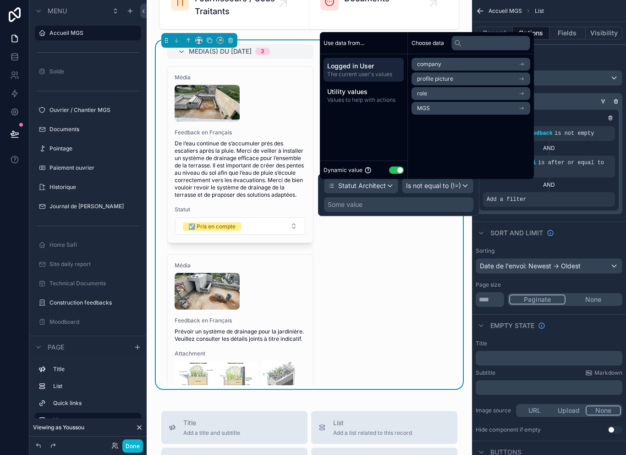
click at [402, 174] on button "Use setting" at bounding box center [396, 169] width 15 height 7
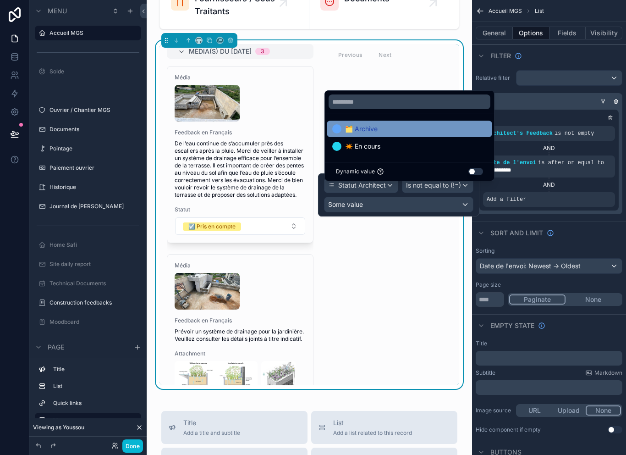
click at [395, 136] on div "🗂️ Archive" at bounding box center [409, 129] width 165 height 16
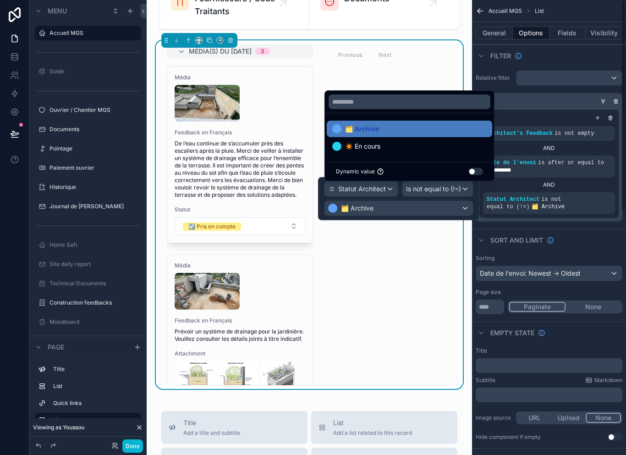
click at [621, 204] on div "**********" at bounding box center [549, 227] width 154 height 455
click at [610, 229] on div "Sort And Limit" at bounding box center [549, 240] width 154 height 22
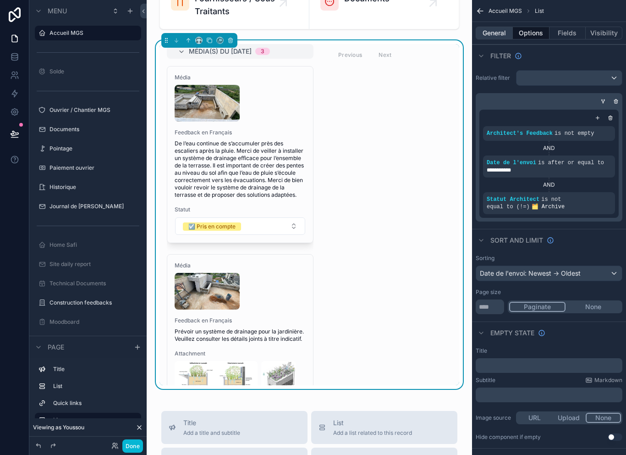
click at [501, 31] on button "General" at bounding box center [494, 33] width 37 height 13
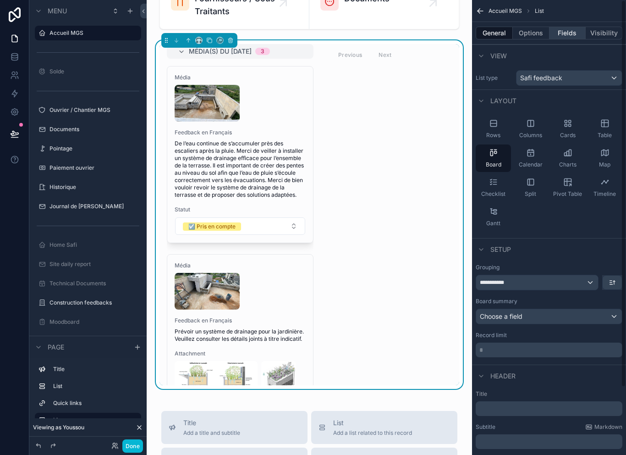
click at [577, 32] on button "Fields" at bounding box center [568, 33] width 37 height 13
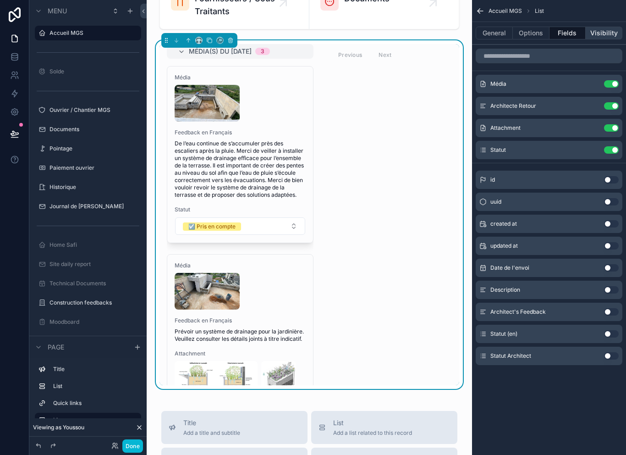
click at [610, 31] on button "Visibility" at bounding box center [604, 33] width 37 height 13
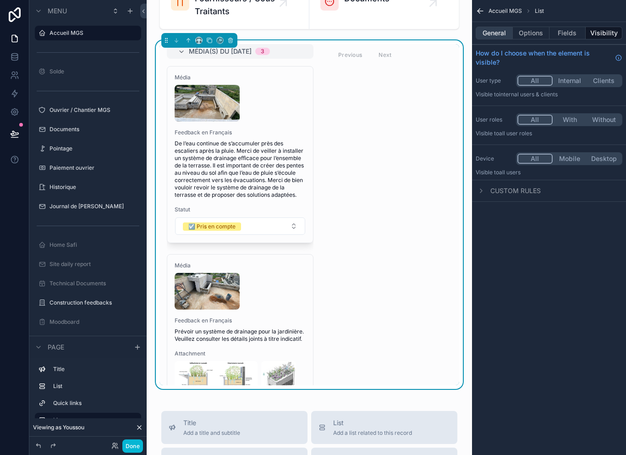
click at [493, 38] on button "General" at bounding box center [494, 33] width 37 height 13
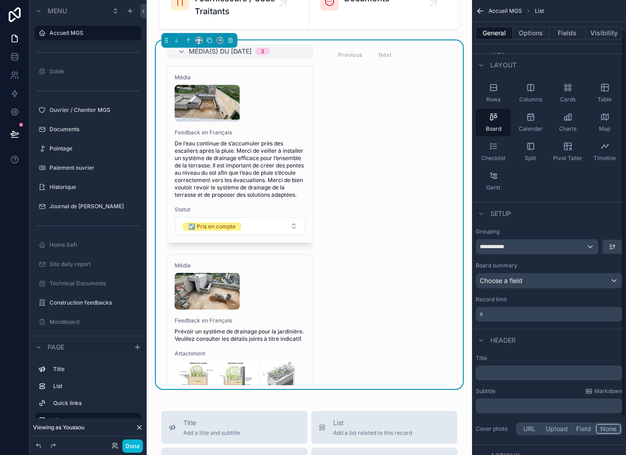
scroll to position [34, 0]
click at [570, 86] on icon "scrollable content" at bounding box center [569, 87] width 2 height 2
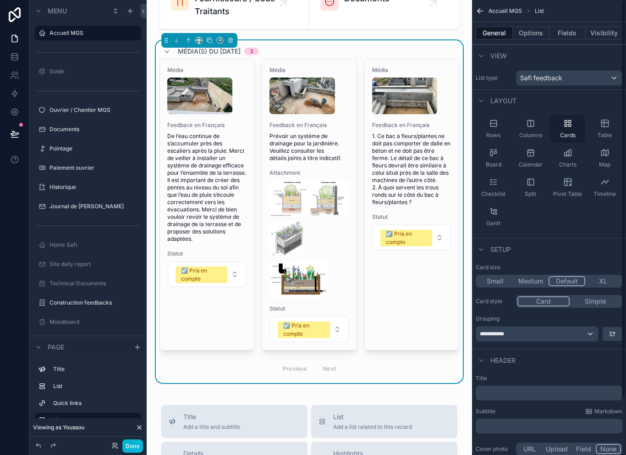
scroll to position [0, 0]
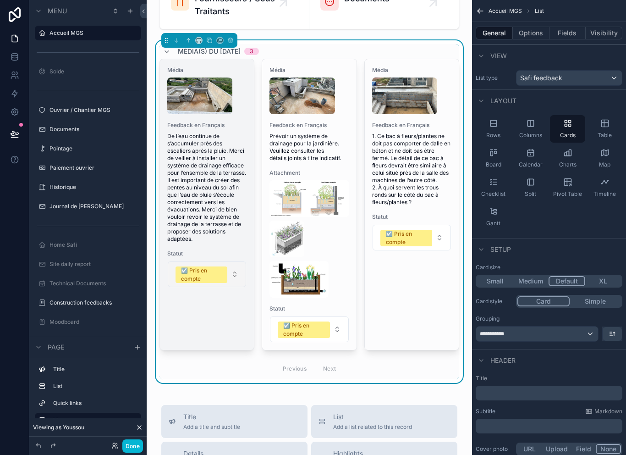
click at [235, 279] on button "☑️ Pris en compte" at bounding box center [207, 274] width 78 height 26
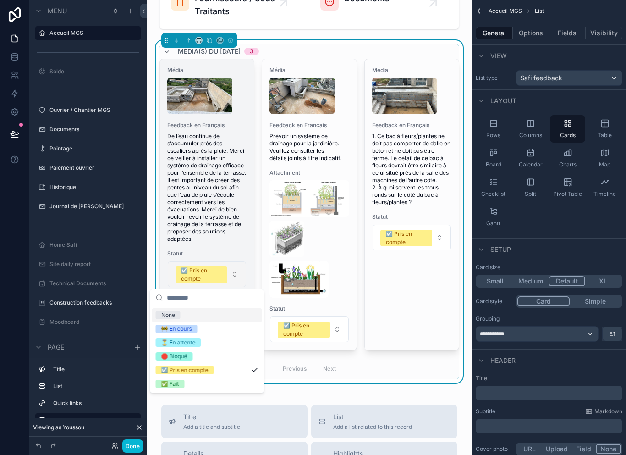
click at [235, 275] on button "☑️ Pris en compte" at bounding box center [207, 274] width 78 height 26
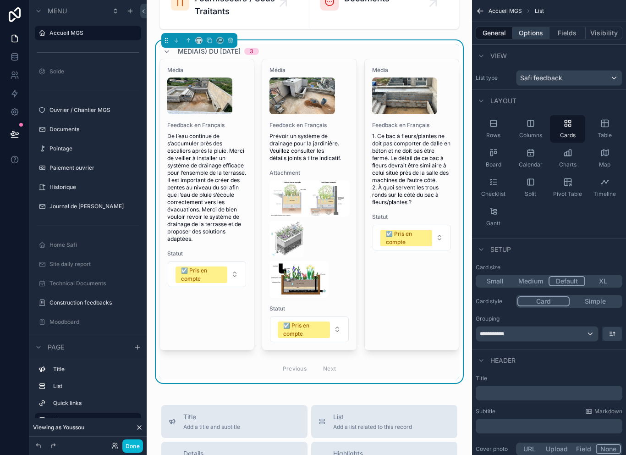
click at [530, 29] on button "Options" at bounding box center [531, 33] width 37 height 13
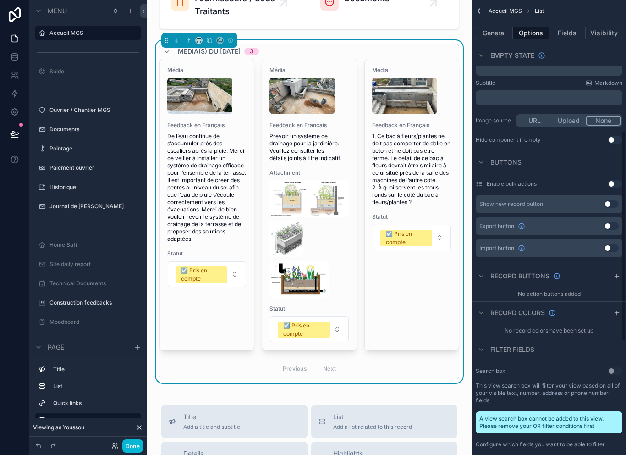
scroll to position [305, 0]
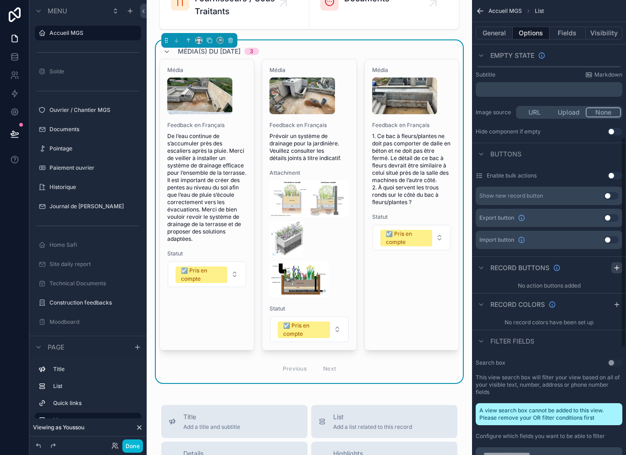
click at [621, 270] on div "**********" at bounding box center [549, 227] width 154 height 455
click at [622, 265] on div "**********" at bounding box center [549, 227] width 154 height 455
click at [616, 269] on icon "scrollable content" at bounding box center [616, 267] width 7 height 7
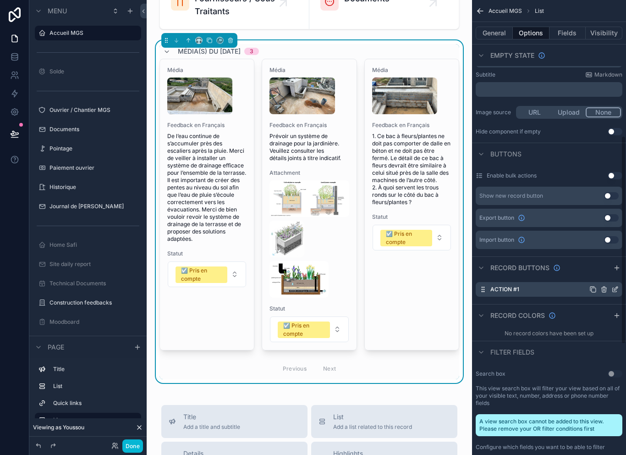
click at [617, 287] on icon "scrollable content" at bounding box center [616, 287] width 1 height 1
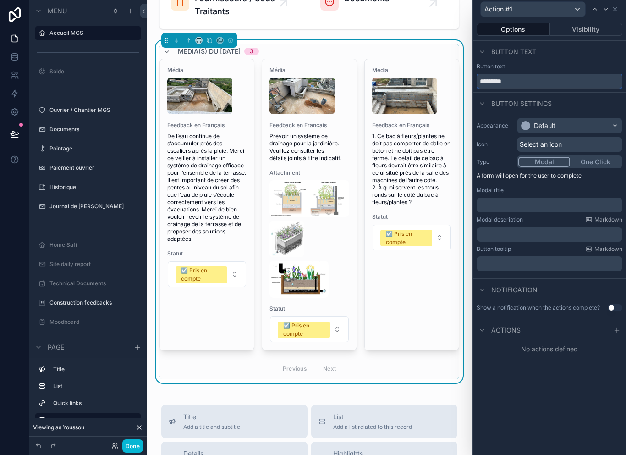
click at [546, 79] on input "*********" at bounding box center [550, 81] width 146 height 15
type input "*"
type input "********"
click at [588, 127] on div "Default" at bounding box center [569, 125] width 104 height 15
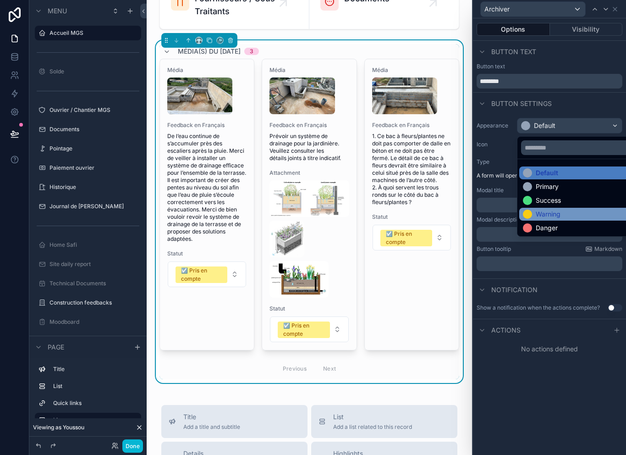
click at [558, 217] on div "Warning" at bounding box center [548, 213] width 25 height 9
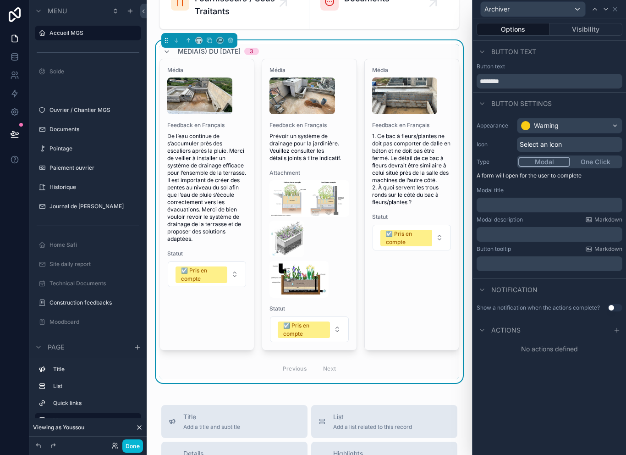
click at [565, 144] on div "Select an icon" at bounding box center [569, 144] width 105 height 15
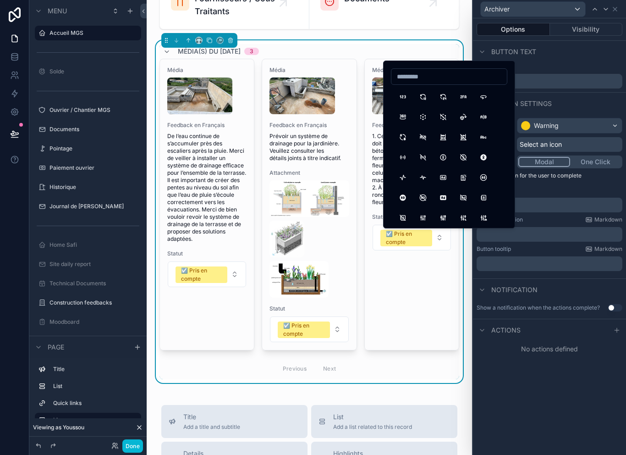
click at [437, 78] on input at bounding box center [448, 76] width 115 height 13
type input "****"
click at [426, 93] on button "Archive" at bounding box center [423, 96] width 16 height 16
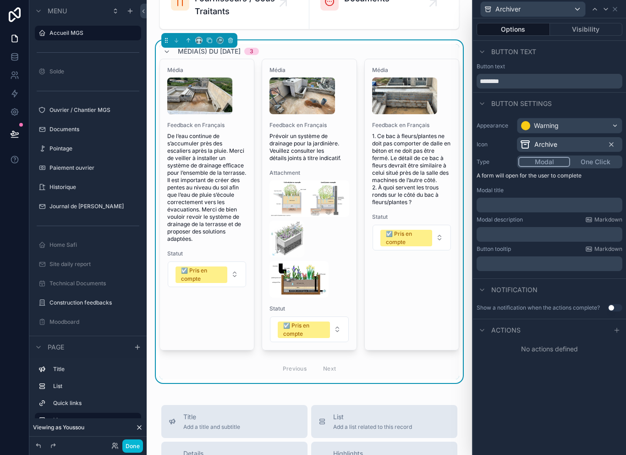
click at [563, 198] on div "﻿" at bounding box center [550, 205] width 146 height 15
click at [543, 208] on p "﻿" at bounding box center [550, 204] width 140 height 9
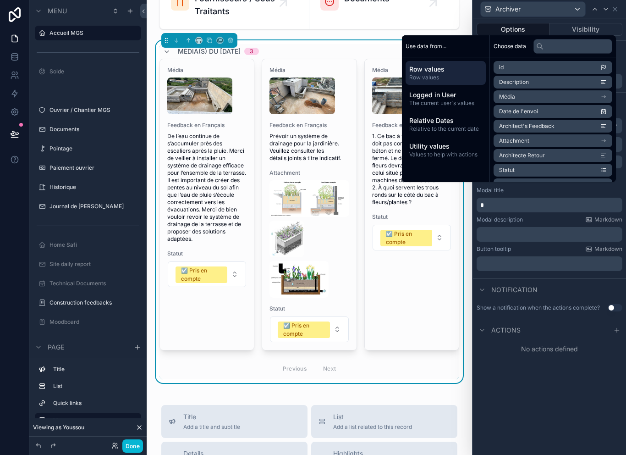
click at [513, 212] on div "*" at bounding box center [550, 205] width 146 height 15
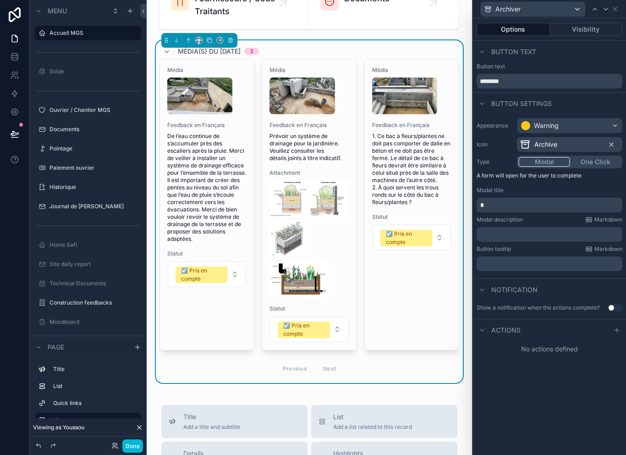
click at [519, 206] on p "*" at bounding box center [550, 204] width 140 height 9
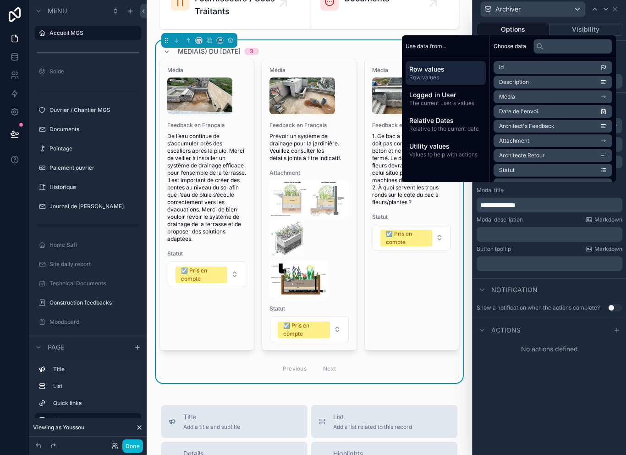
click at [515, 233] on p "﻿" at bounding box center [550, 234] width 140 height 9
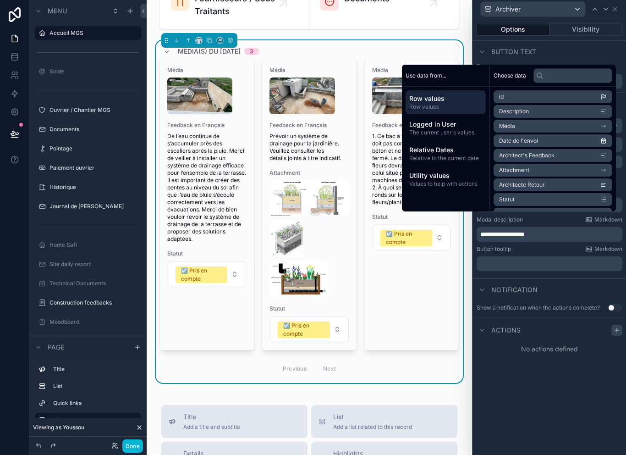
click at [616, 334] on div at bounding box center [616, 329] width 11 height 11
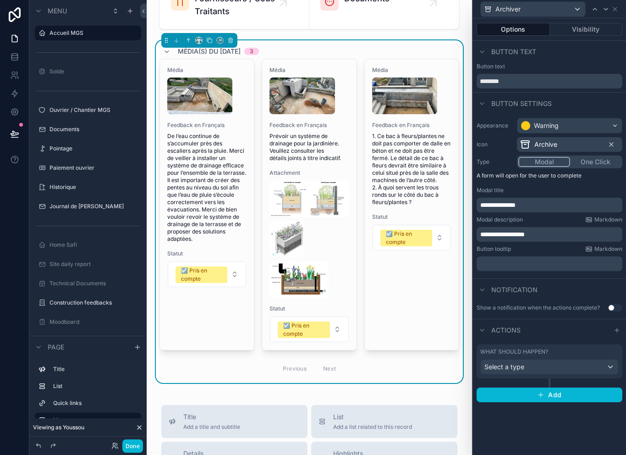
click at [552, 366] on div "Select a type" at bounding box center [549, 366] width 137 height 15
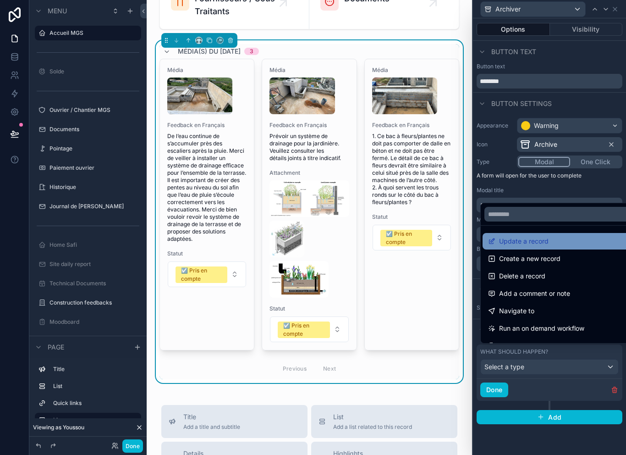
click at [559, 247] on div "Update a record" at bounding box center [560, 241] width 144 height 11
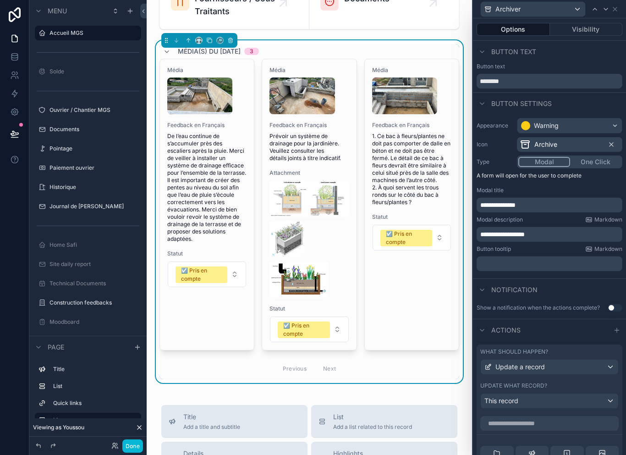
click at [549, 401] on div "This record" at bounding box center [549, 400] width 137 height 15
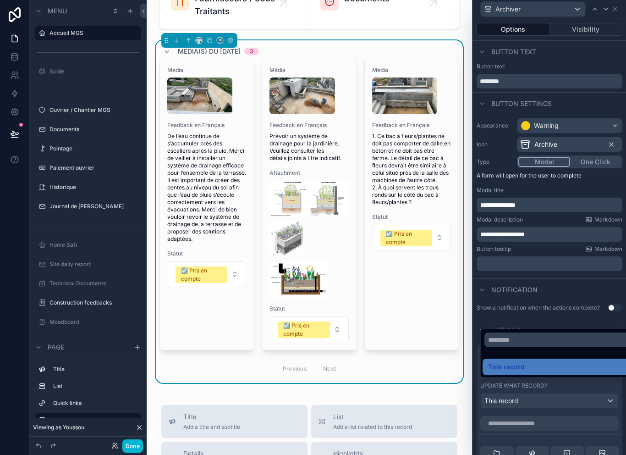
click at [550, 417] on div at bounding box center [549, 227] width 153 height 455
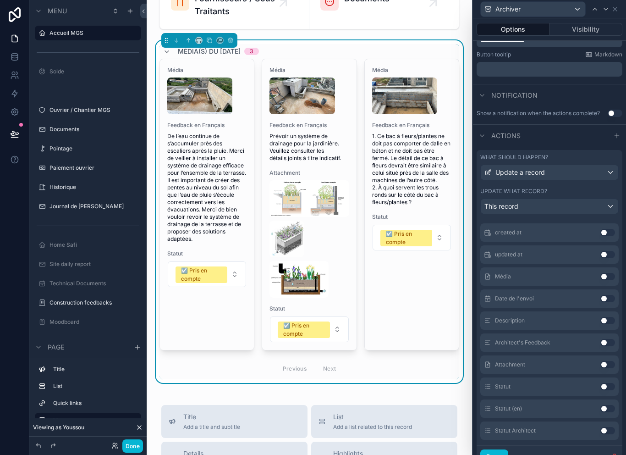
scroll to position [90, 0]
click at [608, 432] on button "Use setting" at bounding box center [607, 432] width 15 height 7
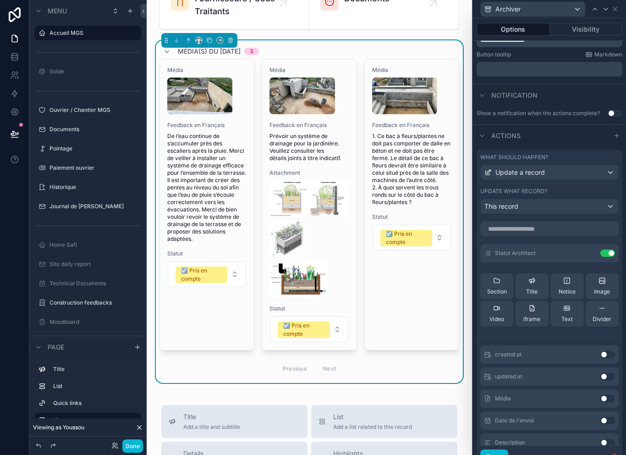
scroll to position [0, 0]
click at [583, 255] on button at bounding box center [589, 252] width 15 height 7
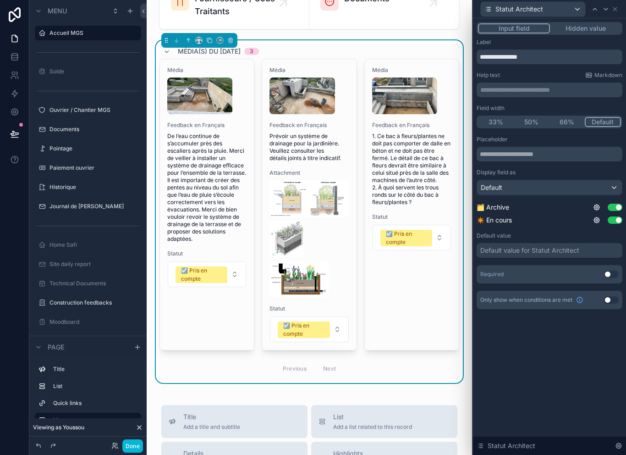
click at [584, 15] on div "Statut Architect" at bounding box center [533, 9] width 104 height 15
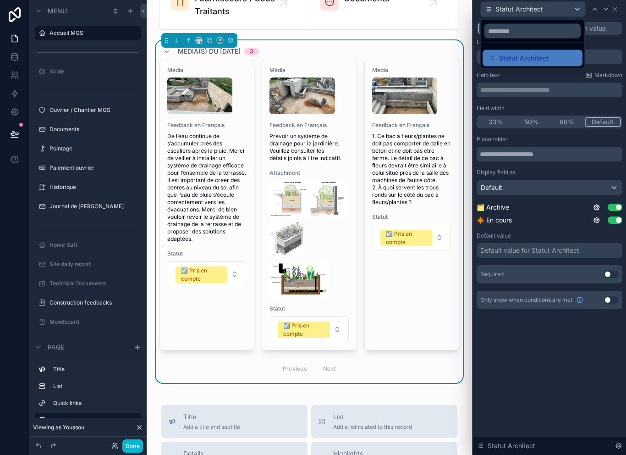
click at [608, 32] on div at bounding box center [549, 227] width 153 height 455
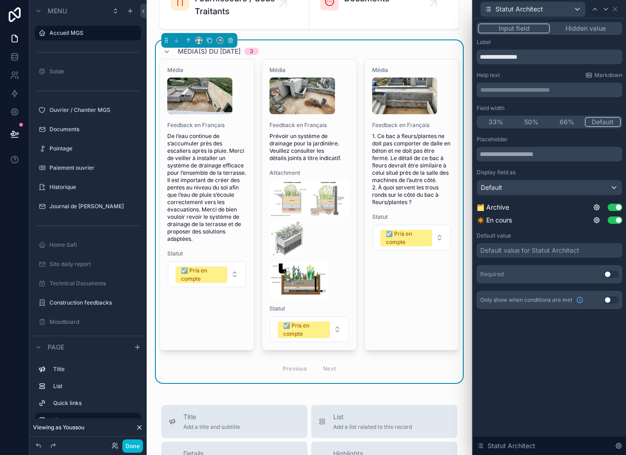
click at [607, 32] on button "Hidden value" at bounding box center [585, 28] width 71 height 10
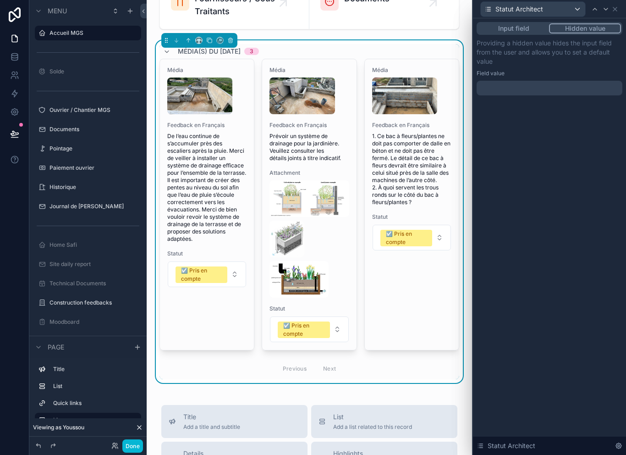
click at [543, 85] on div at bounding box center [550, 88] width 146 height 15
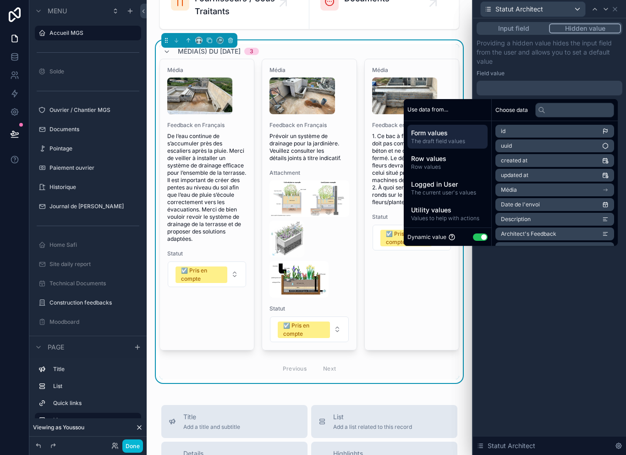
click at [479, 240] on button "Use setting" at bounding box center [480, 236] width 15 height 7
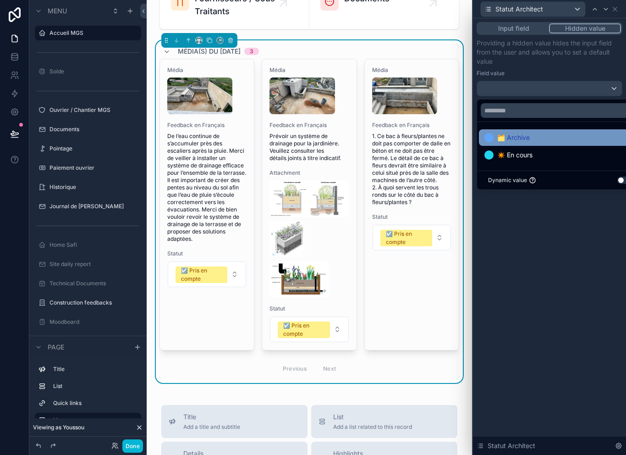
click at [537, 135] on div "🗂️ Archive" at bounding box center [559, 137] width 151 height 11
click at [610, 61] on p "Providing a hidden value hides the input field from the user and allows you to …" at bounding box center [550, 51] width 146 height 27
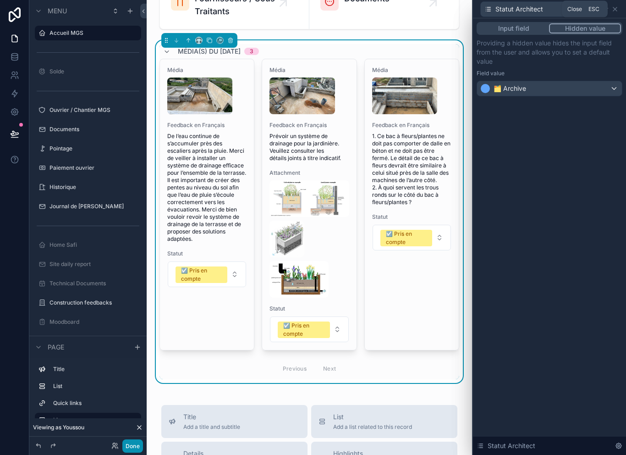
click at [132, 441] on button "Done" at bounding box center [132, 445] width 21 height 13
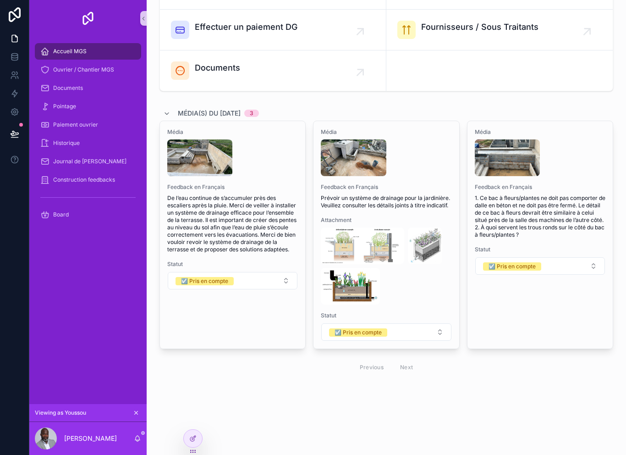
scroll to position [139, 0]
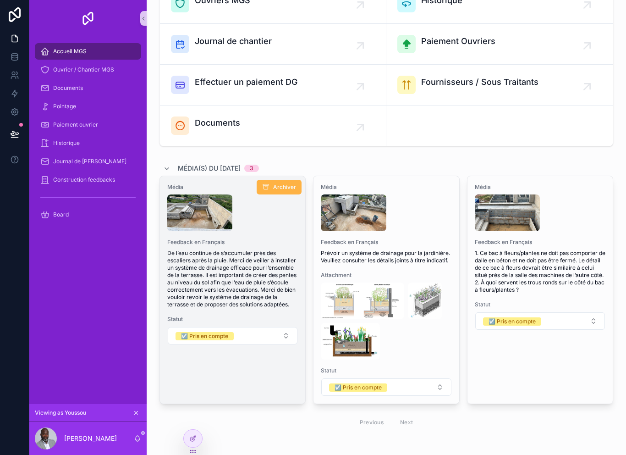
click at [286, 184] on span "Archiver" at bounding box center [284, 186] width 23 height 7
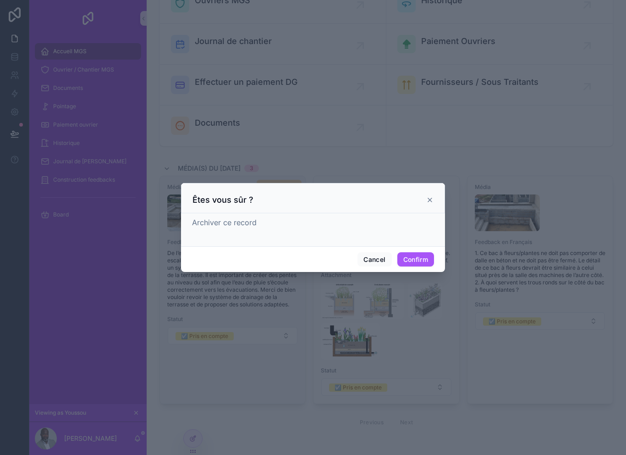
click at [433, 196] on icon at bounding box center [429, 199] width 7 height 7
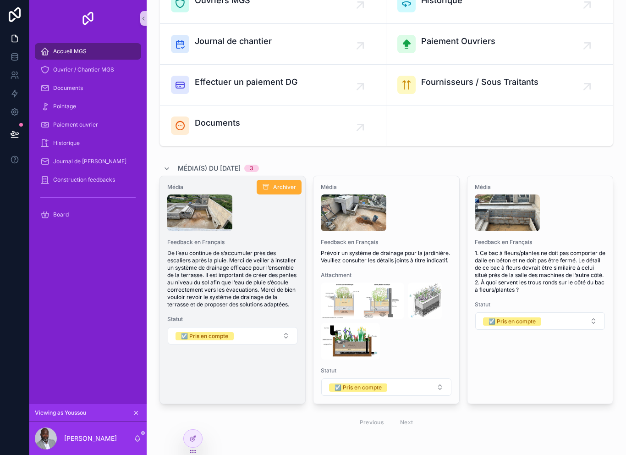
click at [597, 156] on div "Welcome back [PERSON_NAME] ! Voici votre dashboard du jour Board Pointage du jo…" at bounding box center [386, 178] width 479 height 634
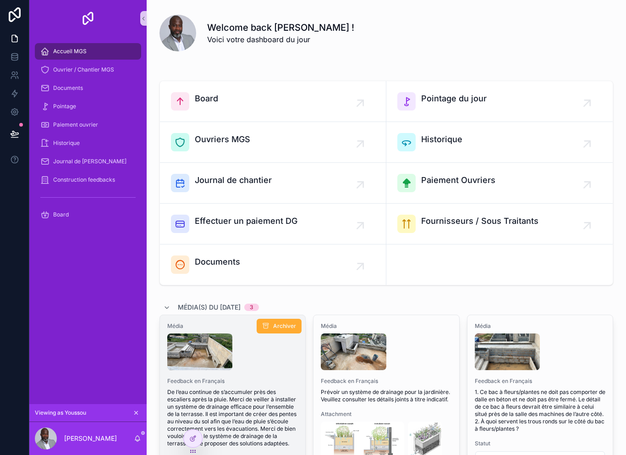
scroll to position [0, 0]
click at [242, 389] on span "De l’eau continue de s’accumuler près des escaliers après la pluie. Merci de ve…" at bounding box center [232, 417] width 131 height 59
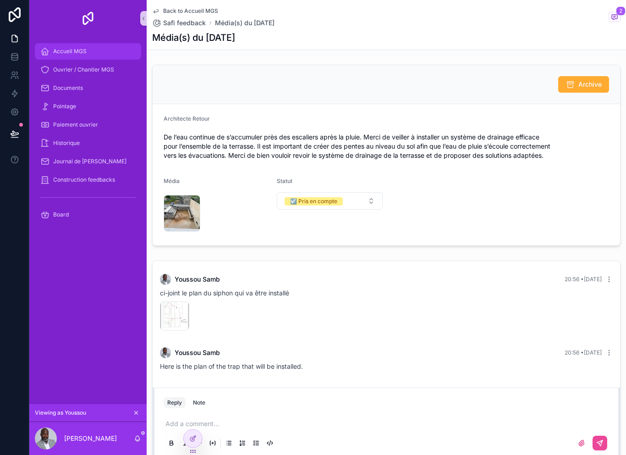
click at [101, 56] on div "Accueil MGS" at bounding box center [87, 51] width 95 height 15
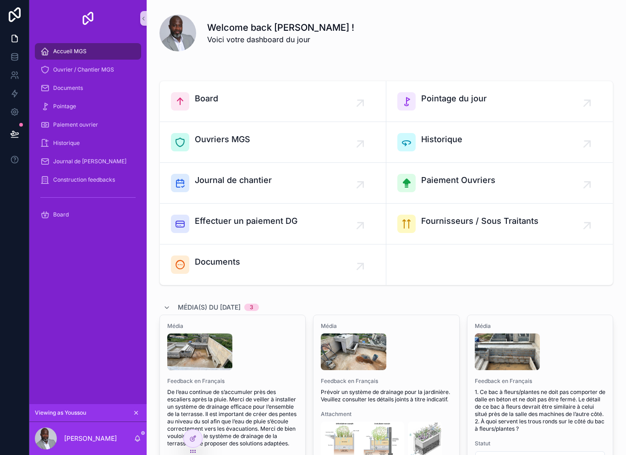
click at [14, 132] on icon at bounding box center [14, 133] width 9 height 9
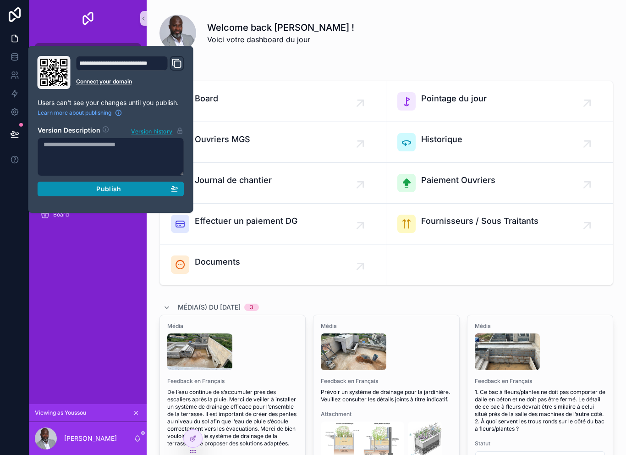
click at [73, 195] on button "Publish" at bounding box center [111, 188] width 147 height 15
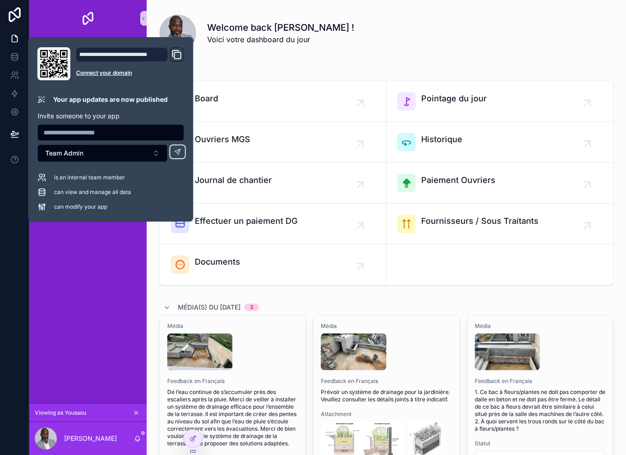
click at [60, 289] on div "Accueil MGS Ouvrier / Chantier MGS Documents Pointage Paiement ouvrier Historiq…" at bounding box center [87, 220] width 117 height 367
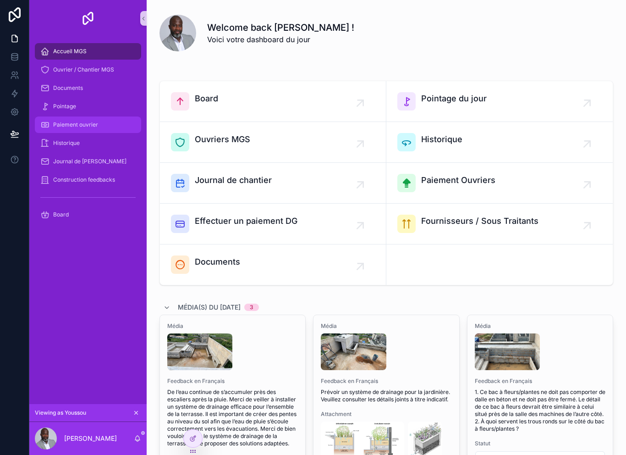
click at [102, 127] on div "Paiement ouvrier" at bounding box center [87, 124] width 95 height 15
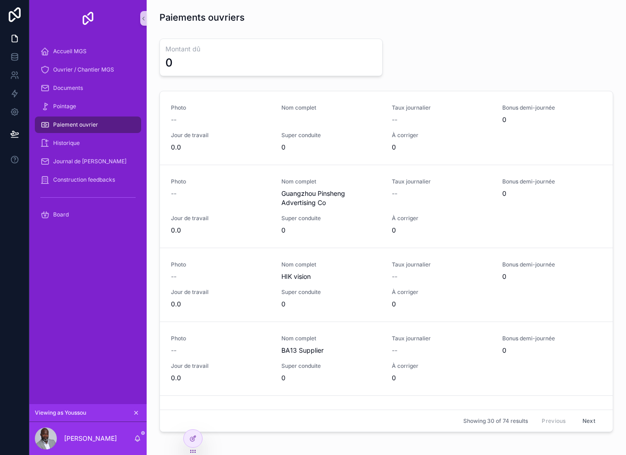
click at [93, 116] on link "Paiement ouvrier" at bounding box center [88, 124] width 106 height 16
click at [97, 107] on div "Pointage" at bounding box center [87, 106] width 95 height 15
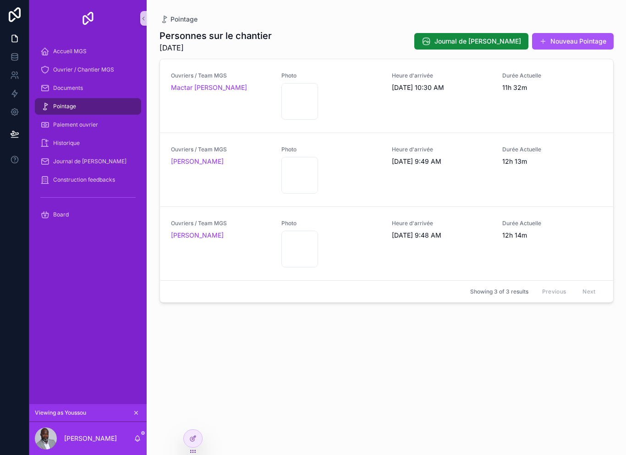
click at [104, 112] on div "Pointage" at bounding box center [87, 106] width 95 height 15
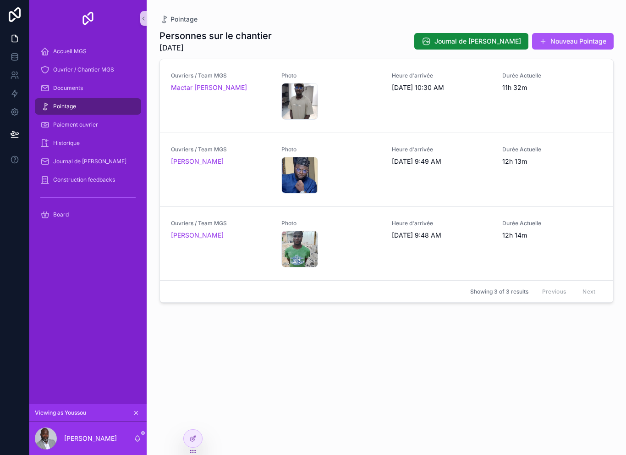
click at [104, 112] on div "Pointage" at bounding box center [87, 106] width 95 height 15
click at [94, 124] on span "Paiement ouvrier" at bounding box center [75, 124] width 45 height 7
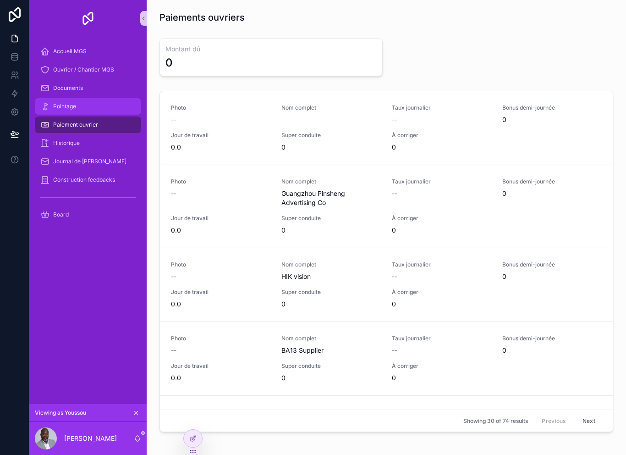
click at [104, 107] on div "Pointage" at bounding box center [87, 106] width 95 height 15
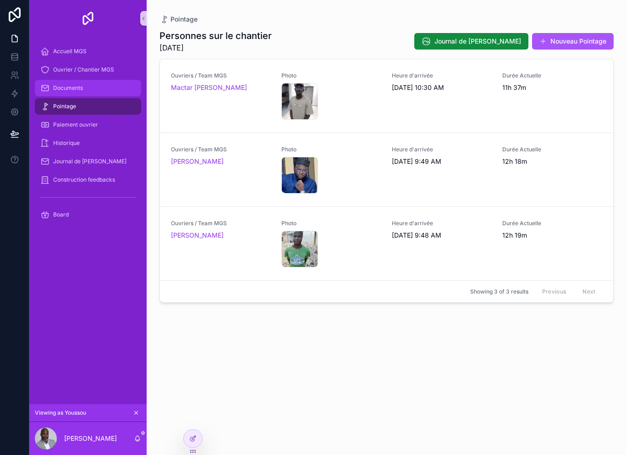
click at [110, 90] on div "Documents" at bounding box center [87, 88] width 95 height 15
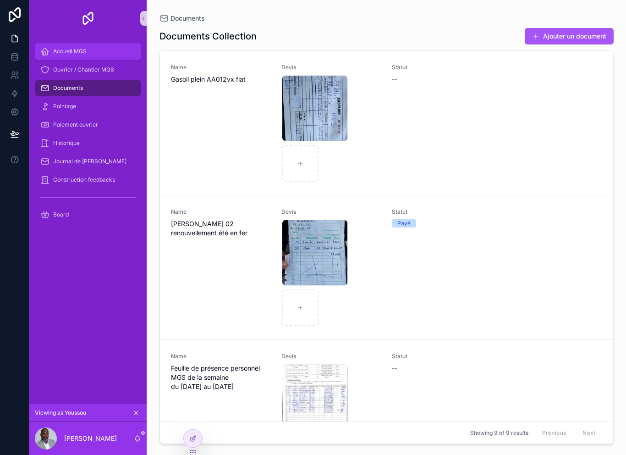
click at [101, 57] on div "Accueil MGS" at bounding box center [87, 51] width 95 height 15
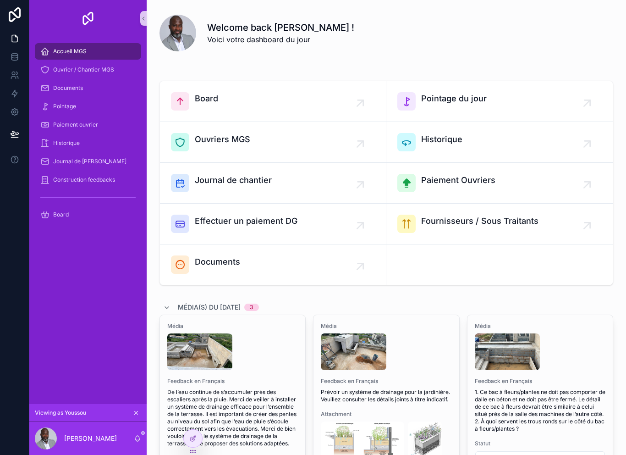
click at [100, 57] on div "Accueil MGS" at bounding box center [87, 51] width 95 height 15
click at [103, 51] on div "Accueil MGS" at bounding box center [87, 51] width 95 height 15
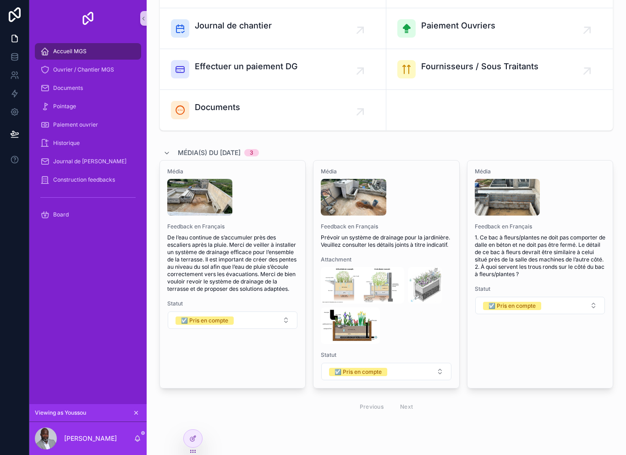
scroll to position [155, 0]
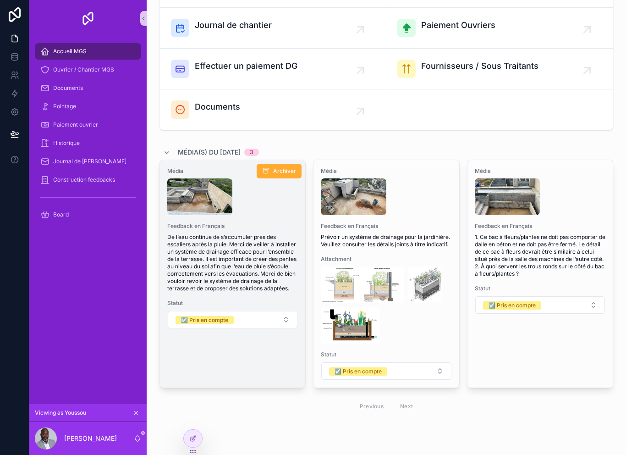
click at [270, 217] on div "Média Feedback en Français De l’eau continue de s’accumuler près des escaliers …" at bounding box center [232, 248] width 145 height 176
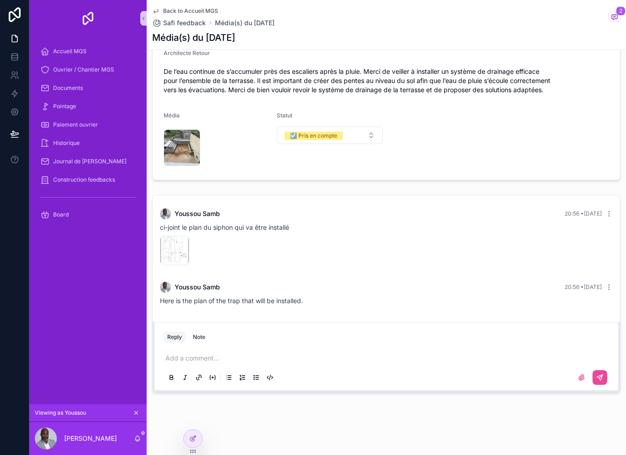
scroll to position [51, 0]
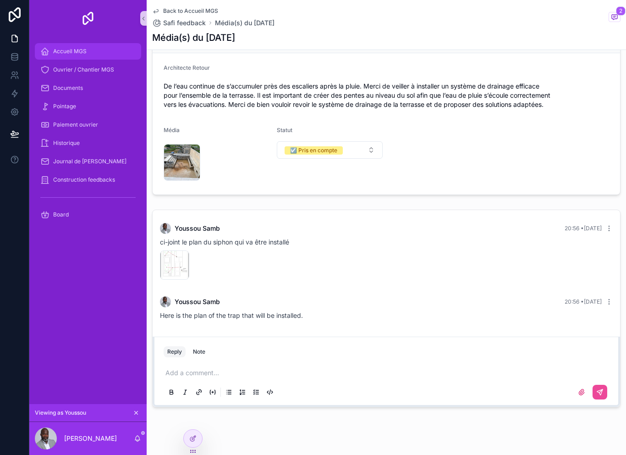
click at [102, 51] on div "Accueil MGS" at bounding box center [87, 51] width 95 height 15
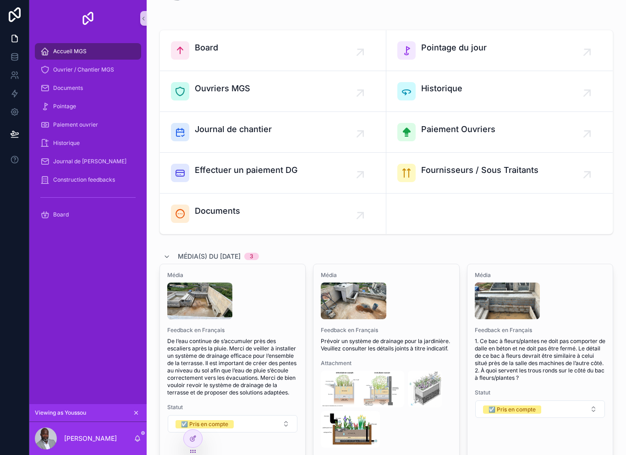
click at [99, 53] on div "Accueil MGS" at bounding box center [87, 51] width 95 height 15
click at [88, 54] on div "Accueil MGS" at bounding box center [87, 51] width 95 height 15
click at [101, 72] on span "Ouvrier / Chantier MGS" at bounding box center [83, 69] width 61 height 7
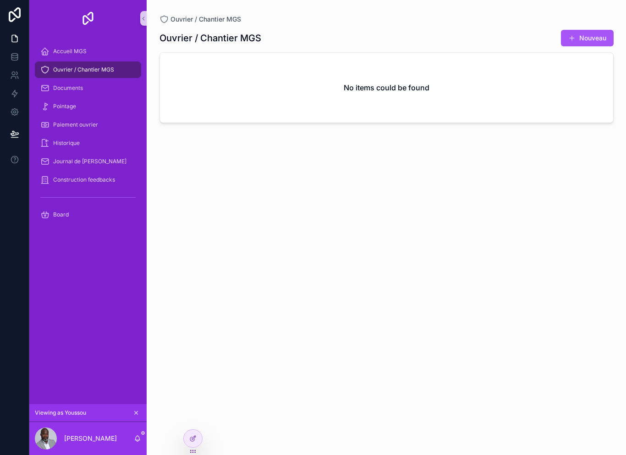
click at [91, 275] on div "Accueil MGS Ouvrier / Chantier MGS Documents Pointage Paiement ouvrier Historiq…" at bounding box center [87, 220] width 117 height 367
click at [197, 416] on div at bounding box center [193, 418] width 15 height 15
click at [195, 418] on icon at bounding box center [194, 417] width 1 height 2
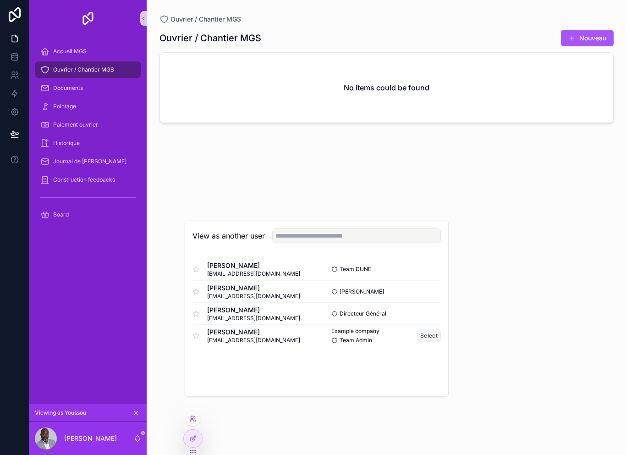
click at [433, 342] on button "Select" at bounding box center [429, 335] width 24 height 13
